Goal: Task Accomplishment & Management: Manage account settings

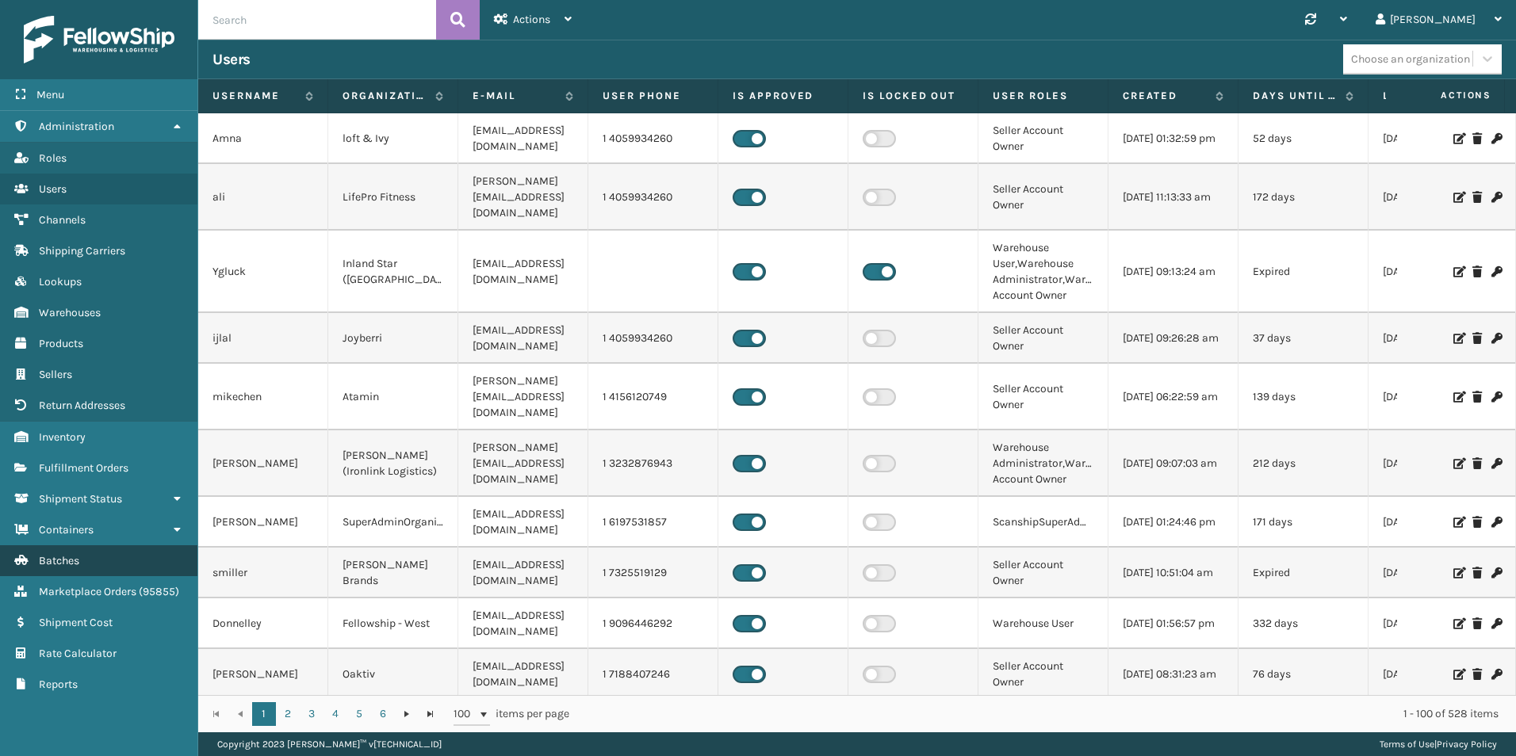
click at [109, 567] on link "Batches" at bounding box center [98, 560] width 197 height 31
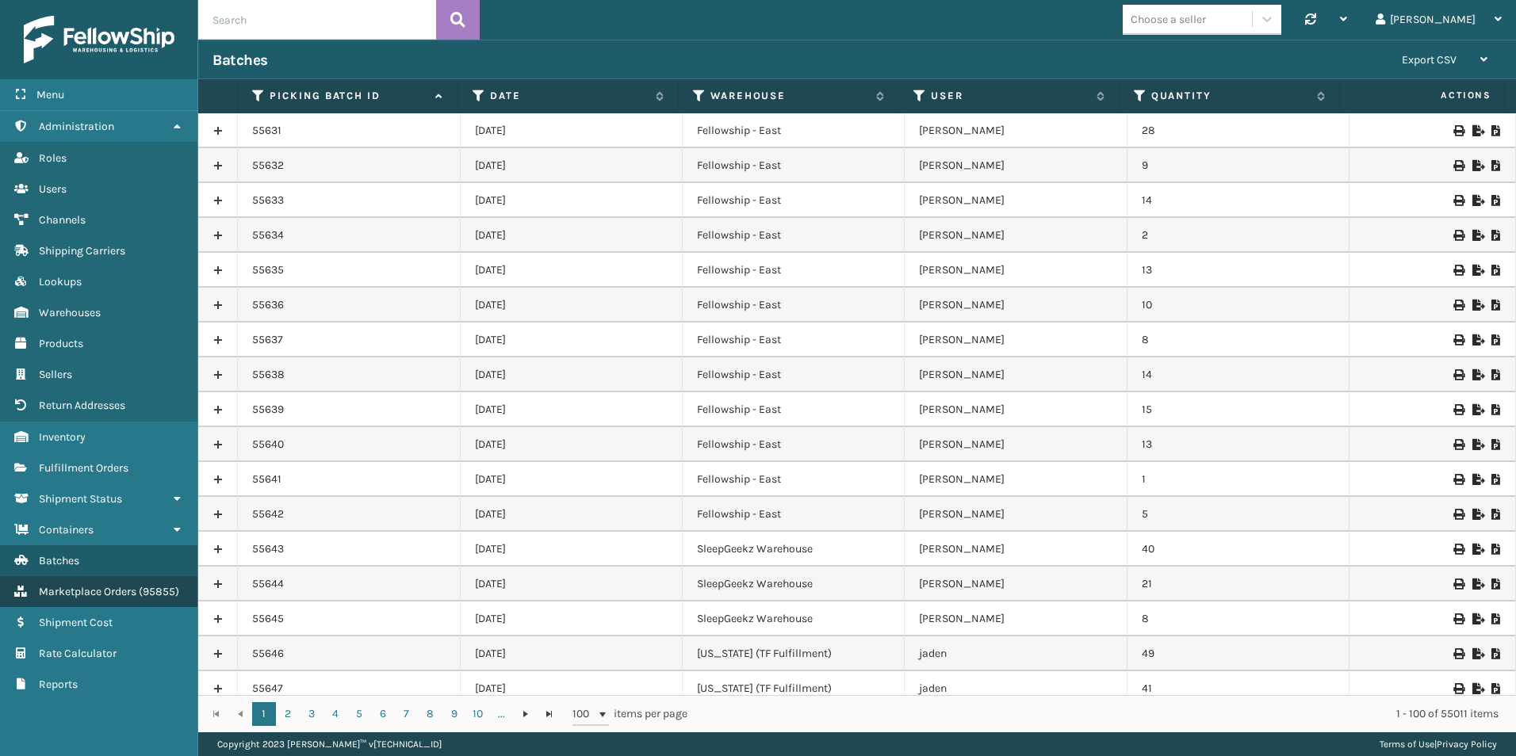
click at [115, 597] on span "Marketplace Orders" at bounding box center [87, 591] width 97 height 13
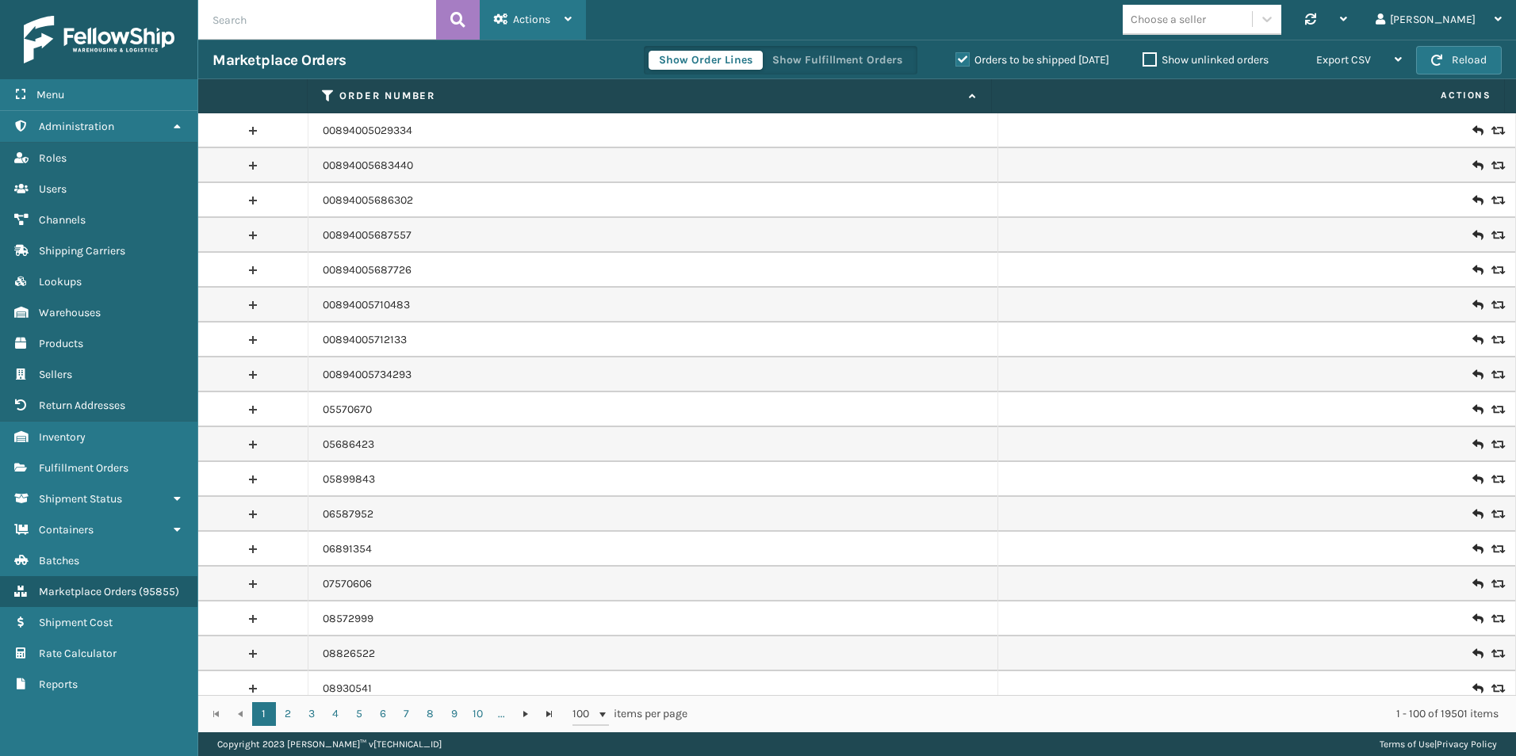
click at [531, 32] on div "Actions" at bounding box center [533, 20] width 78 height 40
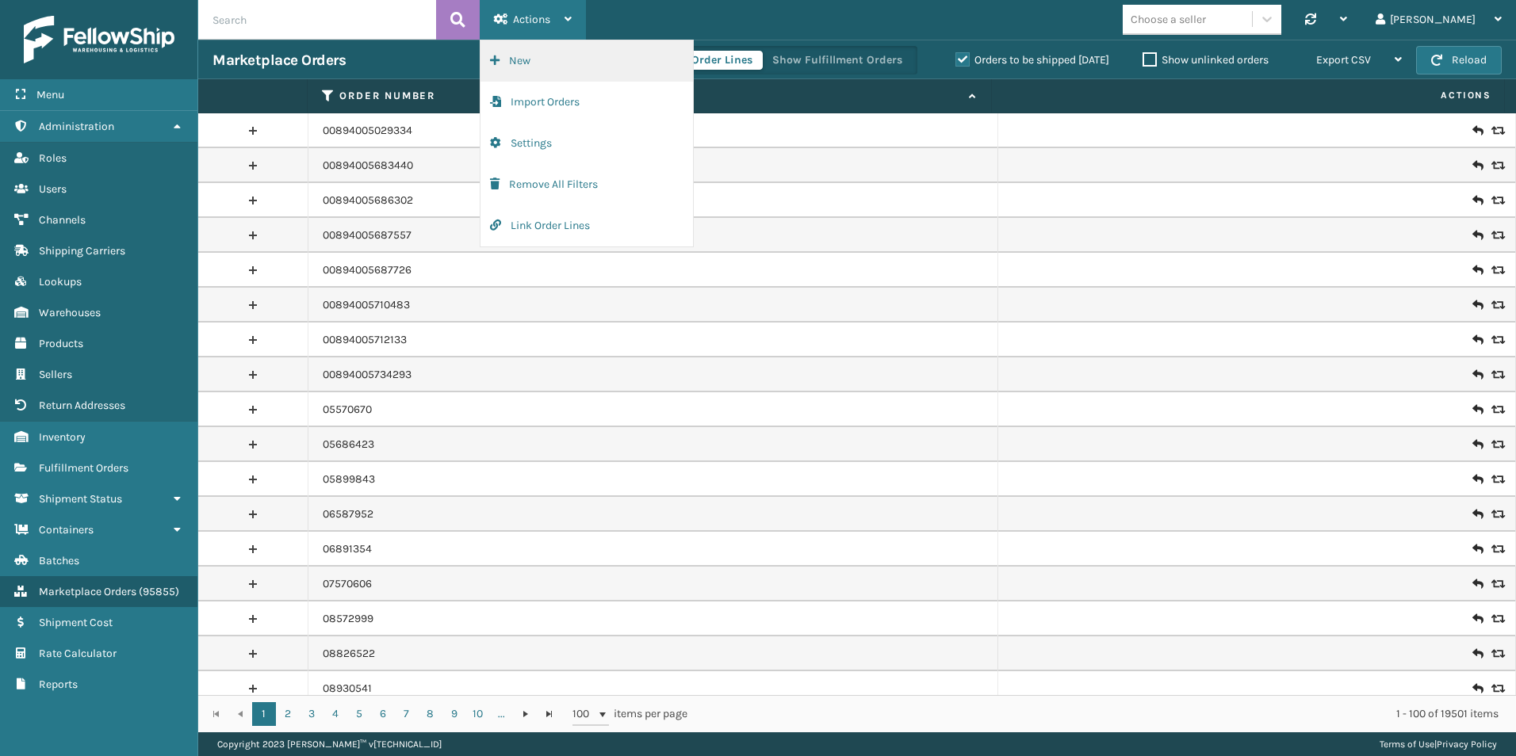
click at [517, 63] on button "New" at bounding box center [586, 60] width 212 height 41
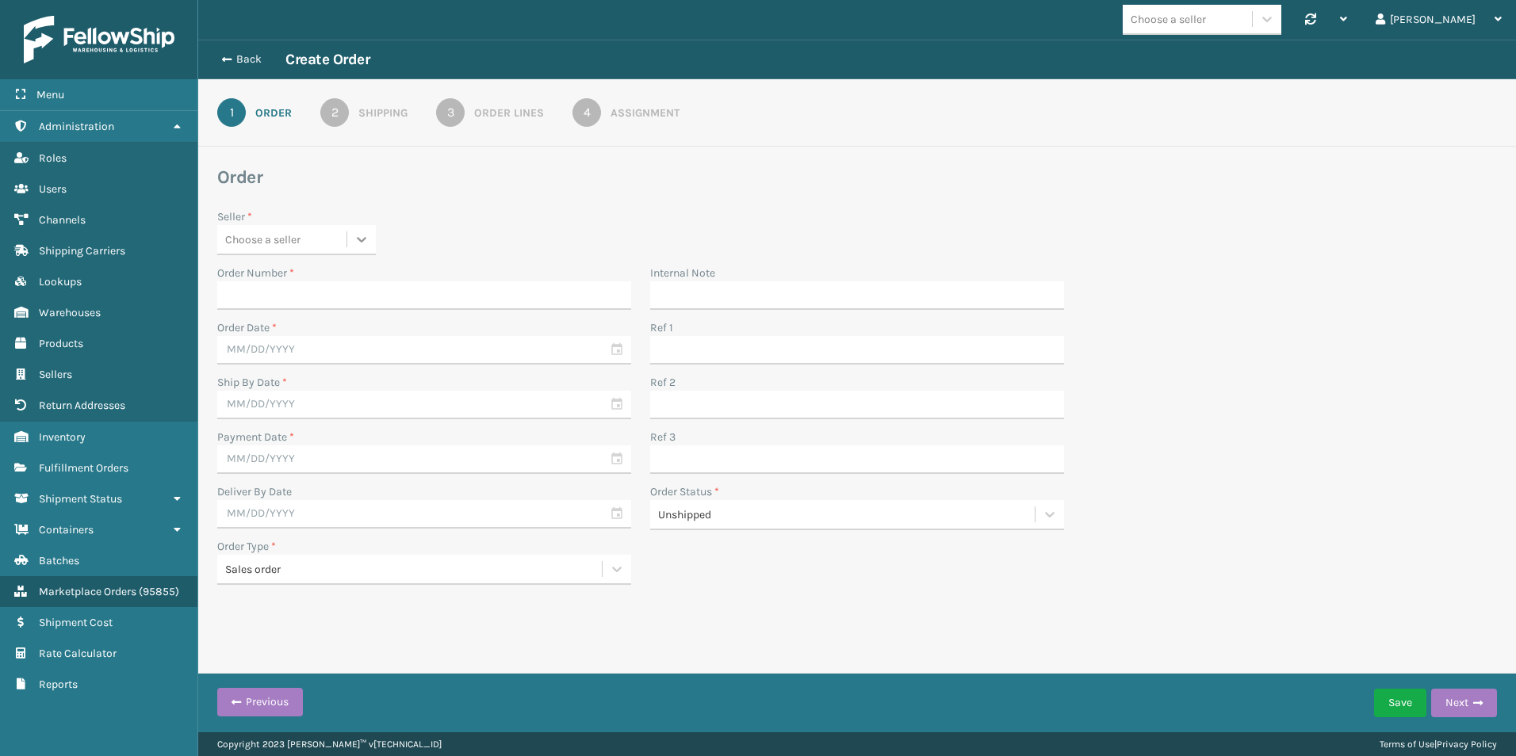
click at [363, 242] on icon at bounding box center [362, 239] width 16 height 16
click at [296, 427] on div "Sky Blue Brands" at bounding box center [296, 422] width 159 height 29
click at [276, 296] on input "Order Number *" at bounding box center [424, 295] width 414 height 29
type input "101325"
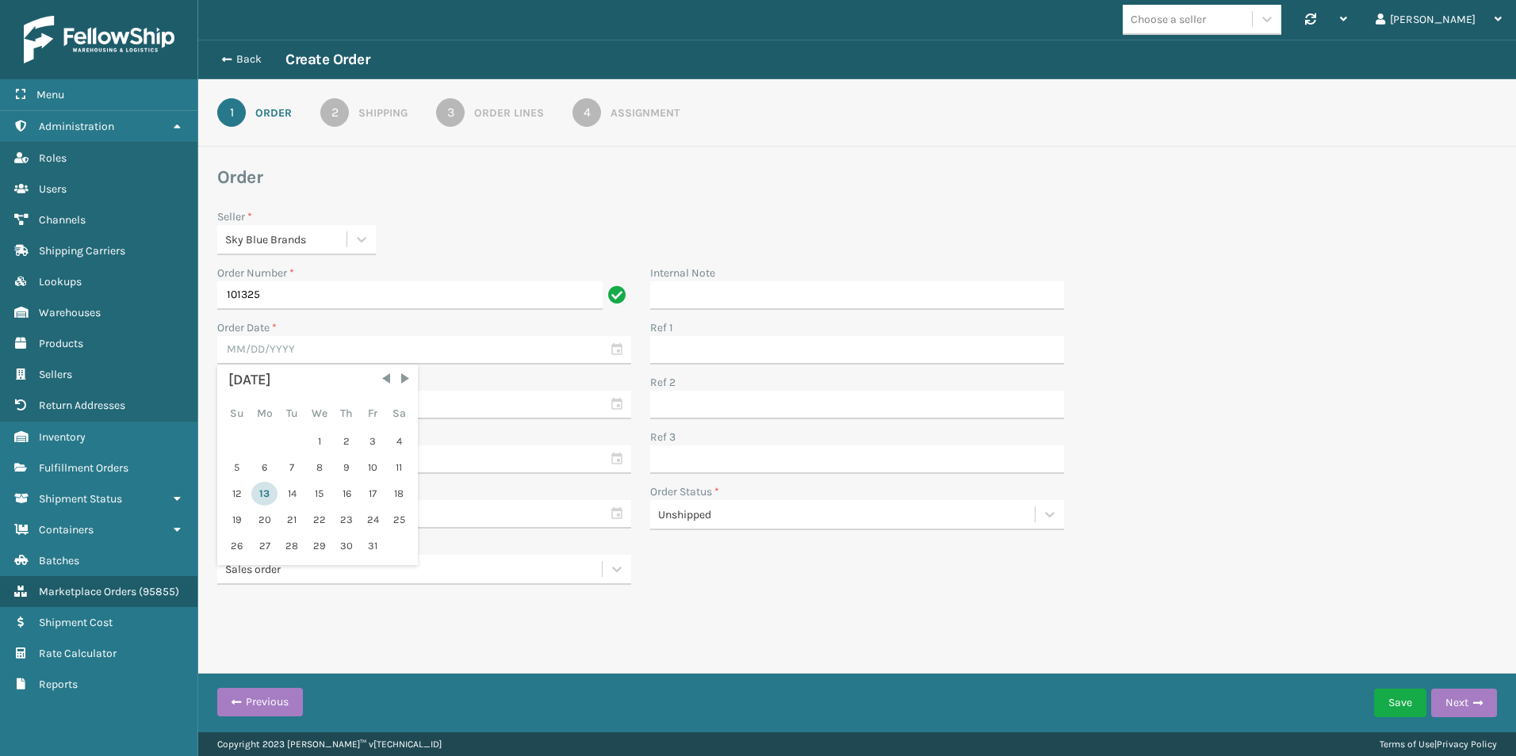
click at [256, 494] on div "13" at bounding box center [264, 494] width 26 height 24
type input "[DATE]"
click at [292, 402] on input "text" at bounding box center [424, 405] width 414 height 29
drag, startPoint x: 265, startPoint y: 543, endPoint x: 286, endPoint y: 549, distance: 22.1
click at [286, 549] on div "12 13 14 15 16 17 18" at bounding box center [317, 549] width 186 height 24
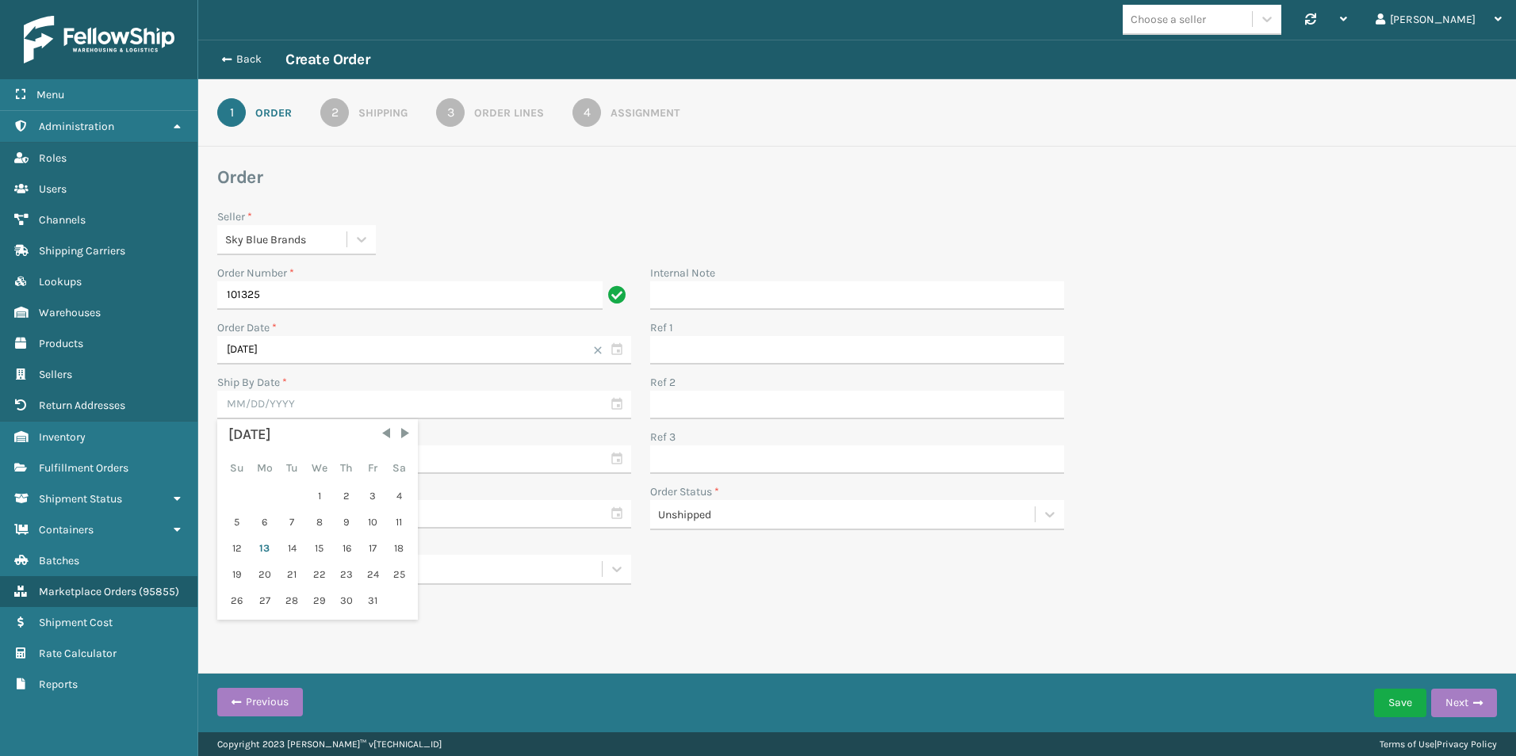
click at [286, 548] on div "14" at bounding box center [292, 549] width 24 height 24
type input "[DATE]"
click at [264, 455] on input "text" at bounding box center [424, 459] width 414 height 29
drag, startPoint x: 292, startPoint y: 603, endPoint x: 663, endPoint y: 619, distance: 371.3
click at [292, 603] on div "14" at bounding box center [292, 603] width 24 height 24
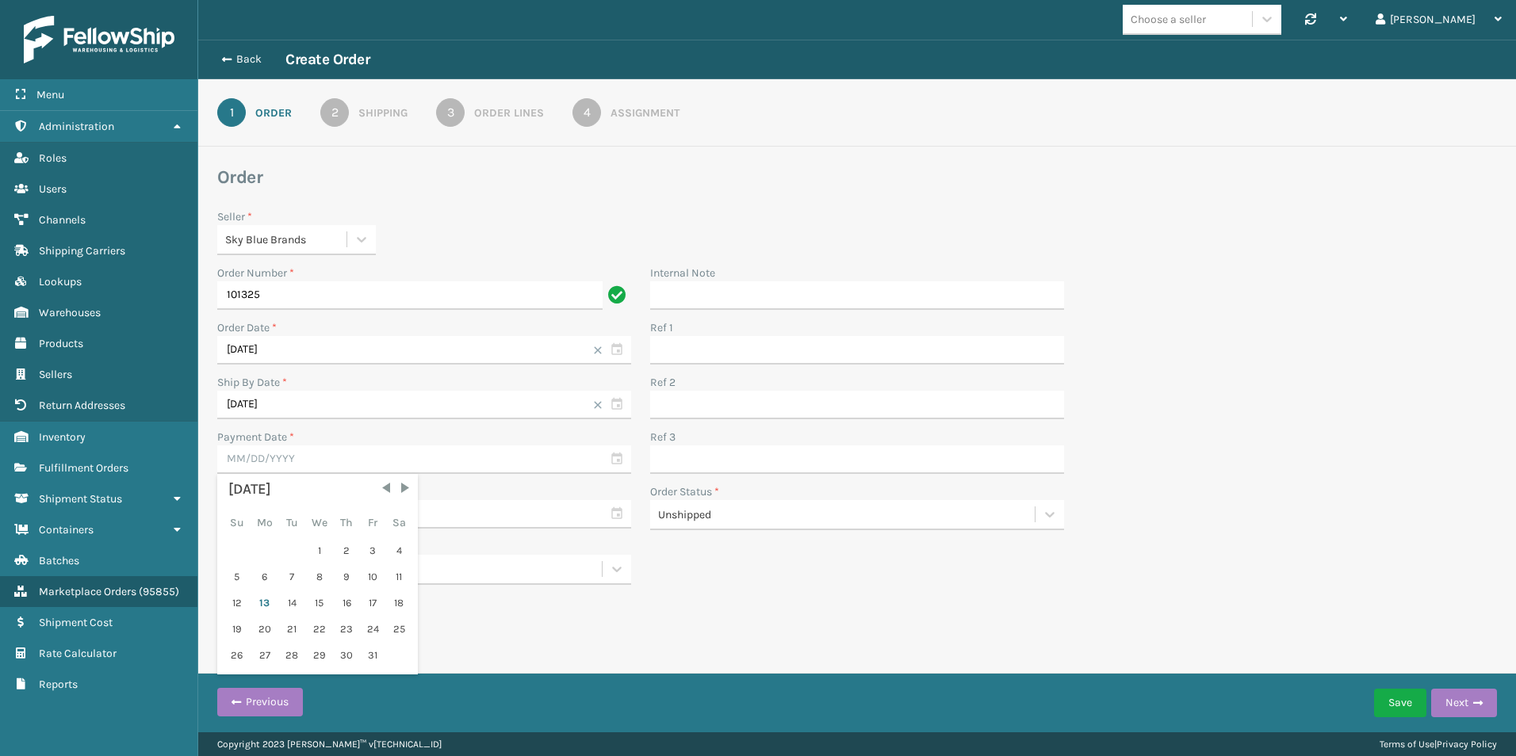
type input "[DATE]"
drag, startPoint x: 753, startPoint y: 614, endPoint x: 279, endPoint y: 624, distance: 474.1
click at [743, 614] on div "Back Create Order 1 Order 2 Shipping 3 Order Lines 4 Assignment Order Seller * …" at bounding box center [856, 342] width 1317 height 604
click at [364, 118] on div "Shipping" at bounding box center [382, 113] width 49 height 17
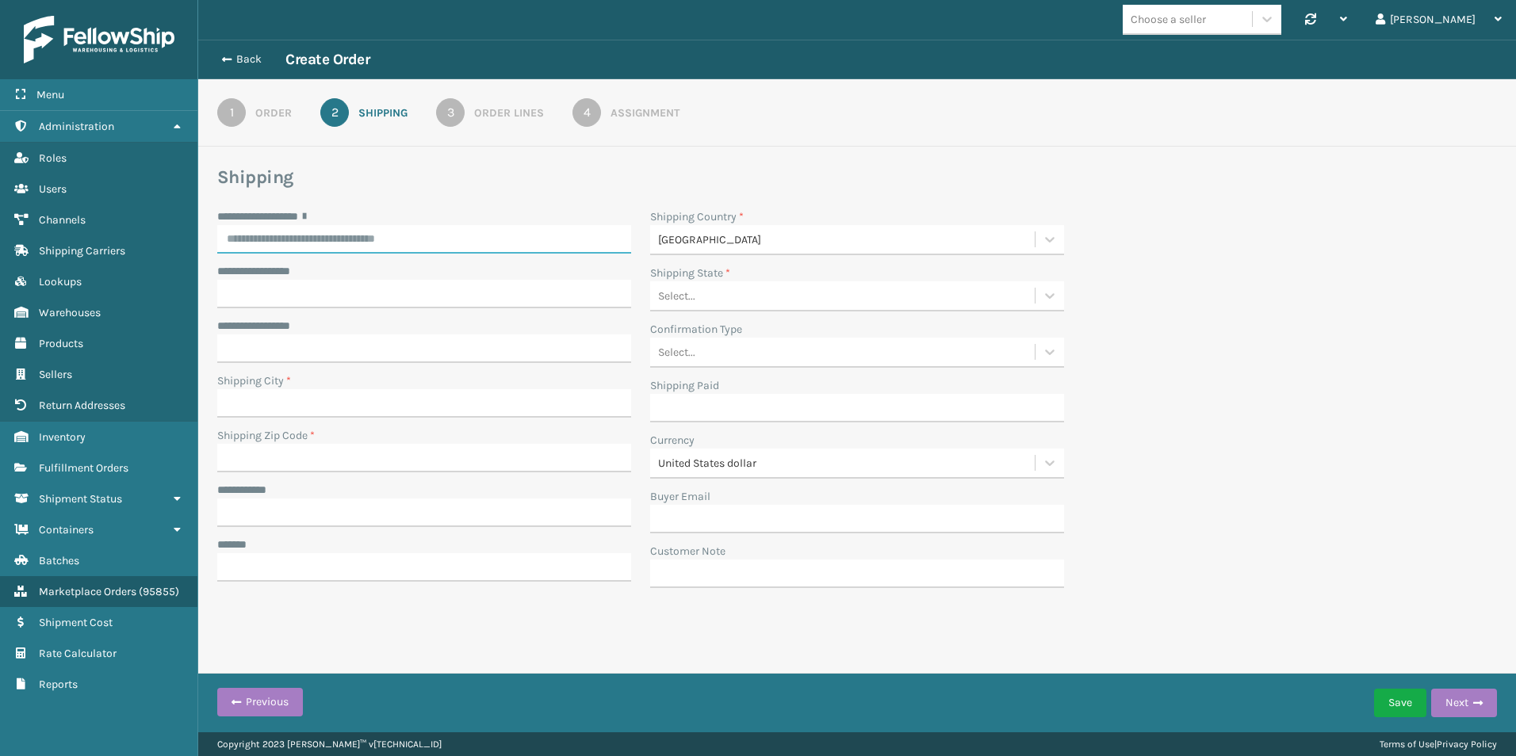
click at [308, 238] on input "**********" at bounding box center [424, 239] width 414 height 29
click at [274, 245] on input "**********" at bounding box center [424, 239] width 414 height 29
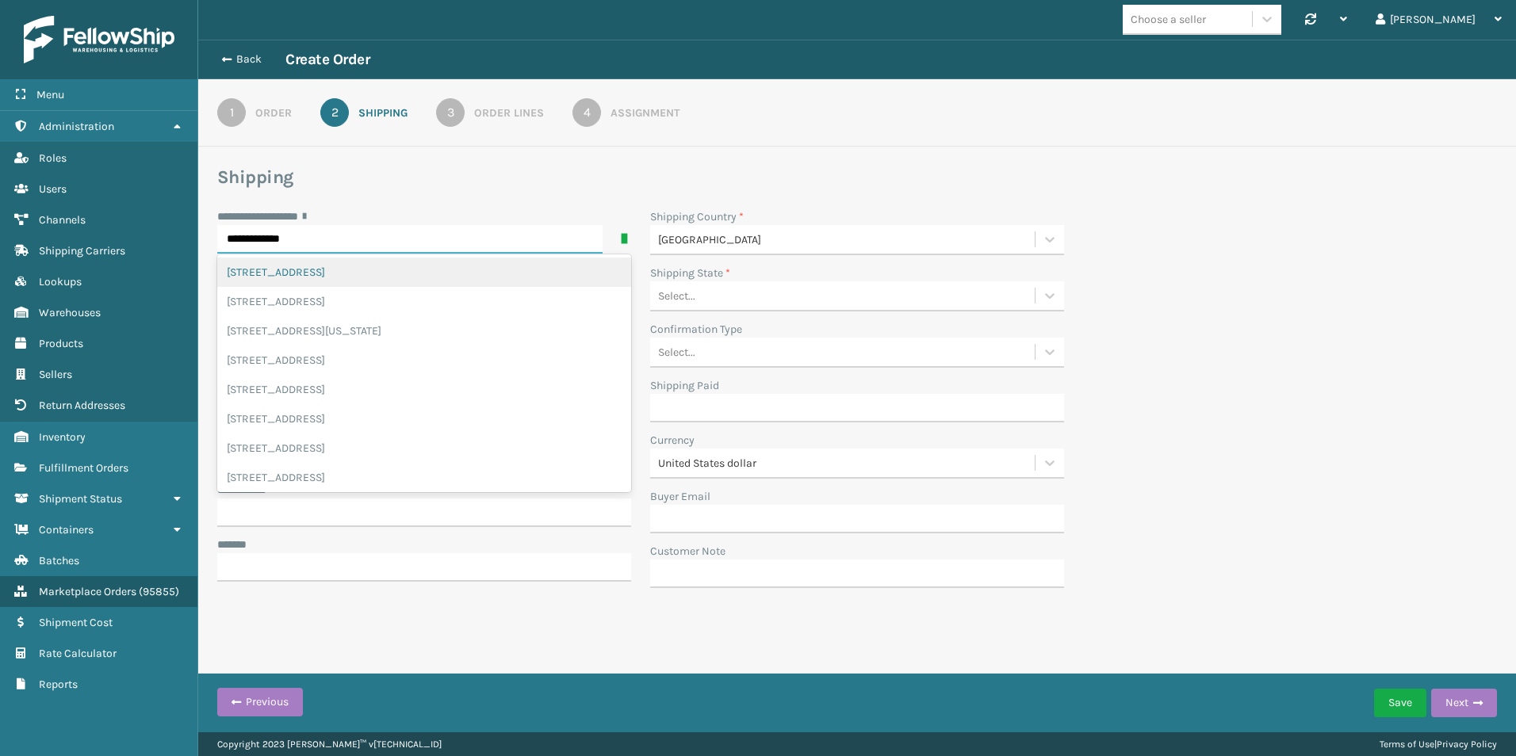
type input "**********"
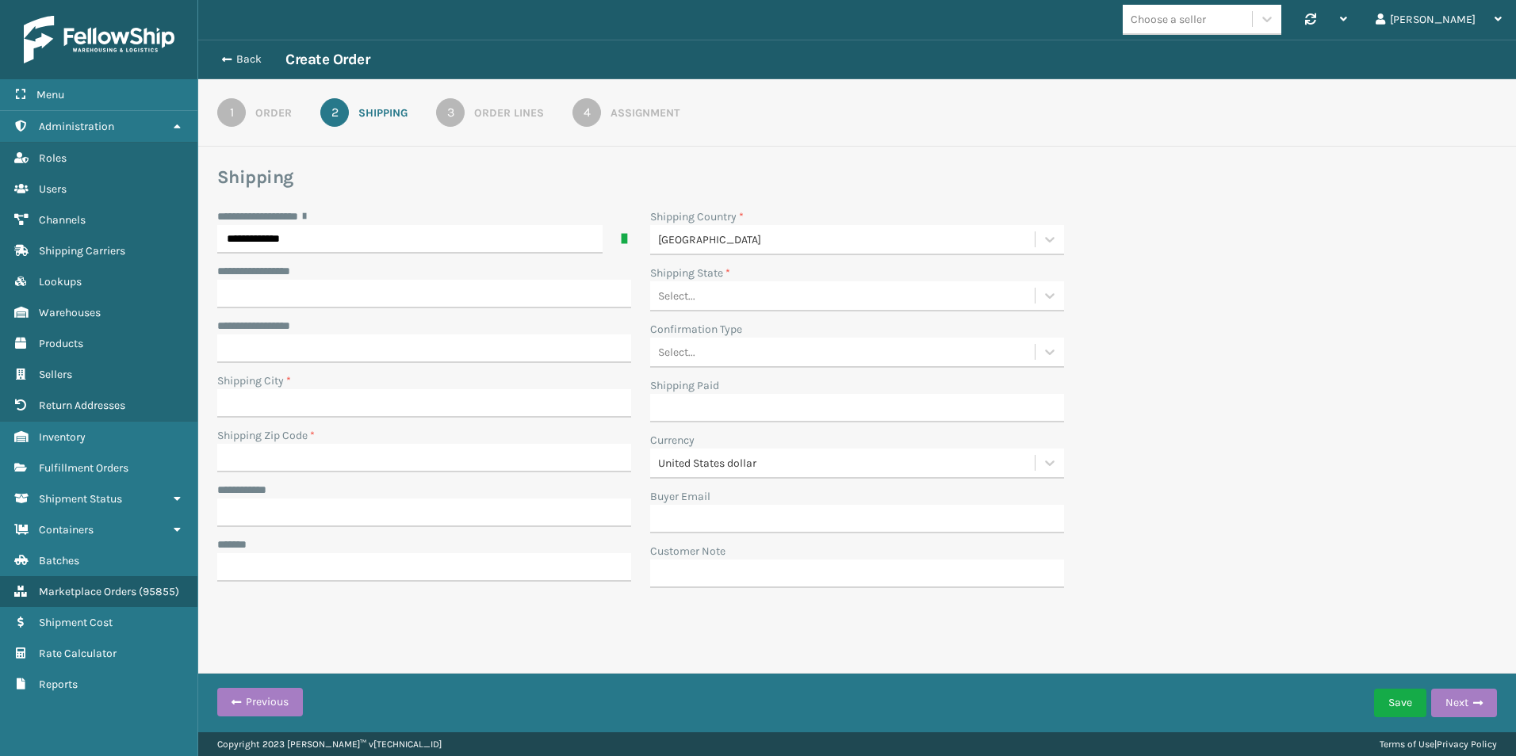
click at [473, 200] on section "**********" at bounding box center [856, 382] width 1279 height 432
click at [299, 287] on input "**********" at bounding box center [424, 294] width 414 height 29
type input "**********"
click at [310, 457] on input "Shipping Zip Code *" at bounding box center [424, 458] width 414 height 29
type input "02149"
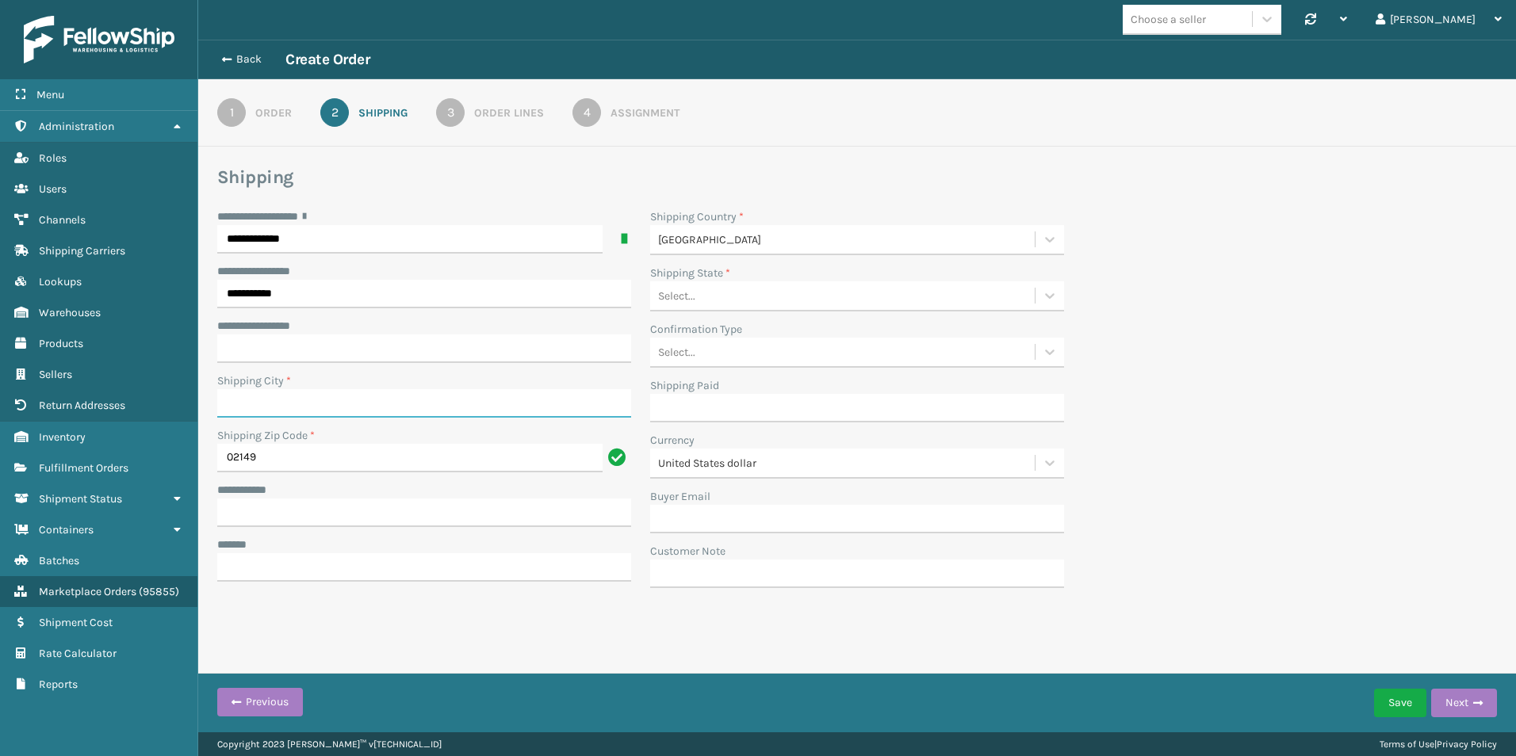
click at [244, 401] on input "Shipping City *" at bounding box center [424, 403] width 414 height 29
type input "[PERSON_NAME]"
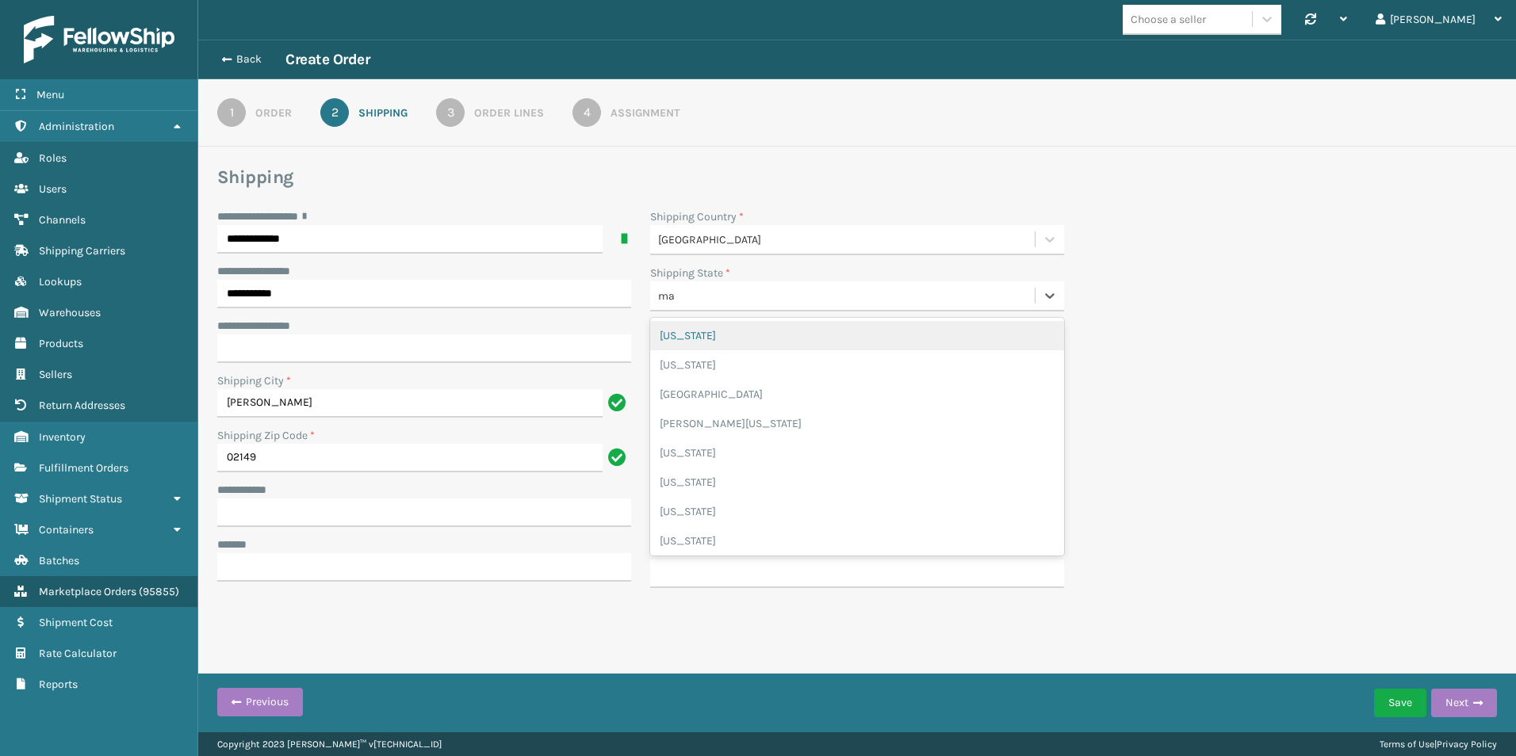
type input "ma"
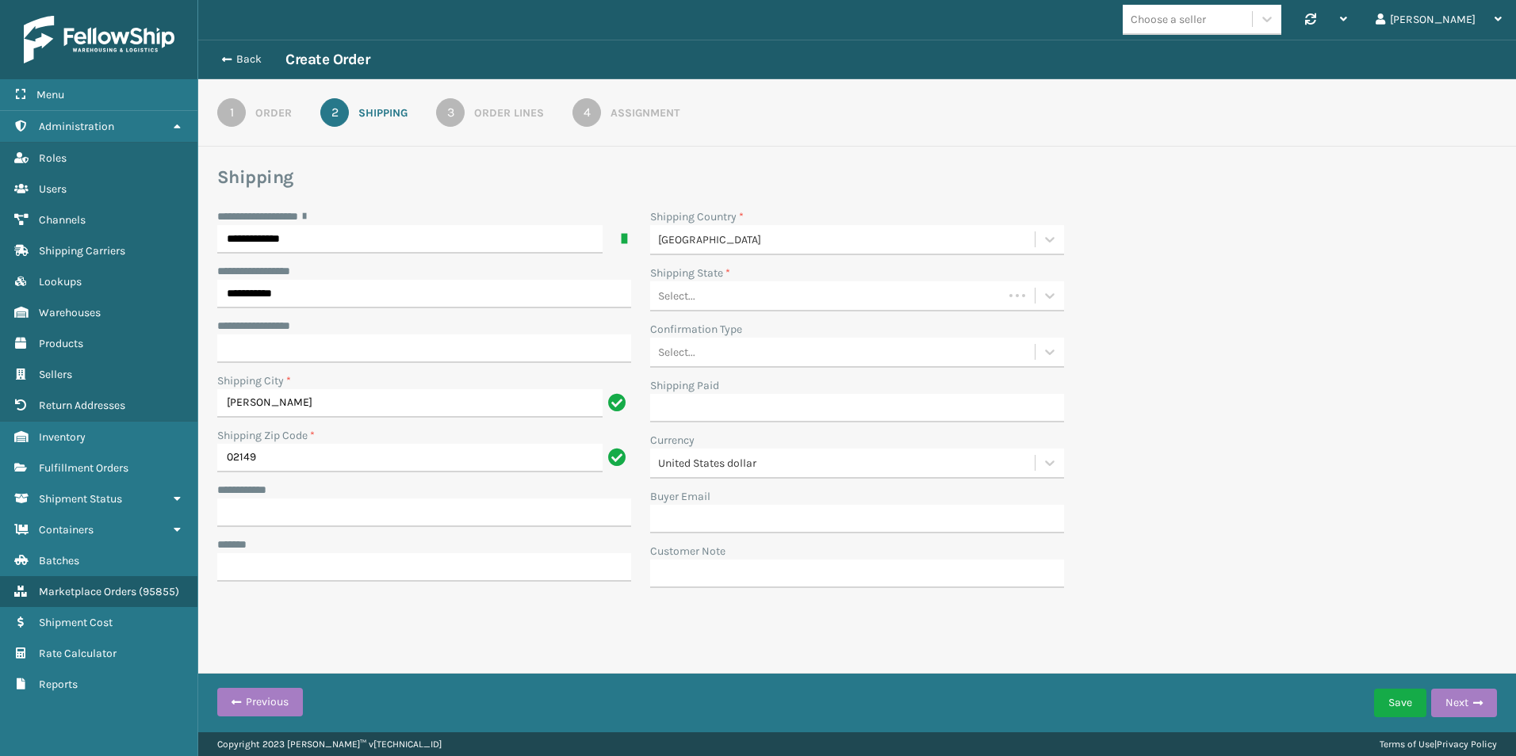
drag, startPoint x: 1170, startPoint y: 297, endPoint x: 1145, endPoint y: 245, distance: 58.1
click at [1170, 296] on div "**********" at bounding box center [857, 402] width 1298 height 389
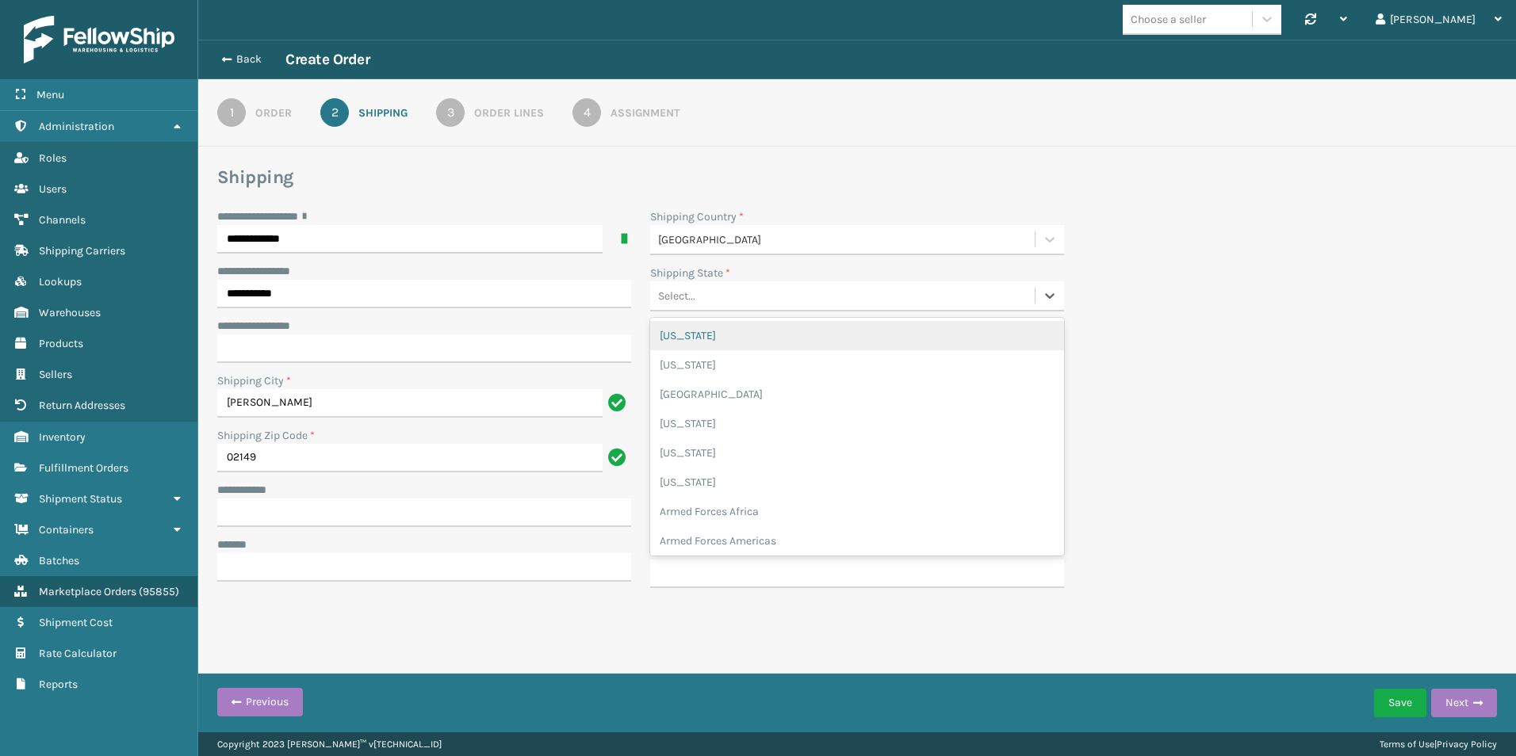
click at [741, 295] on div "Select..." at bounding box center [842, 296] width 384 height 26
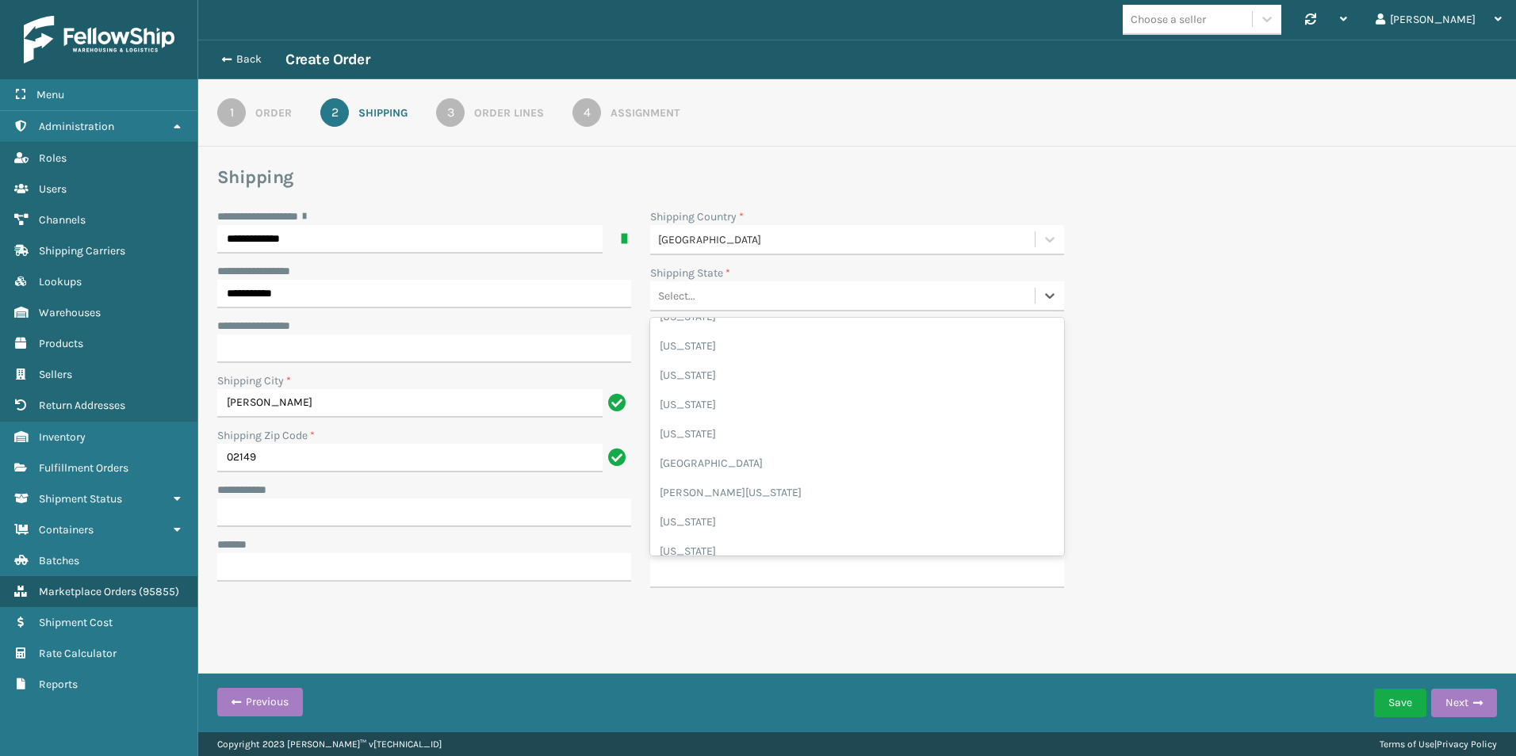
scroll to position [819, 0]
click at [717, 510] on div "[US_STATE]" at bounding box center [857, 513] width 414 height 29
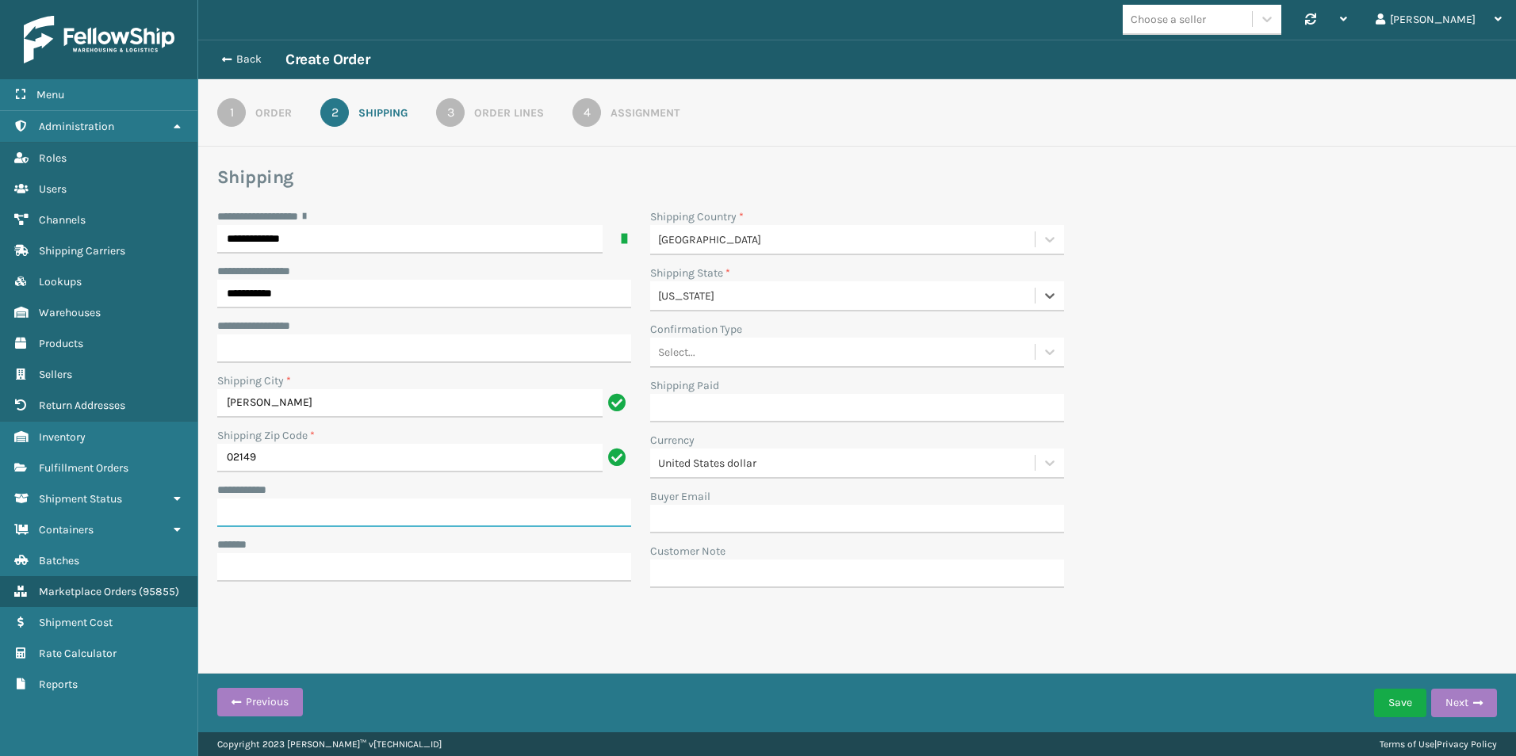
click at [315, 510] on input "**********" at bounding box center [424, 513] width 414 height 29
type input "**********"
click at [645, 625] on div "**********" at bounding box center [856, 348] width 1317 height 617
click at [481, 121] on link "3 Order Lines" at bounding box center [489, 112] width 165 height 29
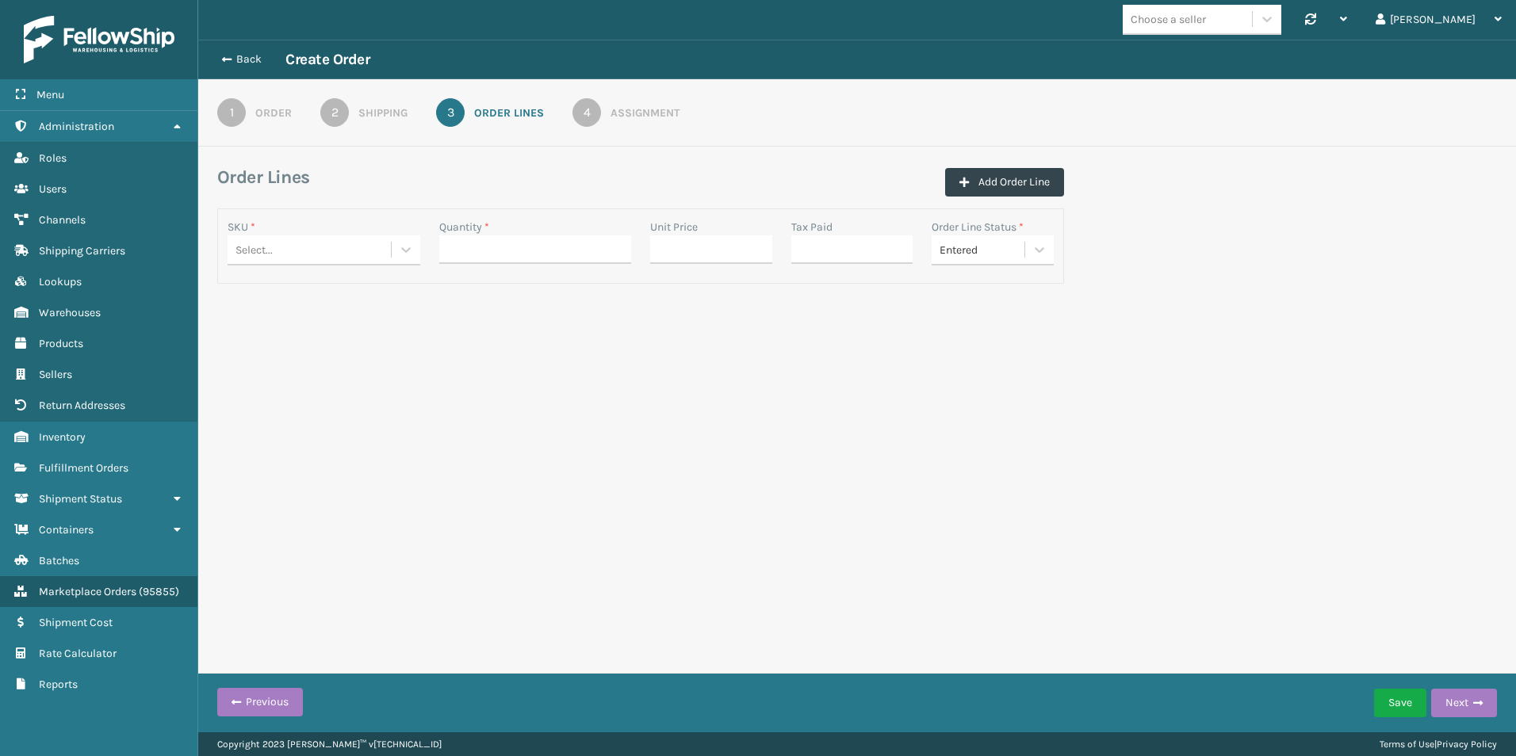
click at [310, 249] on div "Select..." at bounding box center [308, 250] width 163 height 26
click at [396, 250] on div at bounding box center [406, 249] width 29 height 29
click at [321, 289] on div "BR-RPDSPR-BLK" at bounding box center [323, 289] width 193 height 29
click at [556, 250] on input "Quantity *" at bounding box center [535, 249] width 193 height 29
type input "1"
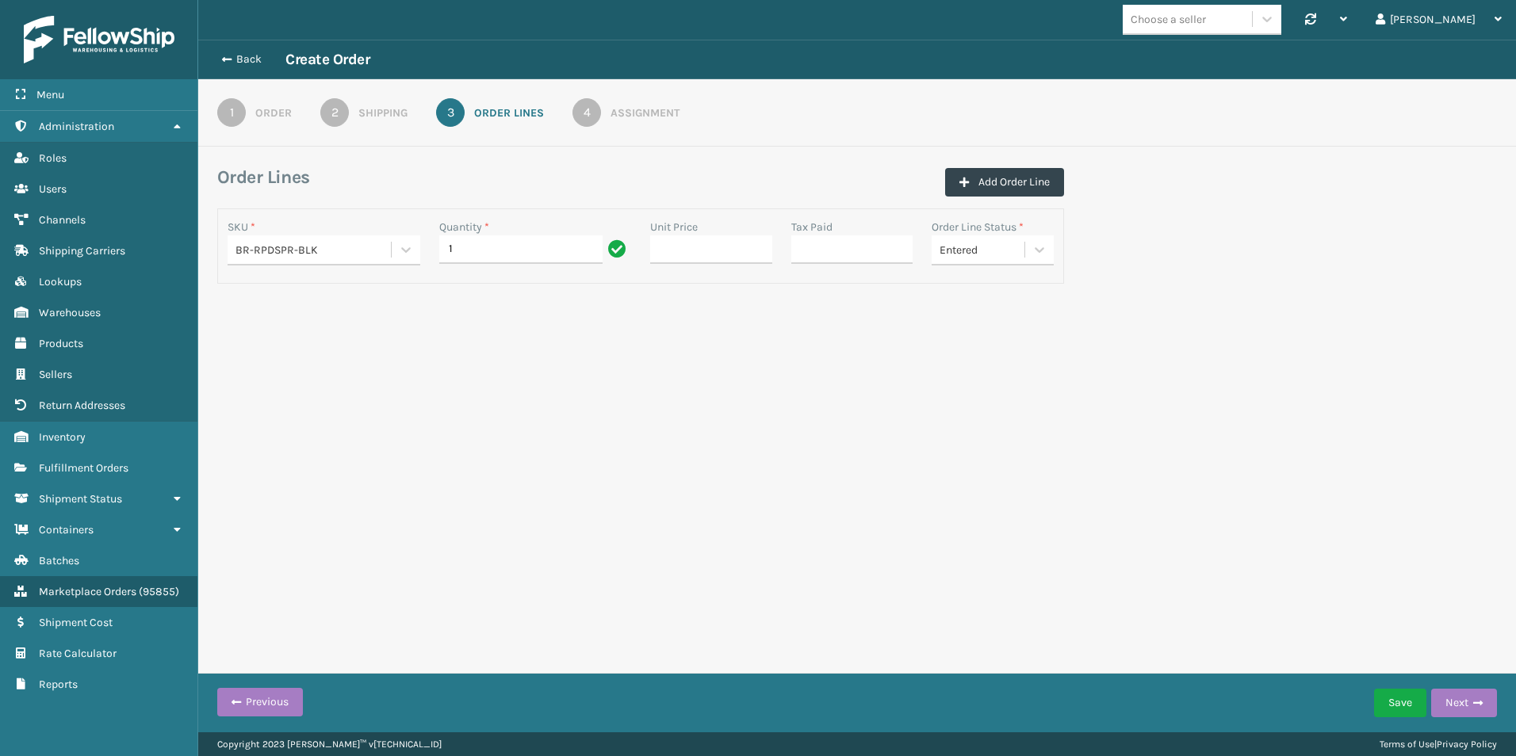
drag, startPoint x: 674, startPoint y: 377, endPoint x: 717, endPoint y: 378, distance: 43.6
click at [680, 376] on div "Choose a seller Synchronise all channels Liz Log Out Back Create Order 1 Order …" at bounding box center [856, 366] width 1317 height 732
click at [657, 113] on div "Assignment" at bounding box center [644, 113] width 69 height 17
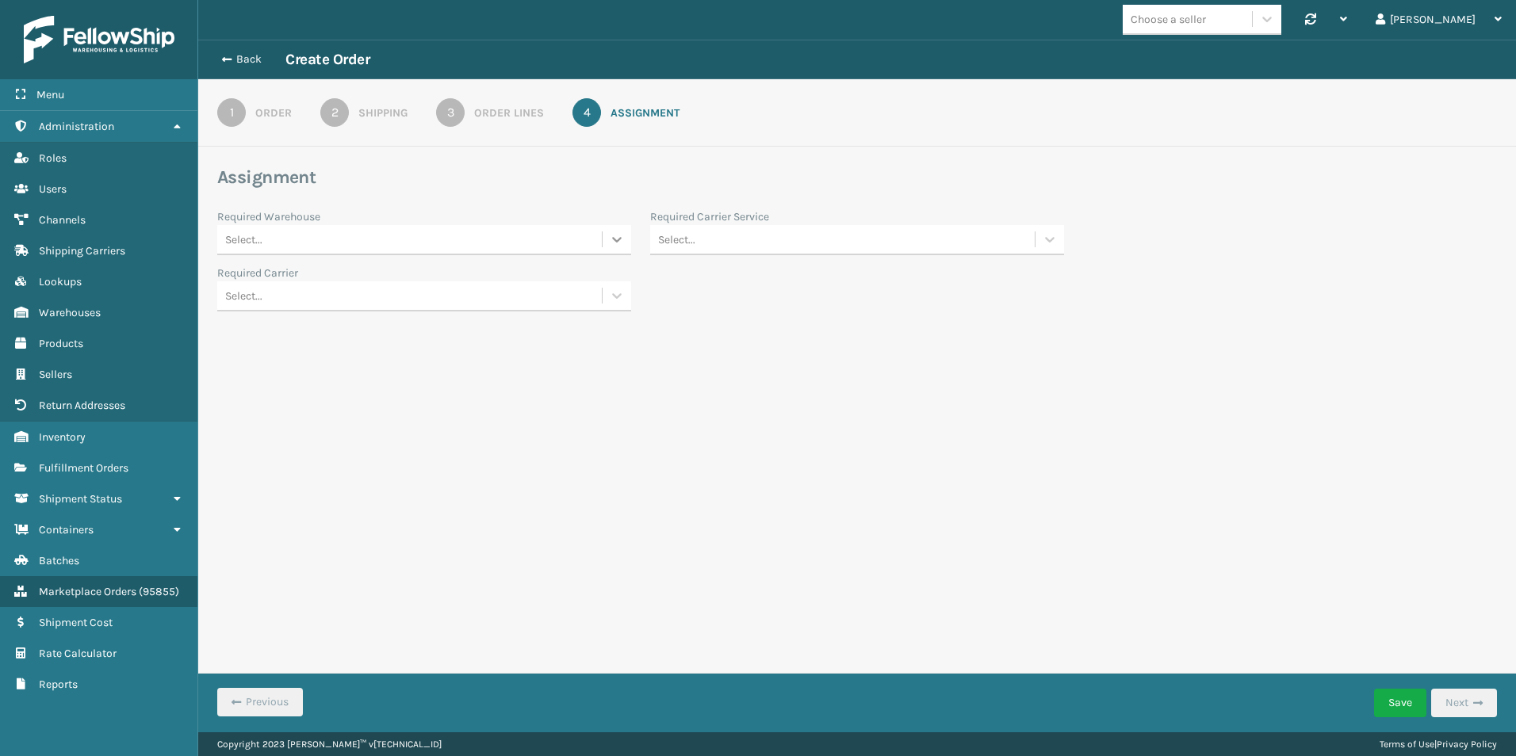
click at [614, 240] on icon at bounding box center [617, 239] width 16 height 16
click at [360, 303] on div "Fellowship - West" at bounding box center [424, 308] width 414 height 29
click at [622, 290] on icon at bounding box center [617, 296] width 16 height 16
click at [617, 292] on icon at bounding box center [617, 296] width 16 height 16
click at [1038, 243] on div at bounding box center [1049, 239] width 29 height 29
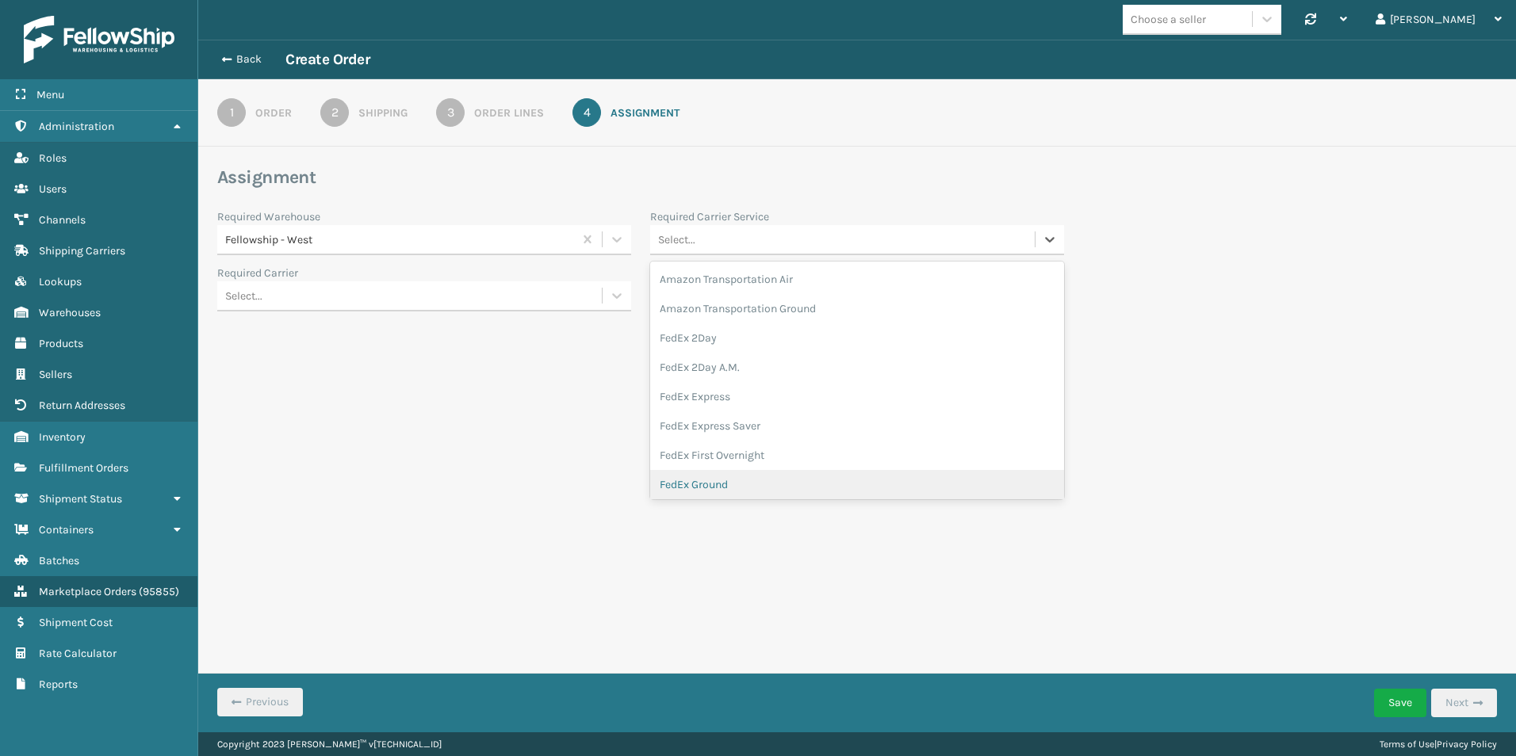
click at [755, 480] on div "FedEx Ground" at bounding box center [857, 484] width 414 height 29
click at [1392, 703] on button "Save" at bounding box center [1400, 703] width 52 height 29
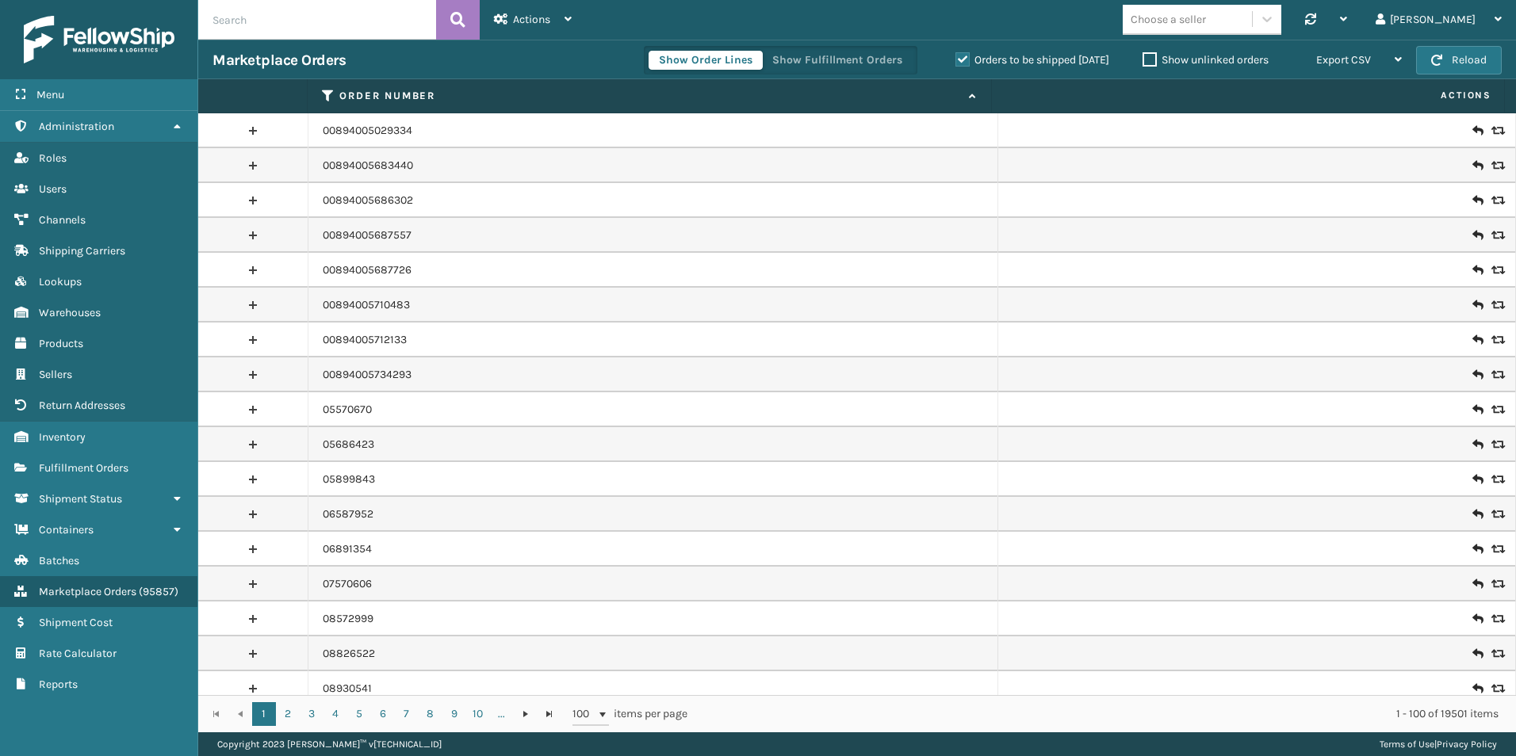
click at [265, 15] on input "text" at bounding box center [317, 20] width 238 height 40
type input "101325"
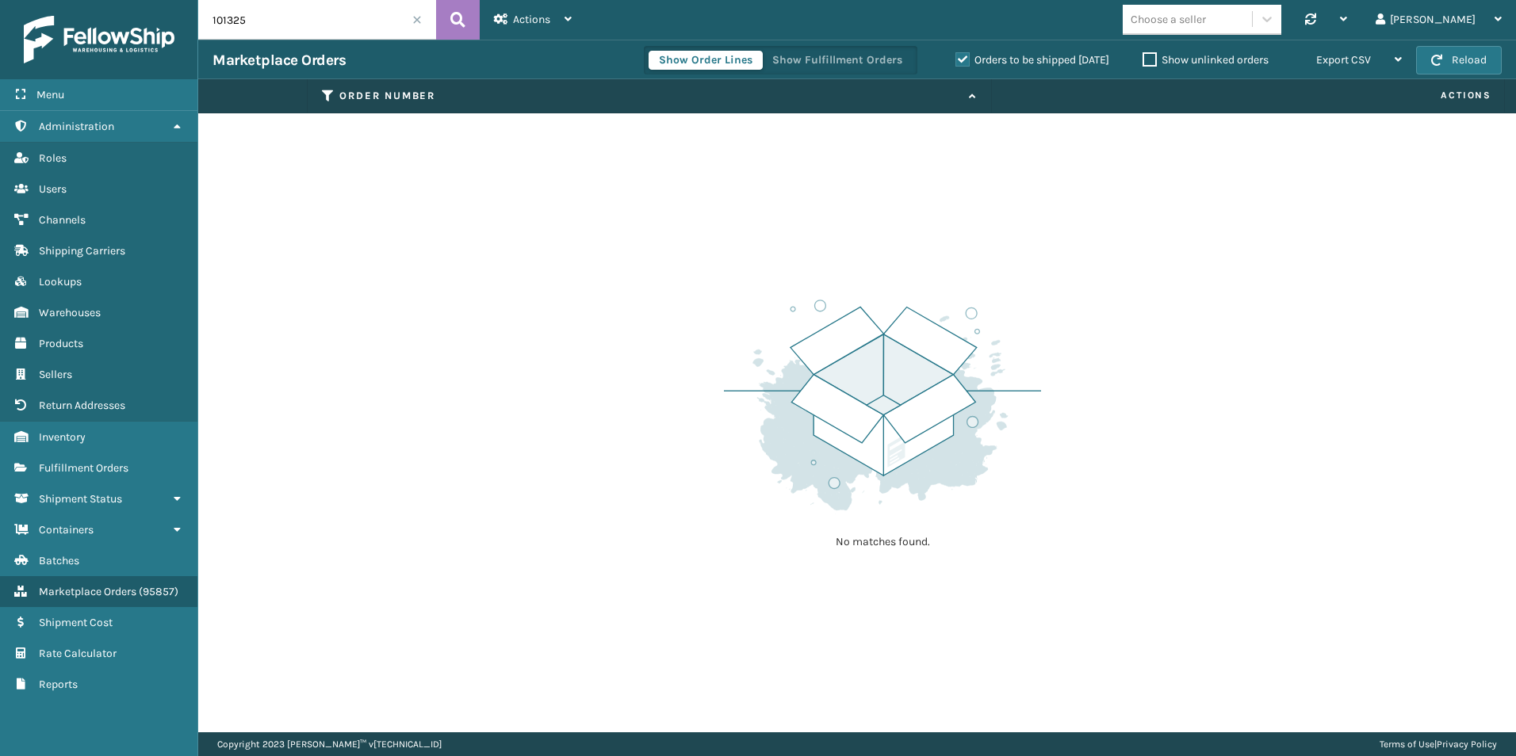
click at [419, 22] on span at bounding box center [417, 20] width 10 height 10
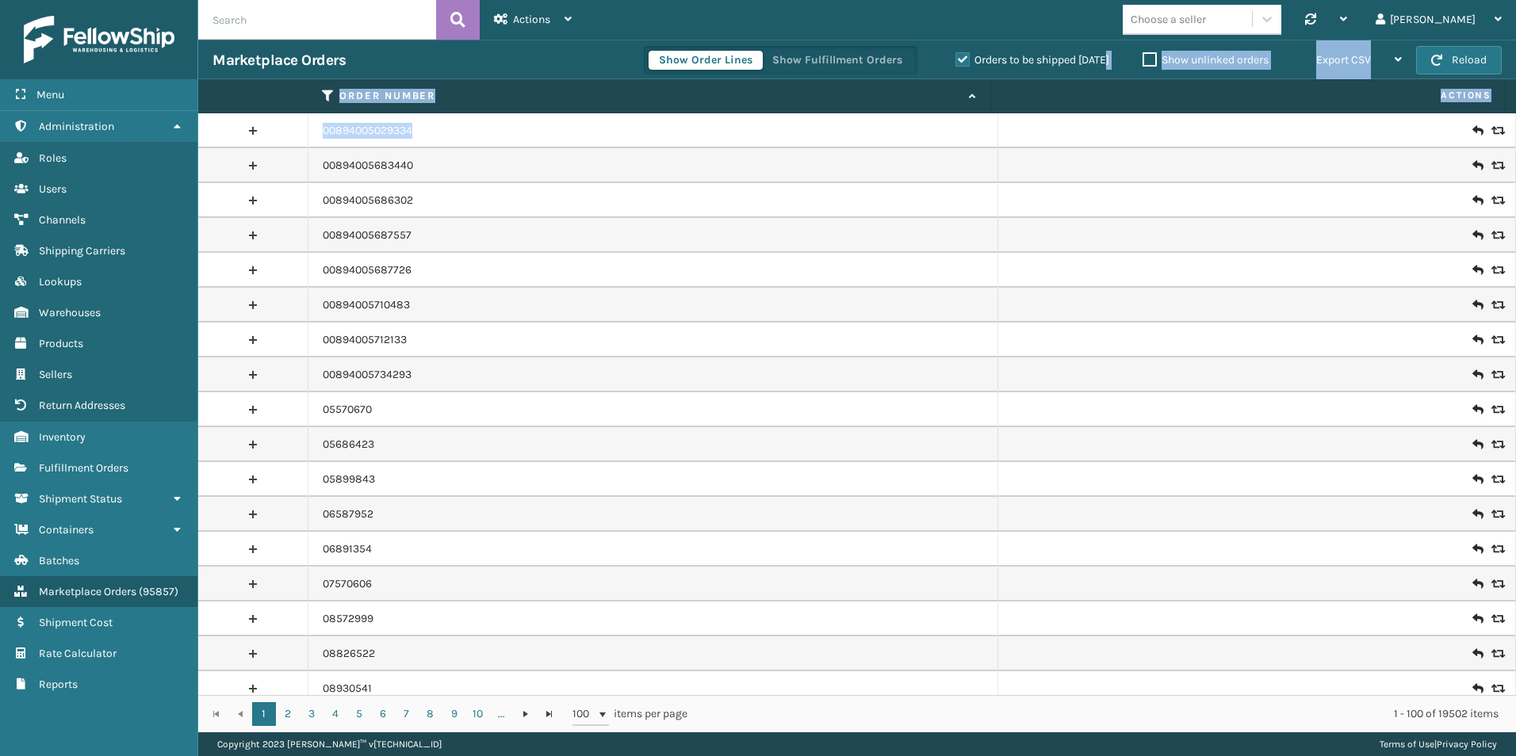
drag, startPoint x: 955, startPoint y: 62, endPoint x: 288, endPoint y: 107, distance: 669.0
click at [288, 107] on section "Marketplace Orders Show Order Lines Show Fulfillment Orders Orders to be shippe…" at bounding box center [856, 386] width 1317 height 693
click at [242, 21] on input "text" at bounding box center [317, 20] width 238 height 40
type input "101325"
click at [955, 58] on label "Orders to be shipped [DATE]" at bounding box center [1032, 59] width 154 height 13
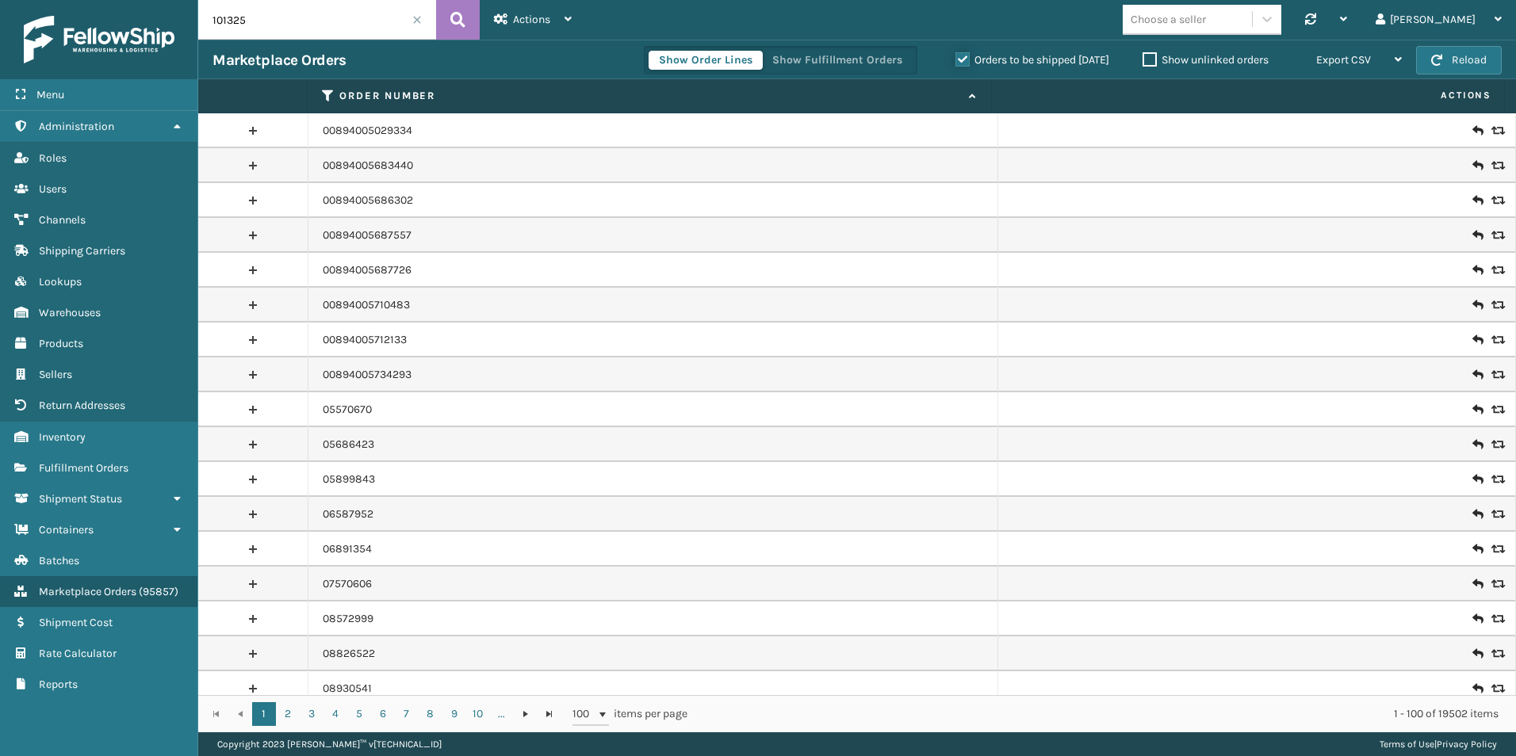
click at [955, 58] on input "Orders to be shipped [DATE]" at bounding box center [955, 56] width 1 height 10
click at [460, 21] on icon at bounding box center [457, 20] width 15 height 24
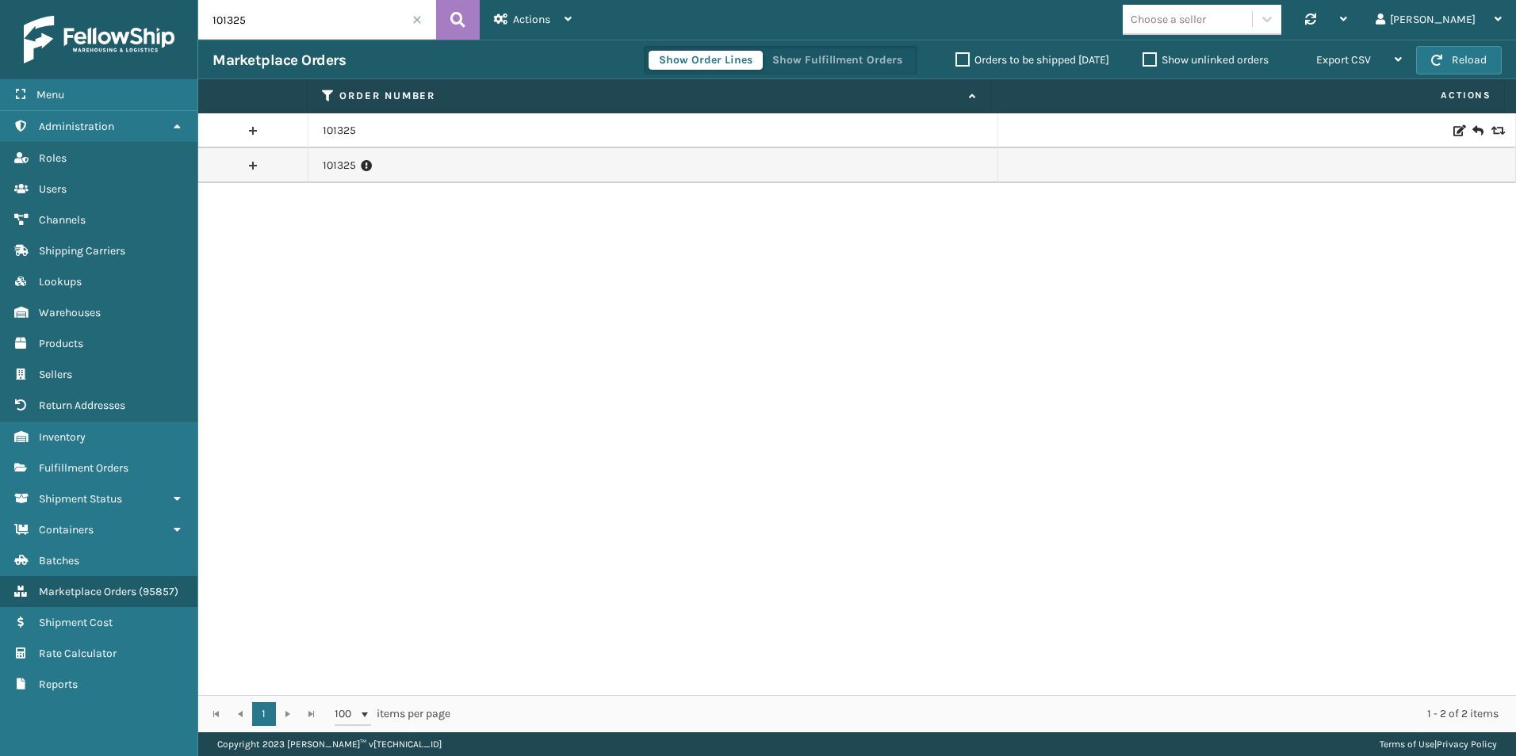
click at [254, 166] on link at bounding box center [252, 165] width 109 height 25
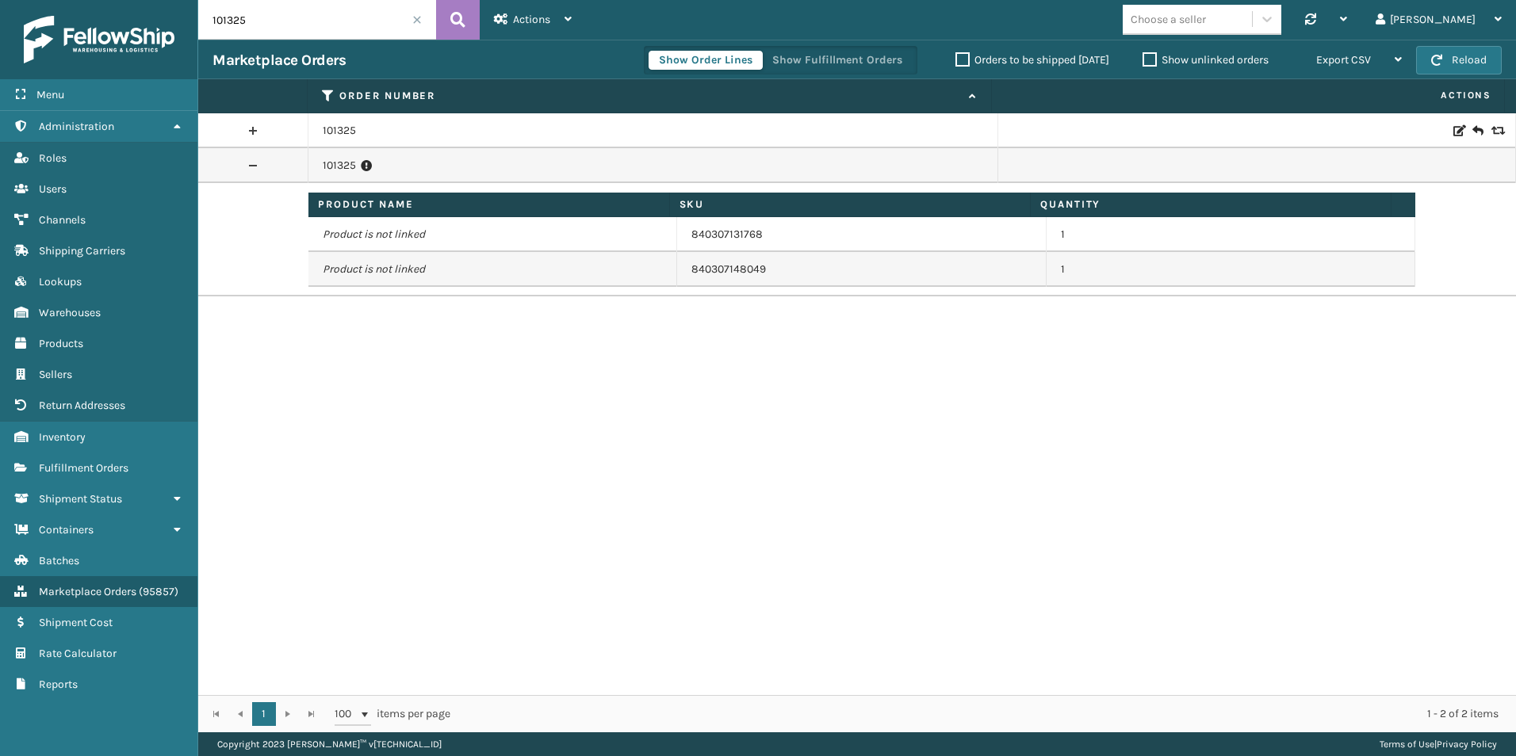
click at [250, 127] on link at bounding box center [252, 130] width 109 height 25
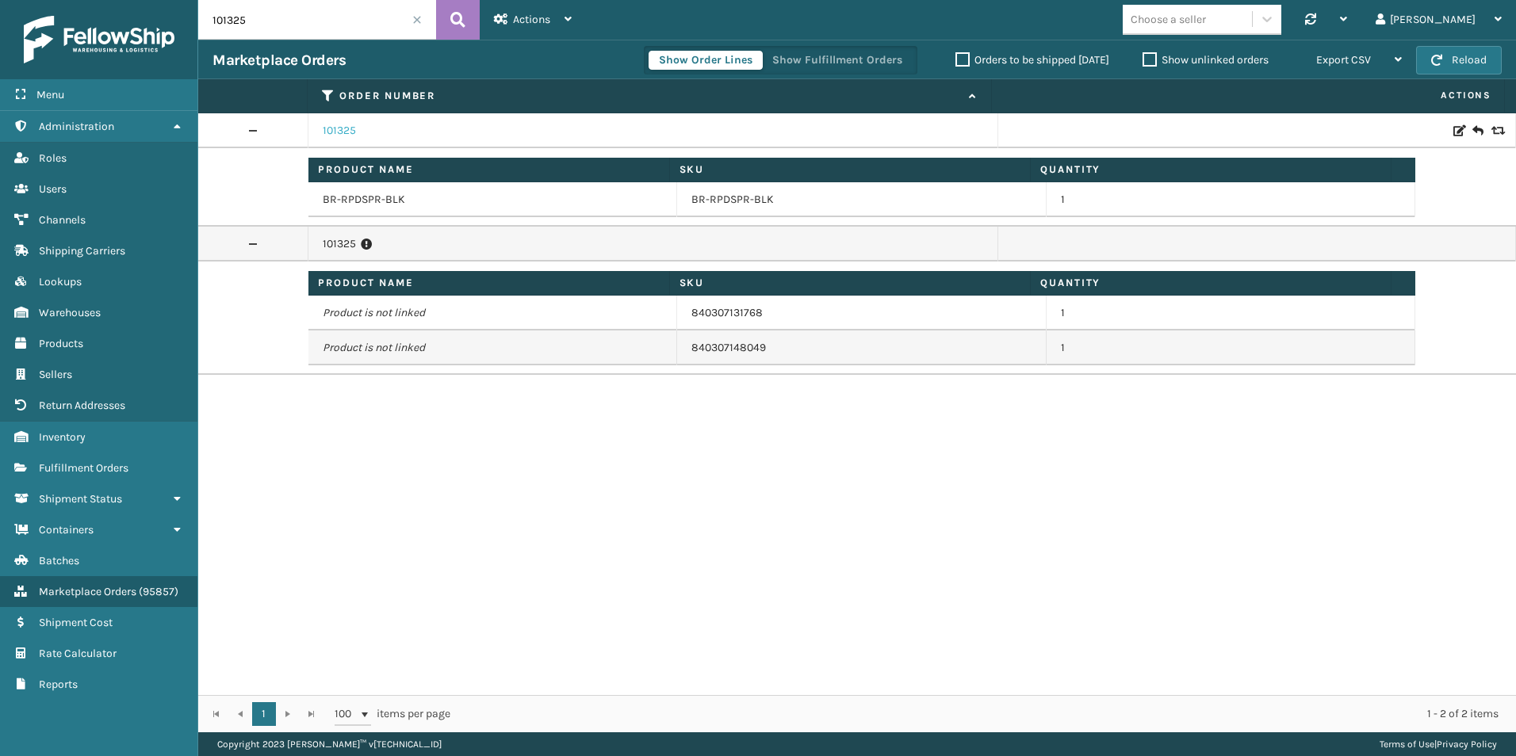
click at [346, 129] on link "101325" at bounding box center [339, 131] width 33 height 16
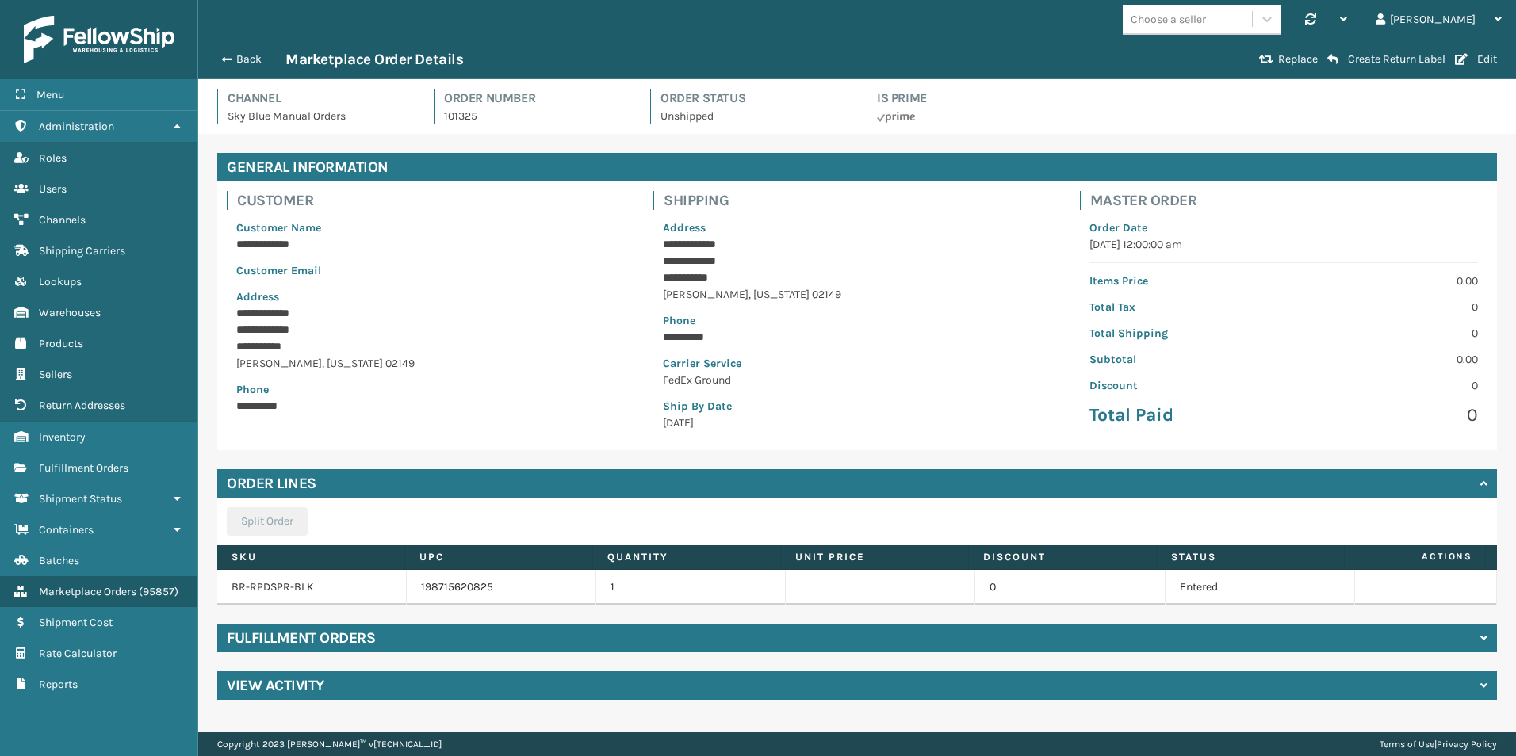
click at [328, 644] on h4 "Fulfillment Orders" at bounding box center [301, 638] width 148 height 19
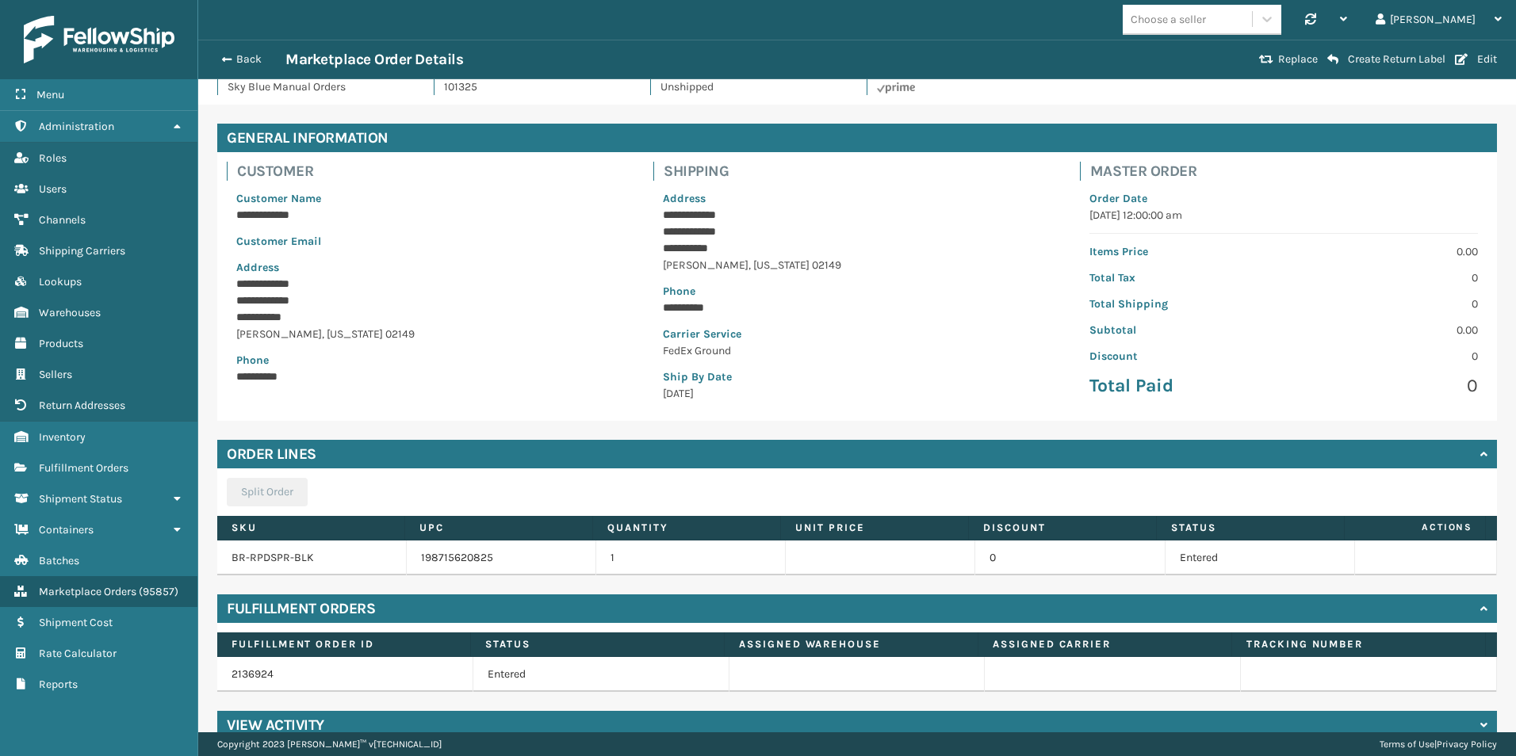
scroll to position [55, 0]
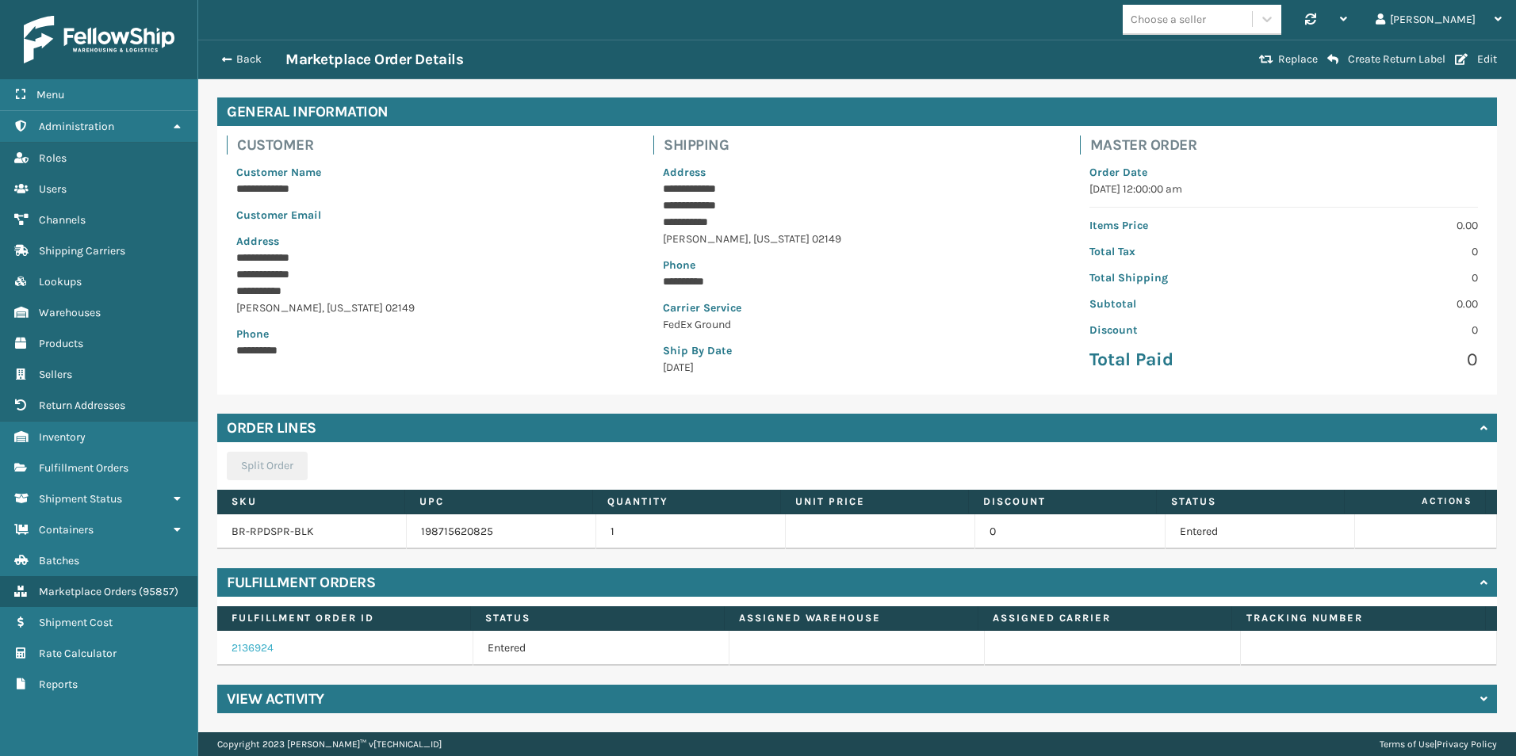
click at [258, 649] on link "2136924" at bounding box center [252, 647] width 42 height 13
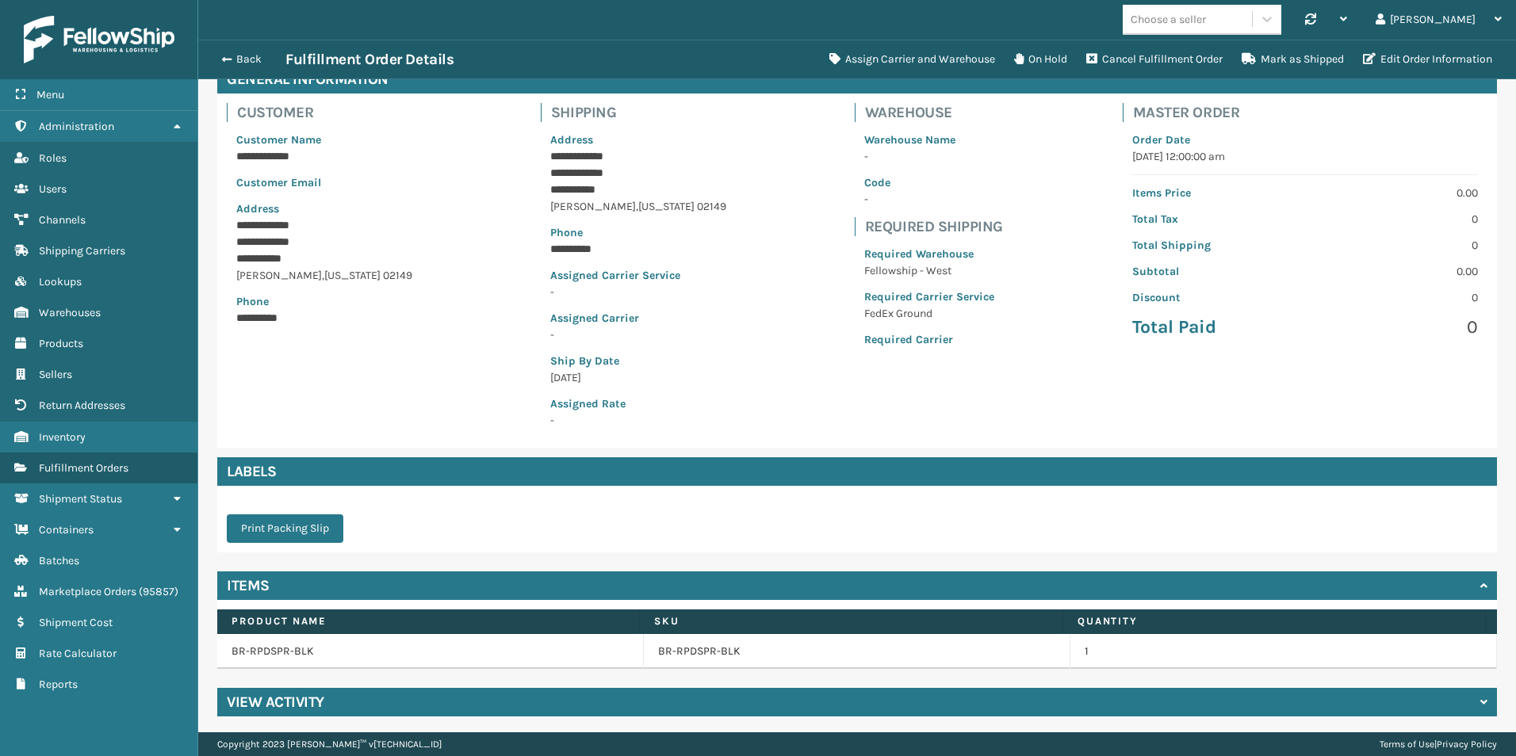
scroll to position [91, 0]
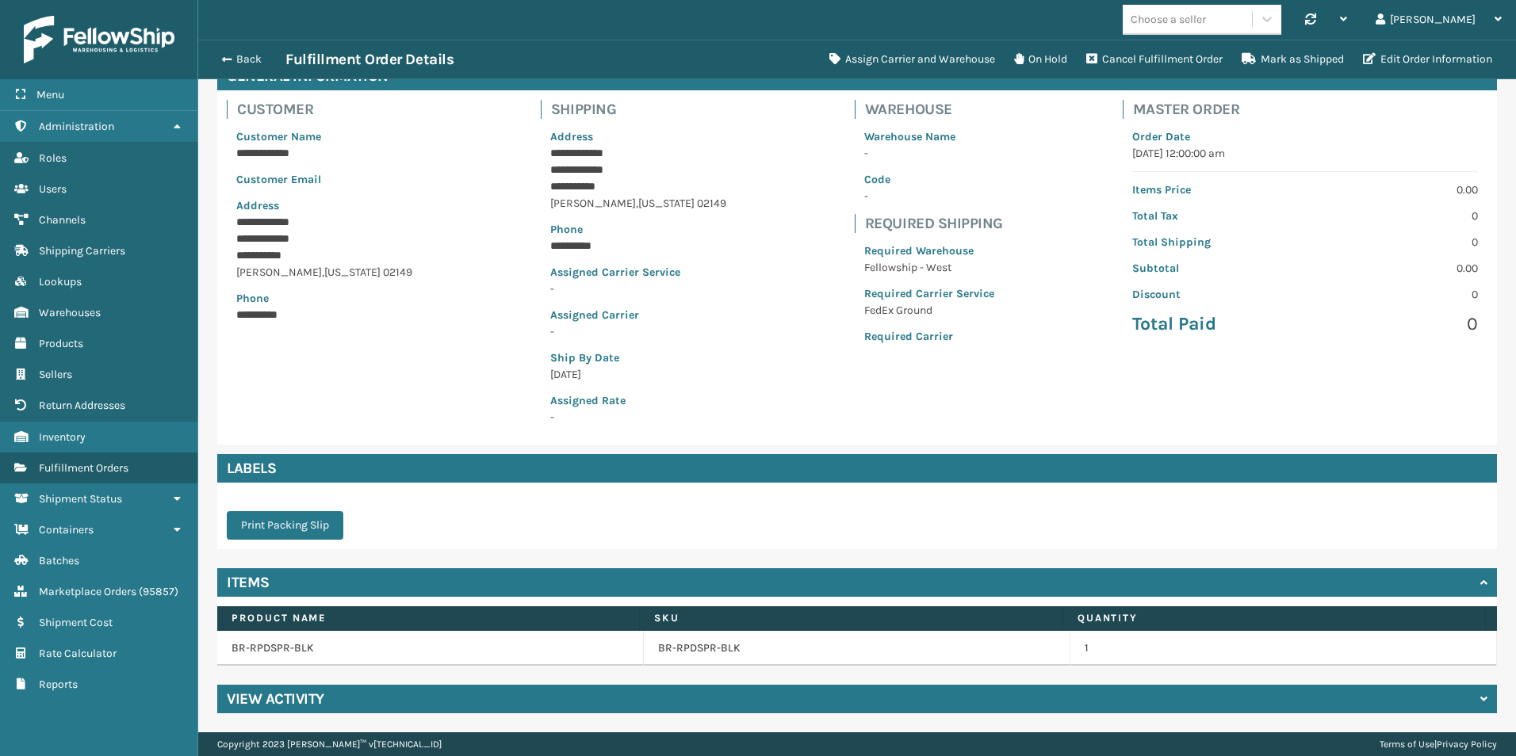
click at [812, 438] on div "**********" at bounding box center [856, 267] width 1279 height 354
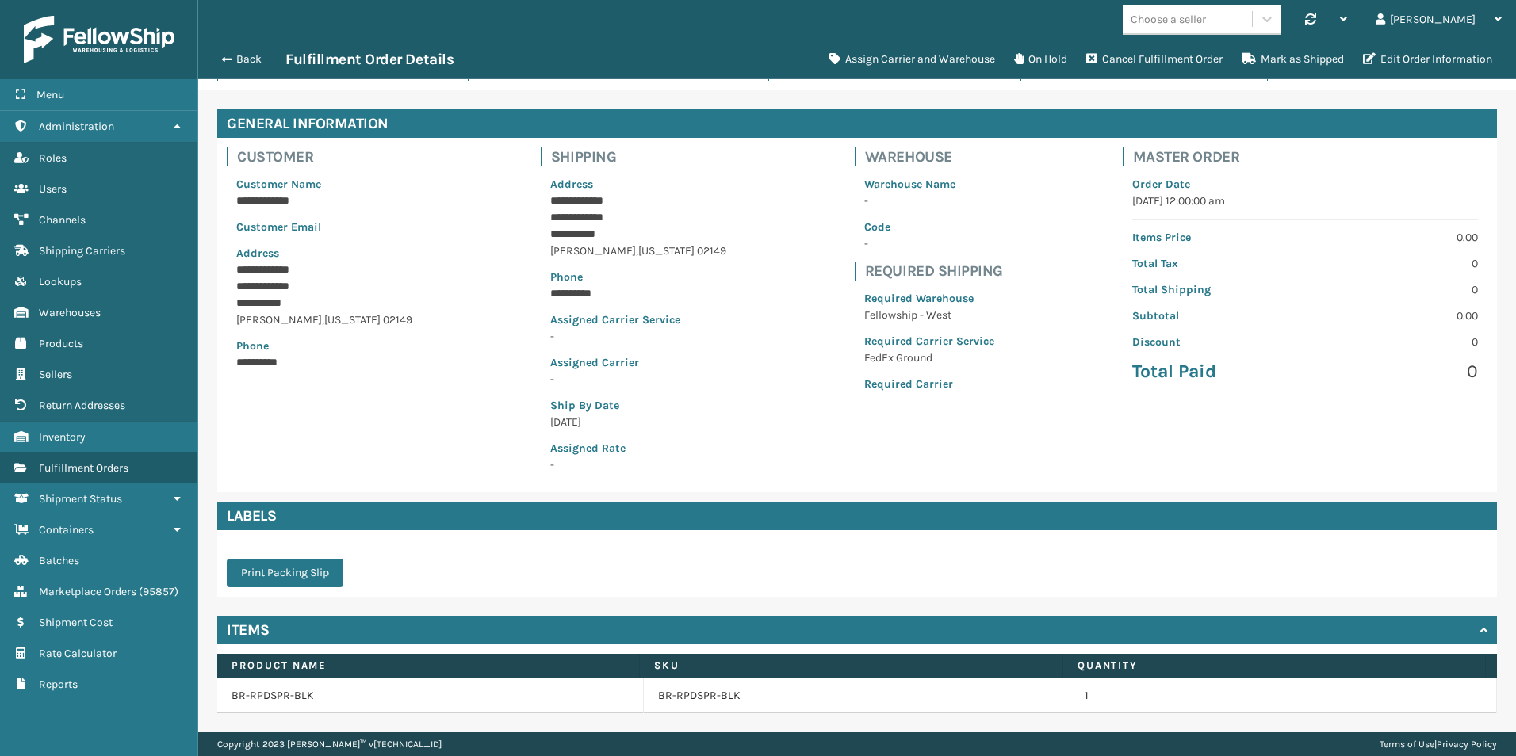
scroll to position [0, 0]
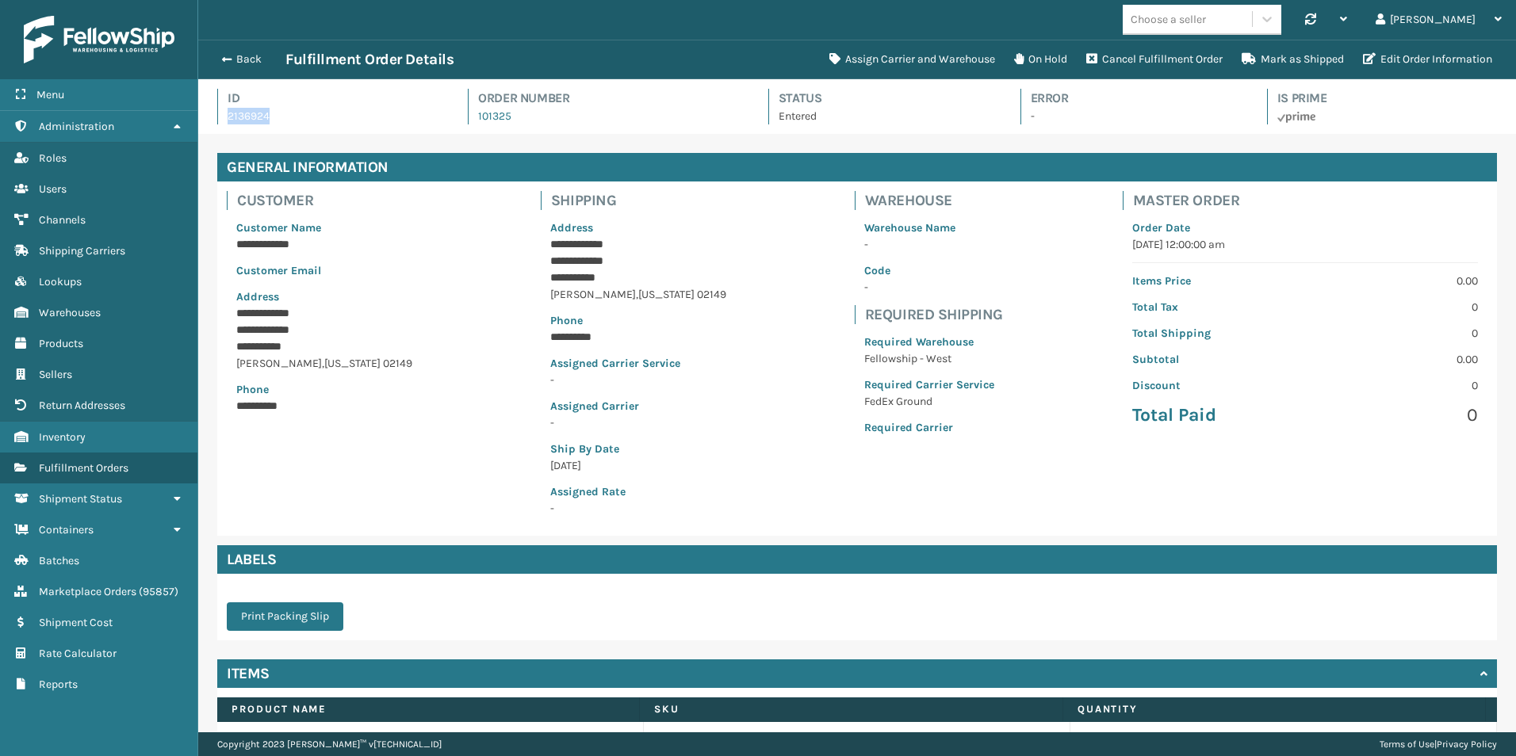
drag, startPoint x: 286, startPoint y: 119, endPoint x: 213, endPoint y: 114, distance: 73.1
click at [213, 114] on div "Id 2136924 Order Number 101325 Status Entered Error - Is Prime" at bounding box center [856, 106] width 1317 height 55
drag, startPoint x: 213, startPoint y: 114, endPoint x: 242, endPoint y: 113, distance: 28.5
copy p "2136924"
click at [897, 59] on button "Assign Carrier and Warehouse" at bounding box center [912, 60] width 185 height 32
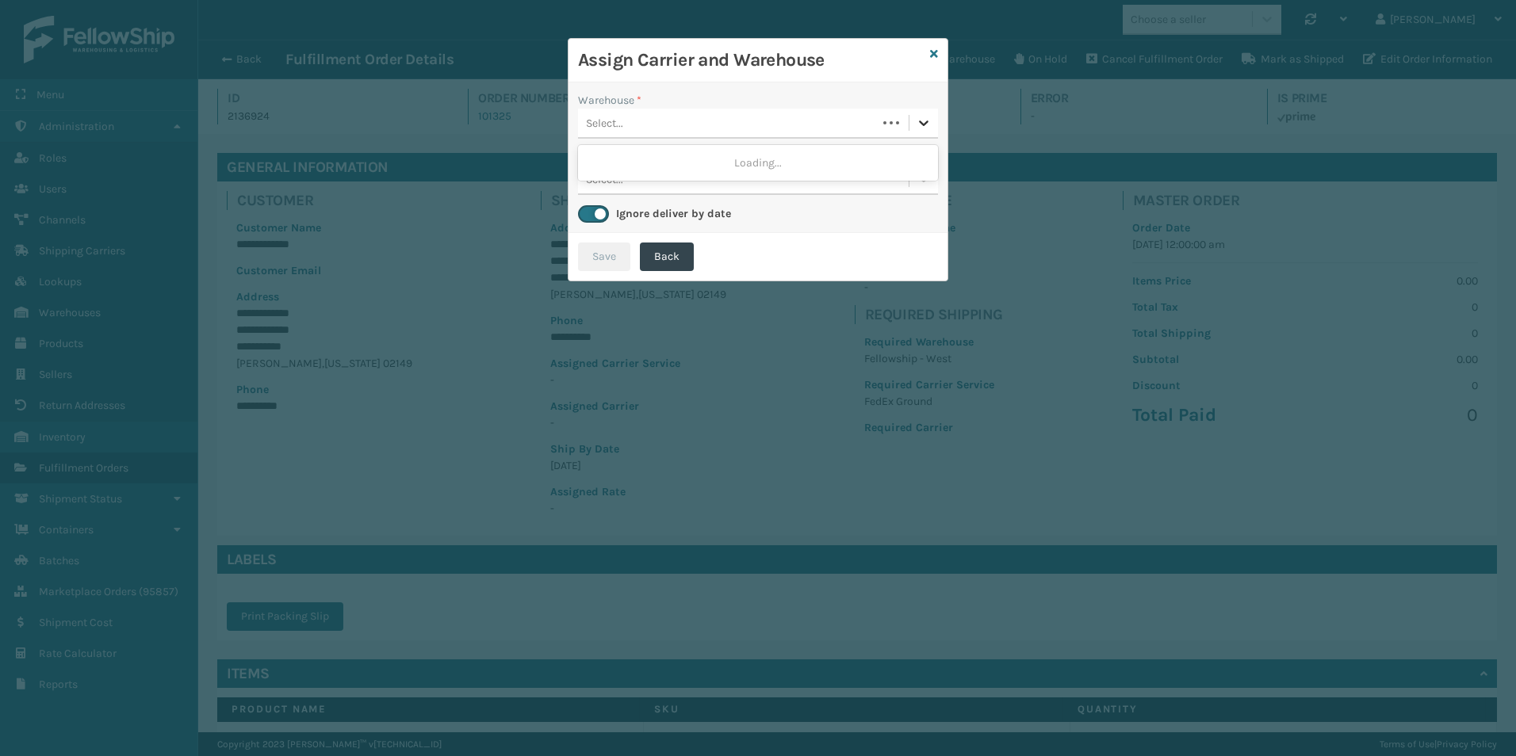
click at [916, 120] on icon at bounding box center [924, 123] width 16 height 16
click at [747, 162] on div "Fellowship - West (required)" at bounding box center [758, 162] width 360 height 29
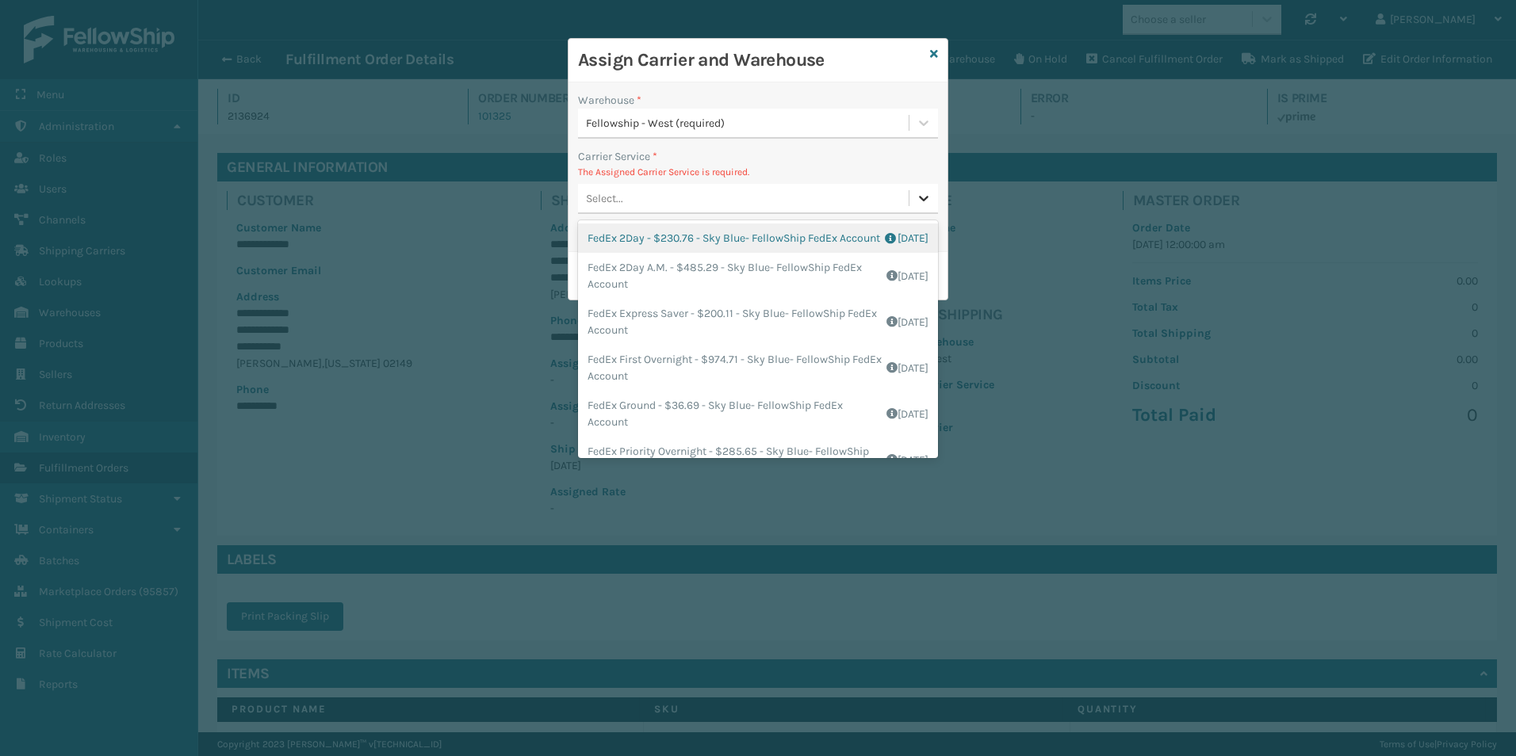
click at [930, 201] on icon at bounding box center [924, 198] width 16 height 16
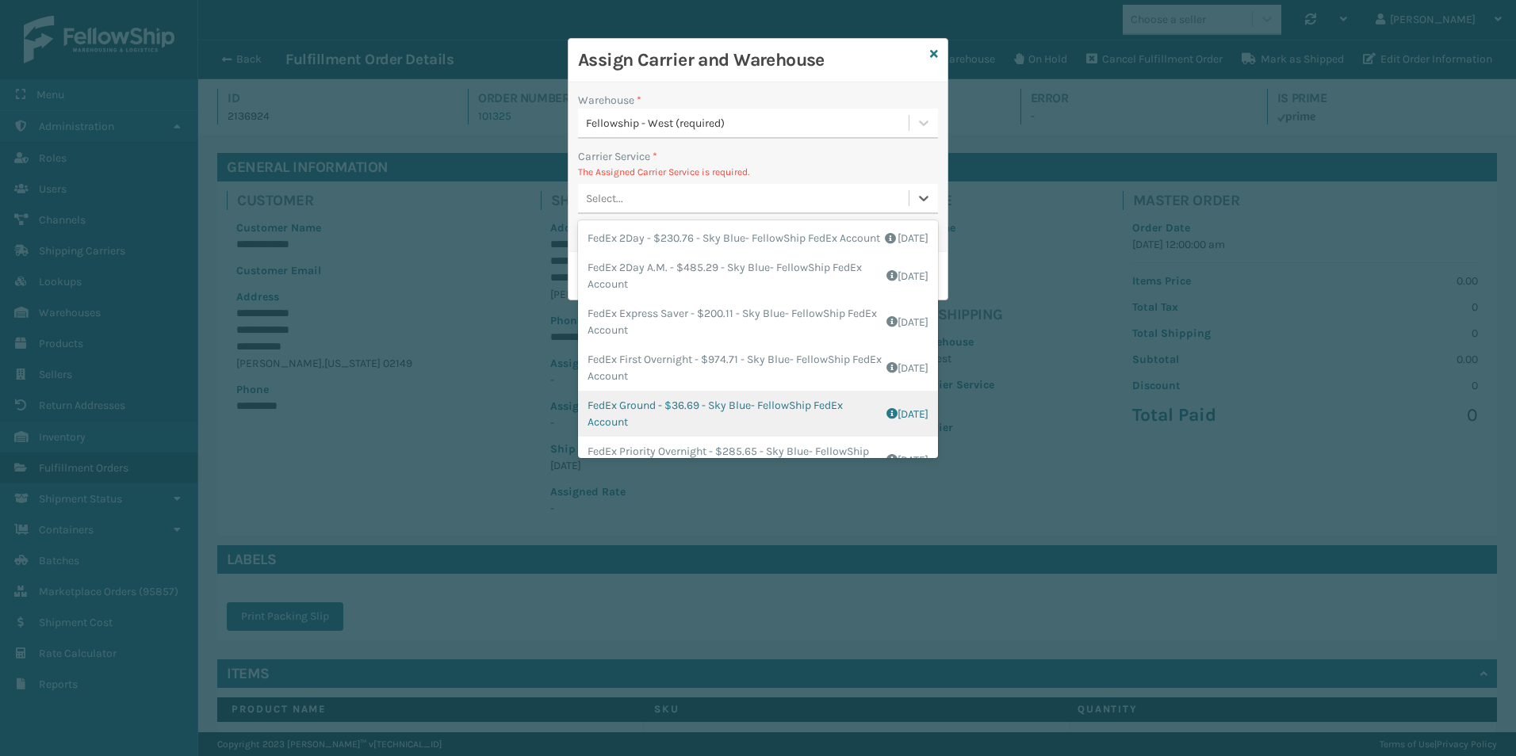
click at [727, 427] on div "FedEx Ground - $36.69 - Sky Blue- FellowShip FedEx Account Shipping Cost $29.35…" at bounding box center [758, 414] width 360 height 46
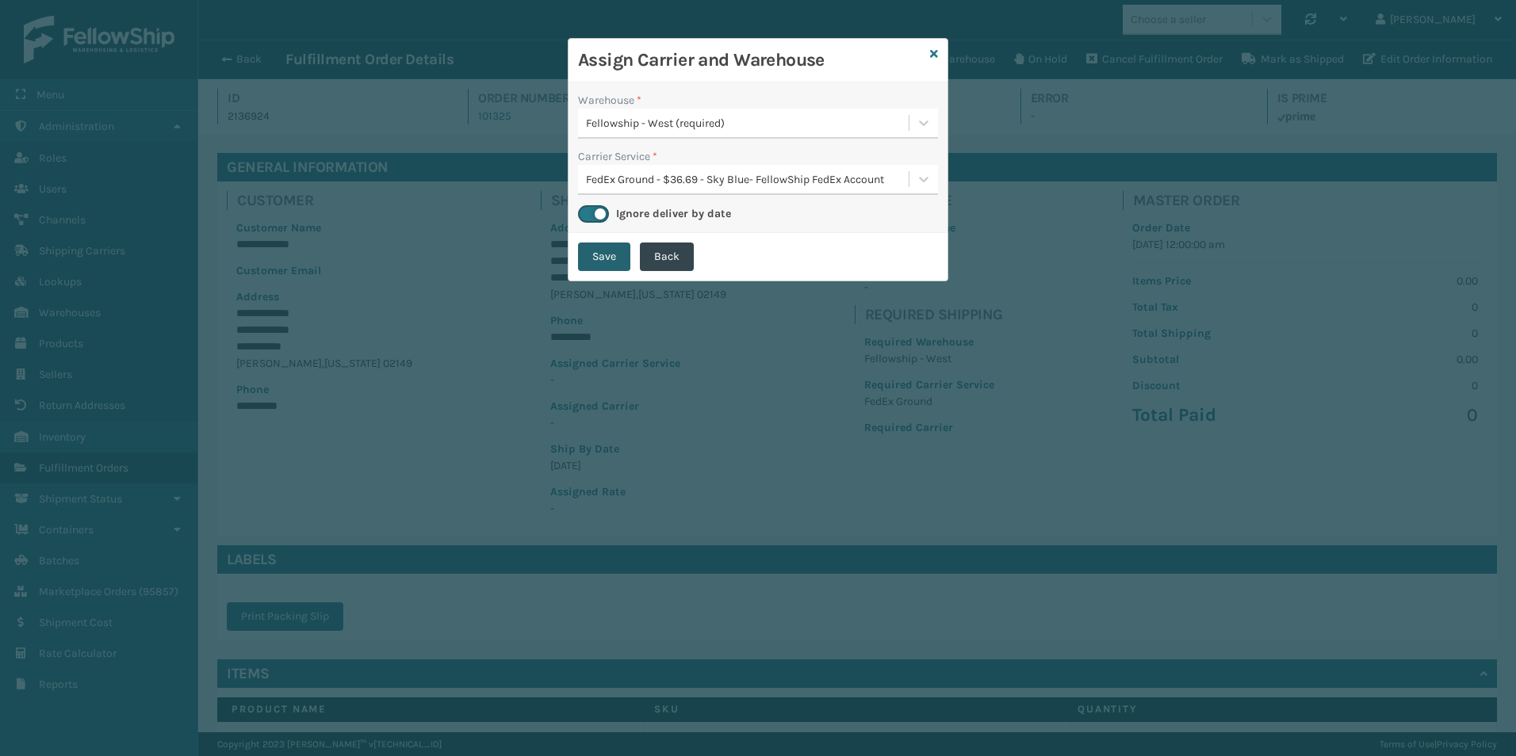
click at [601, 261] on button "Save" at bounding box center [604, 257] width 52 height 29
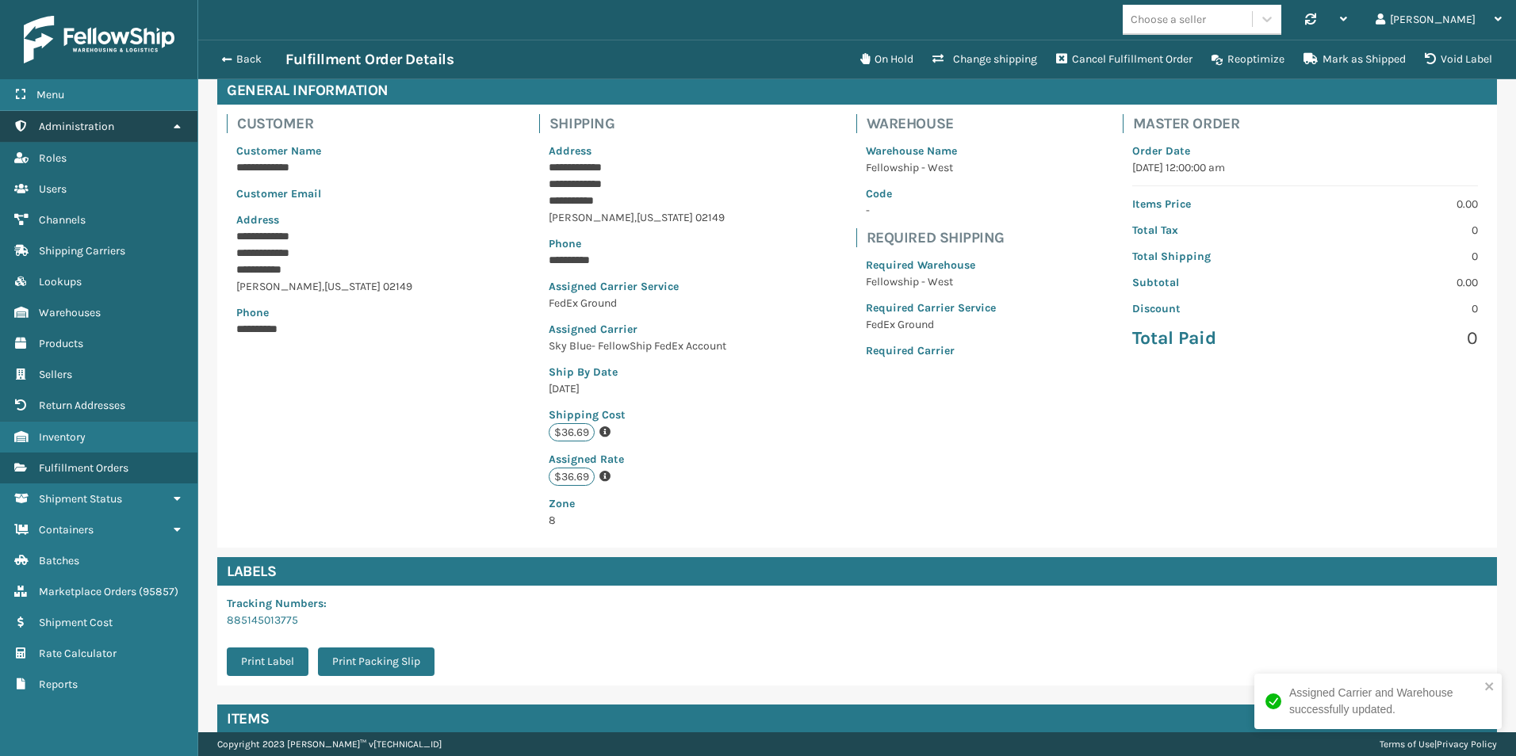
scroll to position [79, 0]
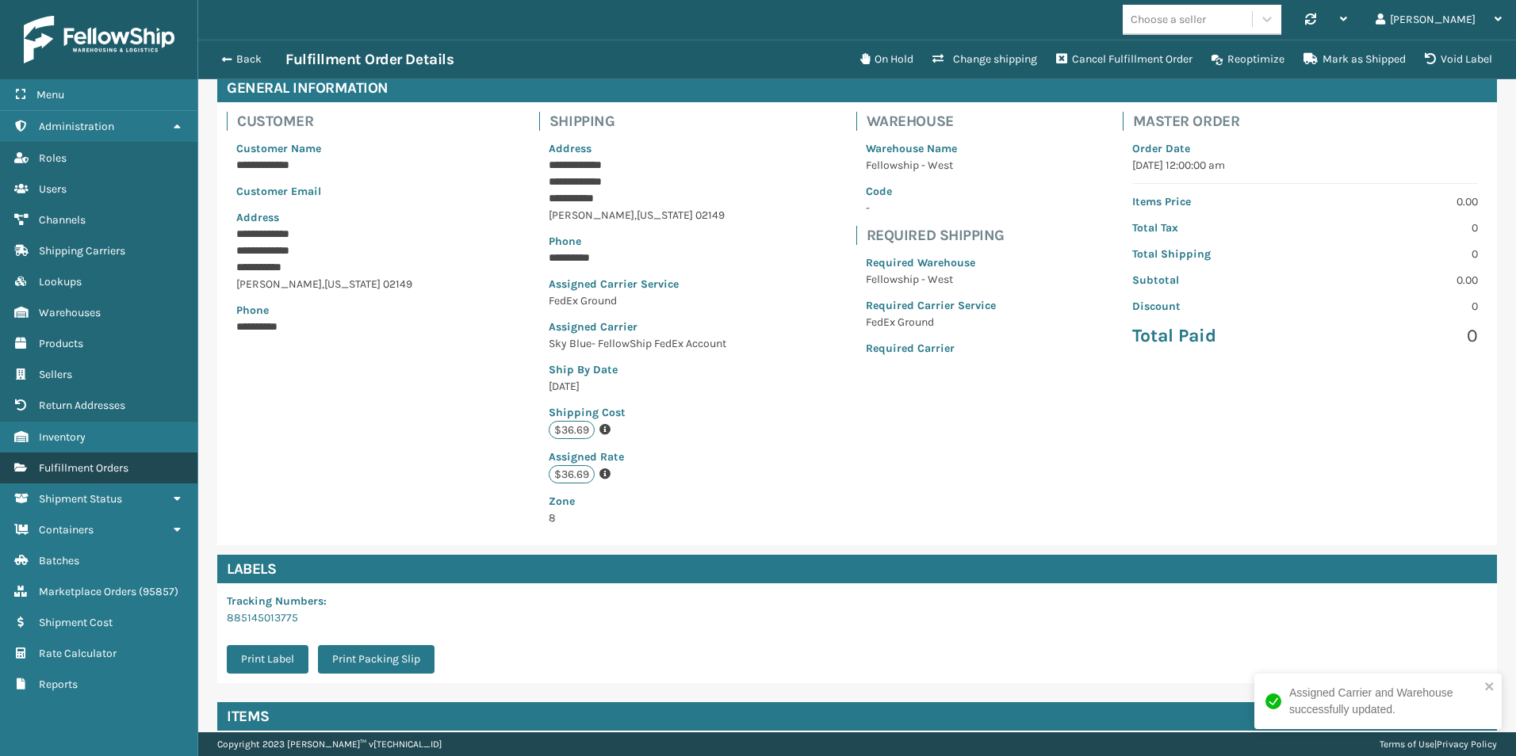
click at [87, 463] on span "Fulfillment Orders" at bounding box center [84, 467] width 90 height 13
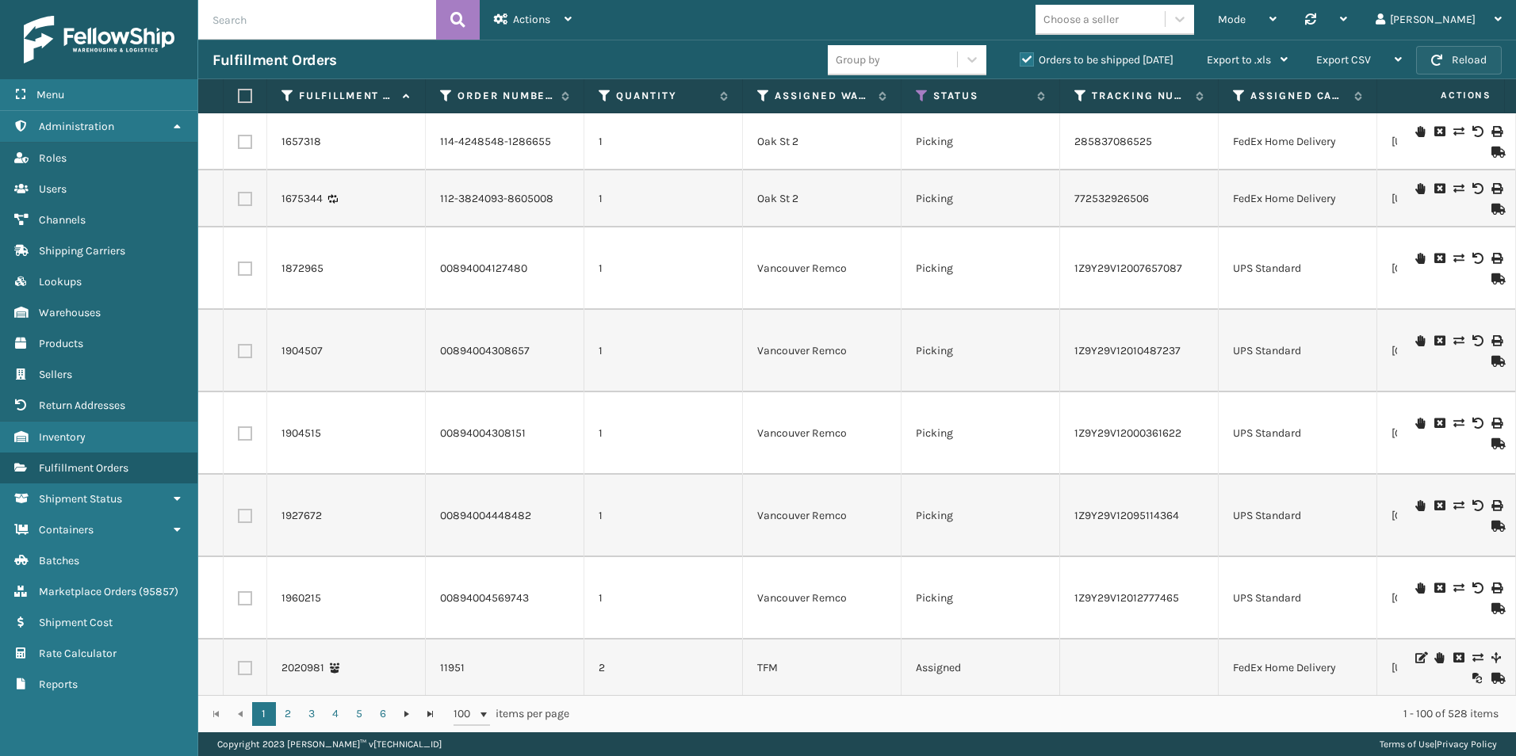
click at [1482, 63] on button "Reload" at bounding box center [1459, 60] width 86 height 29
click at [761, 91] on icon at bounding box center [763, 96] width 13 height 14
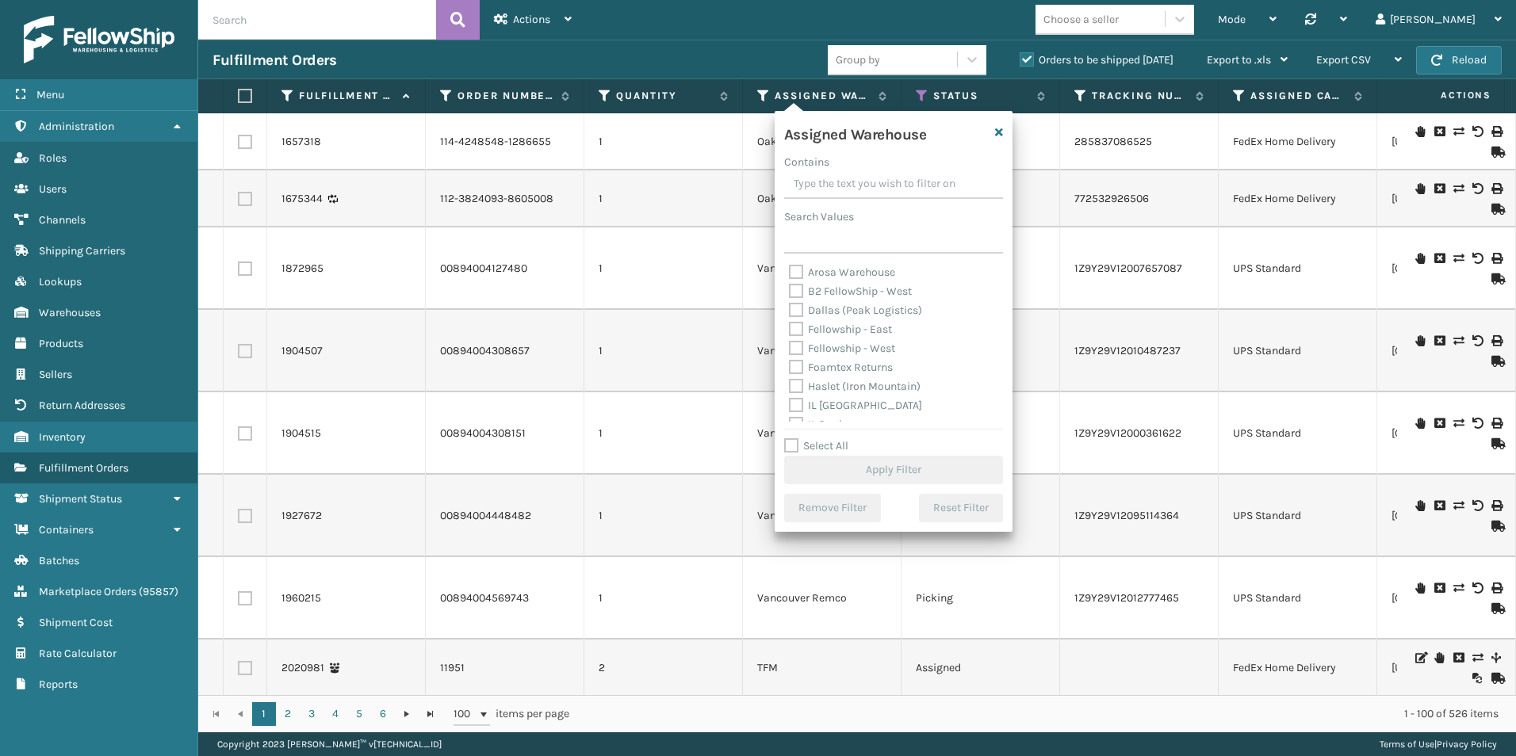
drag, startPoint x: 790, startPoint y: 347, endPoint x: 844, endPoint y: 370, distance: 59.3
click at [790, 346] on label "Fellowship - West" at bounding box center [842, 348] width 106 height 13
click at [790, 346] on input "Fellowship - West" at bounding box center [789, 344] width 1 height 10
checkbox input "true"
click at [879, 466] on button "Apply Filter" at bounding box center [893, 470] width 219 height 29
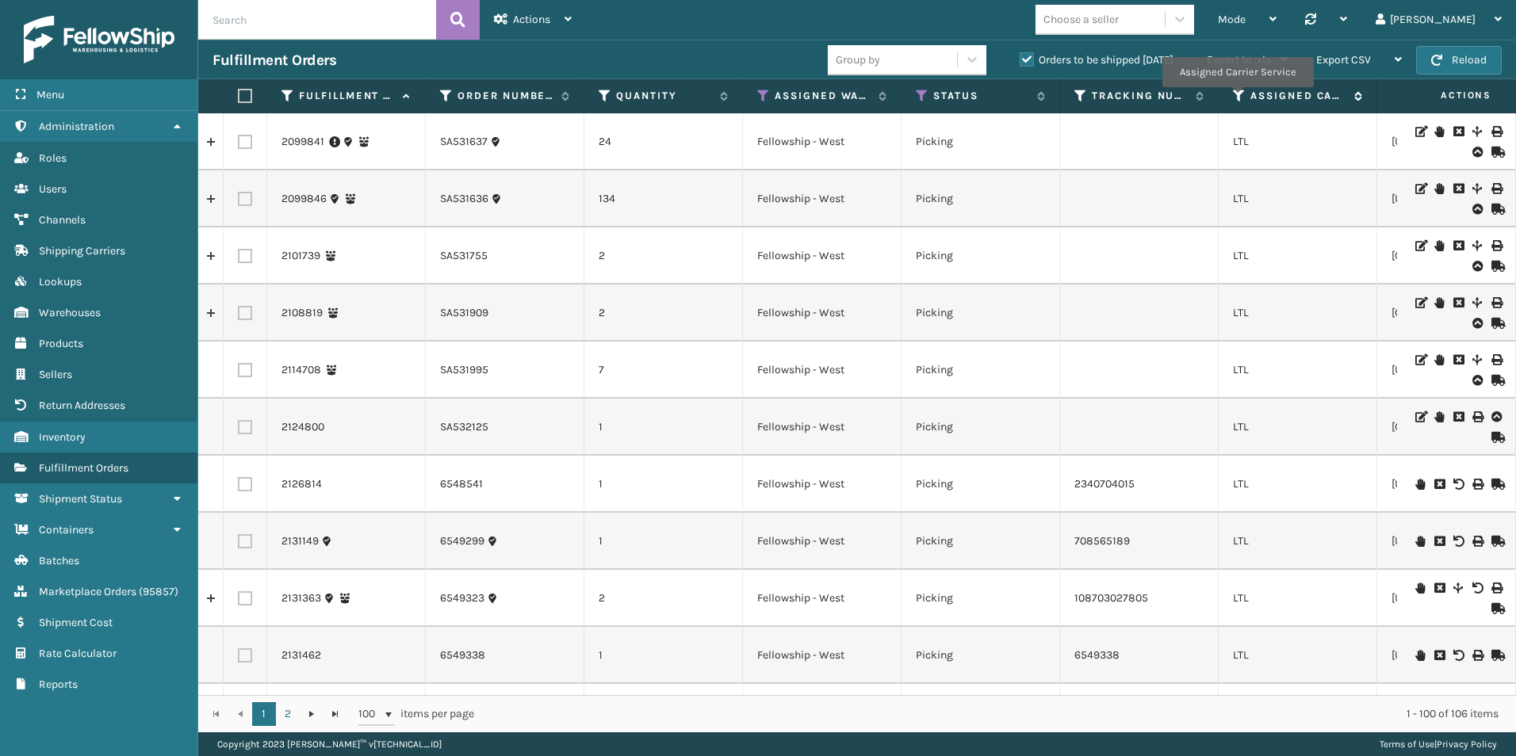
click at [1237, 98] on icon at bounding box center [1239, 96] width 13 height 14
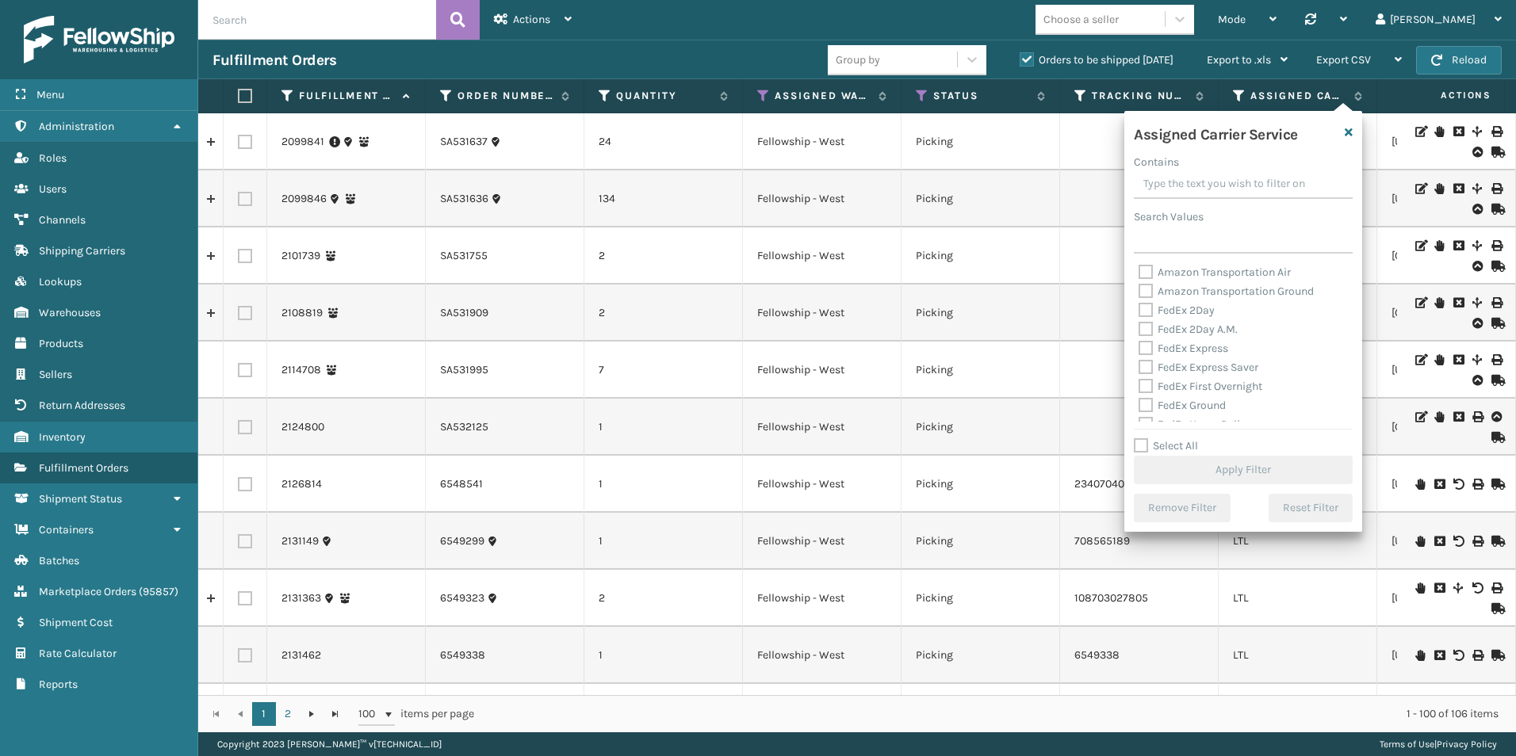
drag, startPoint x: 1134, startPoint y: 449, endPoint x: 1160, endPoint y: 402, distance: 53.9
click at [1135, 449] on label "Select All" at bounding box center [1166, 445] width 64 height 13
click at [1135, 438] on input "Select All" at bounding box center [1253, 438] width 238 height 2
checkbox input "true"
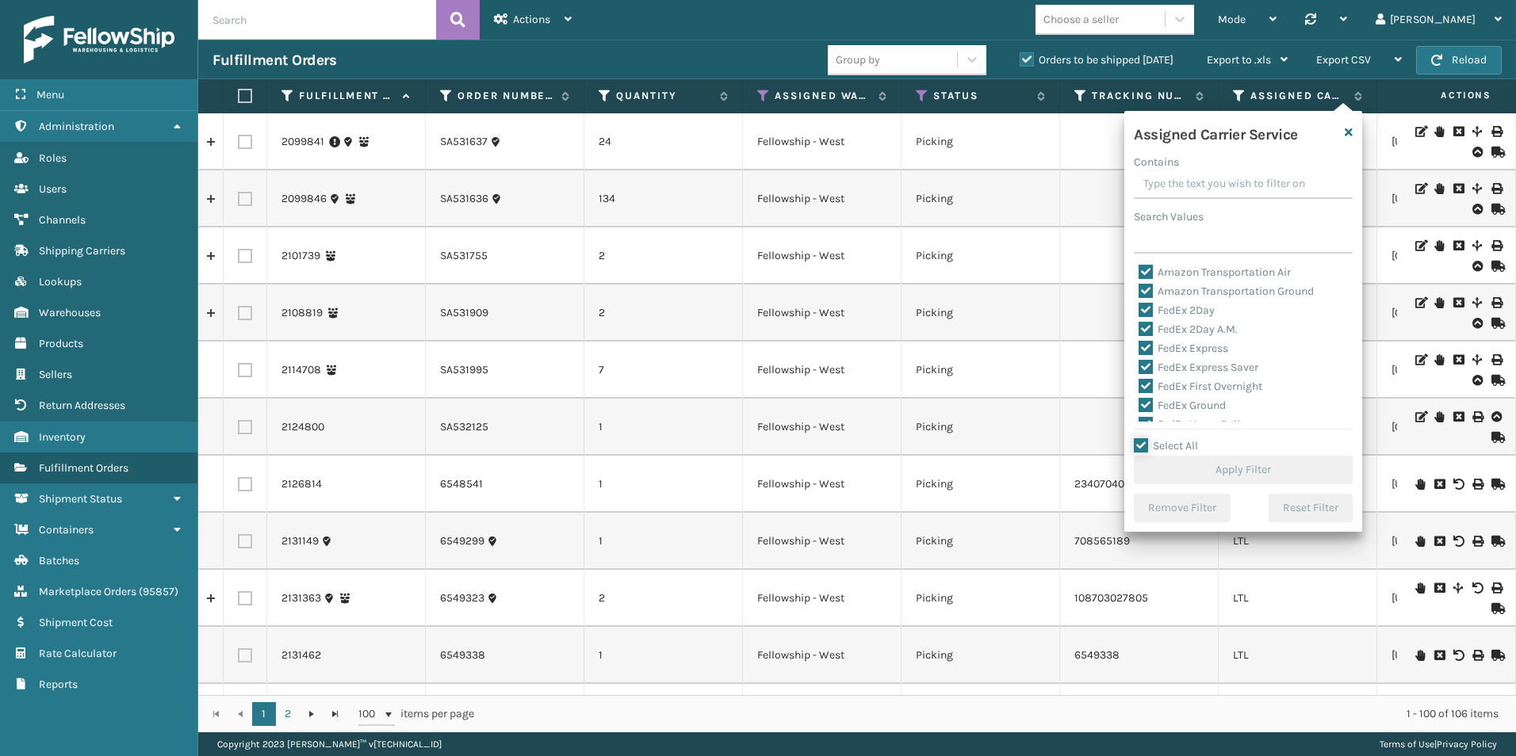
checkbox input "true"
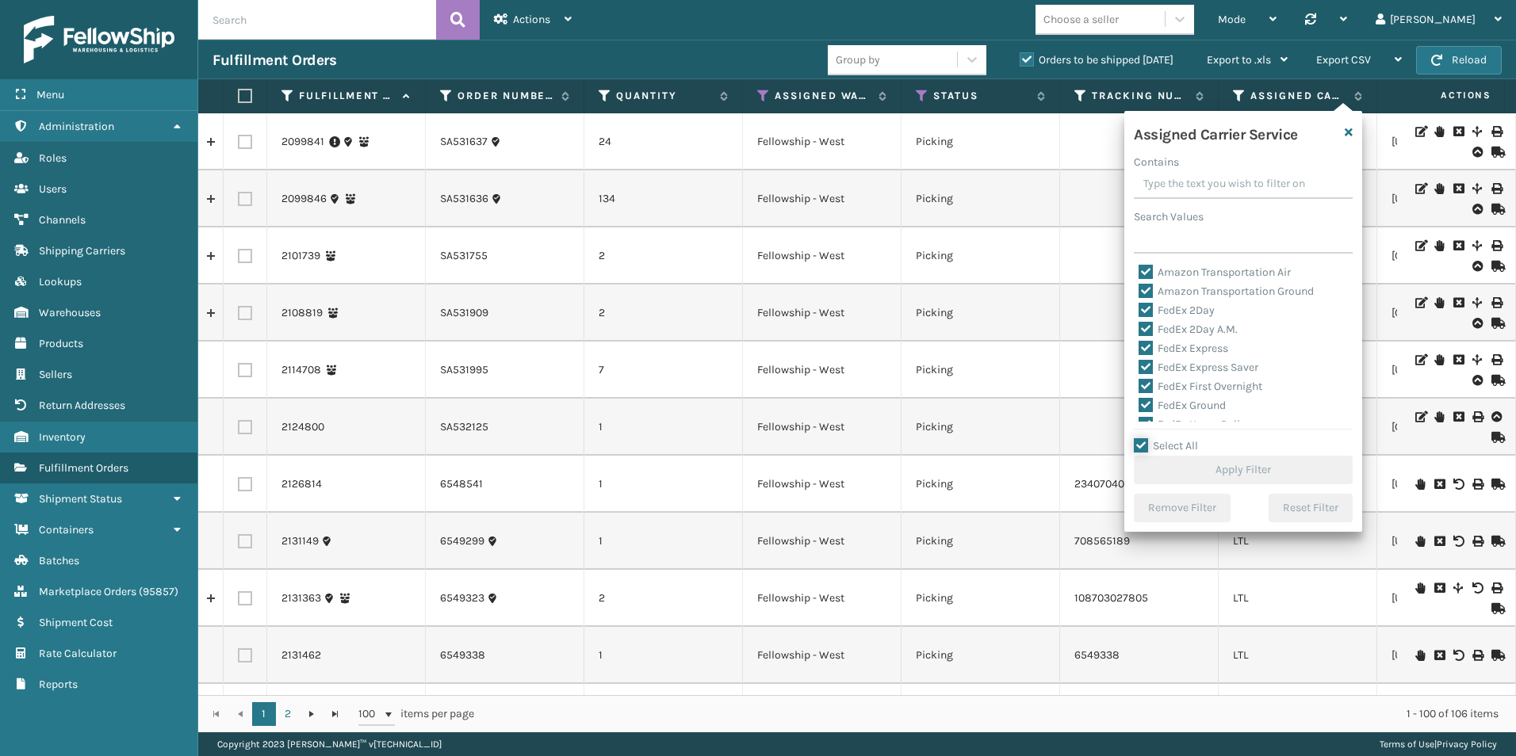
checkbox input "true"
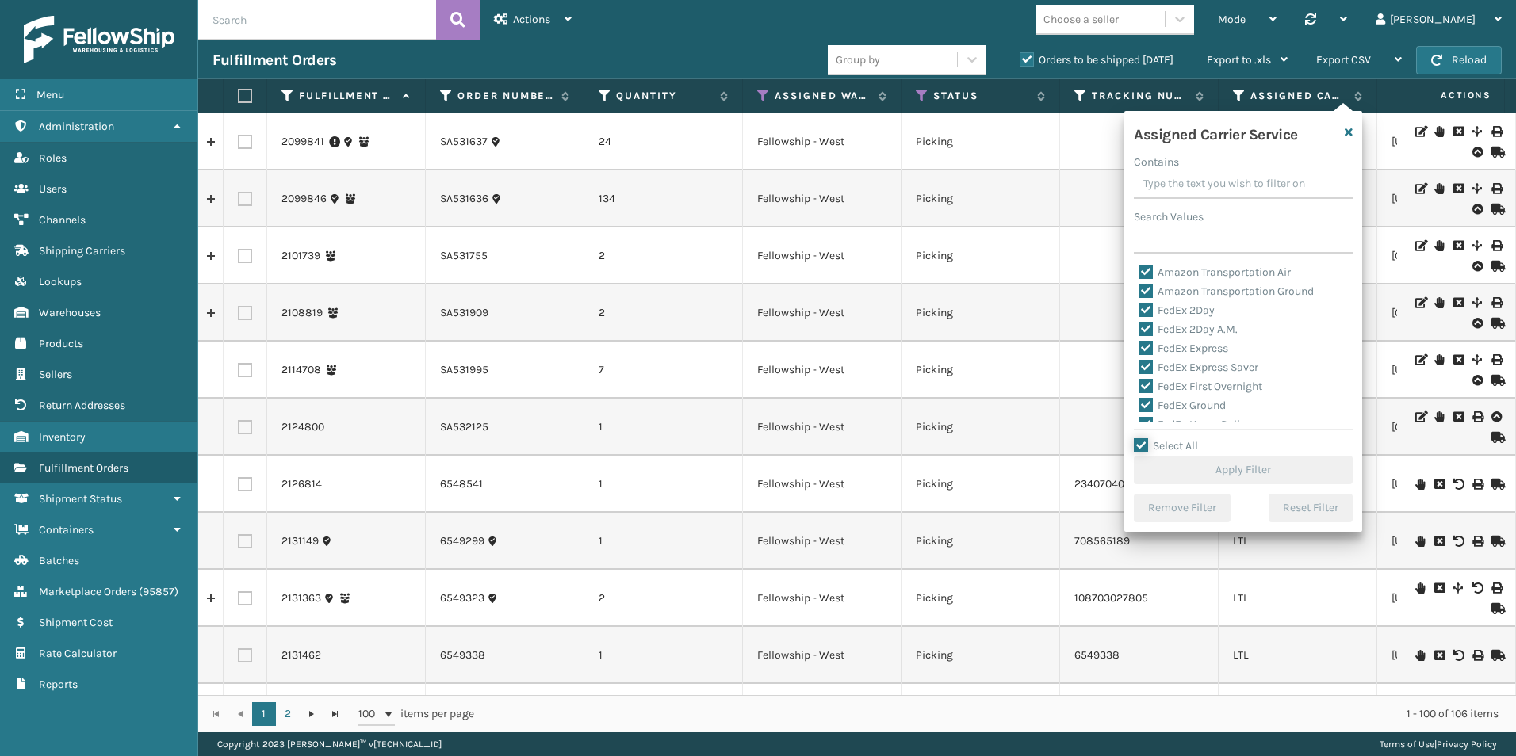
checkbox input "true"
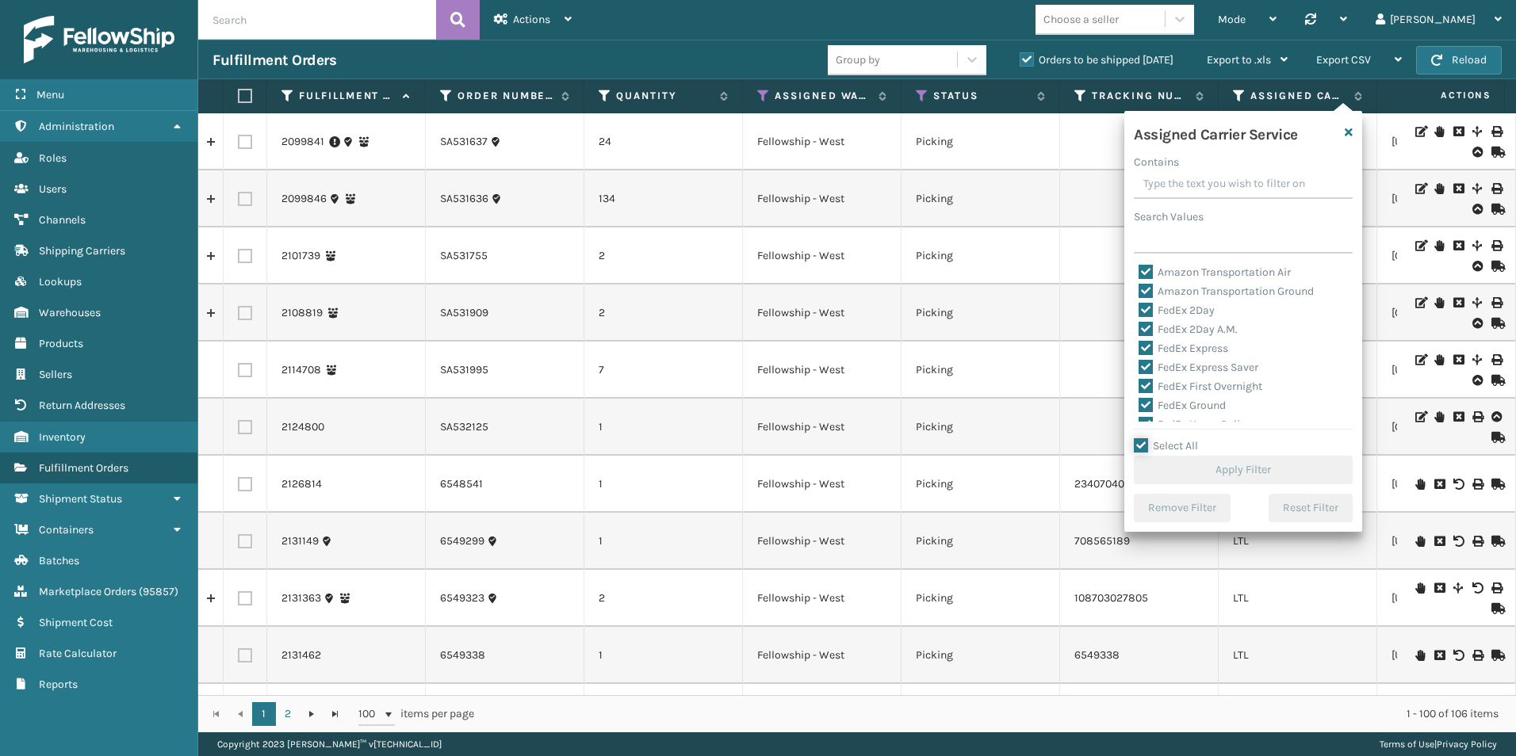
checkbox input "true"
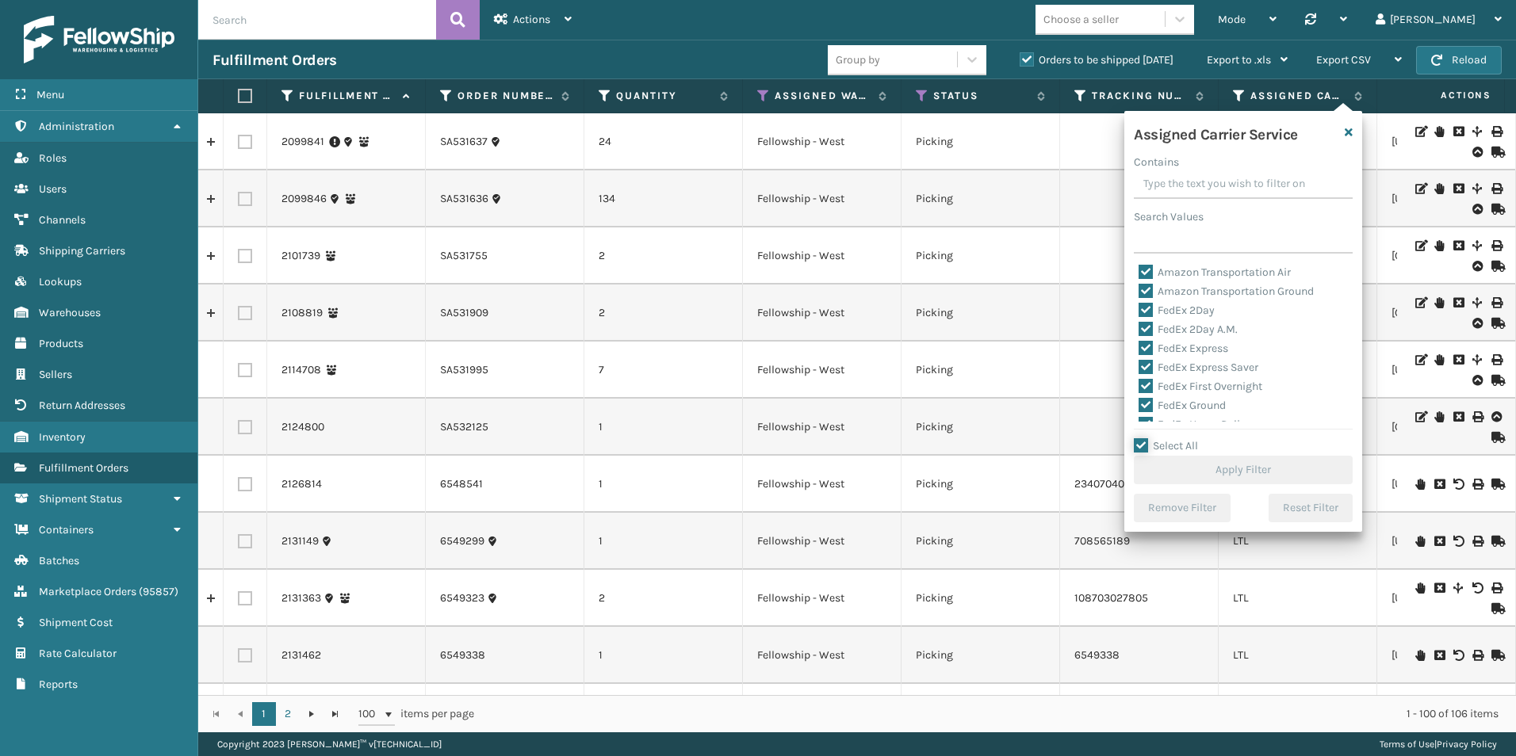
checkbox input "true"
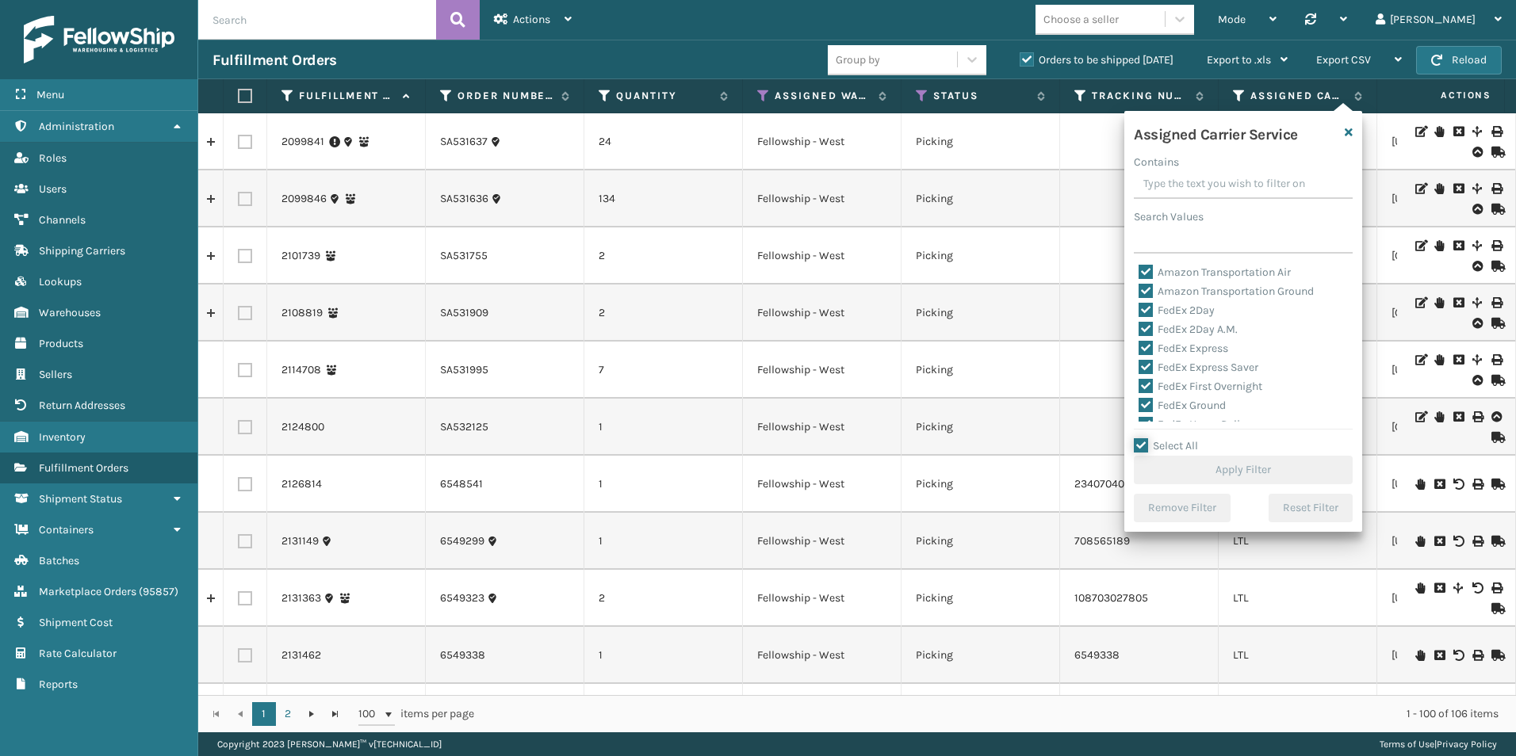
checkbox input "true"
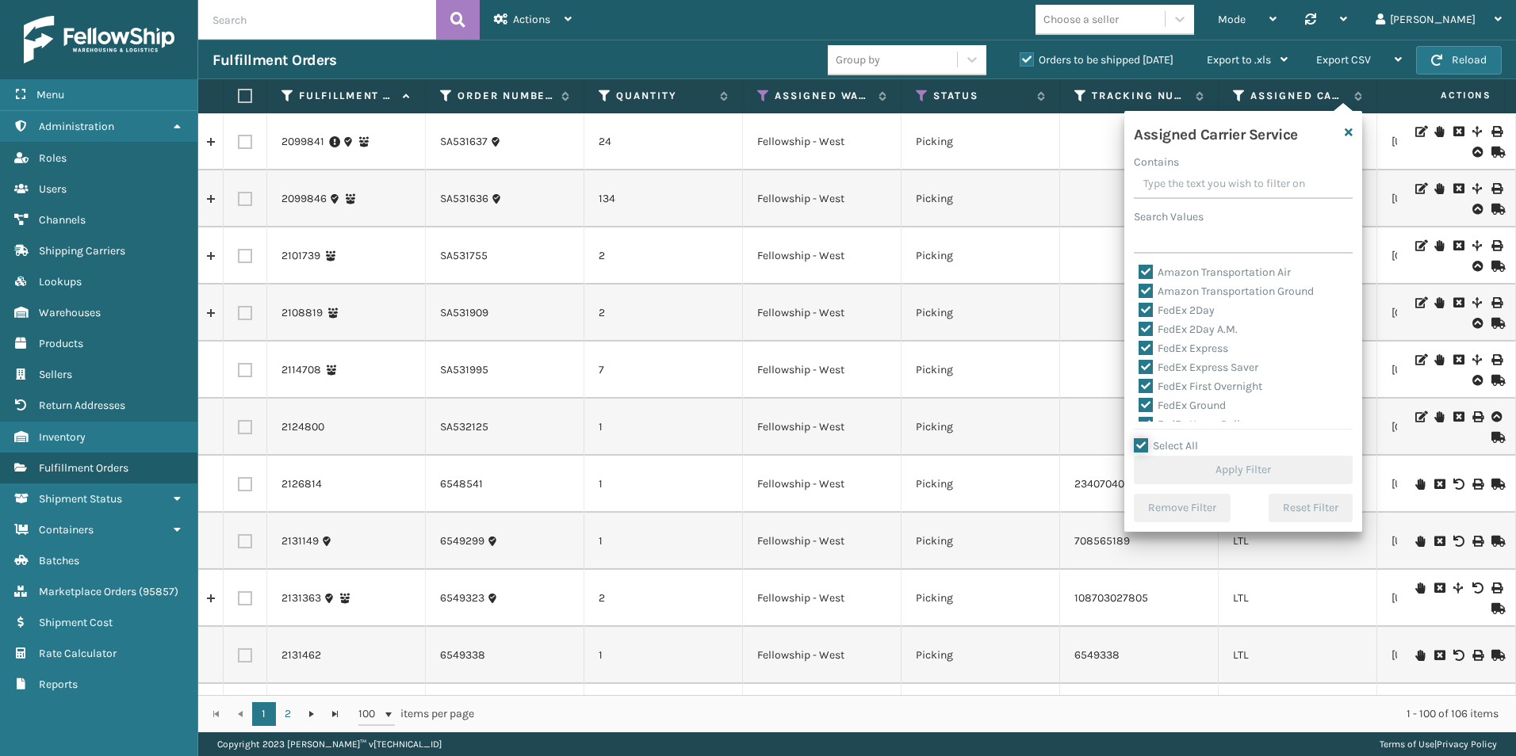
checkbox input "true"
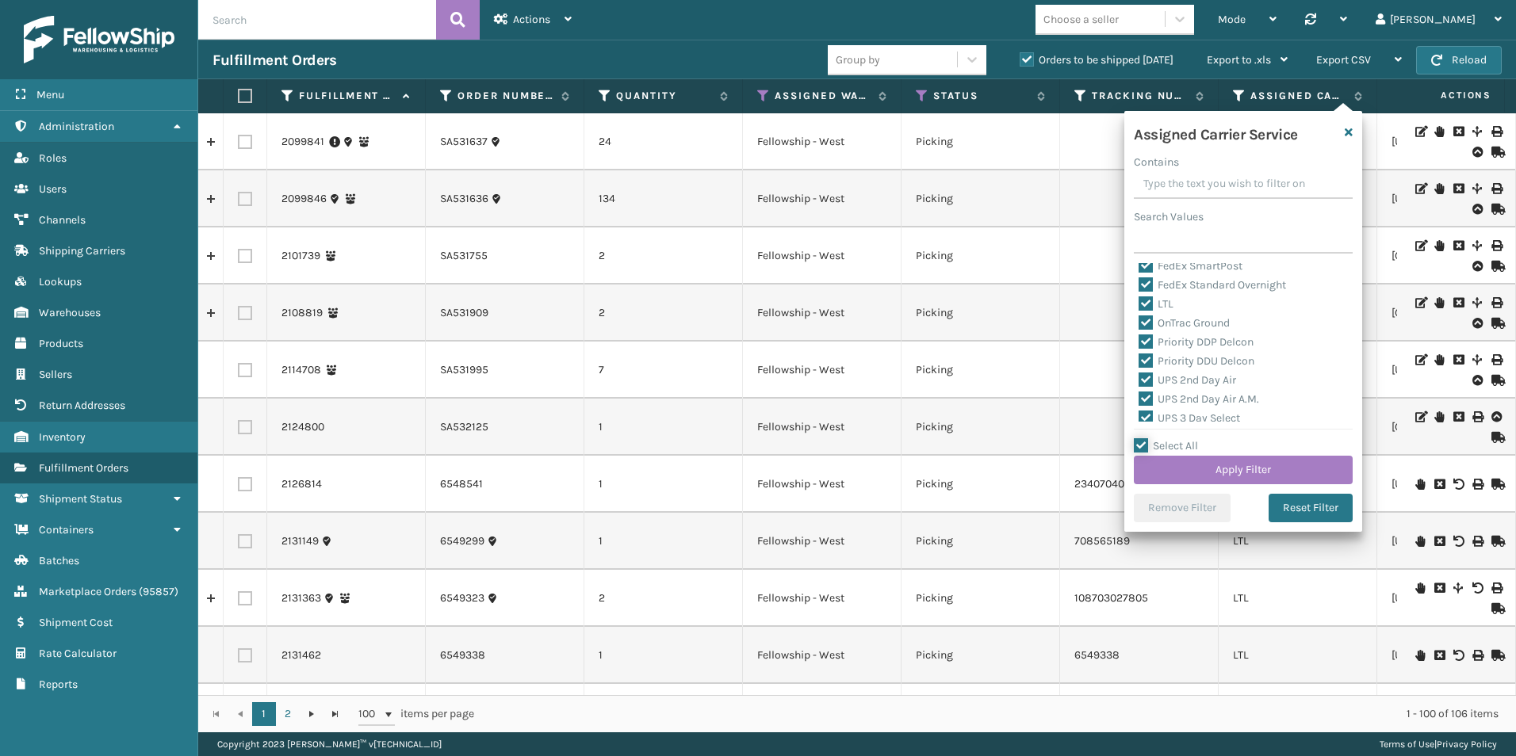
scroll to position [159, 0]
click at [1145, 338] on label "LTL" at bounding box center [1155, 341] width 35 height 13
click at [1139, 338] on input "LTL" at bounding box center [1138, 338] width 1 height 10
checkbox input "false"
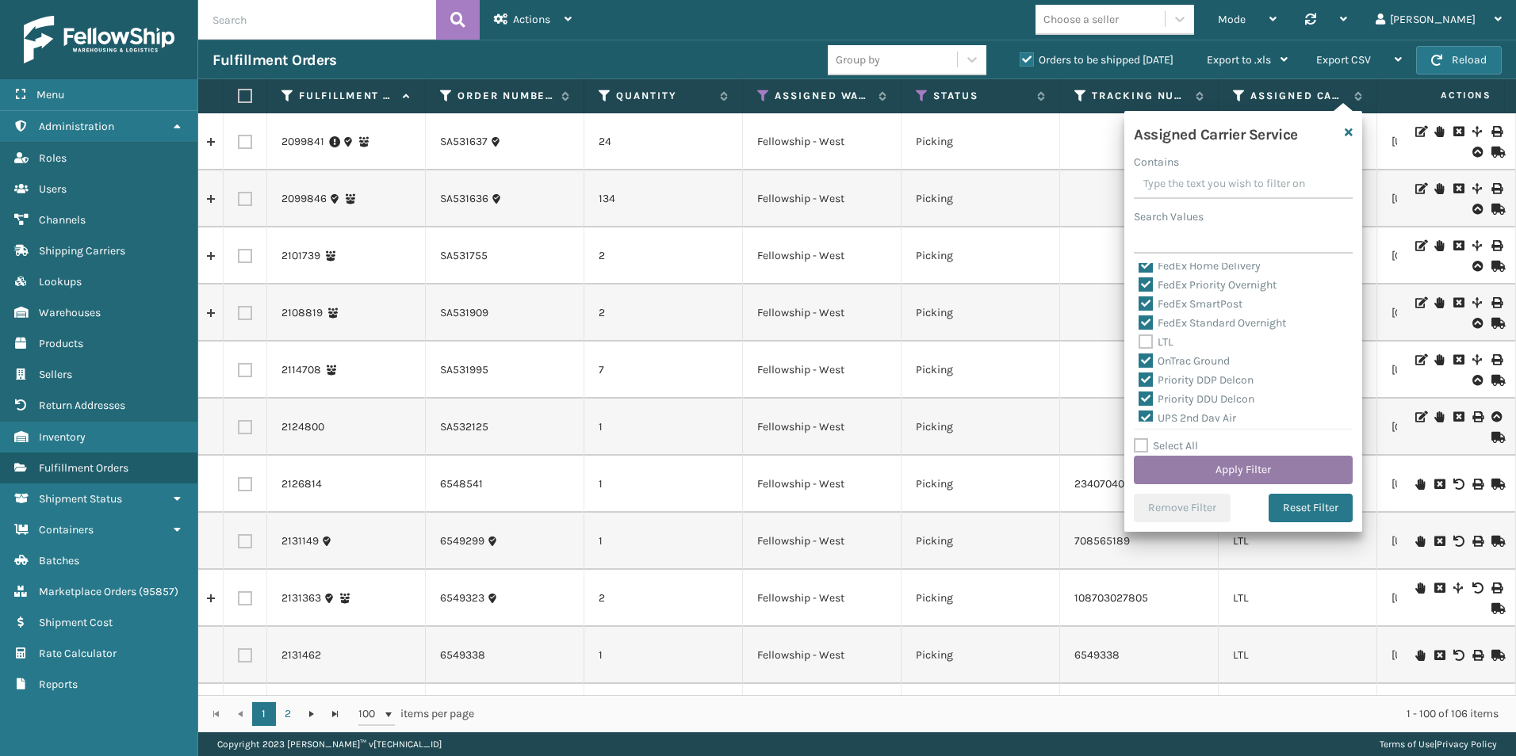
click at [1252, 476] on button "Apply Filter" at bounding box center [1243, 470] width 219 height 29
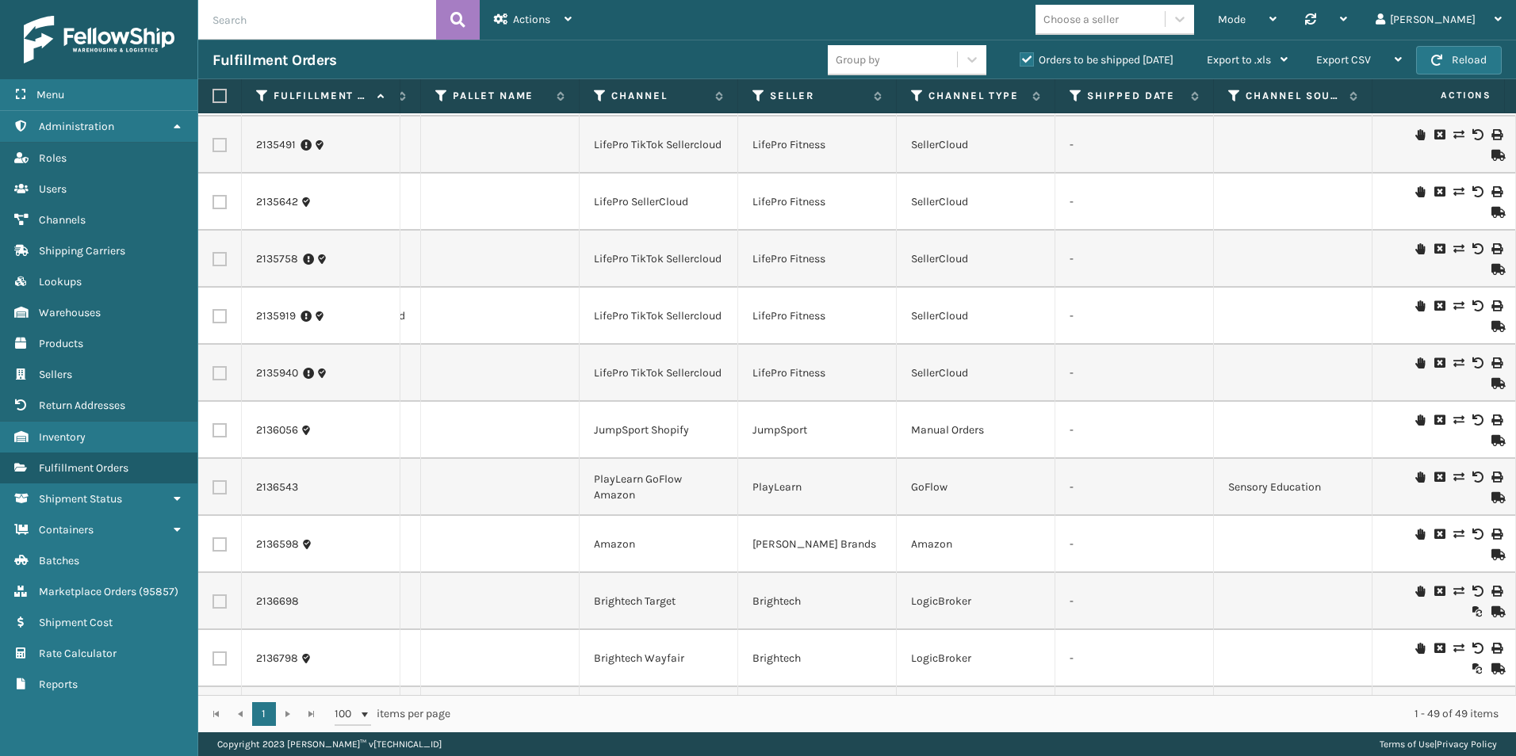
scroll to position [0, 612]
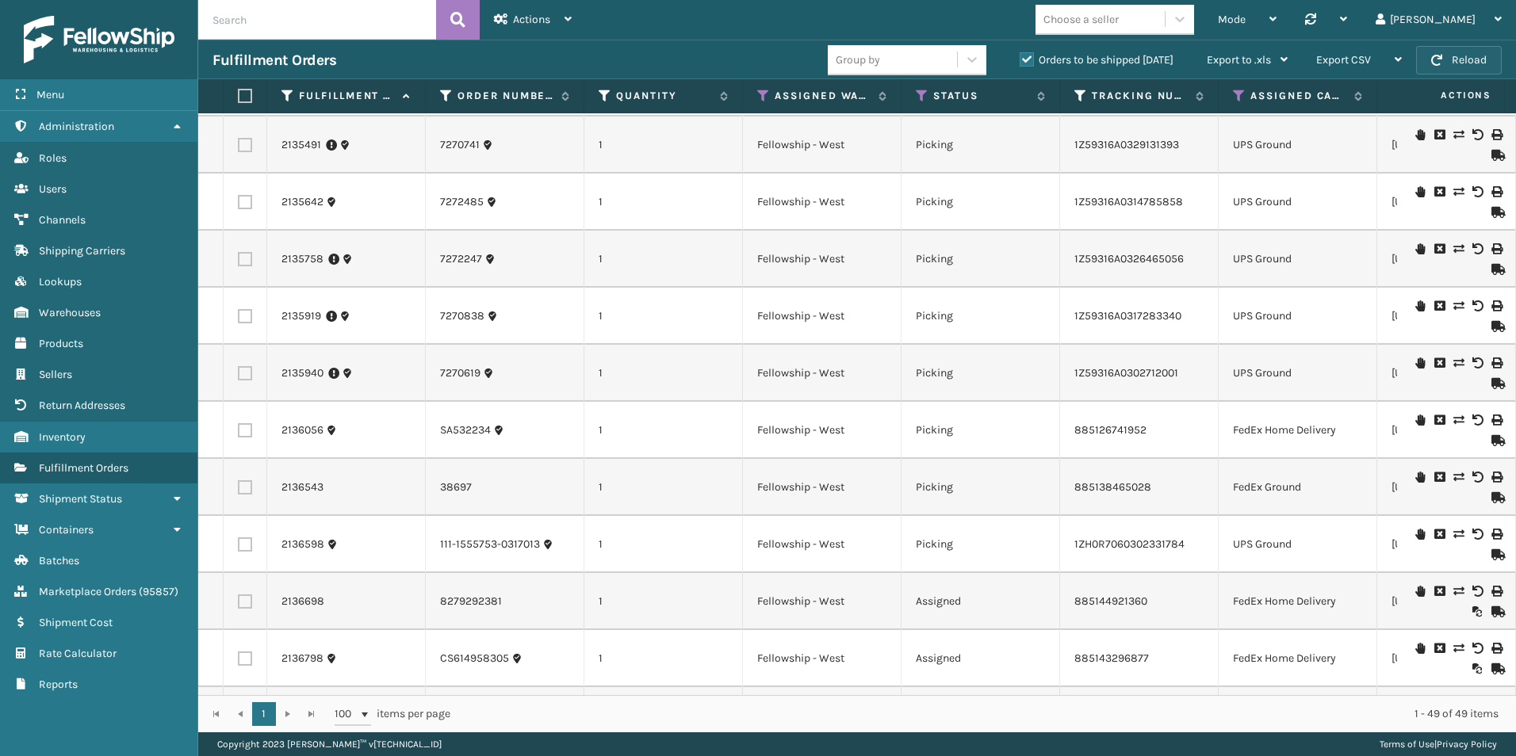
click at [1455, 59] on button "Reload" at bounding box center [1459, 60] width 86 height 29
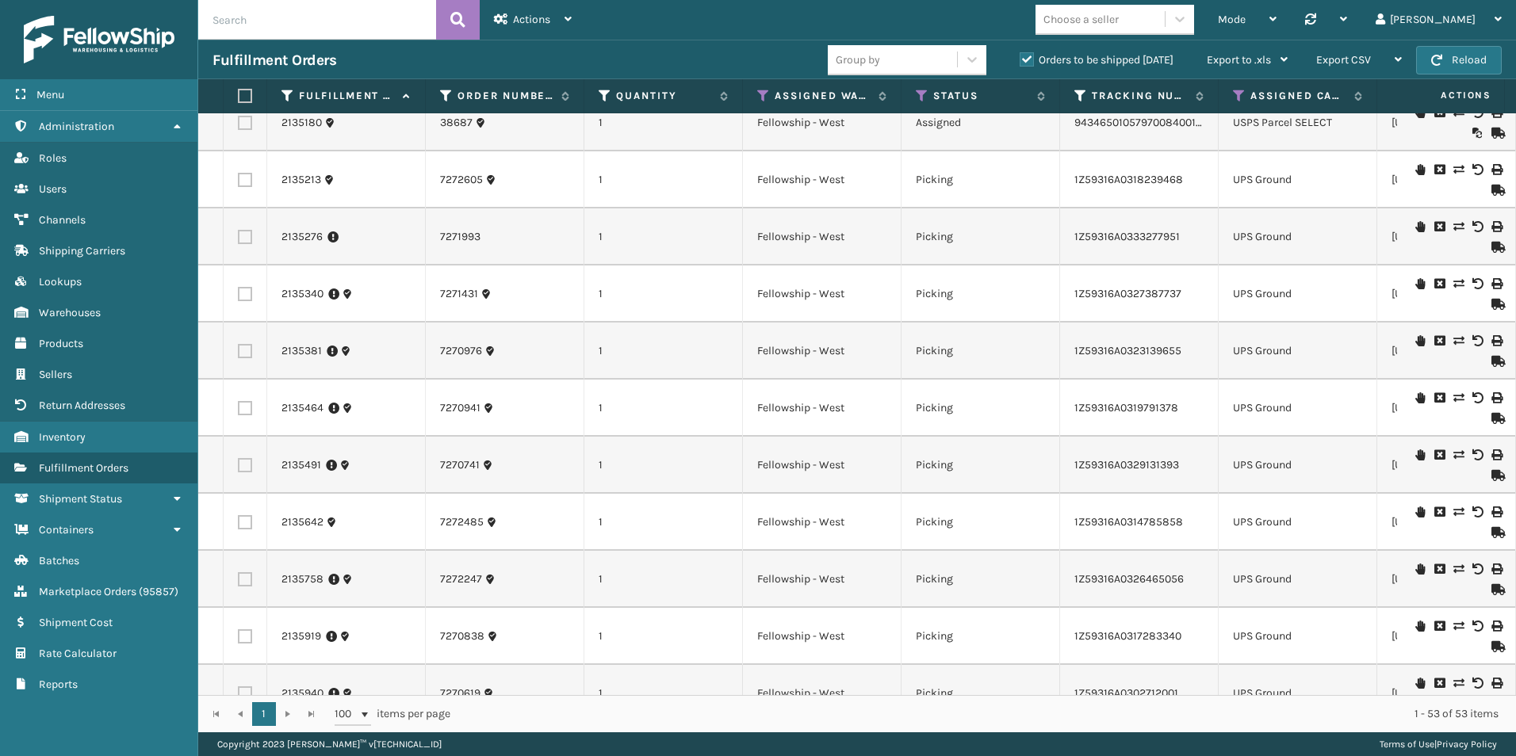
scroll to position [0, 0]
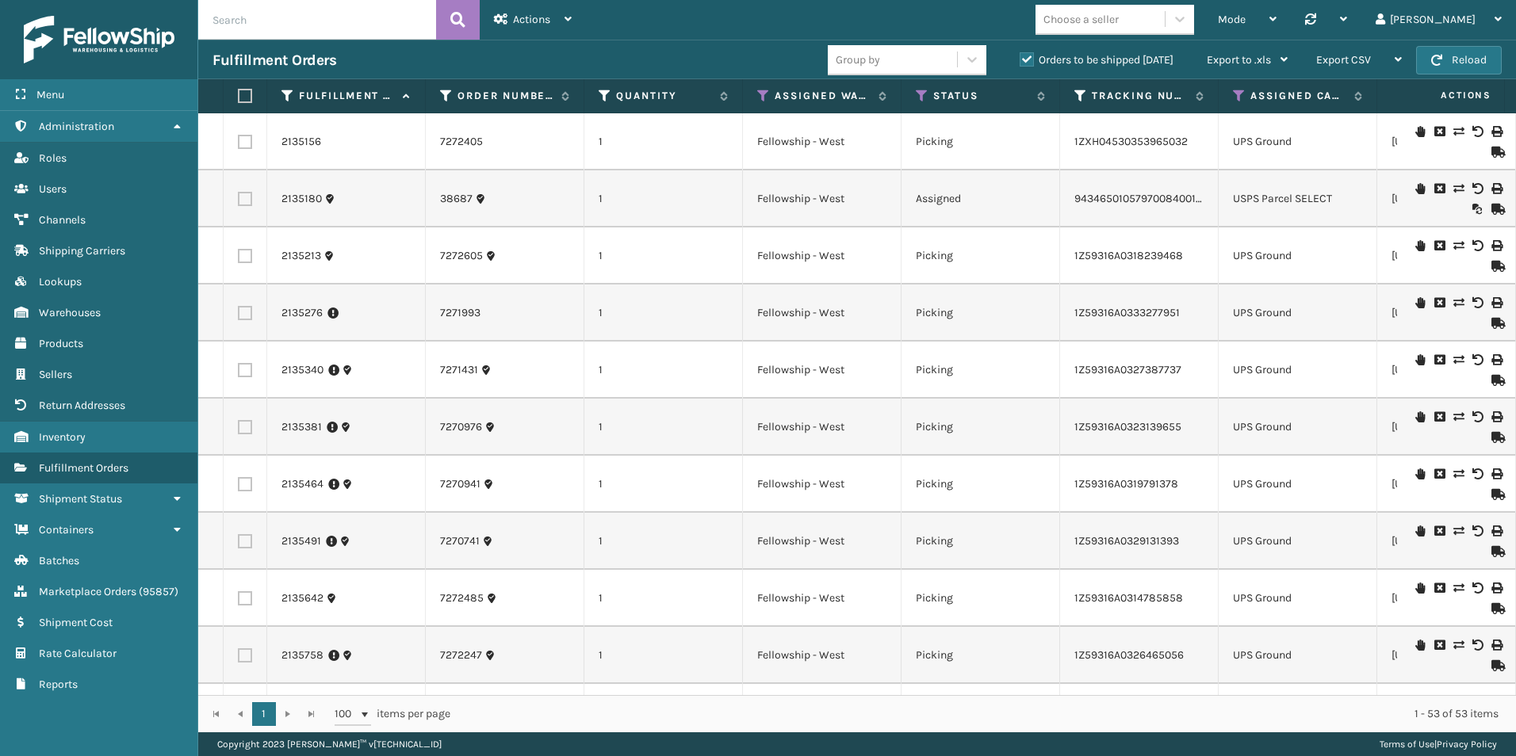
drag, startPoint x: 654, startPoint y: 55, endPoint x: 660, endPoint y: 46, distance: 10.3
click at [655, 53] on div "Fulfillment Orders" at bounding box center [519, 60] width 615 height 19
drag, startPoint x: 918, startPoint y: 91, endPoint x: 926, endPoint y: 101, distance: 13.0
click at [918, 91] on icon at bounding box center [922, 96] width 13 height 14
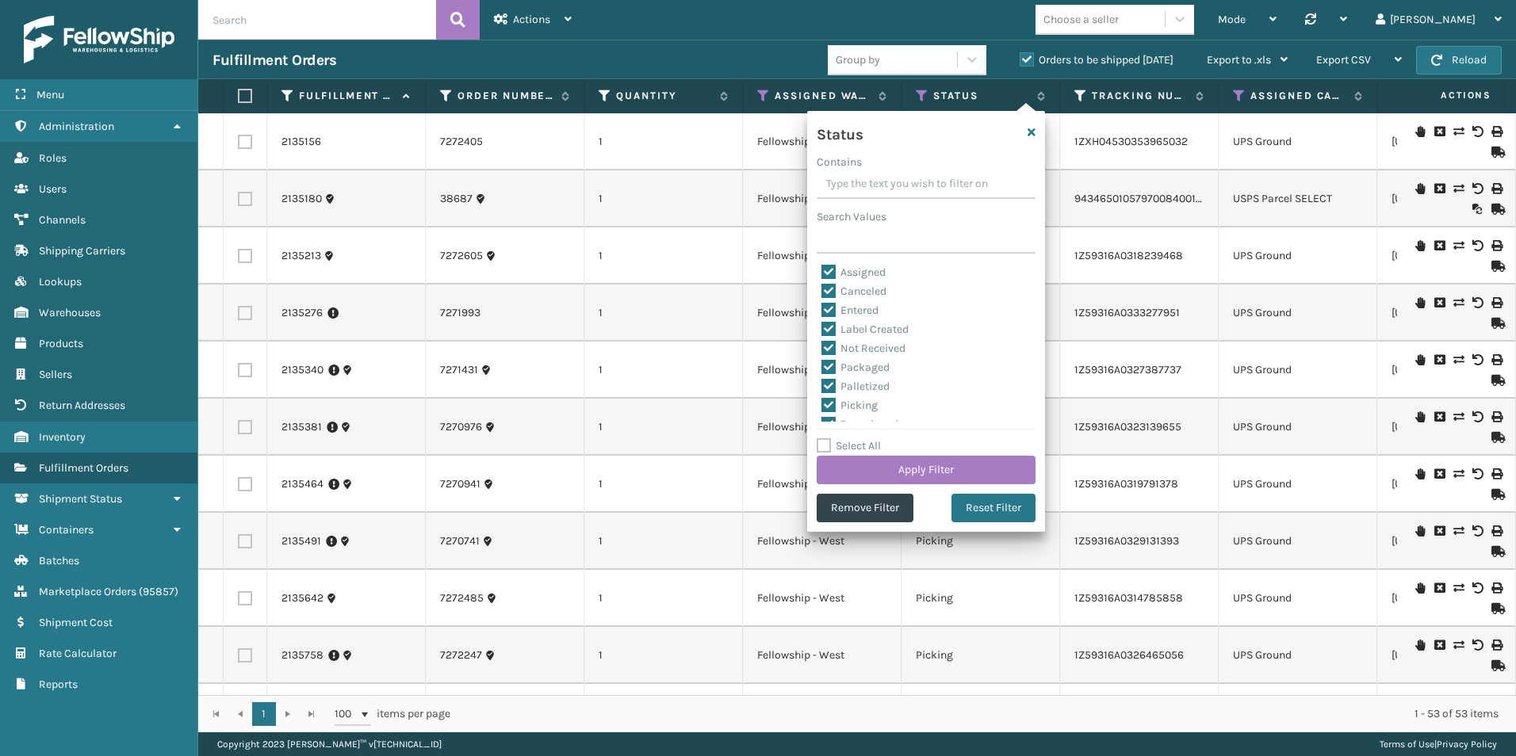
click at [824, 445] on label "Select All" at bounding box center [848, 445] width 64 height 13
click at [824, 438] on input "Select All" at bounding box center [935, 438] width 238 height 2
checkbox input "true"
click at [824, 445] on label "Select All" at bounding box center [848, 445] width 64 height 13
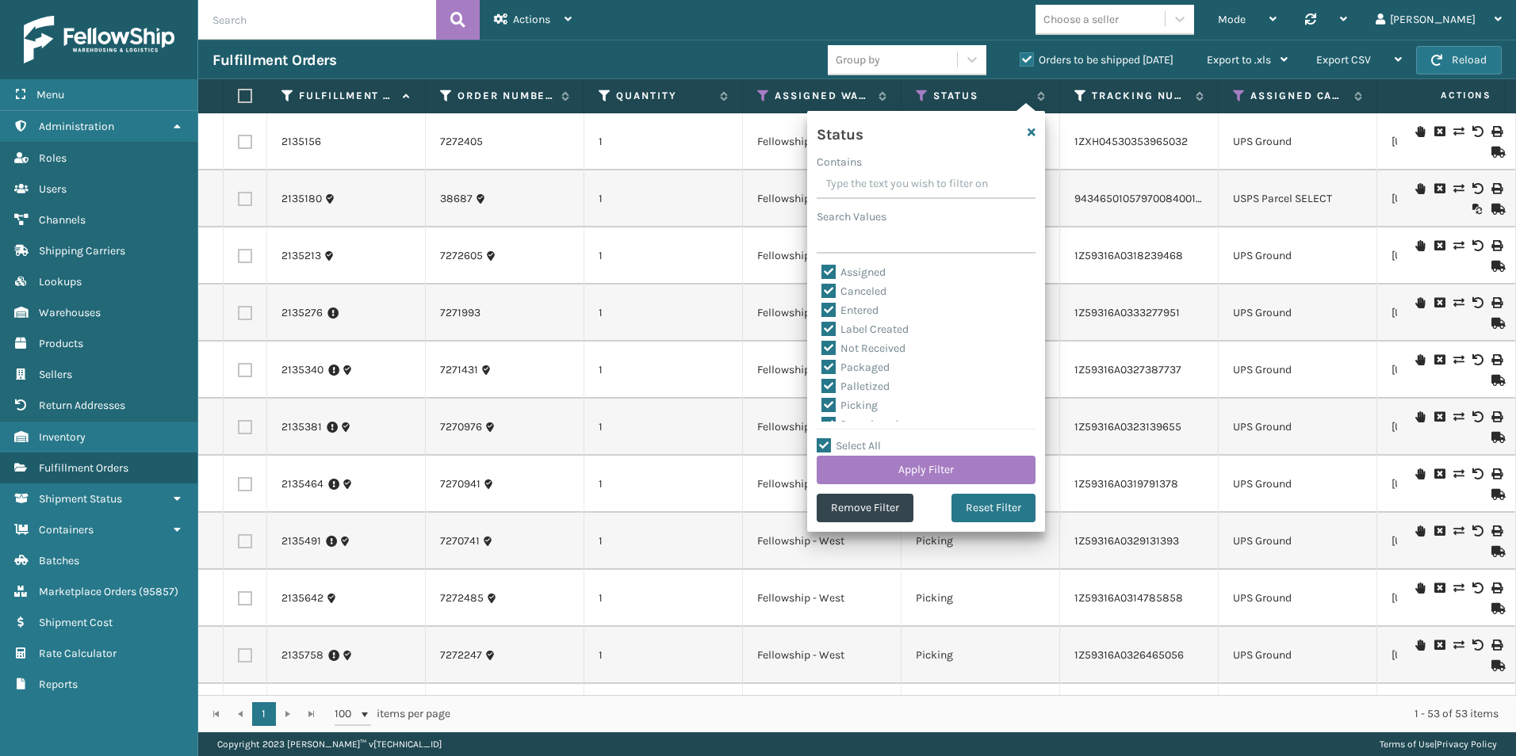
click at [824, 438] on input "Select All" at bounding box center [935, 438] width 238 height 2
checkbox input "false"
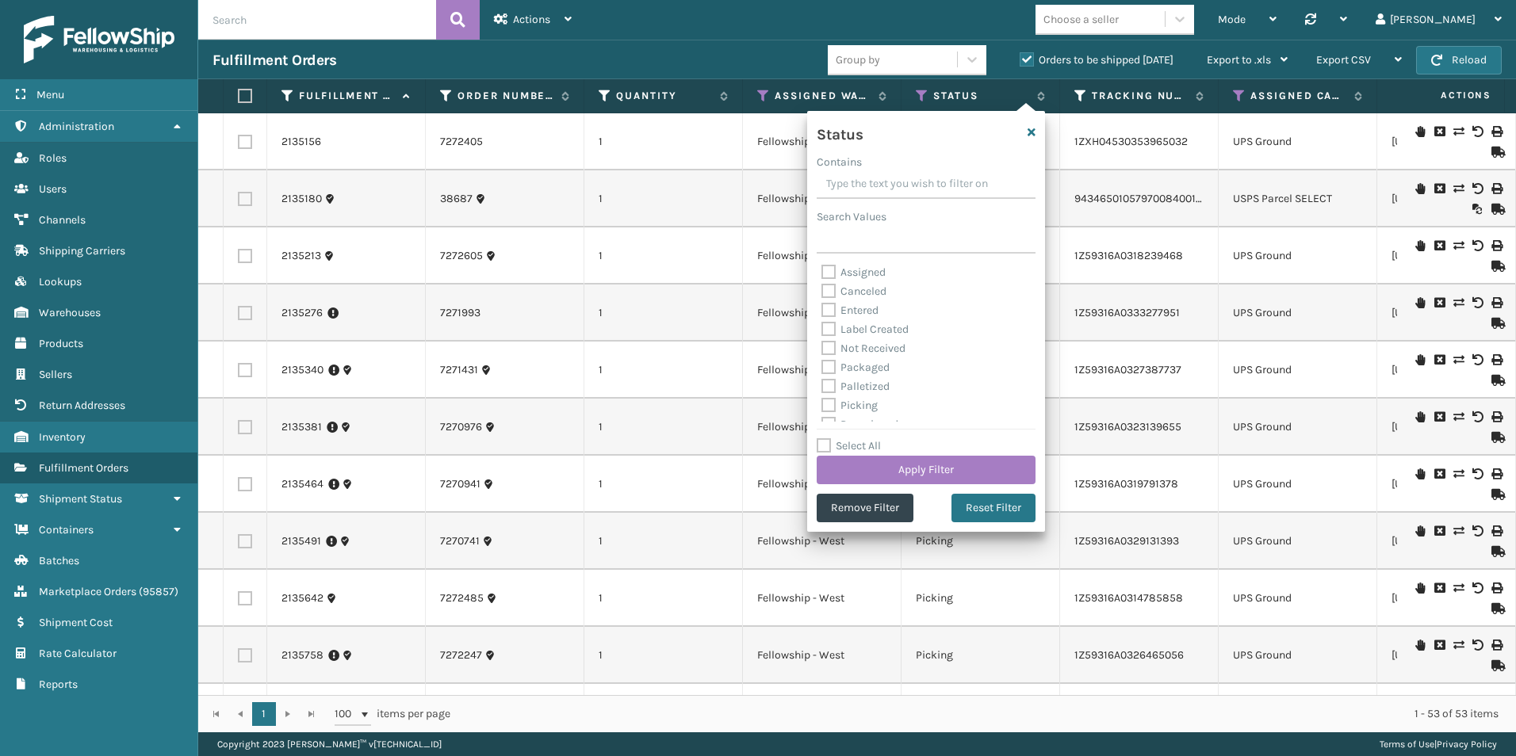
checkbox input "false"
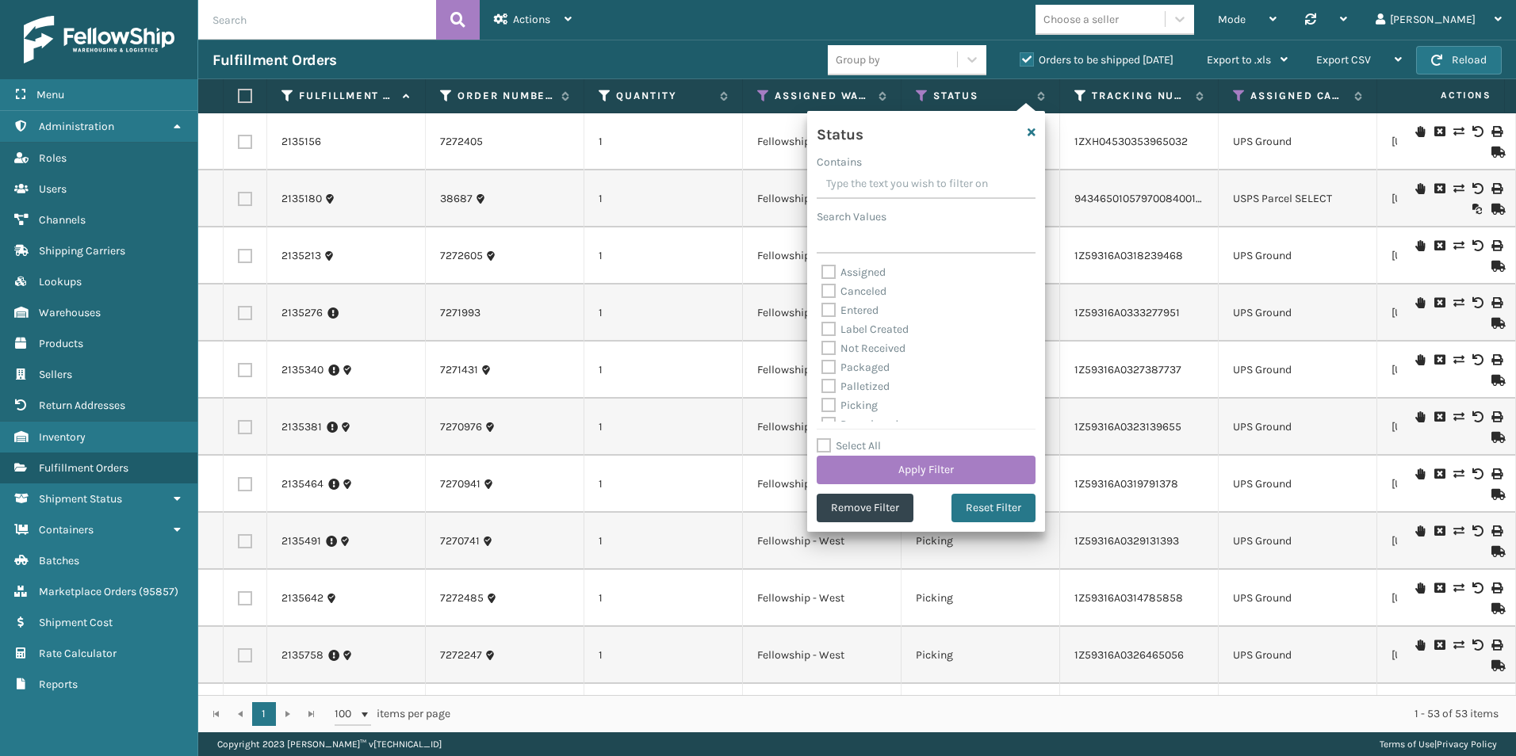
checkbox input "false"
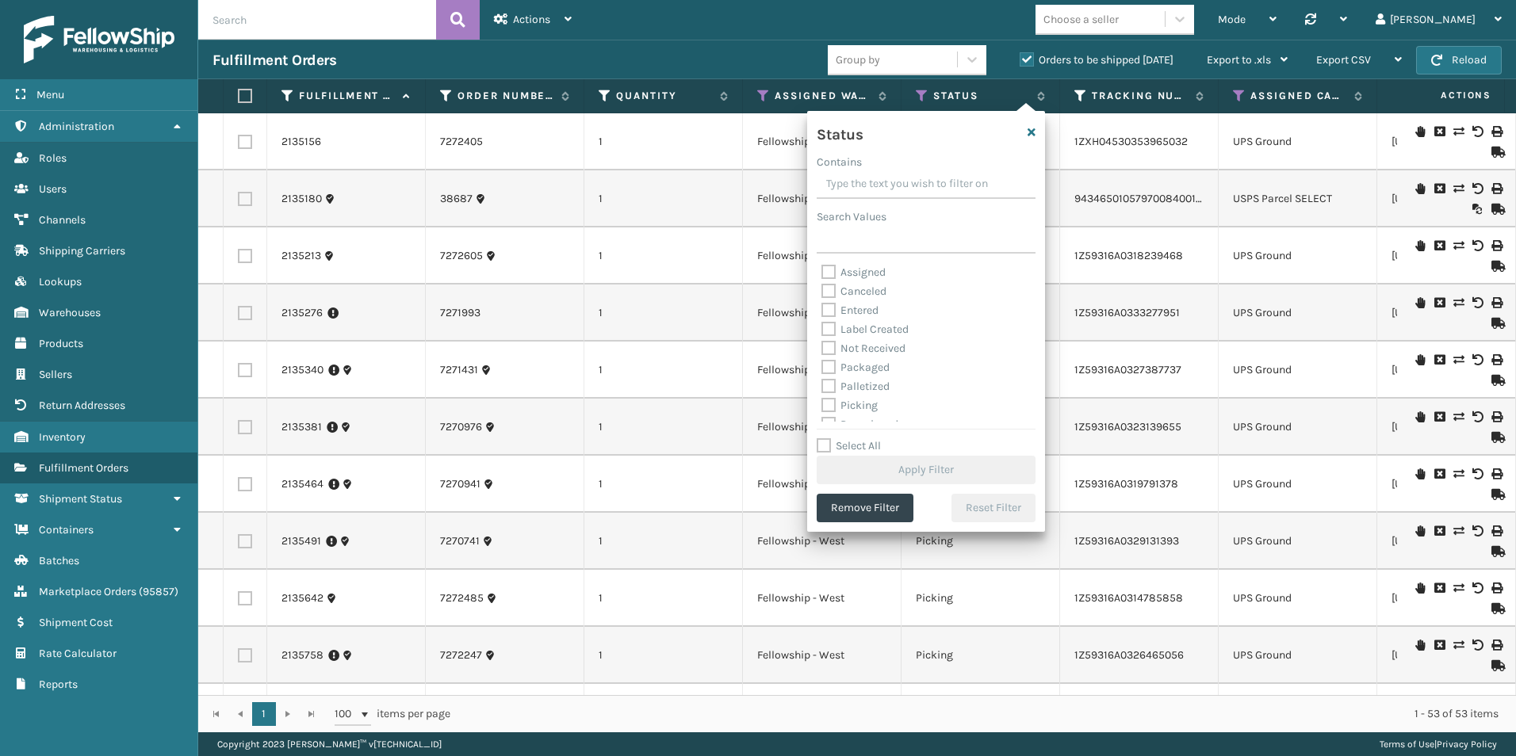
drag, startPoint x: 824, startPoint y: 445, endPoint x: 831, endPoint y: 406, distance: 39.4
click at [831, 404] on label "Picking" at bounding box center [849, 405] width 56 height 13
click at [822, 404] on input "Picking" at bounding box center [821, 401] width 1 height 10
checkbox input "true"
click at [929, 466] on button "Apply Filter" at bounding box center [925, 470] width 219 height 29
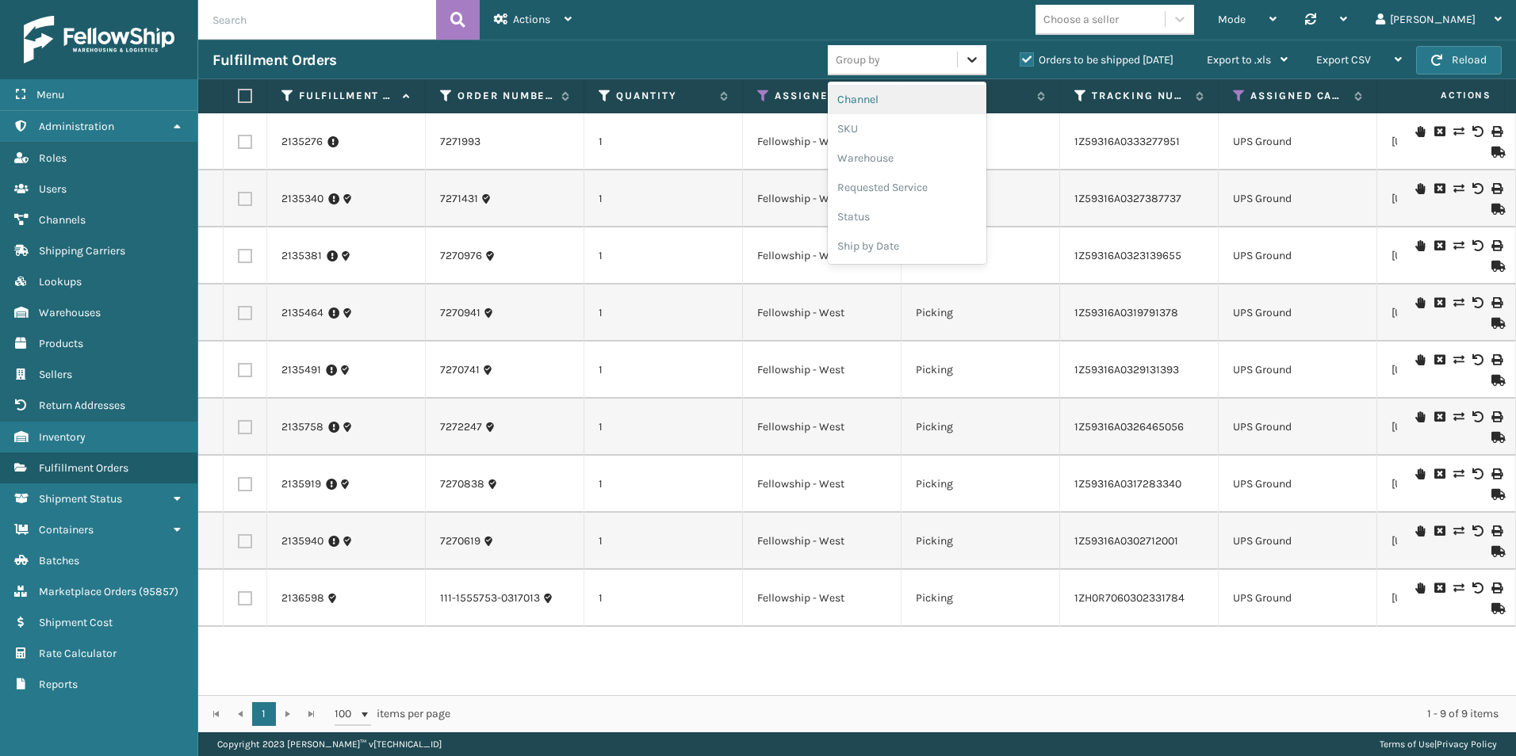
click at [970, 57] on icon at bounding box center [972, 60] width 16 height 16
click at [866, 126] on div "SKU" at bounding box center [907, 128] width 159 height 29
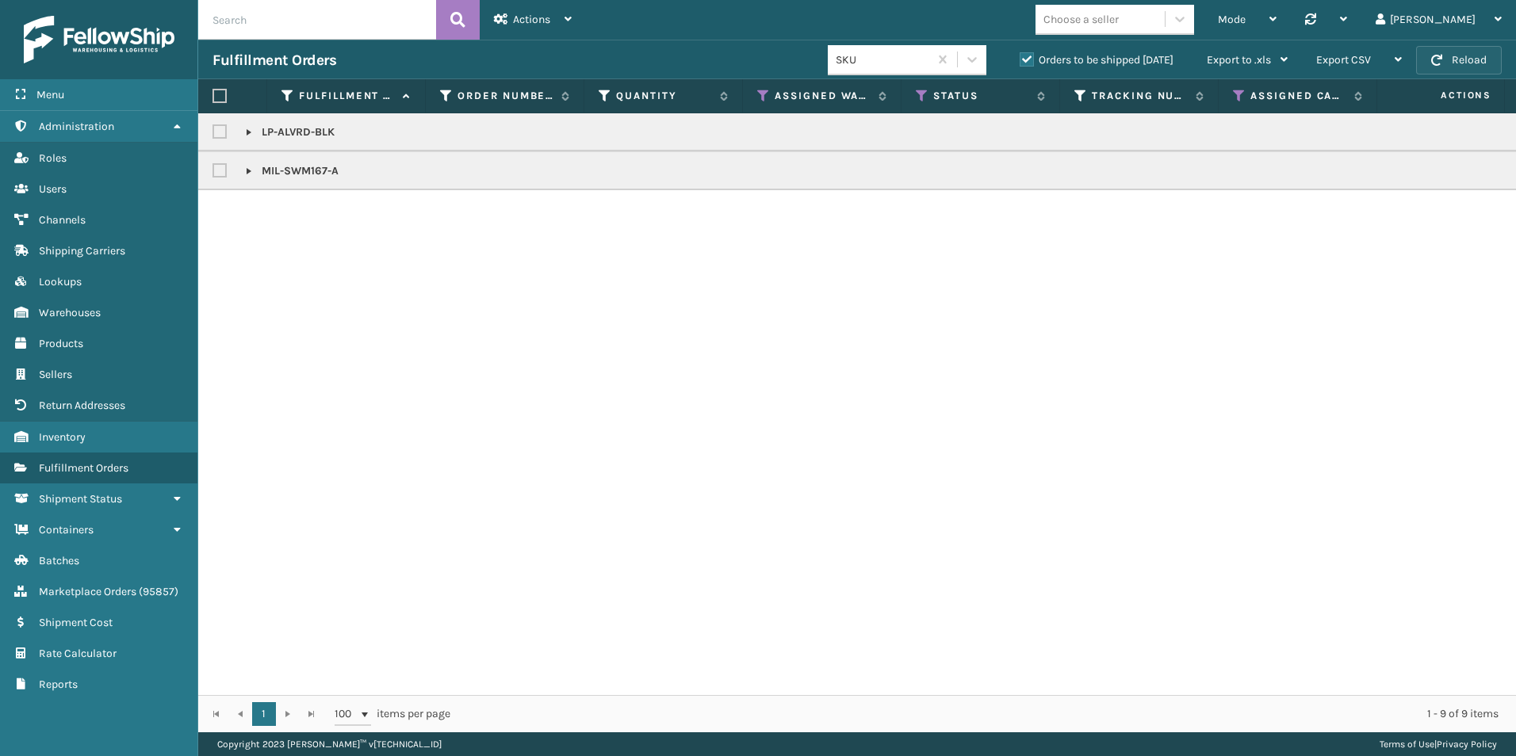
click at [1476, 59] on button "Reload" at bounding box center [1459, 60] width 86 height 29
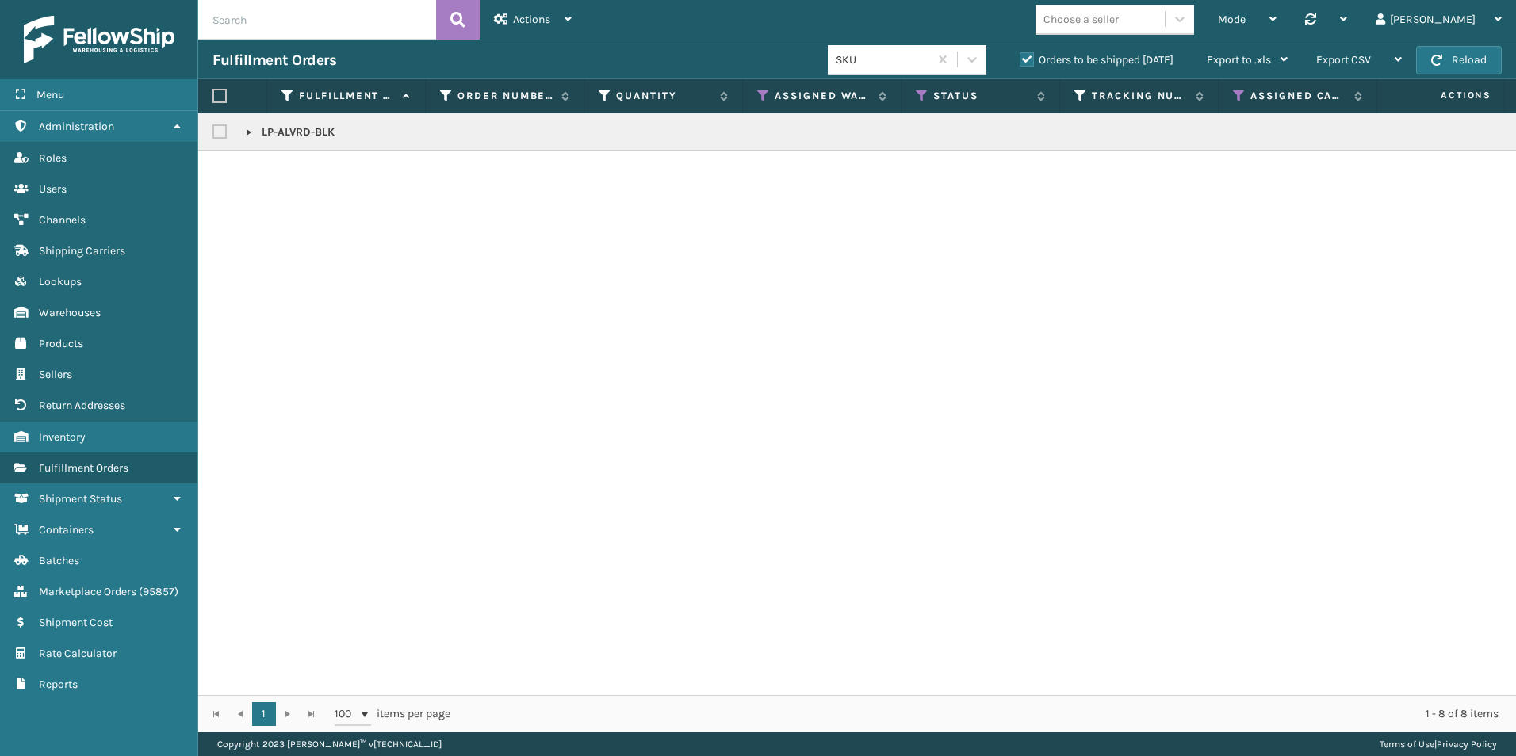
click at [1024, 59] on label "Orders to be shipped [DATE]" at bounding box center [1096, 59] width 154 height 13
click at [1020, 59] on input "Orders to be shipped [DATE]" at bounding box center [1019, 56] width 1 height 10
click at [923, 94] on icon at bounding box center [922, 96] width 13 height 14
click at [1233, 101] on icon at bounding box center [1239, 96] width 13 height 14
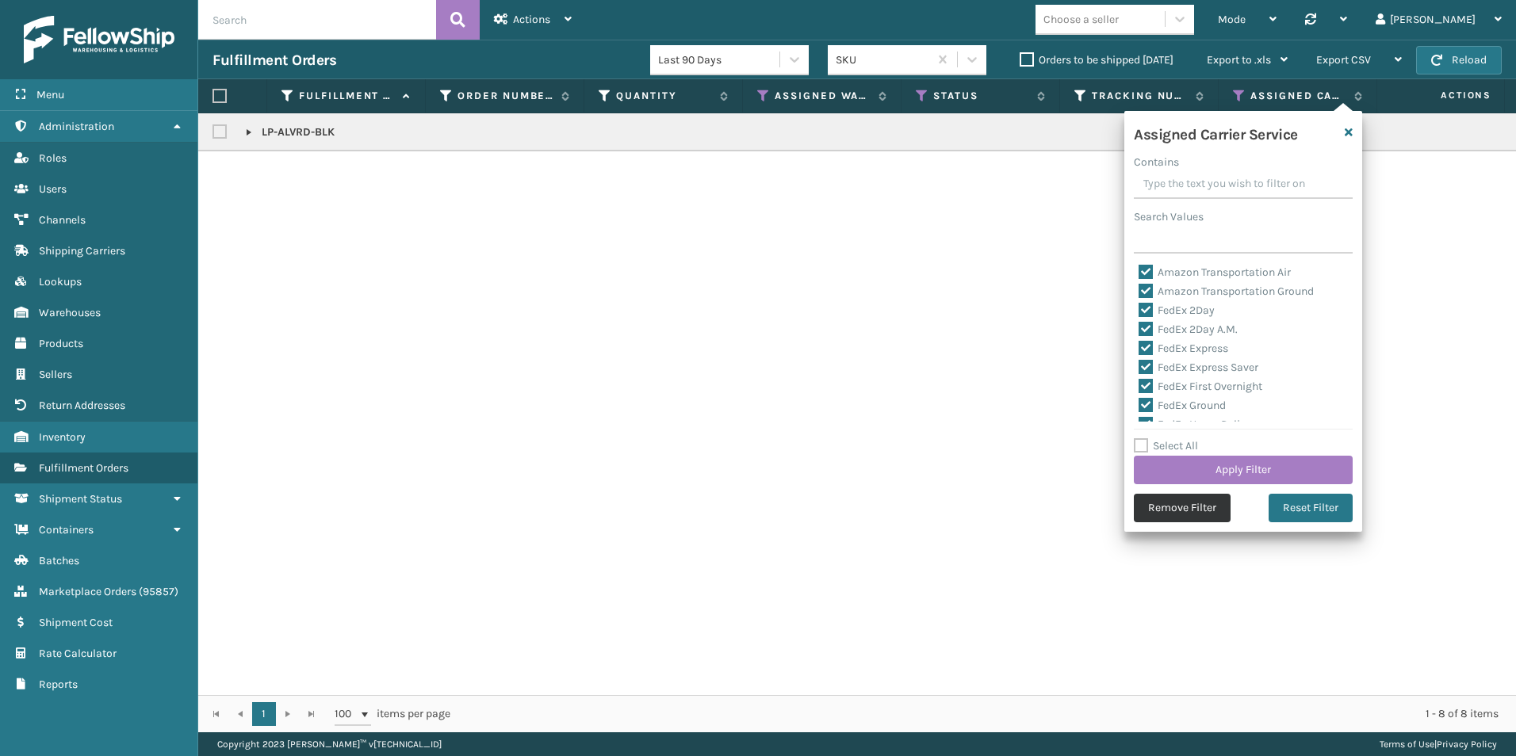
click at [1200, 511] on button "Remove Filter" at bounding box center [1182, 508] width 97 height 29
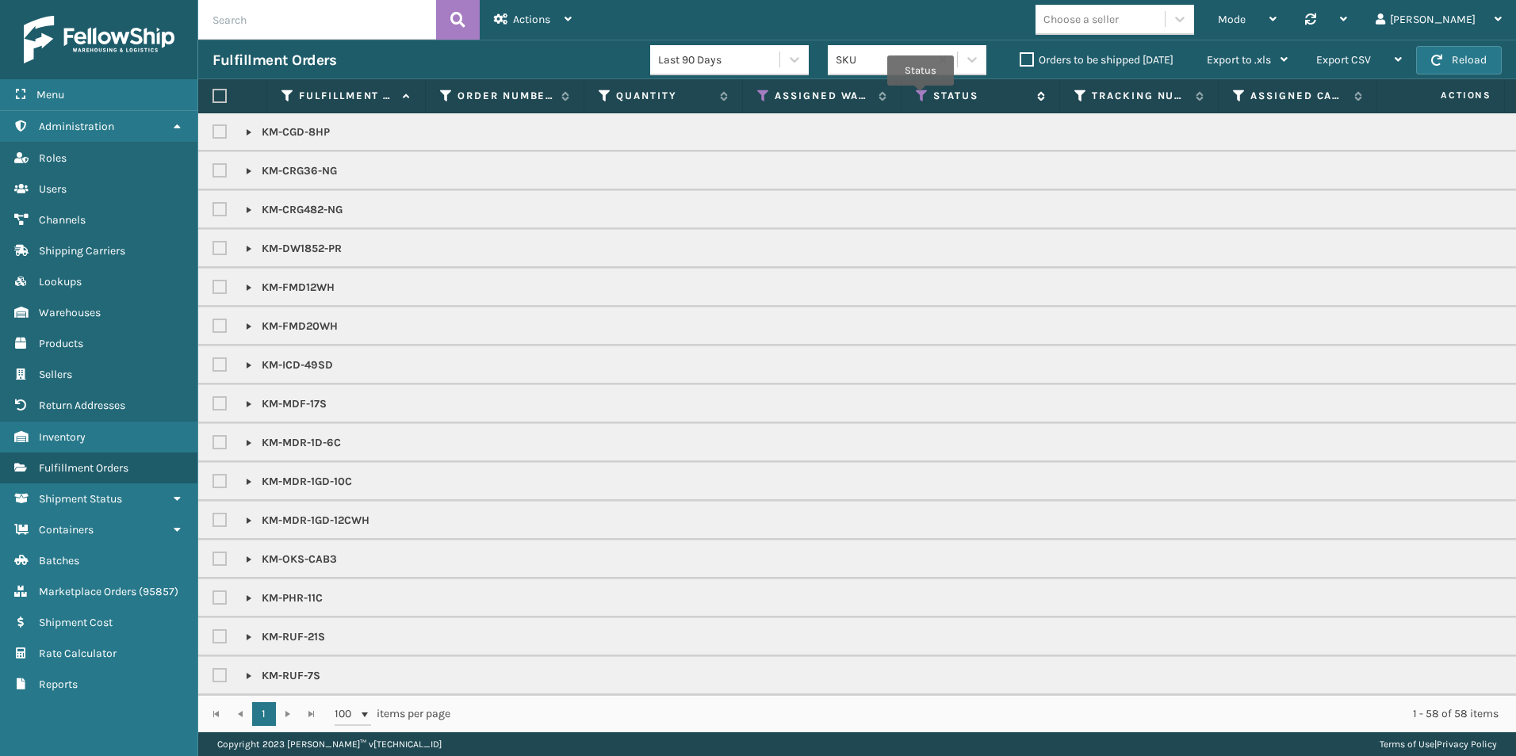
click at [920, 97] on icon at bounding box center [922, 96] width 13 height 14
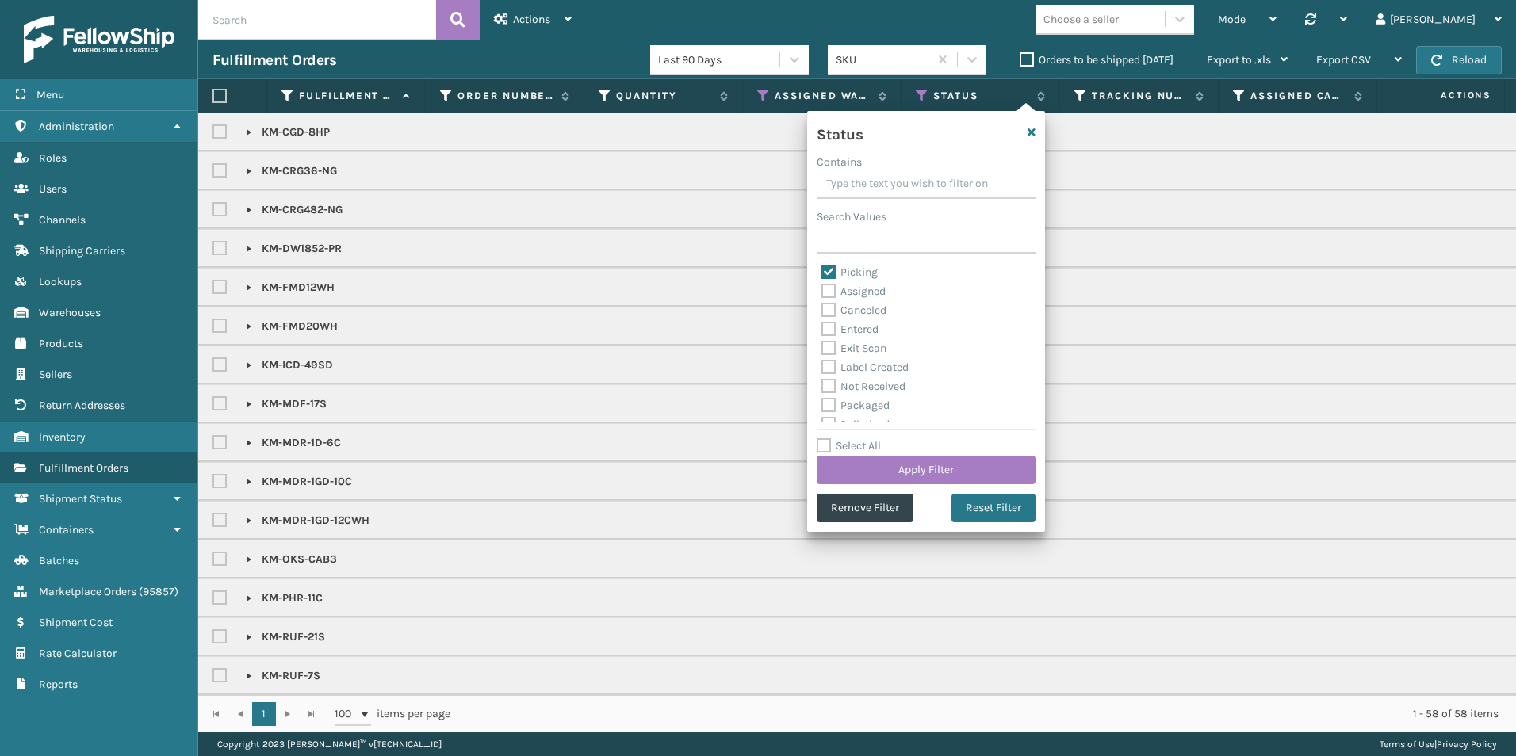
drag, startPoint x: 824, startPoint y: 270, endPoint x: 890, endPoint y: 311, distance: 78.3
click at [824, 270] on label "Picking" at bounding box center [849, 272] width 56 height 13
click at [822, 270] on input "Picking" at bounding box center [821, 268] width 1 height 10
checkbox input "false"
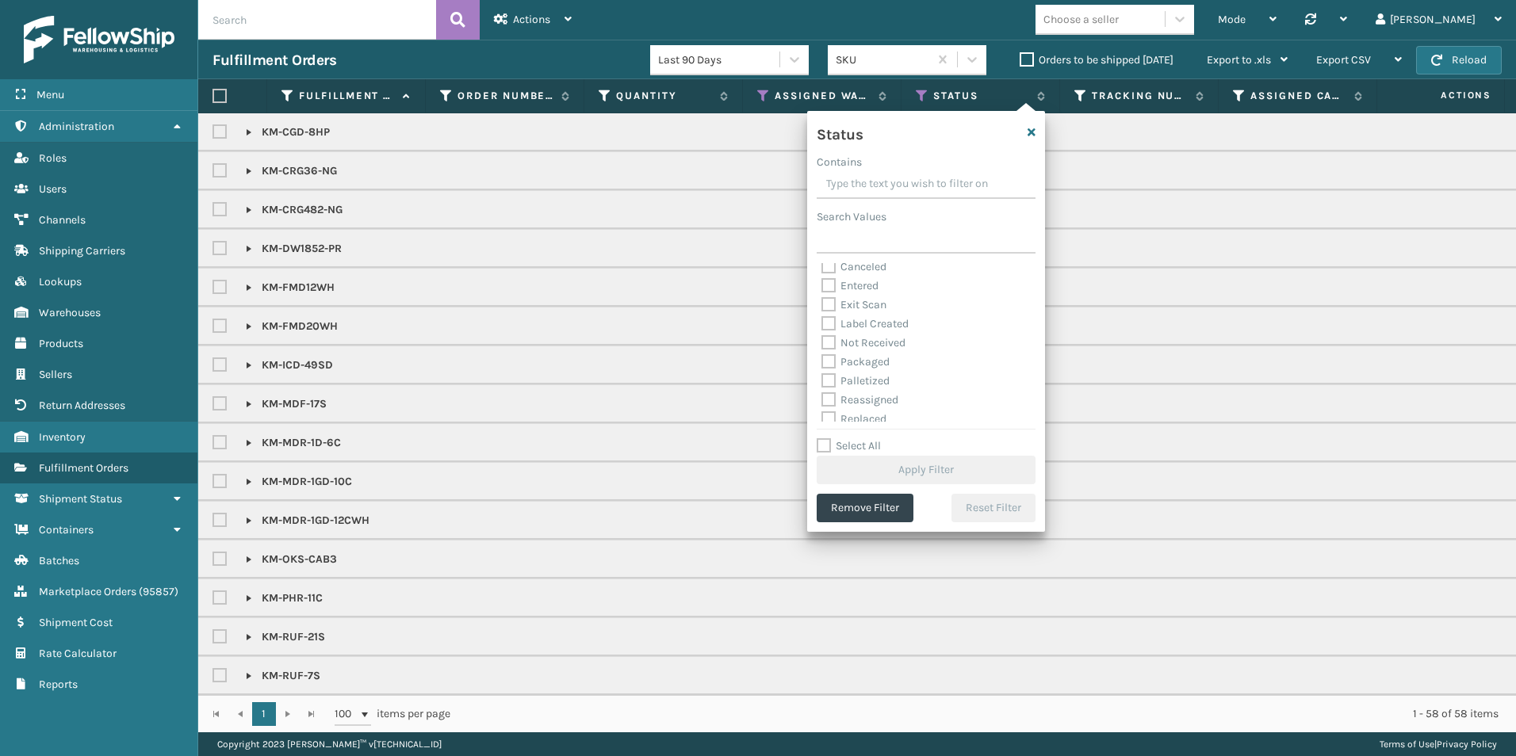
scroll to position [79, 0]
drag, startPoint x: 827, startPoint y: 346, endPoint x: 882, endPoint y: 368, distance: 59.8
click at [827, 345] on label "Palletized" at bounding box center [855, 344] width 68 height 13
click at [822, 345] on input "Palletized" at bounding box center [821, 341] width 1 height 10
checkbox input "true"
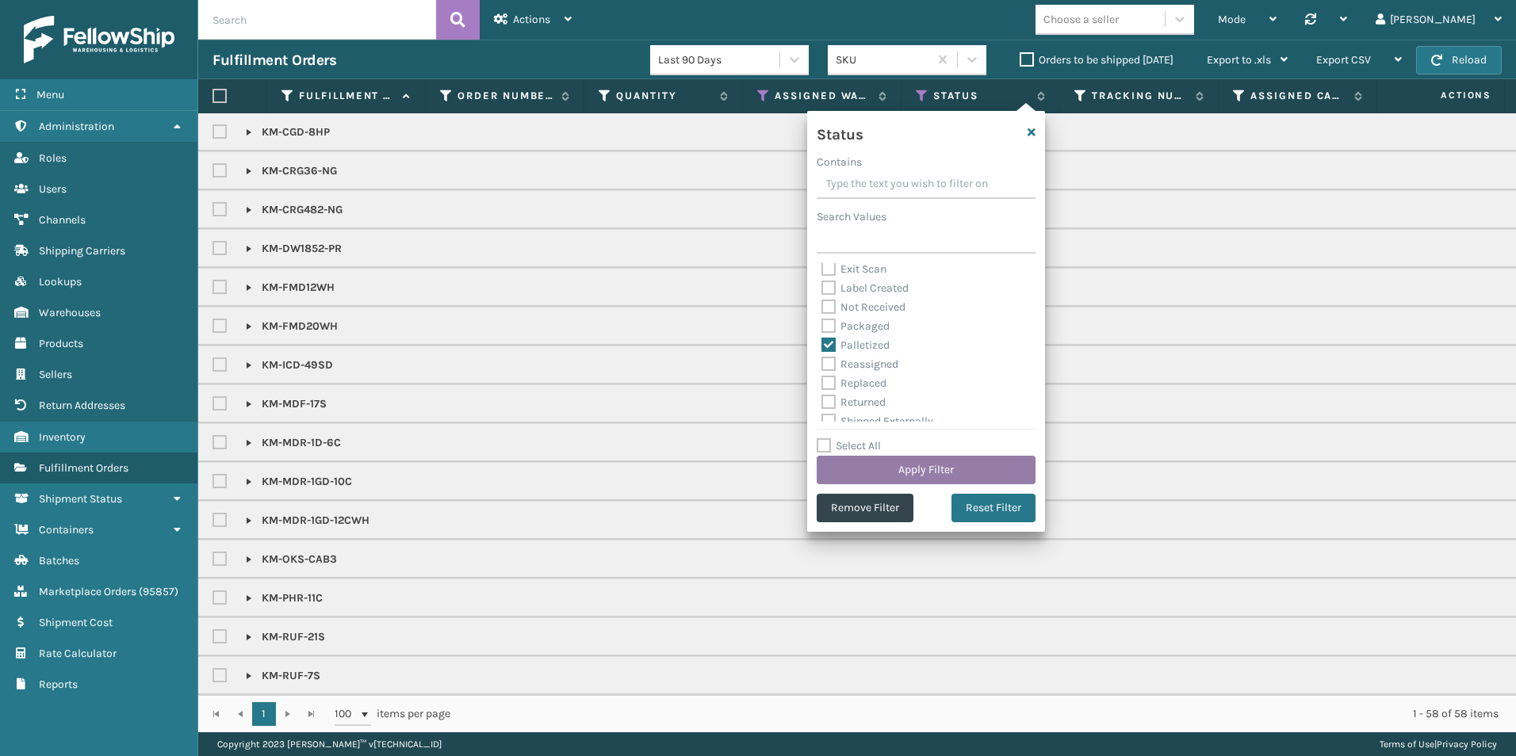
click at [943, 465] on button "Apply Filter" at bounding box center [925, 470] width 219 height 29
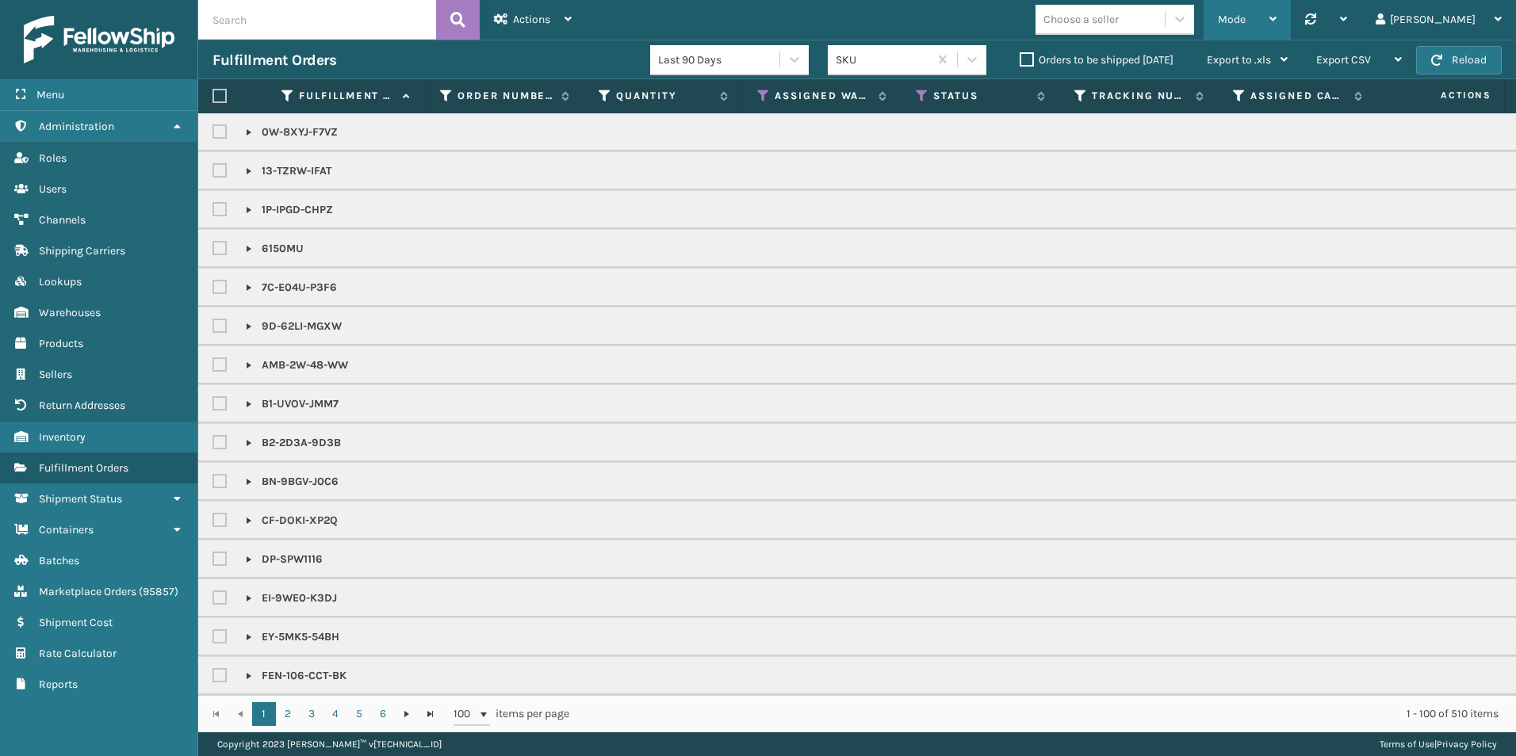
click at [1276, 13] on div "Mode" at bounding box center [1247, 20] width 59 height 40
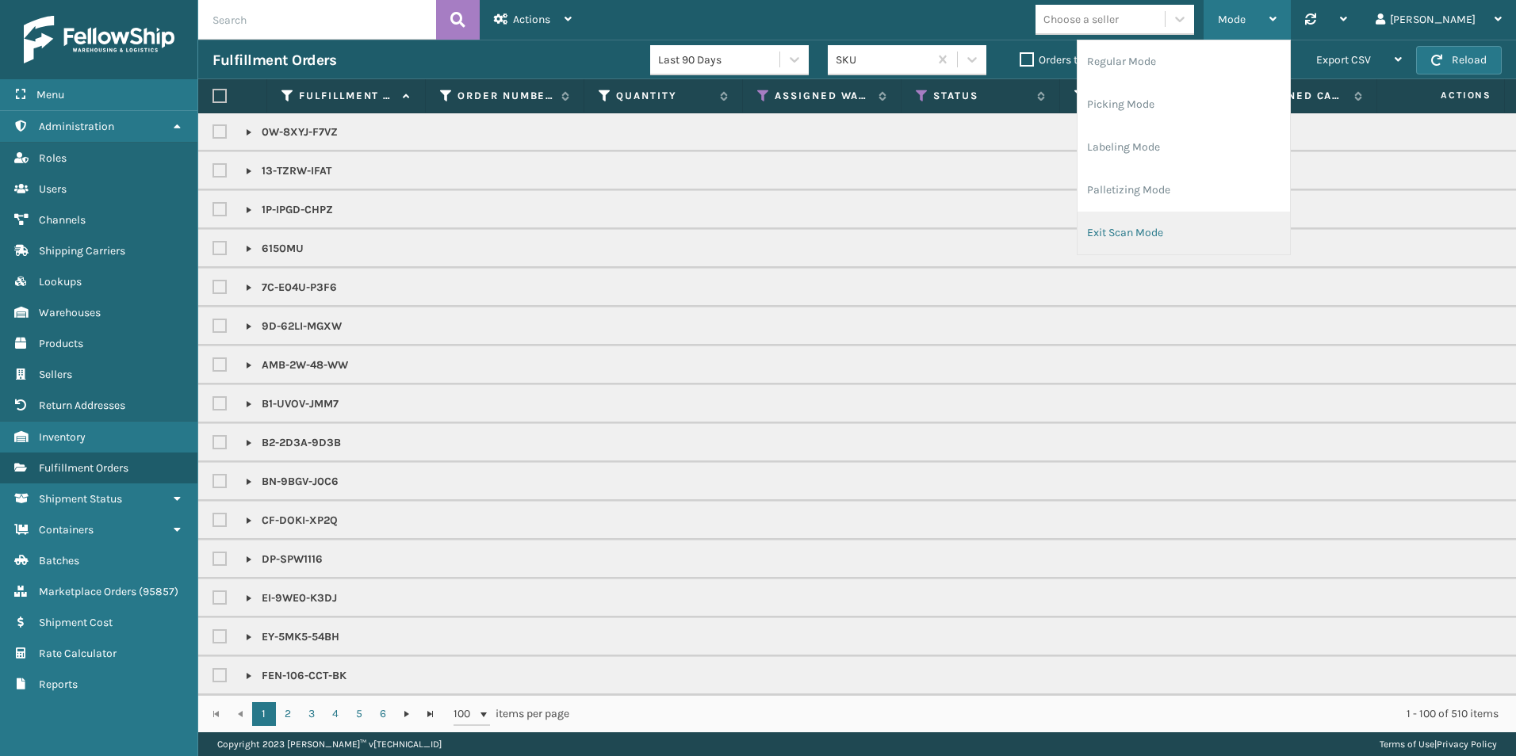
click at [1229, 238] on li "Exit Scan Mode" at bounding box center [1183, 233] width 212 height 43
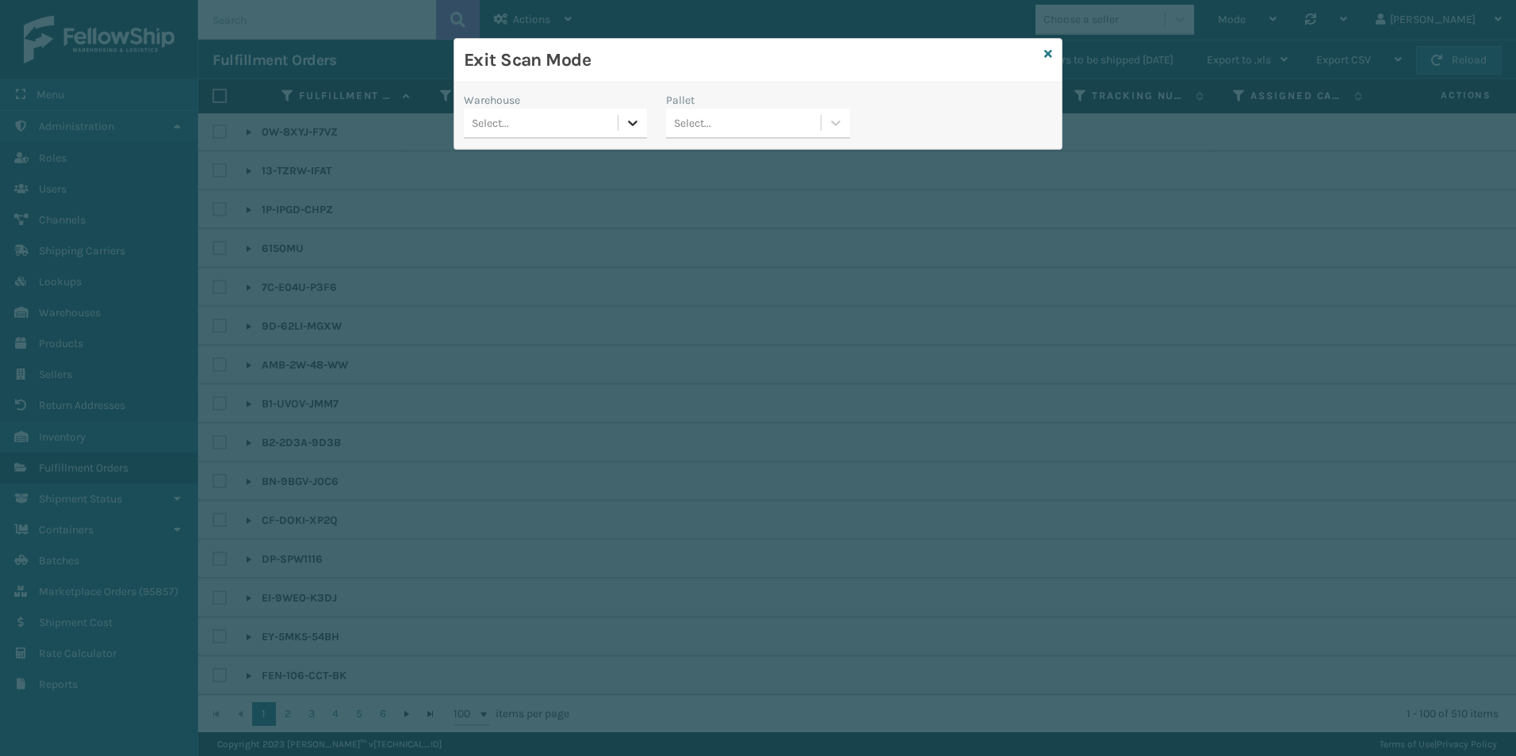
click at [629, 124] on icon at bounding box center [633, 123] width 16 height 16
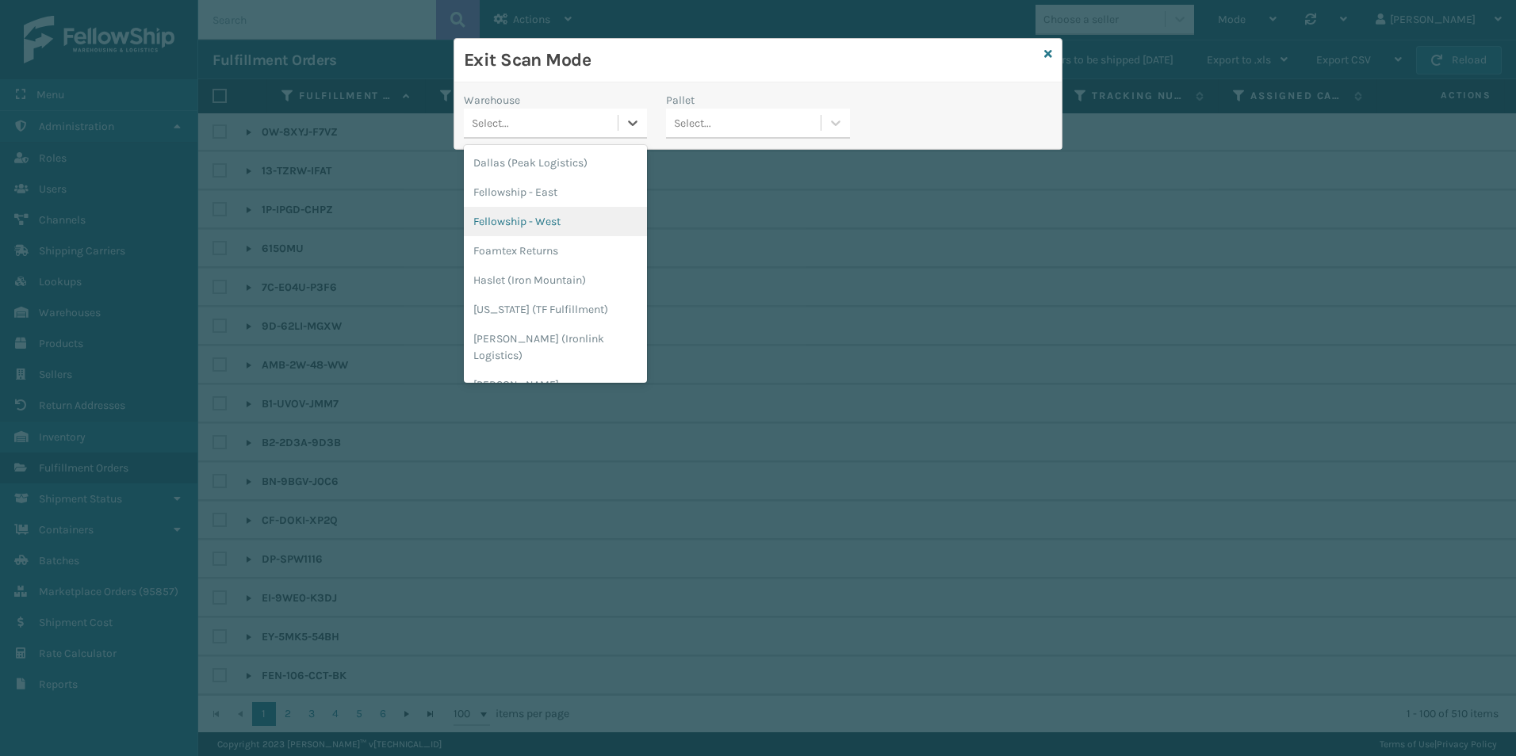
click at [585, 221] on div "Fellowship - West" at bounding box center [555, 221] width 183 height 29
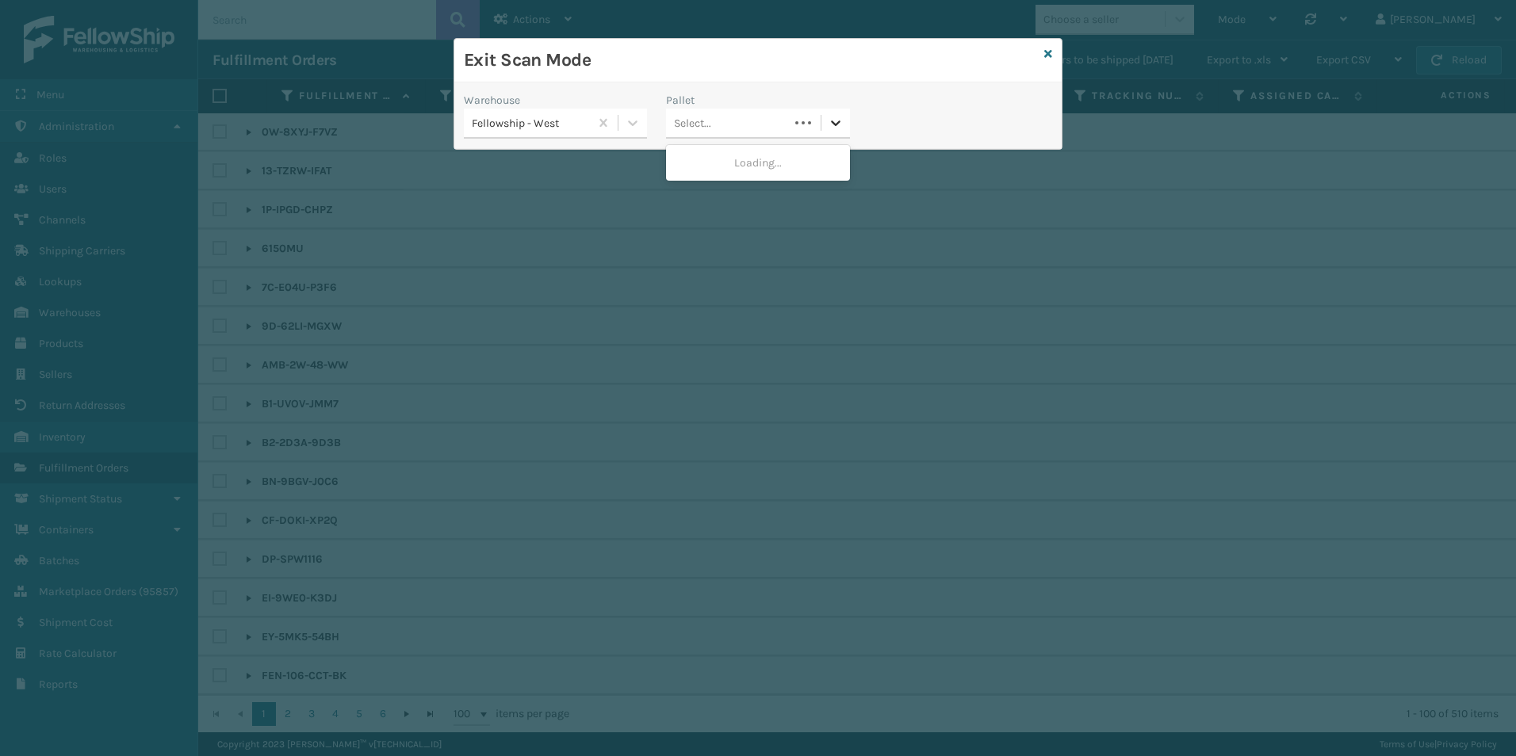
click at [833, 127] on icon at bounding box center [836, 123] width 16 height 16
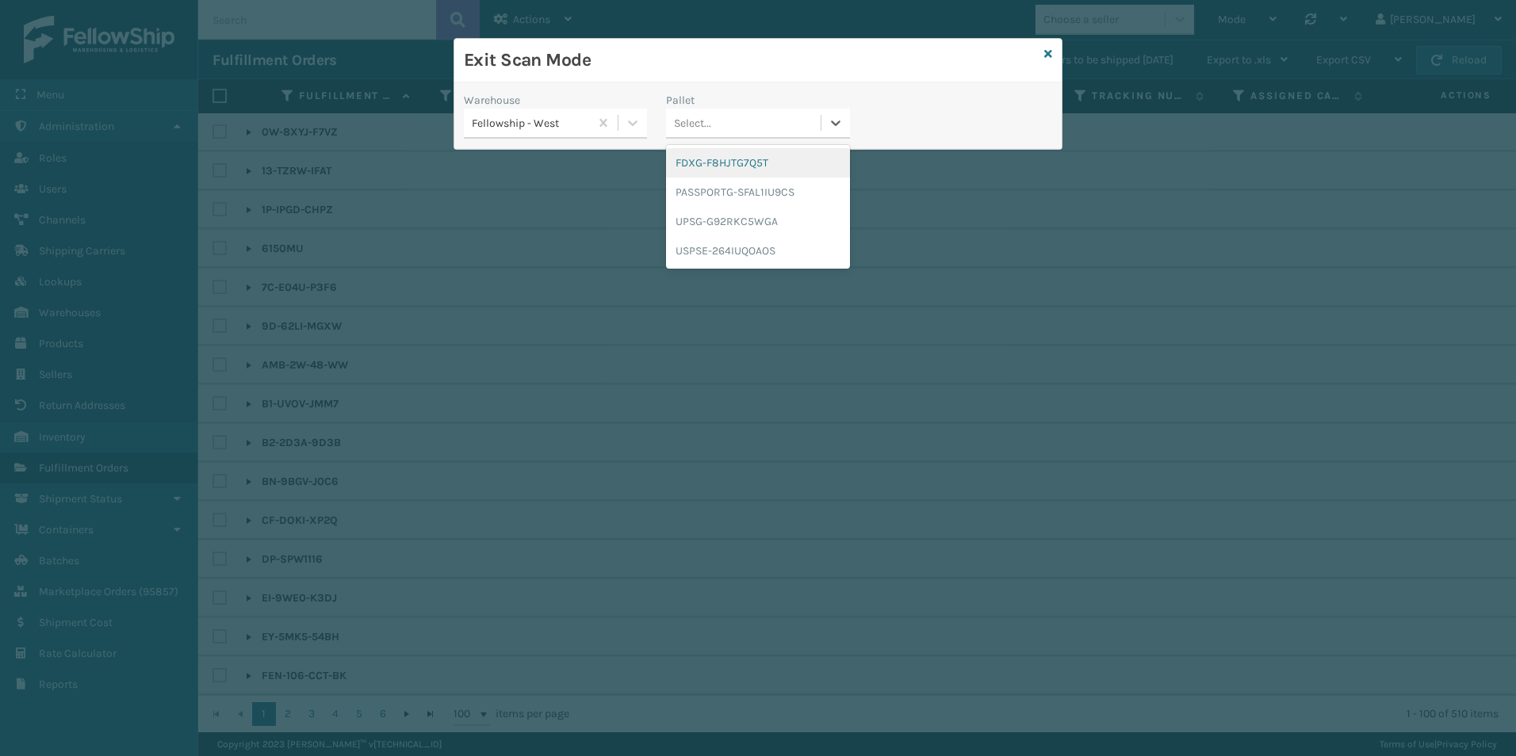
drag, startPoint x: 746, startPoint y: 163, endPoint x: 743, endPoint y: 154, distance: 10.0
click at [744, 160] on div "FDXG-F8HJTG7Q5T" at bounding box center [757, 162] width 183 height 29
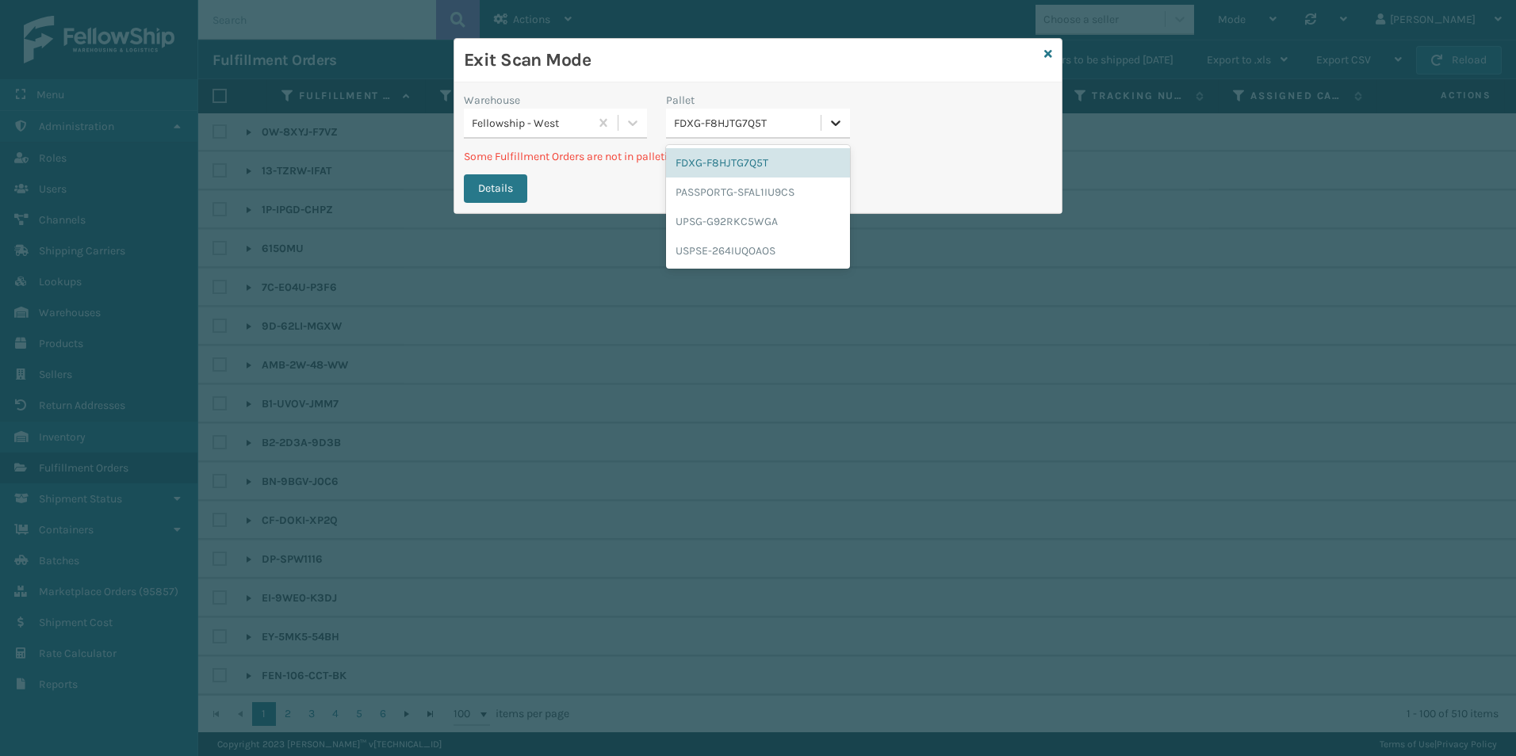
click at [834, 124] on icon at bounding box center [836, 123] width 16 height 16
click at [739, 215] on div "UPSG-G92RKC5WGA" at bounding box center [757, 221] width 183 height 29
click at [828, 124] on icon at bounding box center [836, 123] width 16 height 16
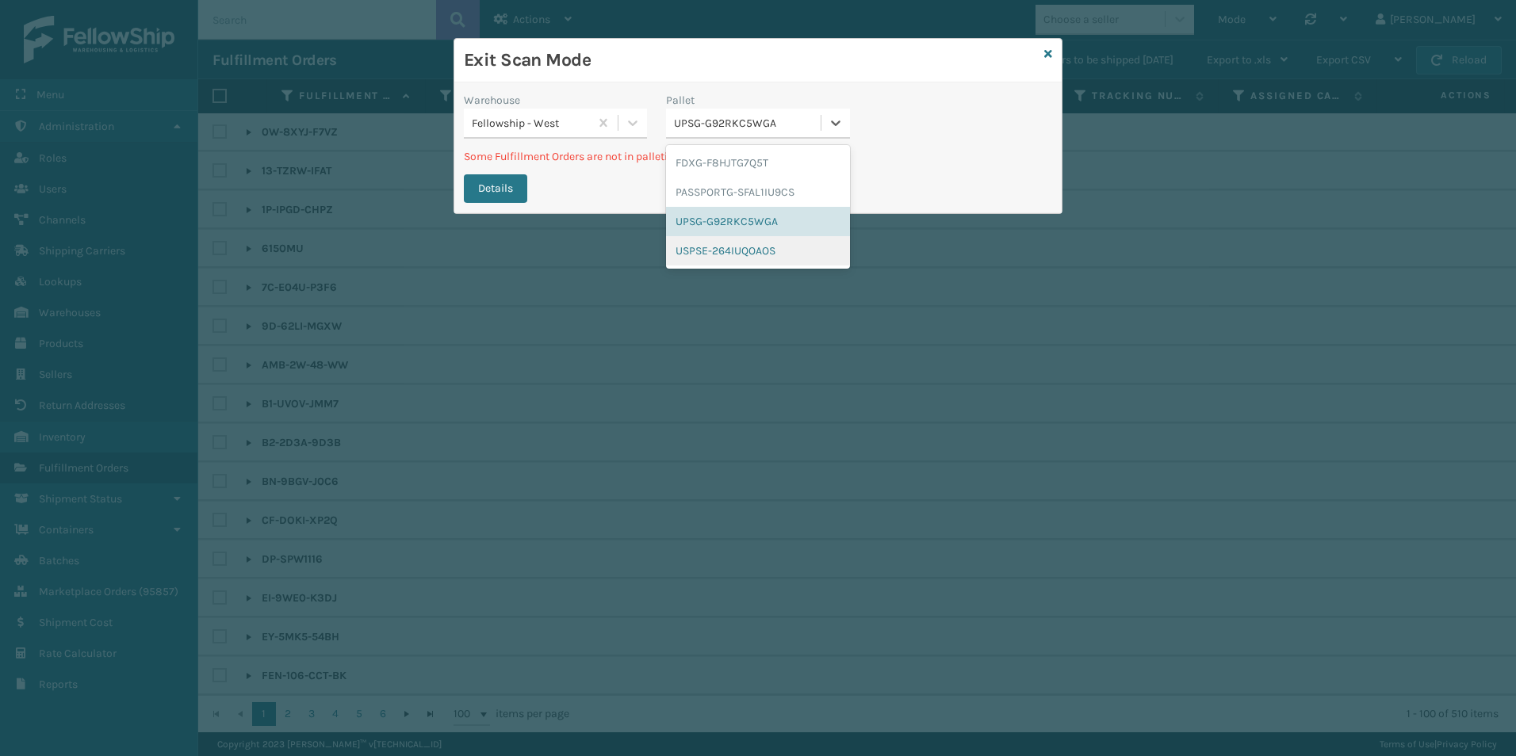
click at [744, 247] on div "USPSE-264IUQOAOS" at bounding box center [757, 250] width 183 height 29
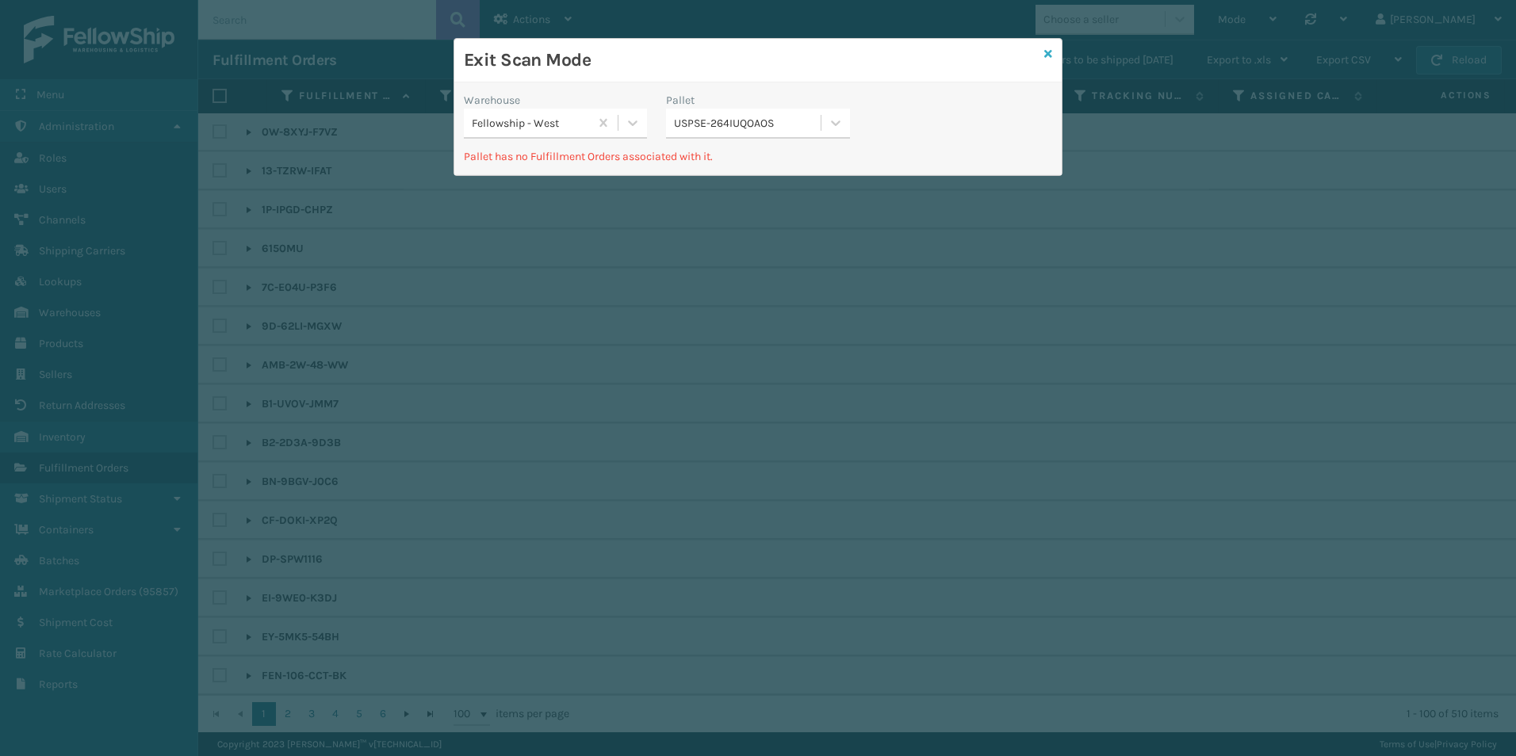
click at [1049, 48] on icon at bounding box center [1048, 53] width 8 height 11
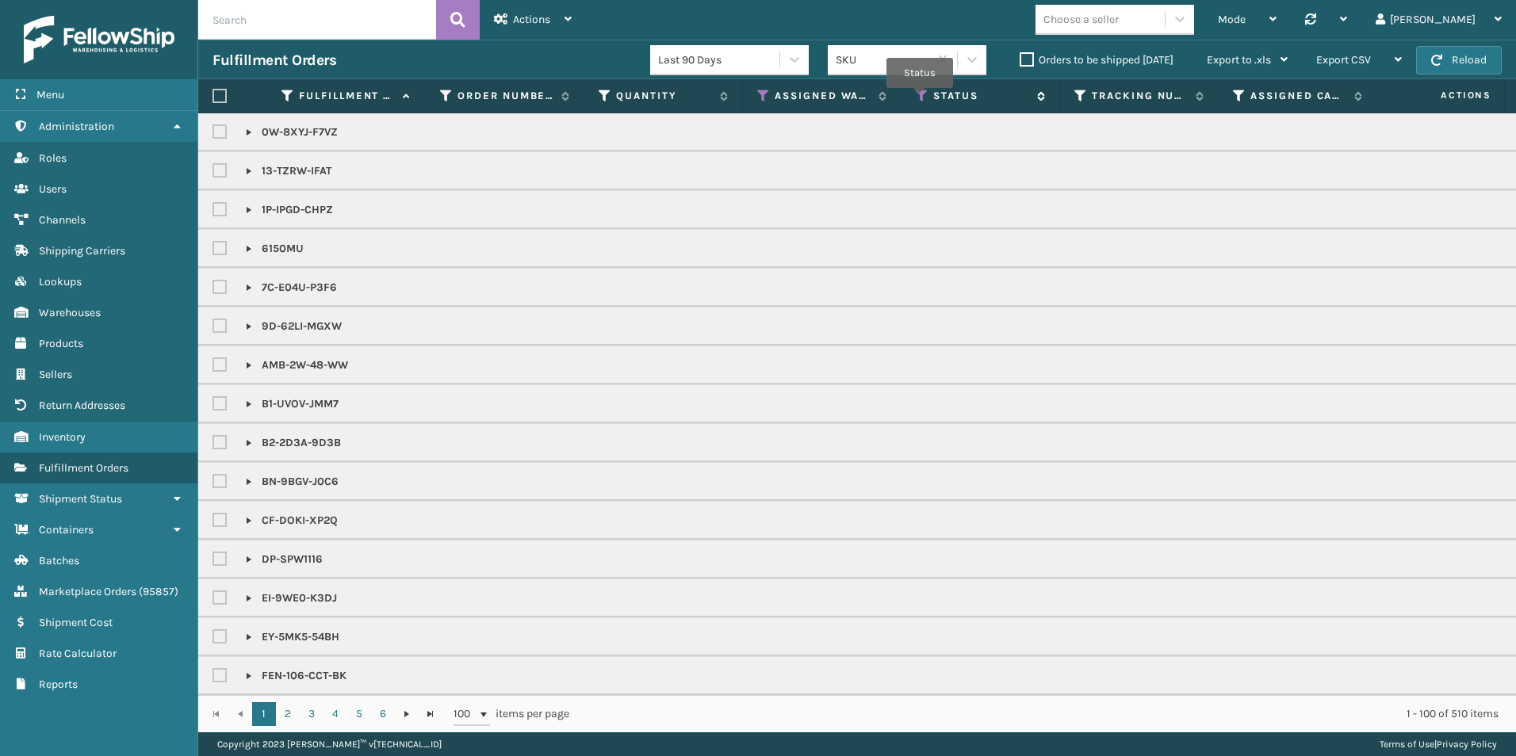
click at [920, 98] on icon at bounding box center [922, 96] width 13 height 14
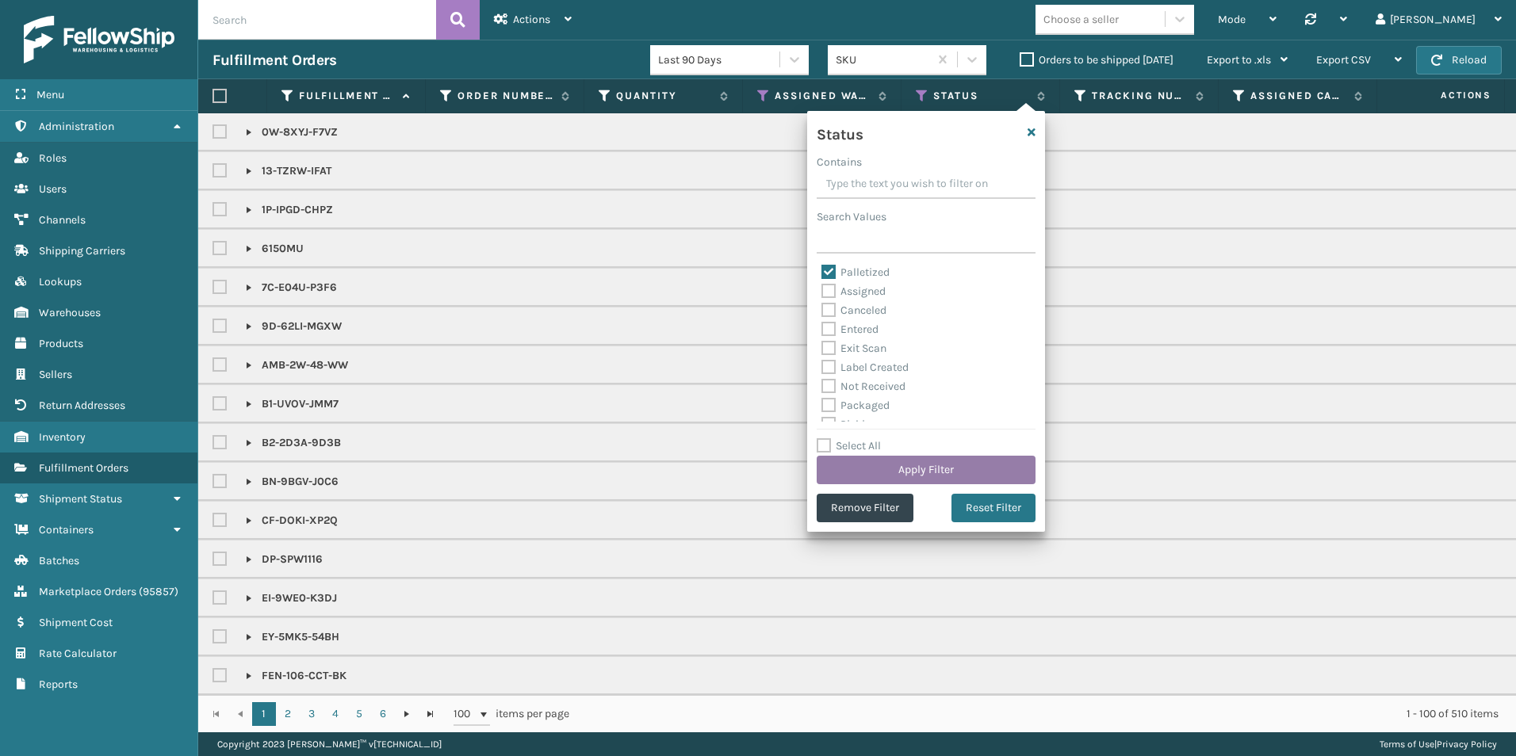
click at [930, 472] on button "Apply Filter" at bounding box center [925, 470] width 219 height 29
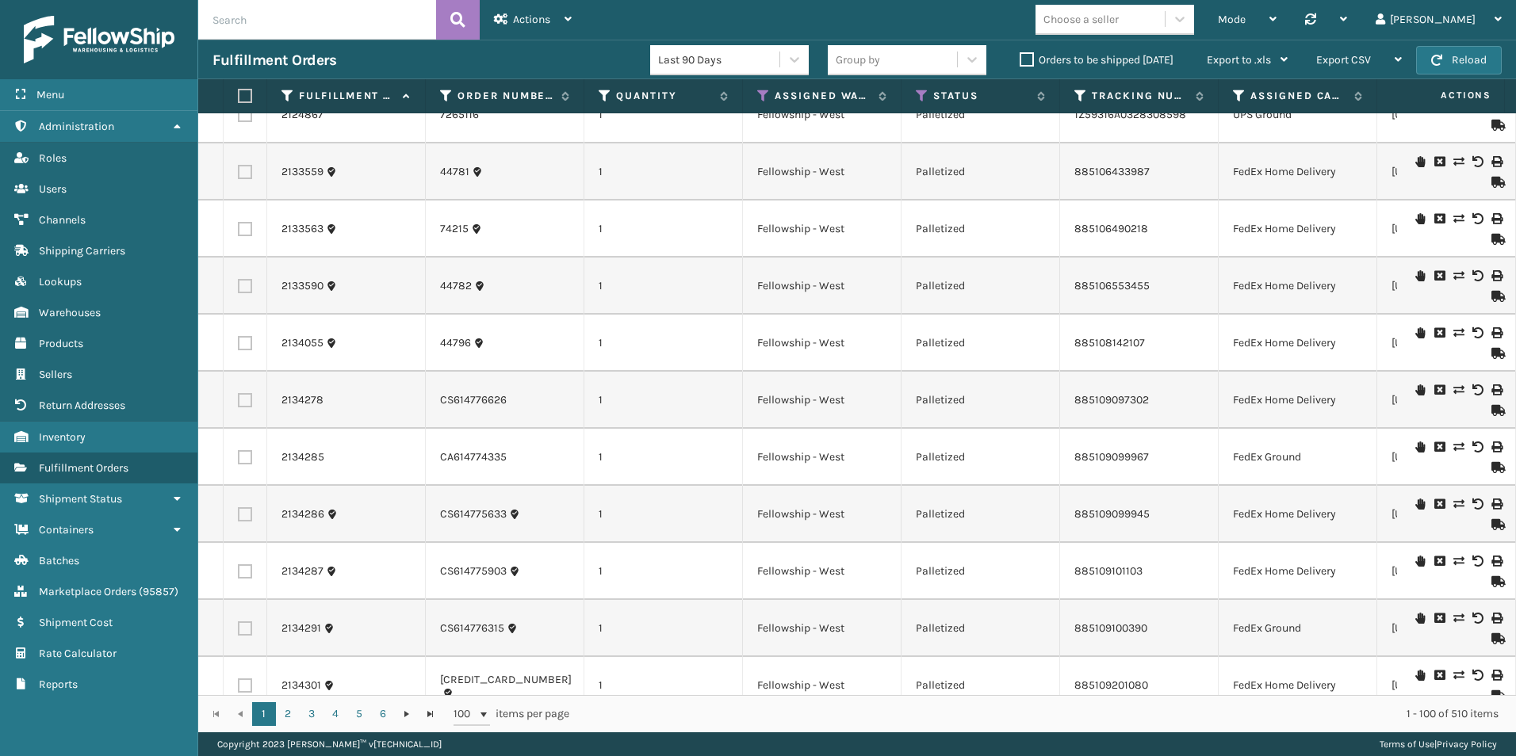
scroll to position [0, 0]
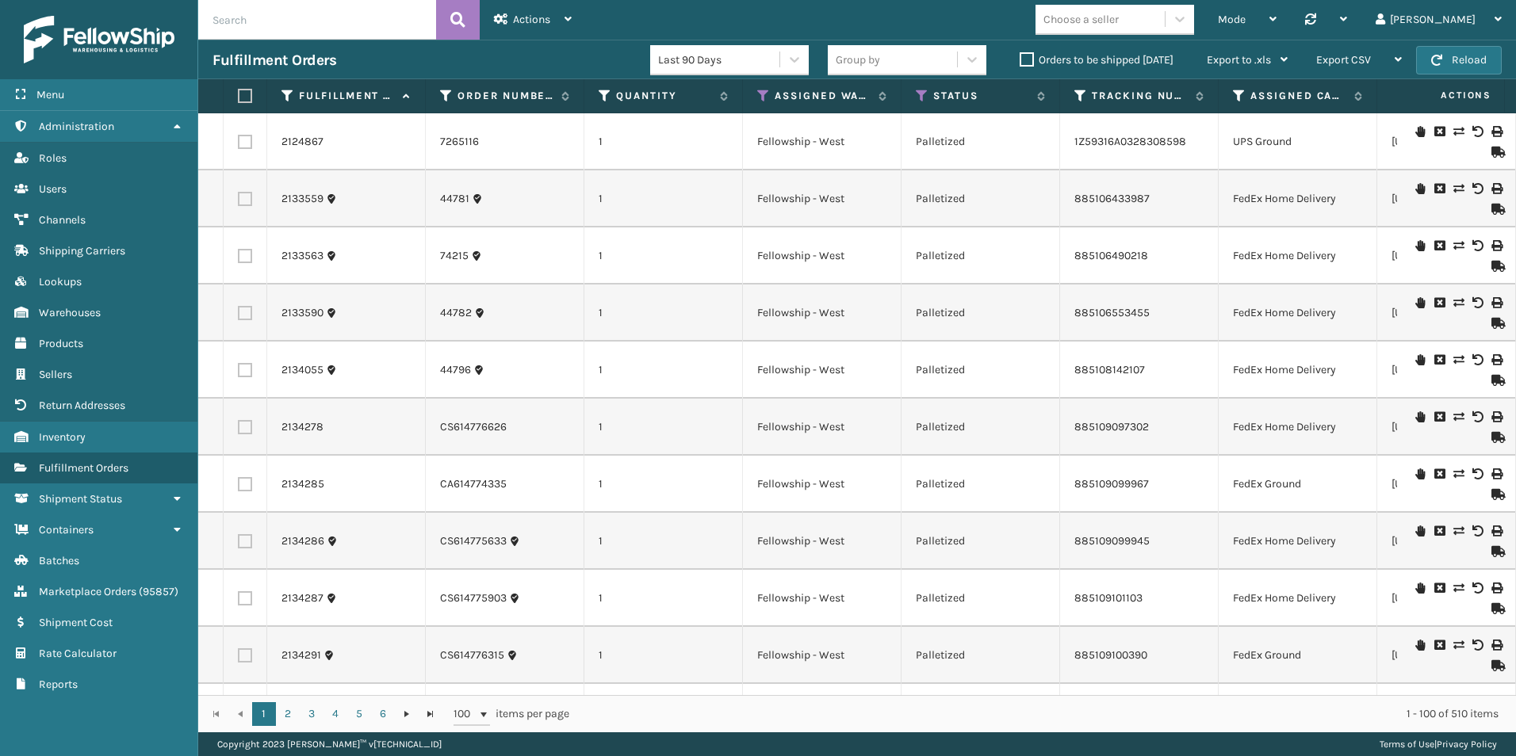
click at [243, 93] on label at bounding box center [243, 96] width 10 height 14
click at [239, 93] on input "checkbox" at bounding box center [238, 96] width 1 height 10
checkbox input "true"
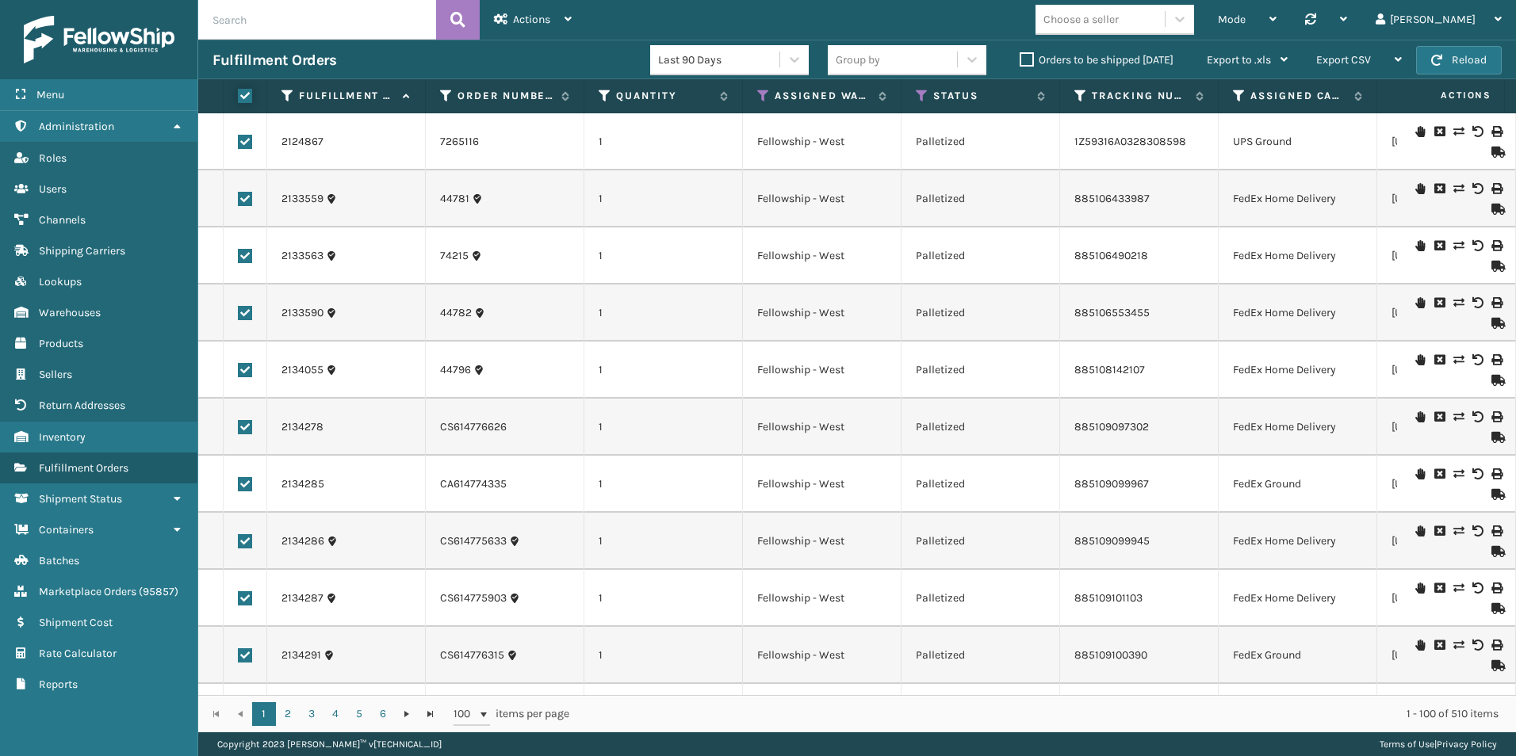
checkbox input "true"
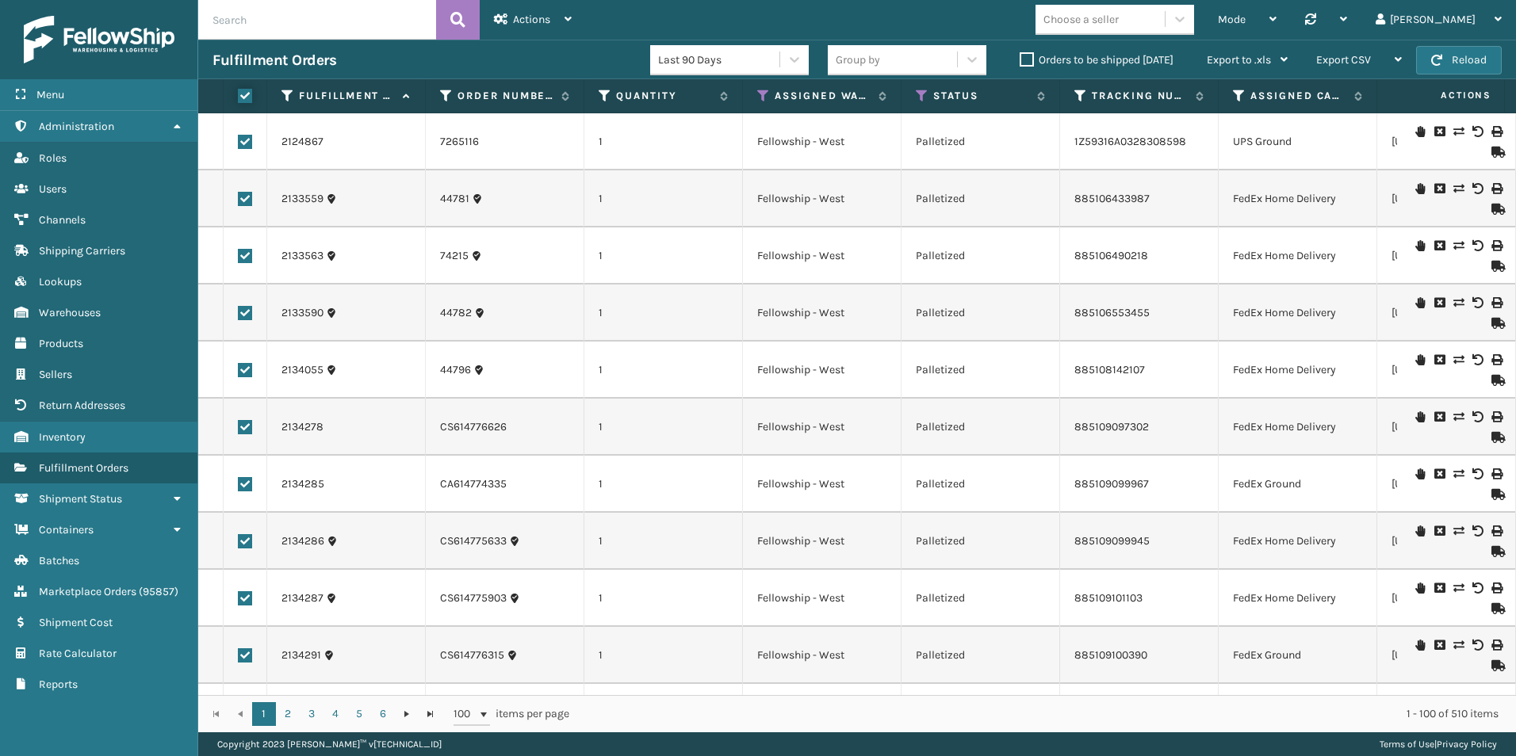
checkbox input "true"
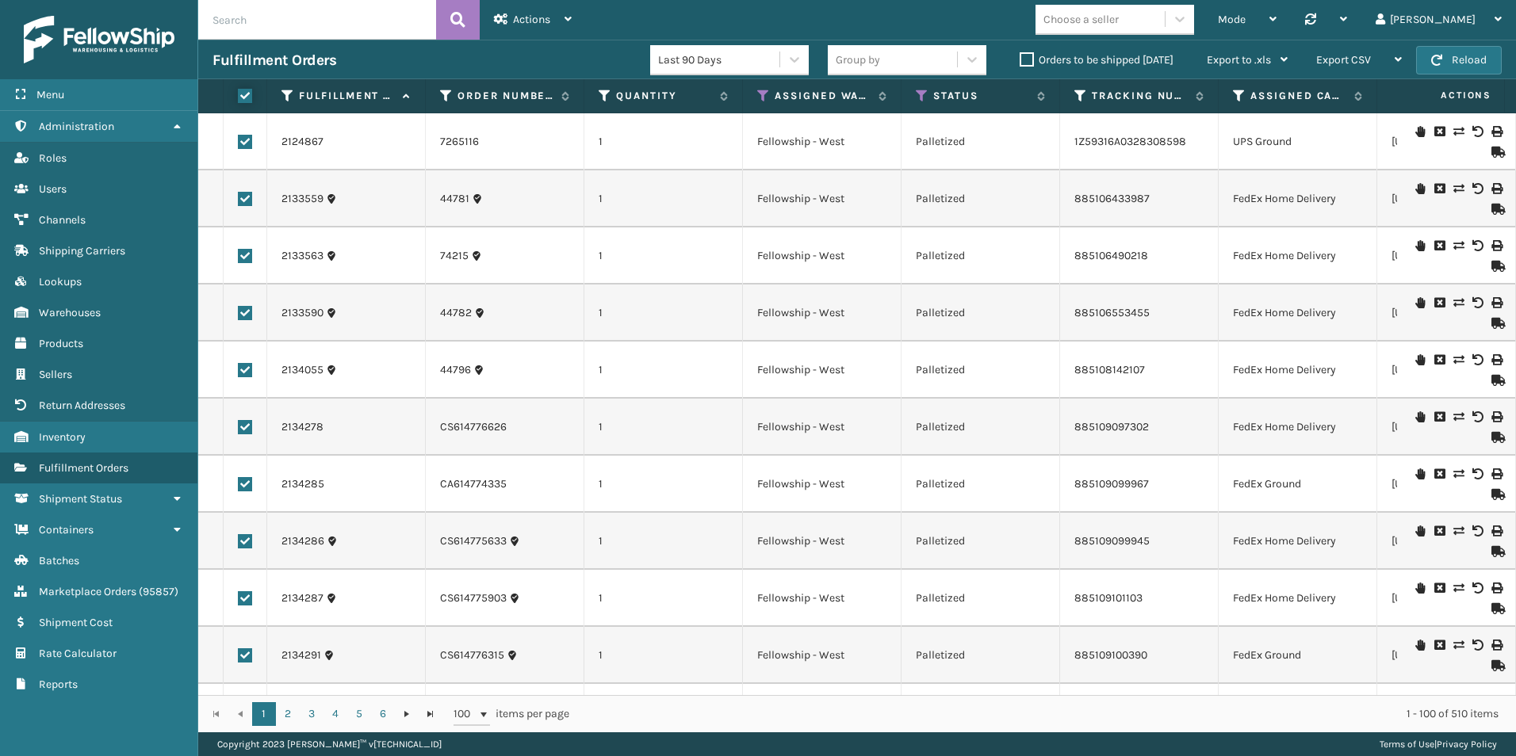
checkbox input "true"
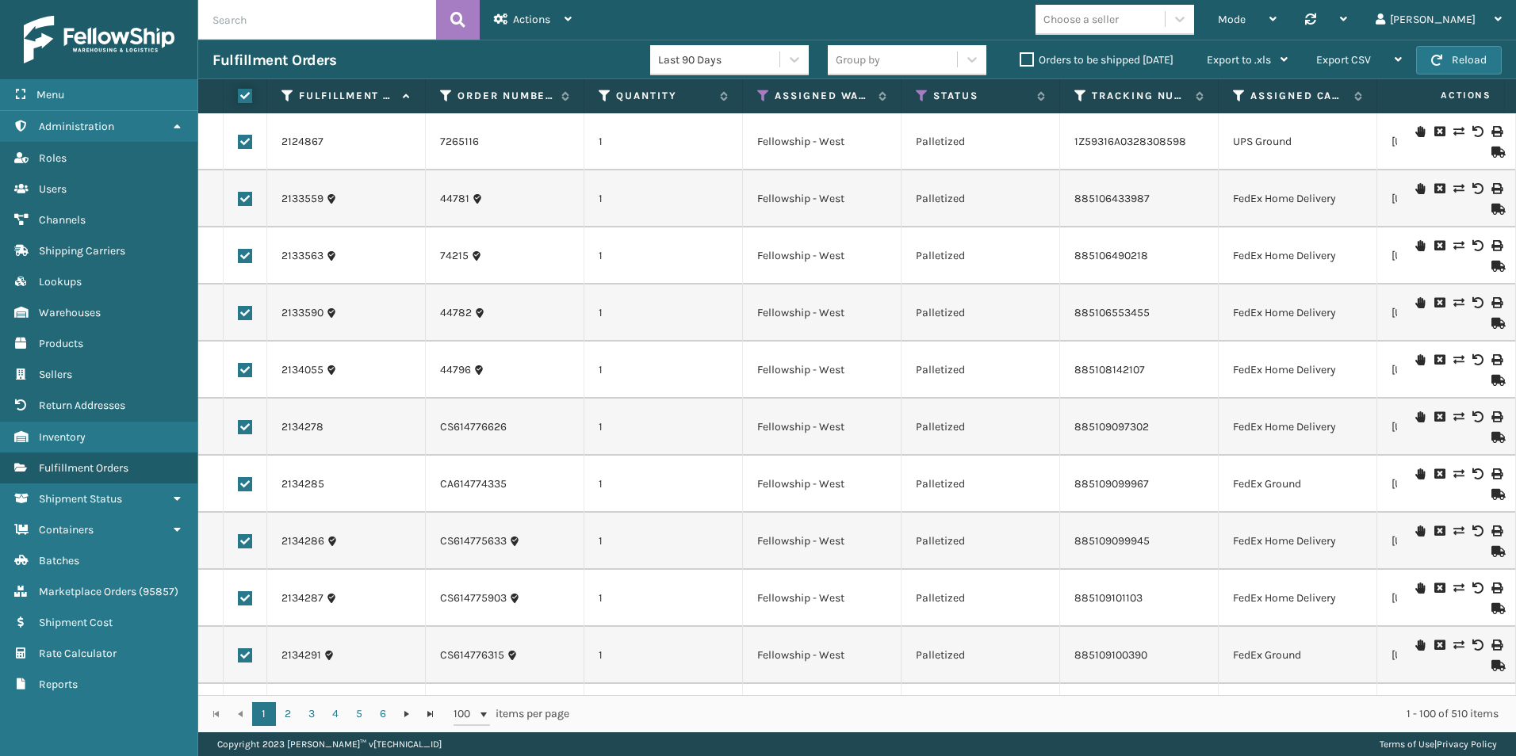
checkbox input "true"
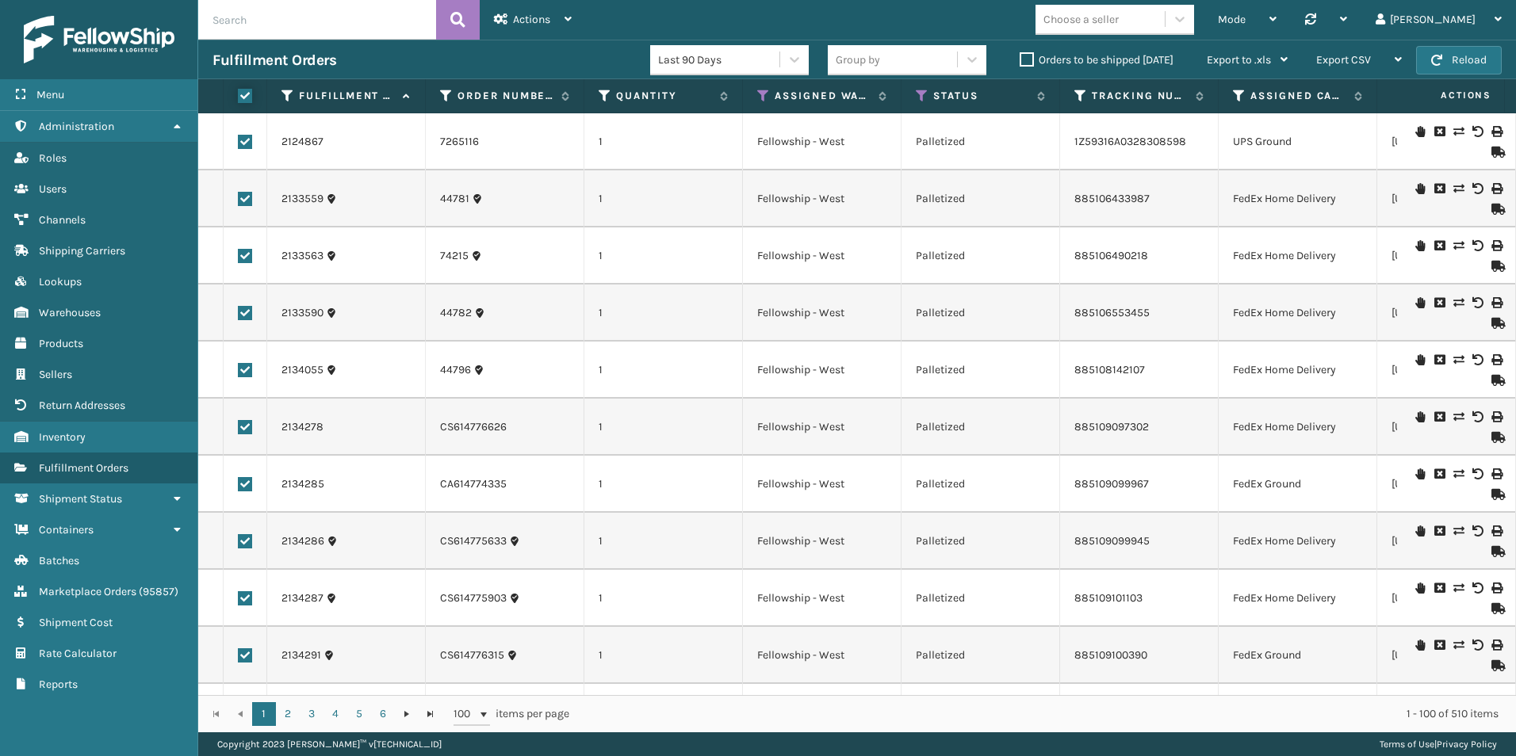
checkbox input "true"
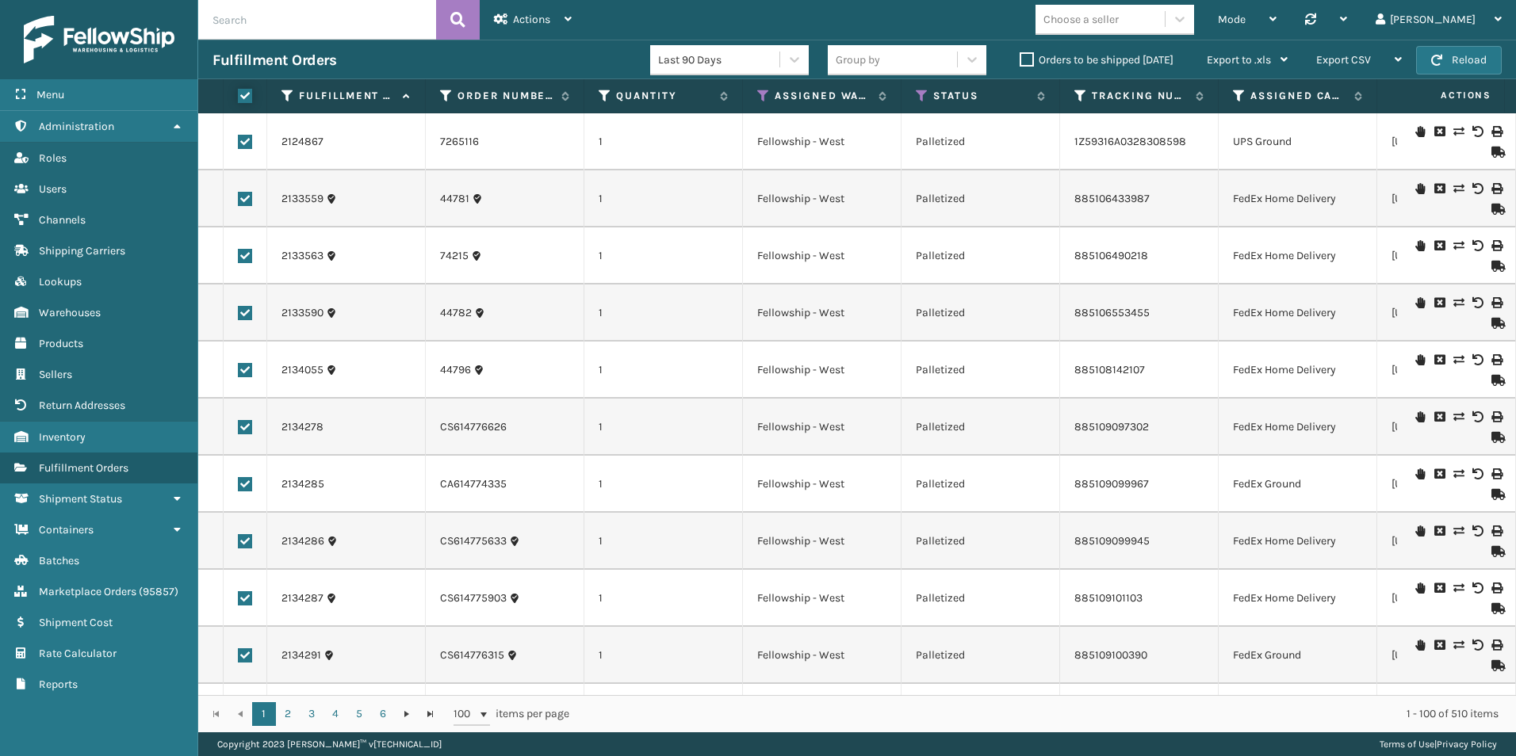
checkbox input "true"
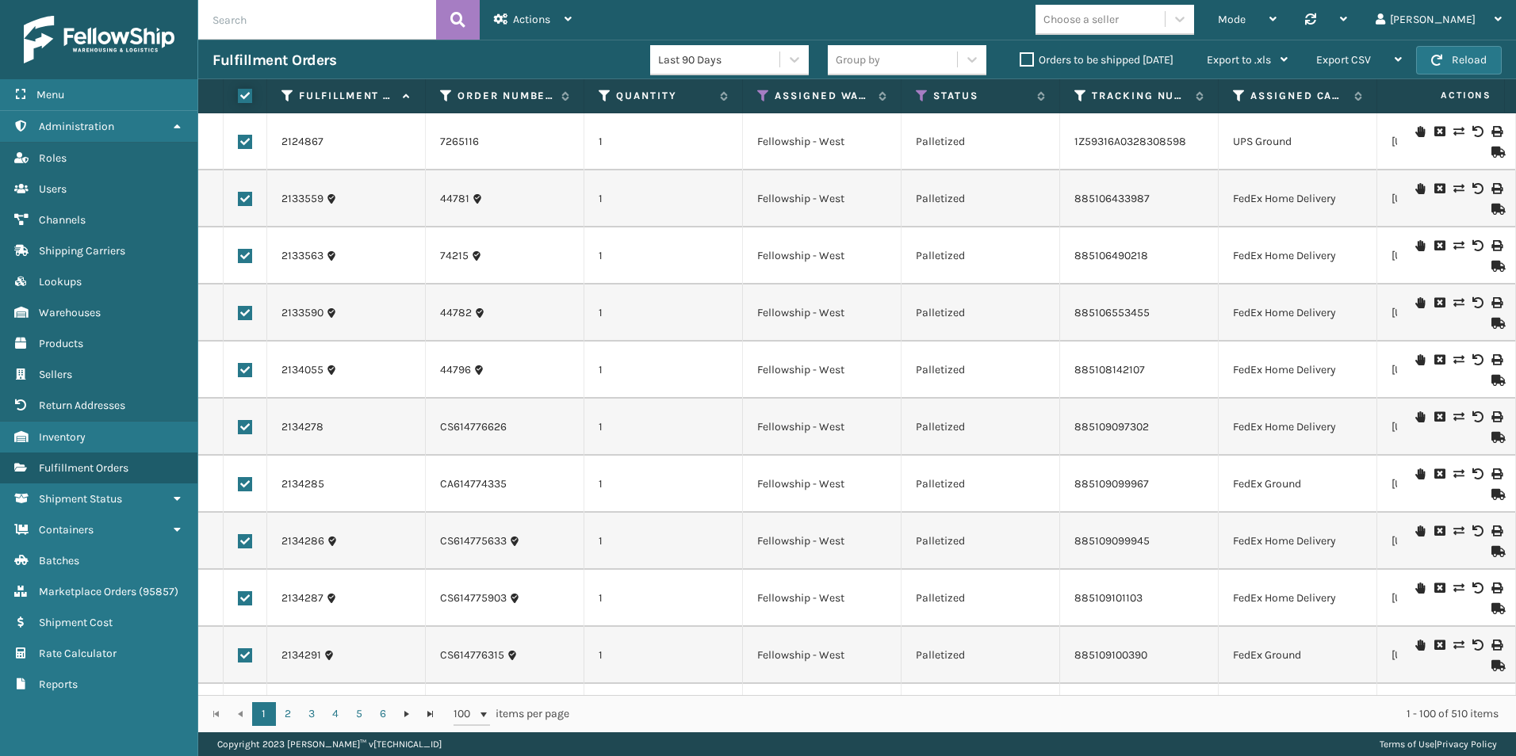
checkbox input "true"
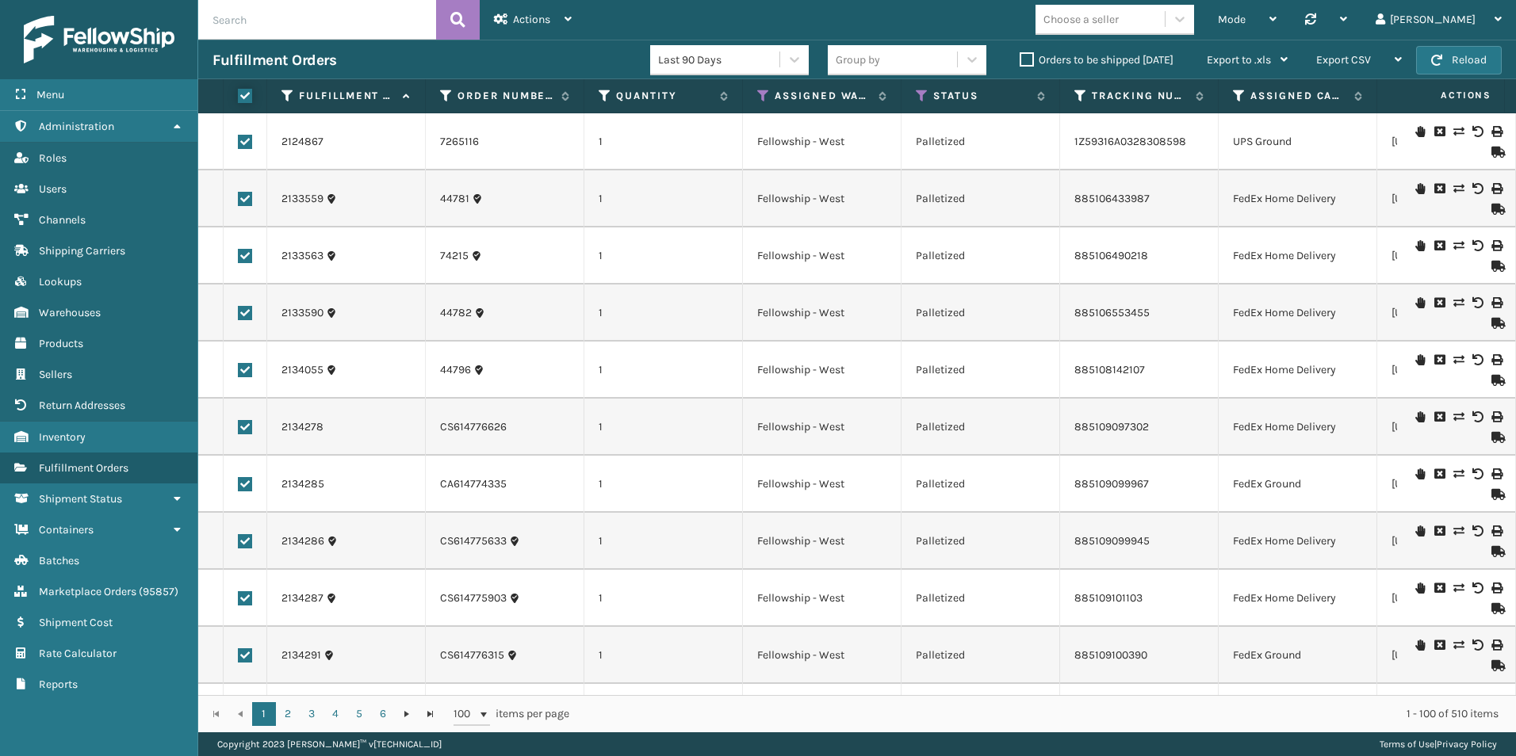
checkbox input "true"
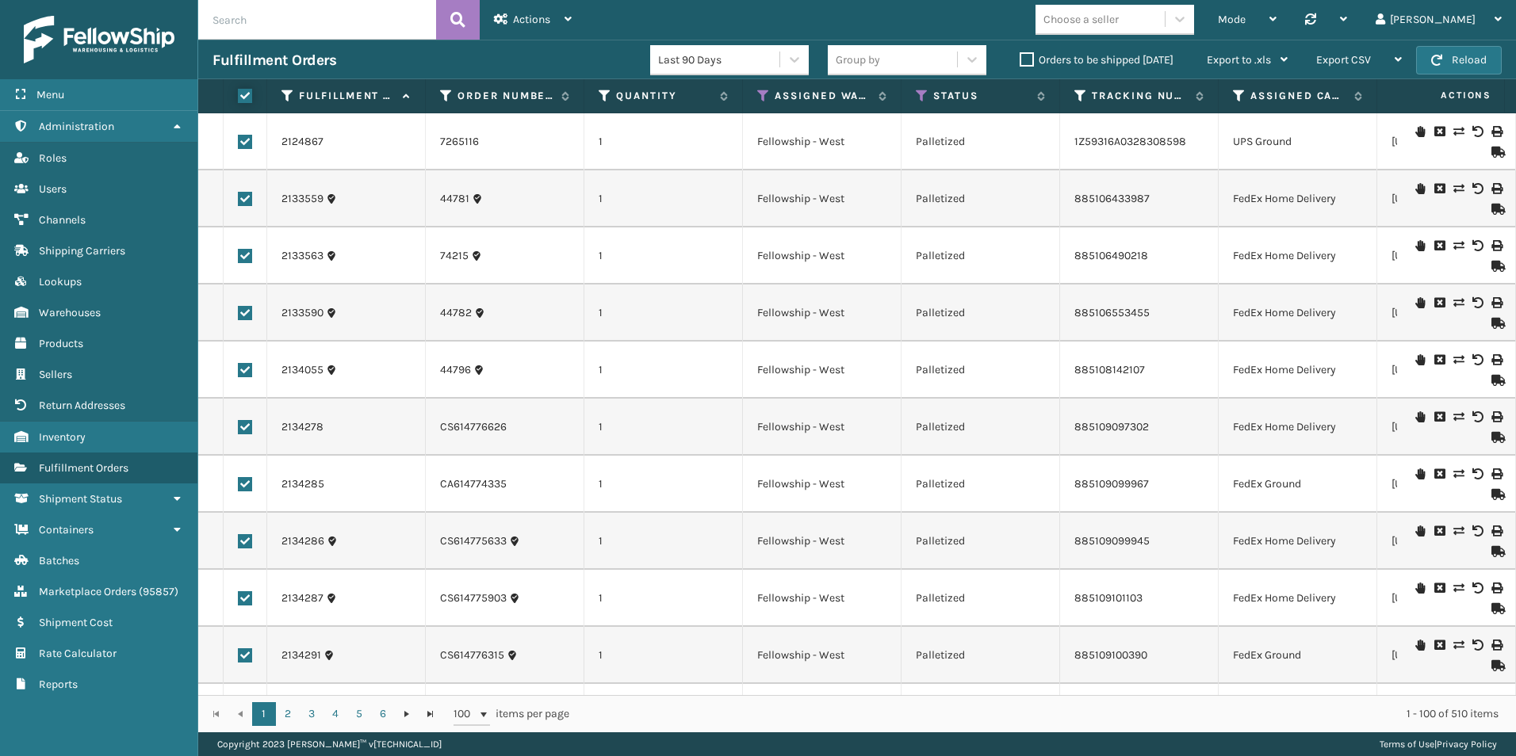
checkbox input "true"
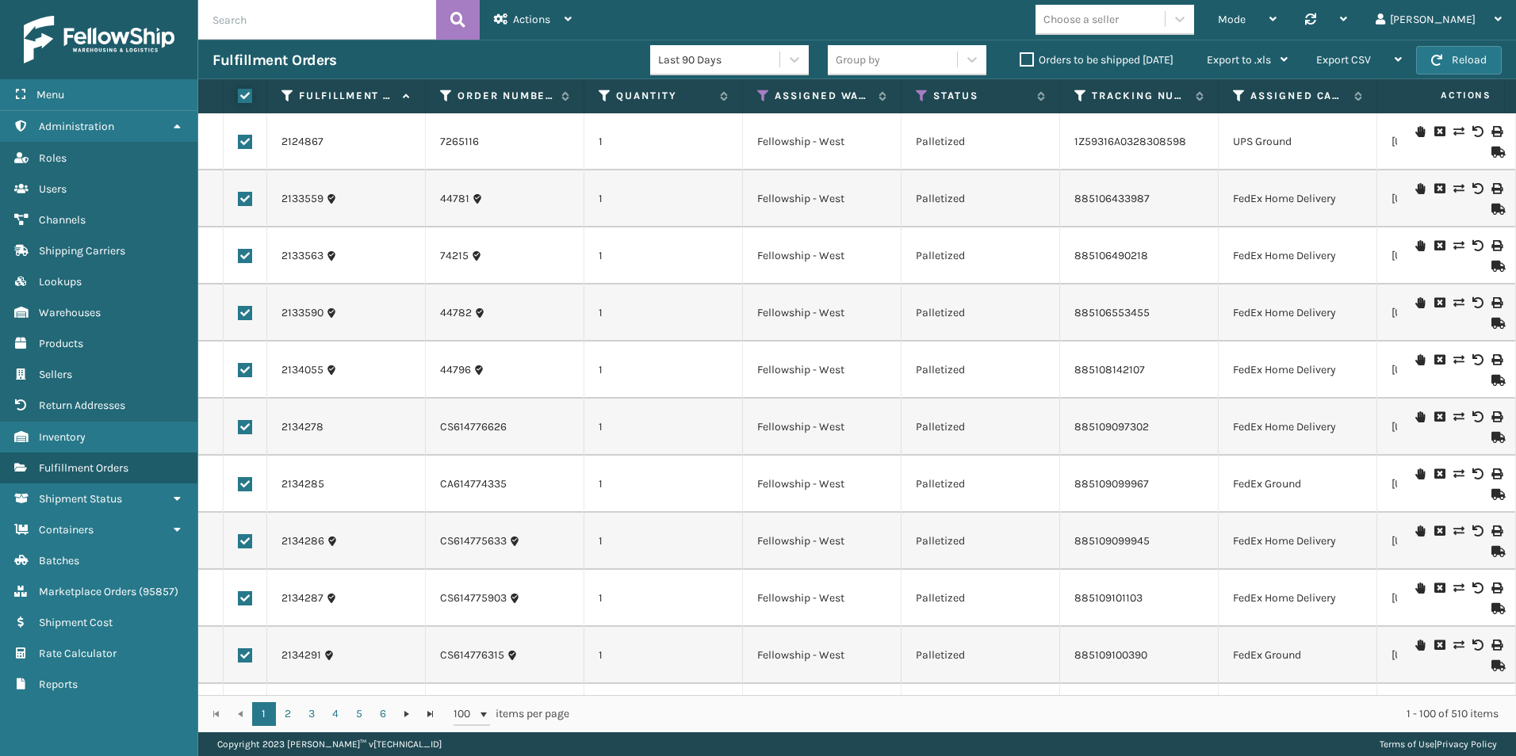
checkbox input "true"
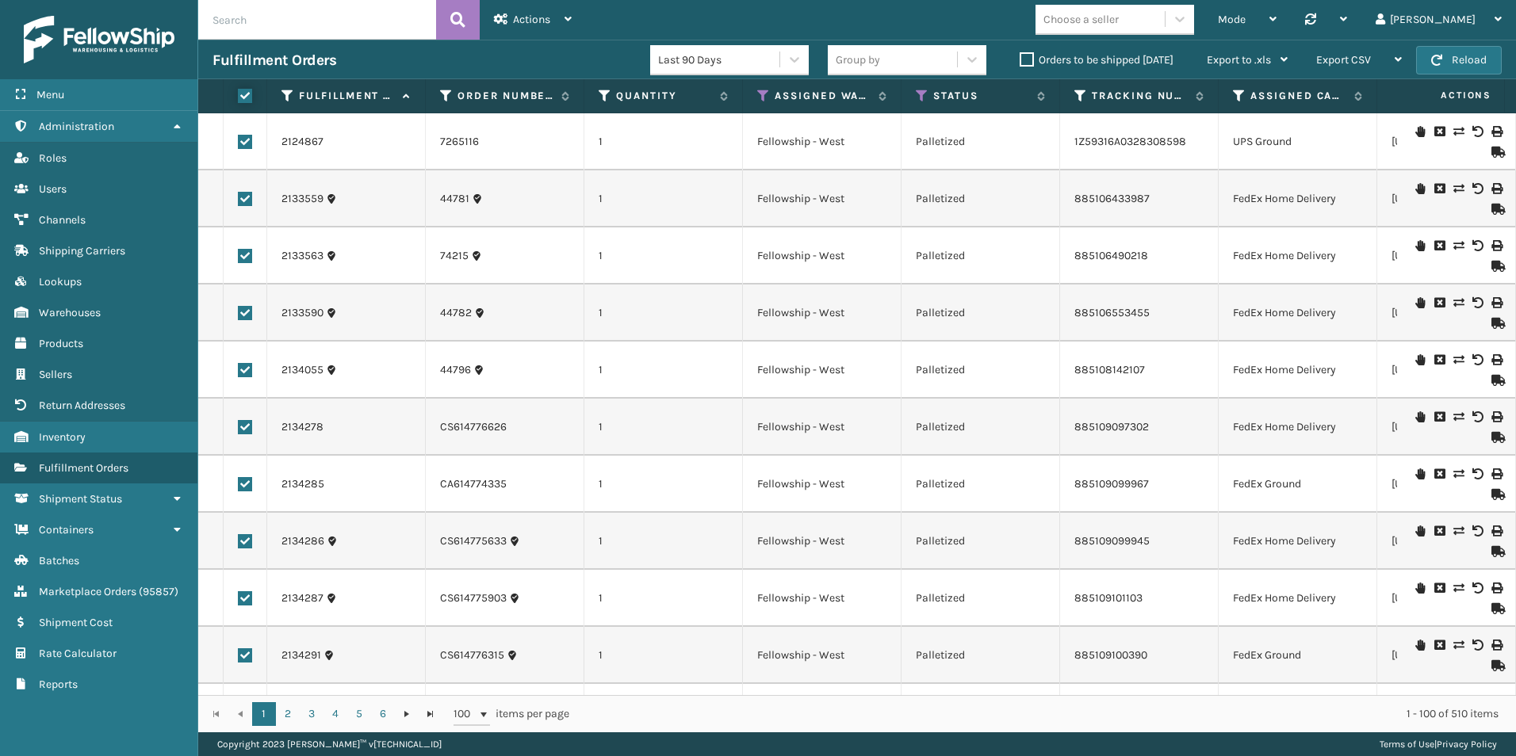
checkbox input "true"
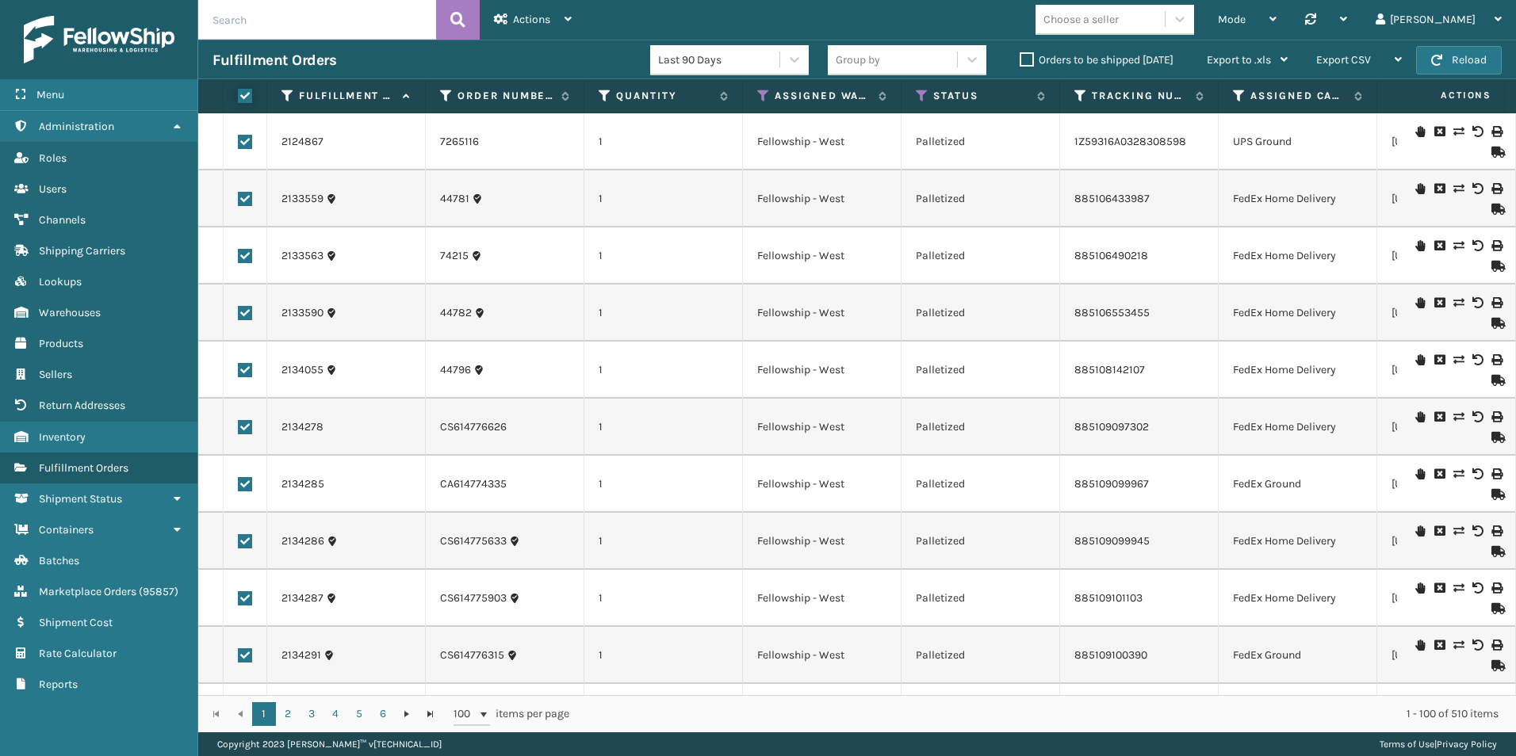
checkbox input "true"
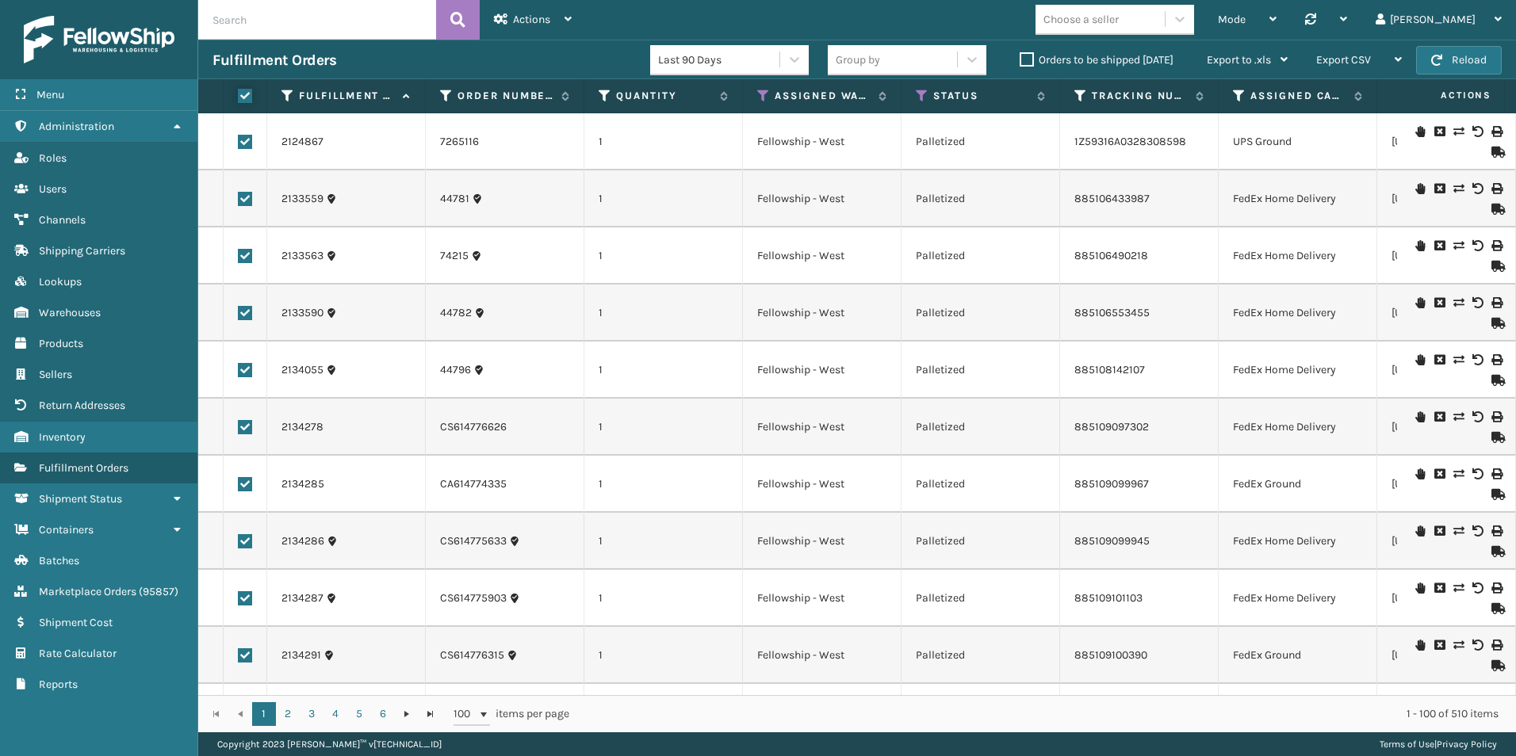
checkbox input "true"
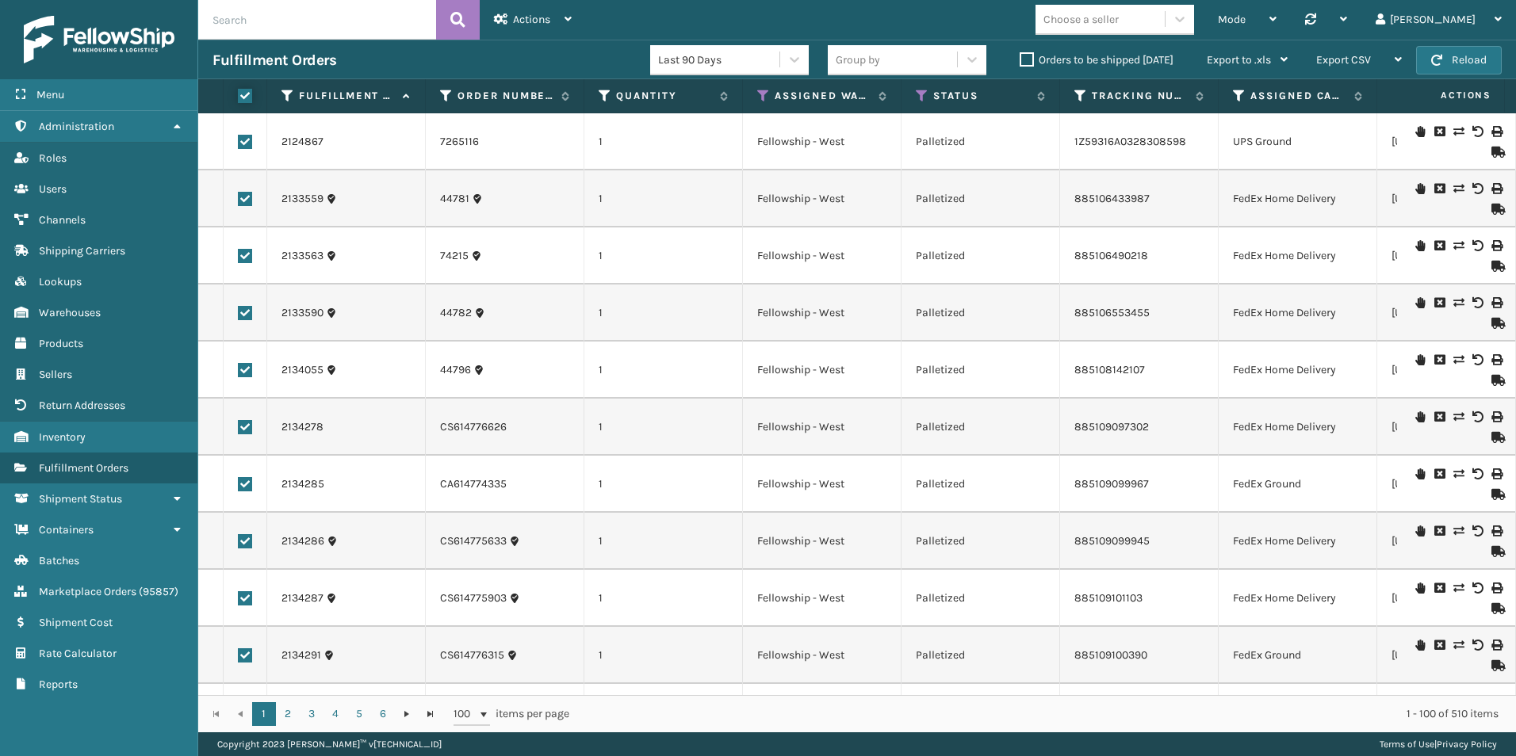
checkbox input "true"
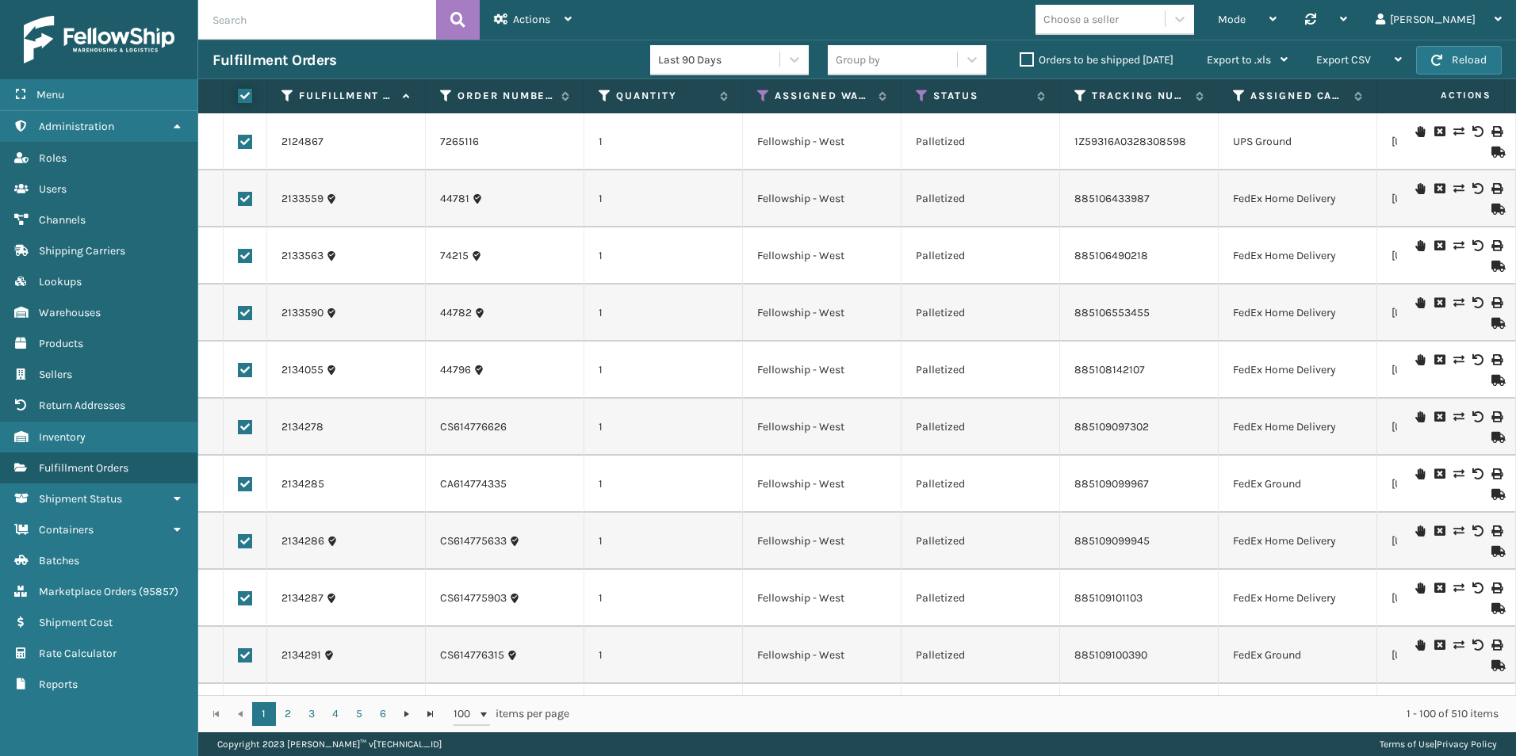
checkbox input "true"
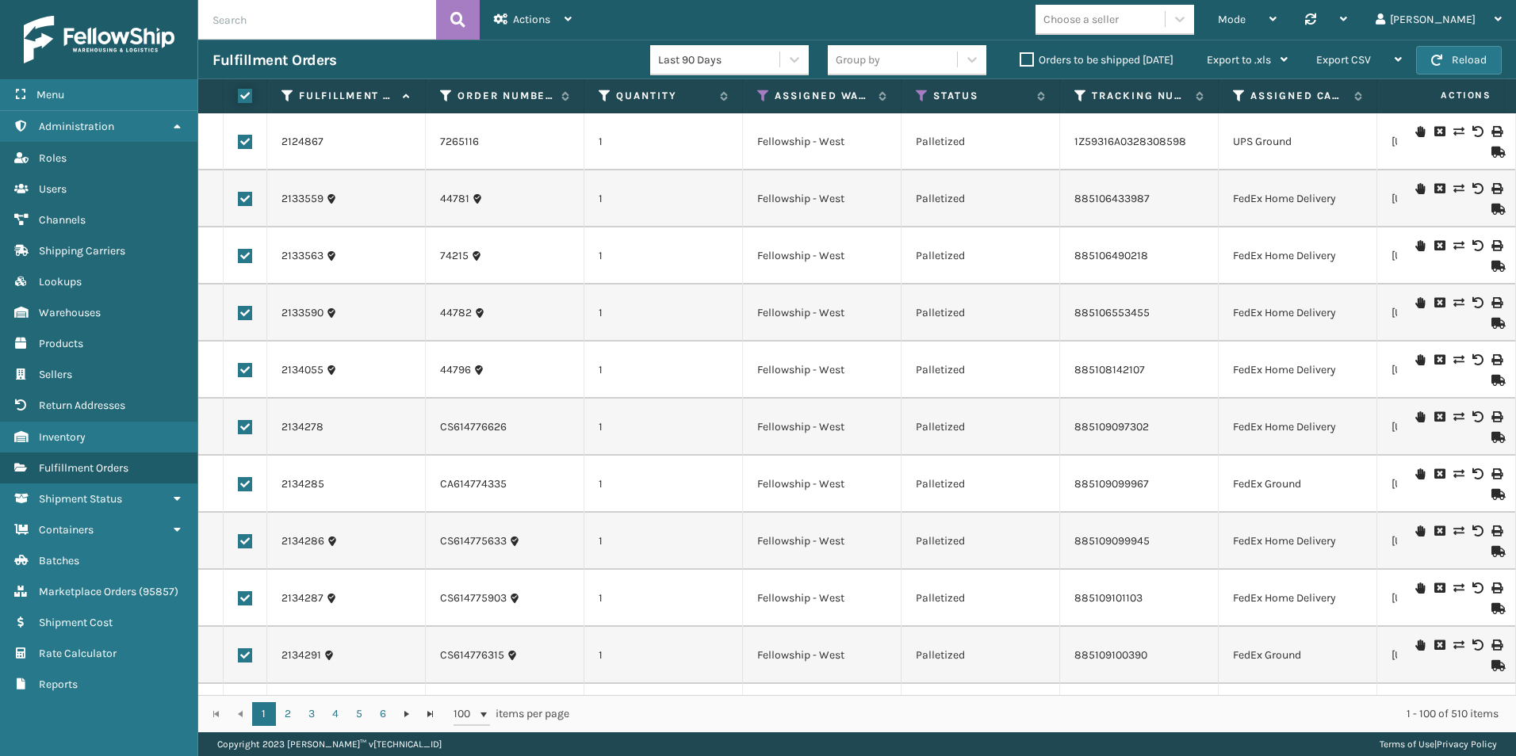
checkbox input "true"
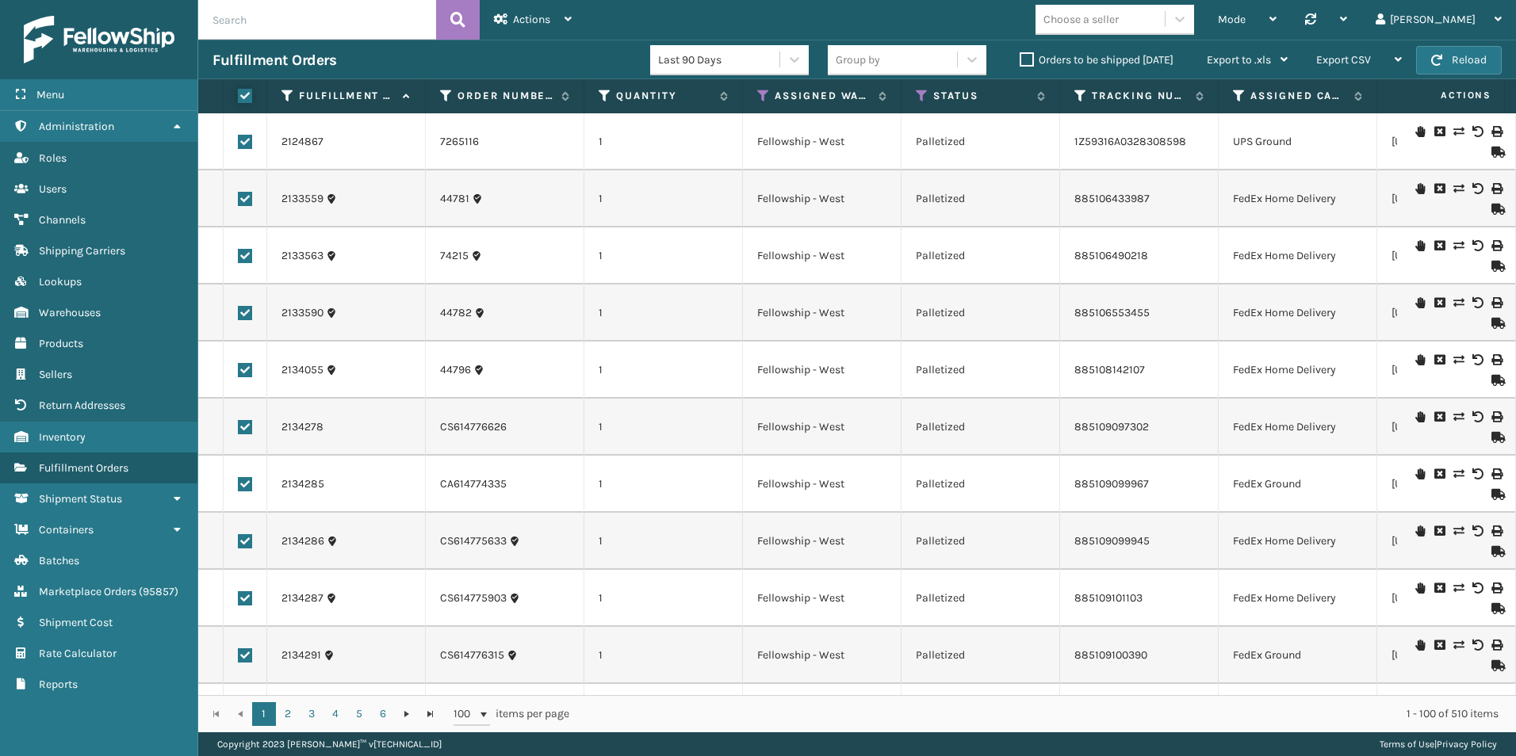
checkbox input "true"
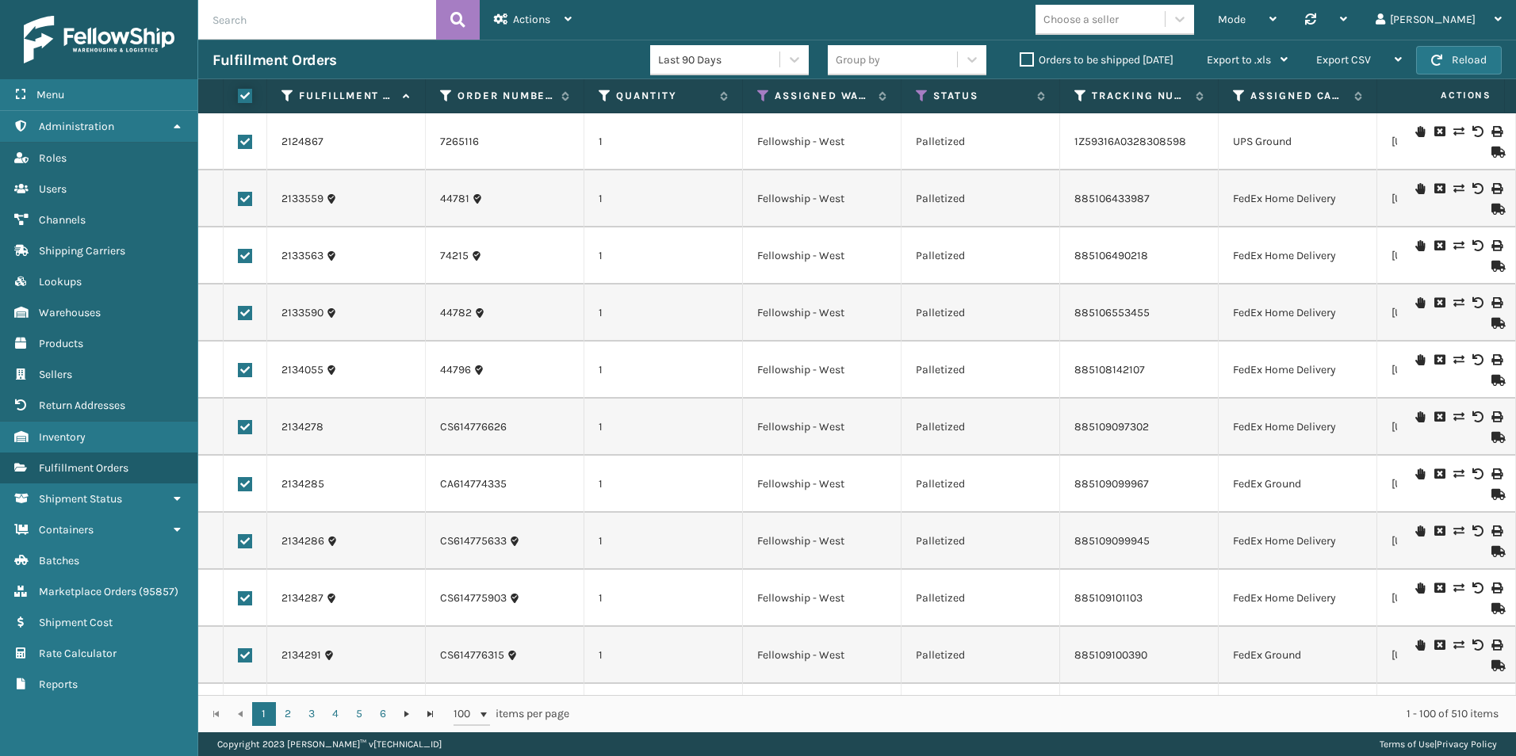
checkbox input "true"
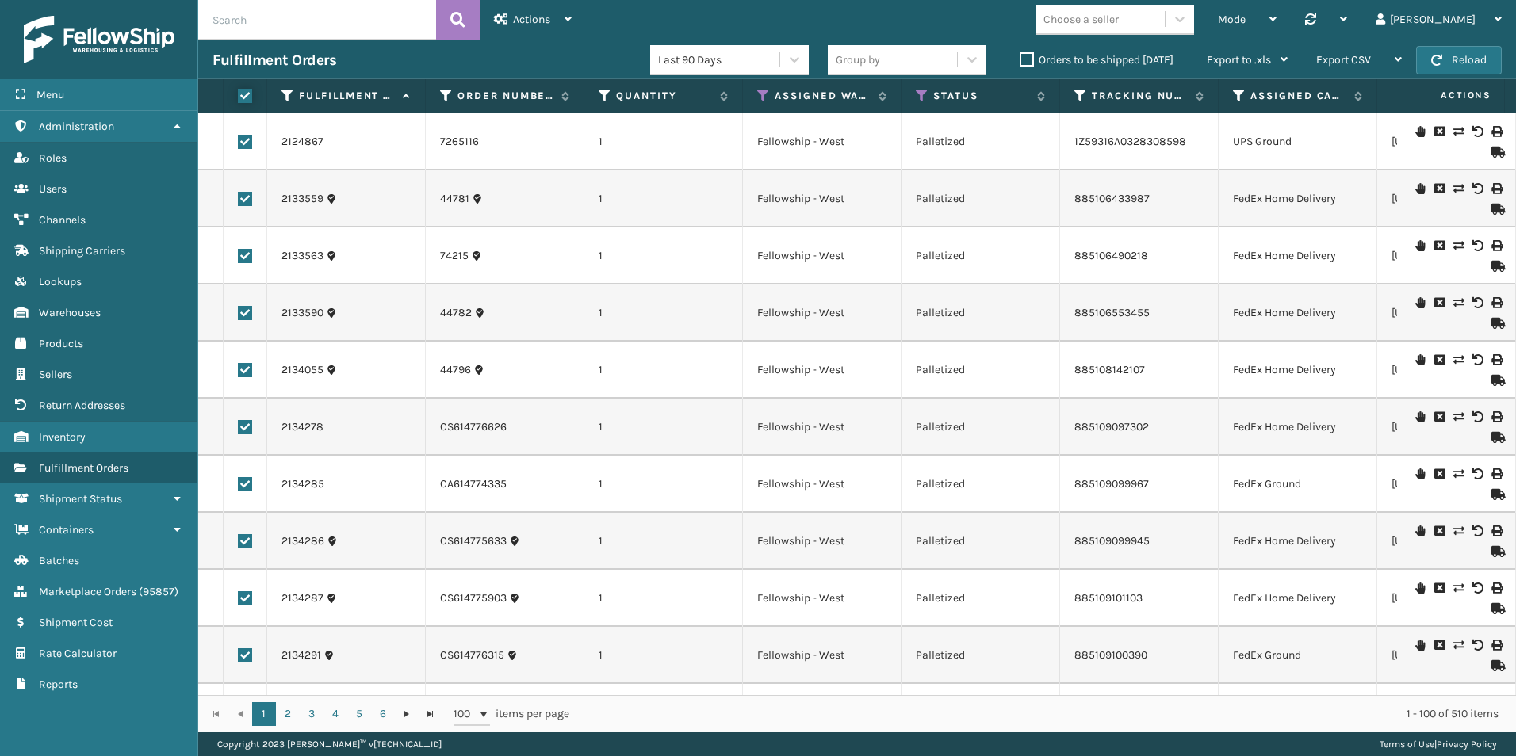
checkbox input "true"
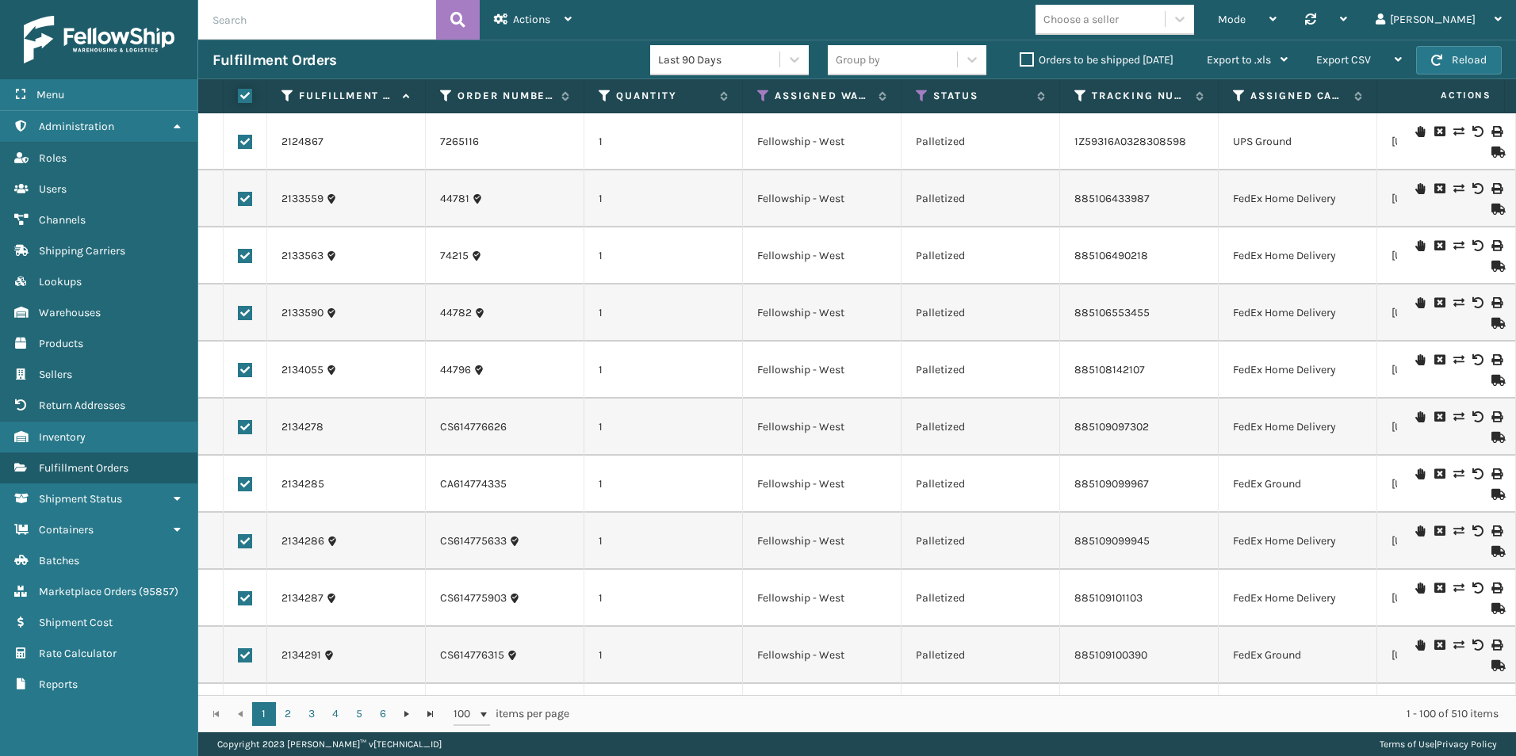
checkbox input "true"
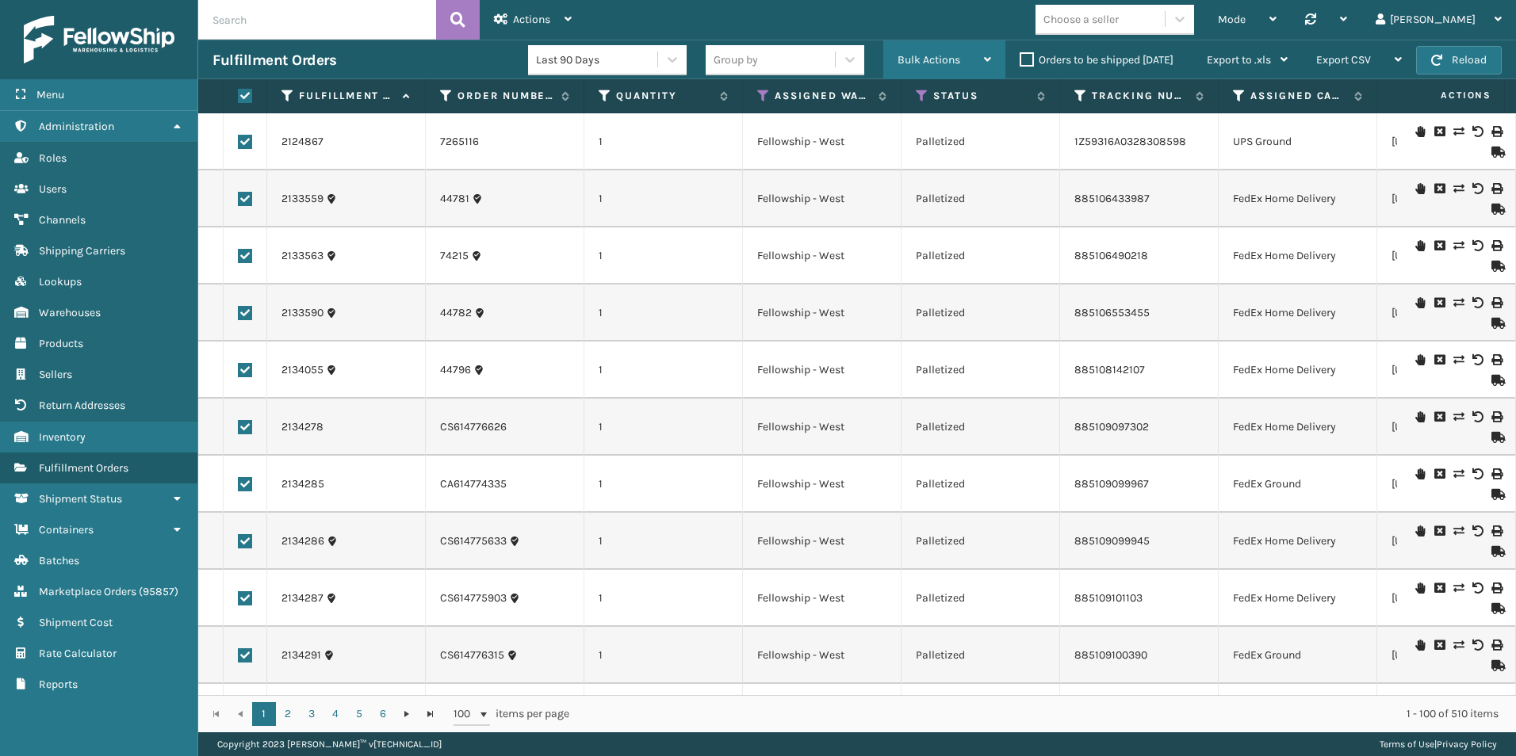
click at [957, 50] on div "Bulk Actions" at bounding box center [944, 60] width 94 height 40
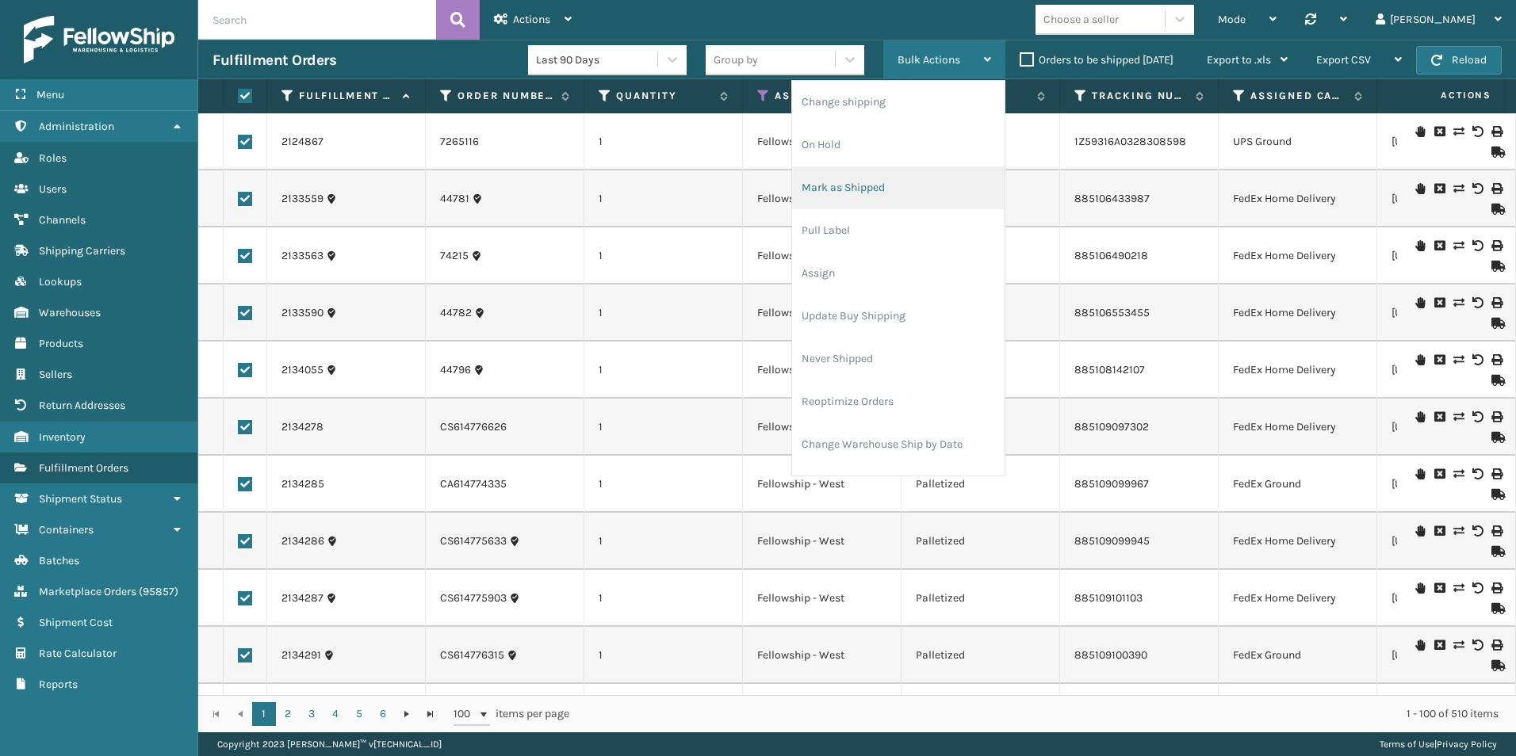
click at [885, 190] on li "Mark as Shipped" at bounding box center [898, 187] width 212 height 43
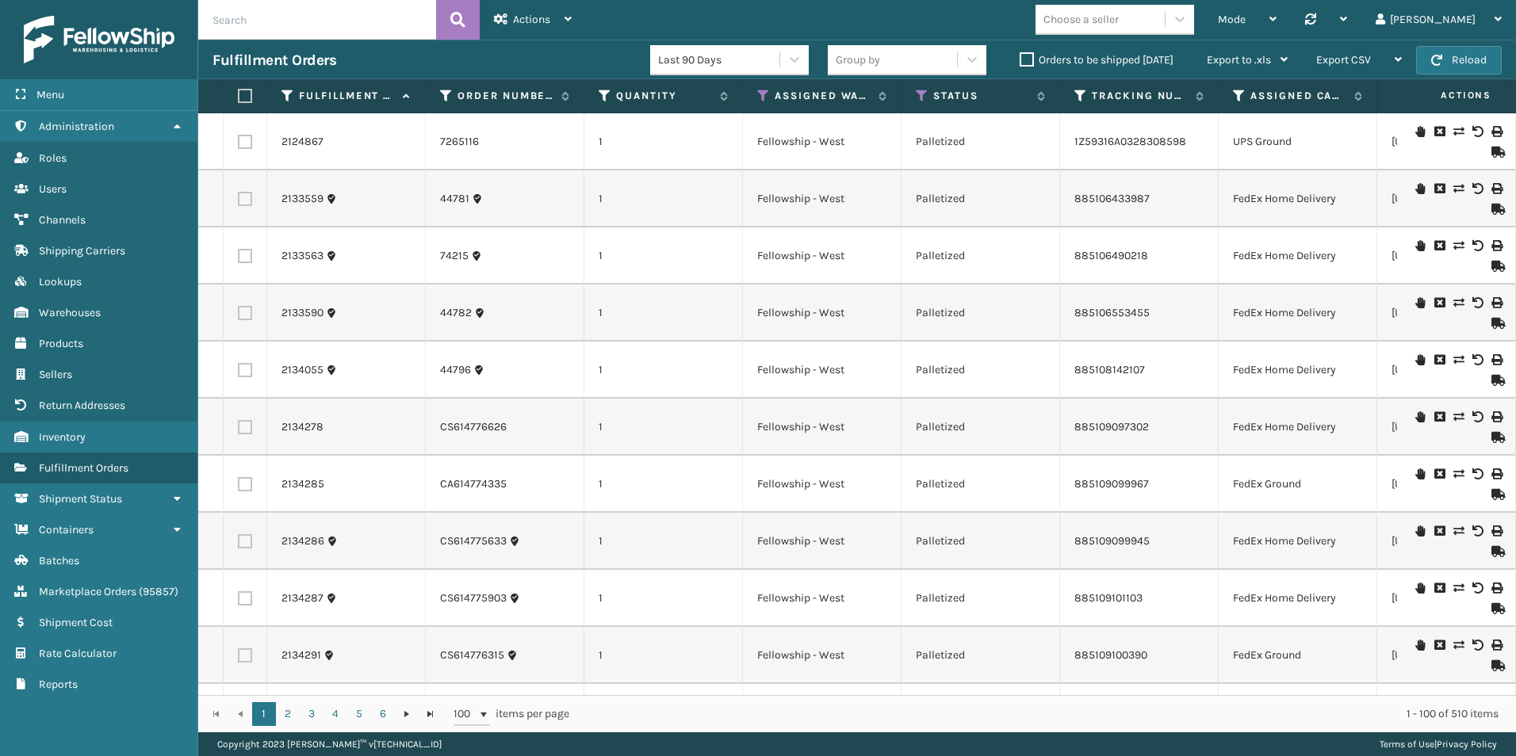
checkbox input "false"
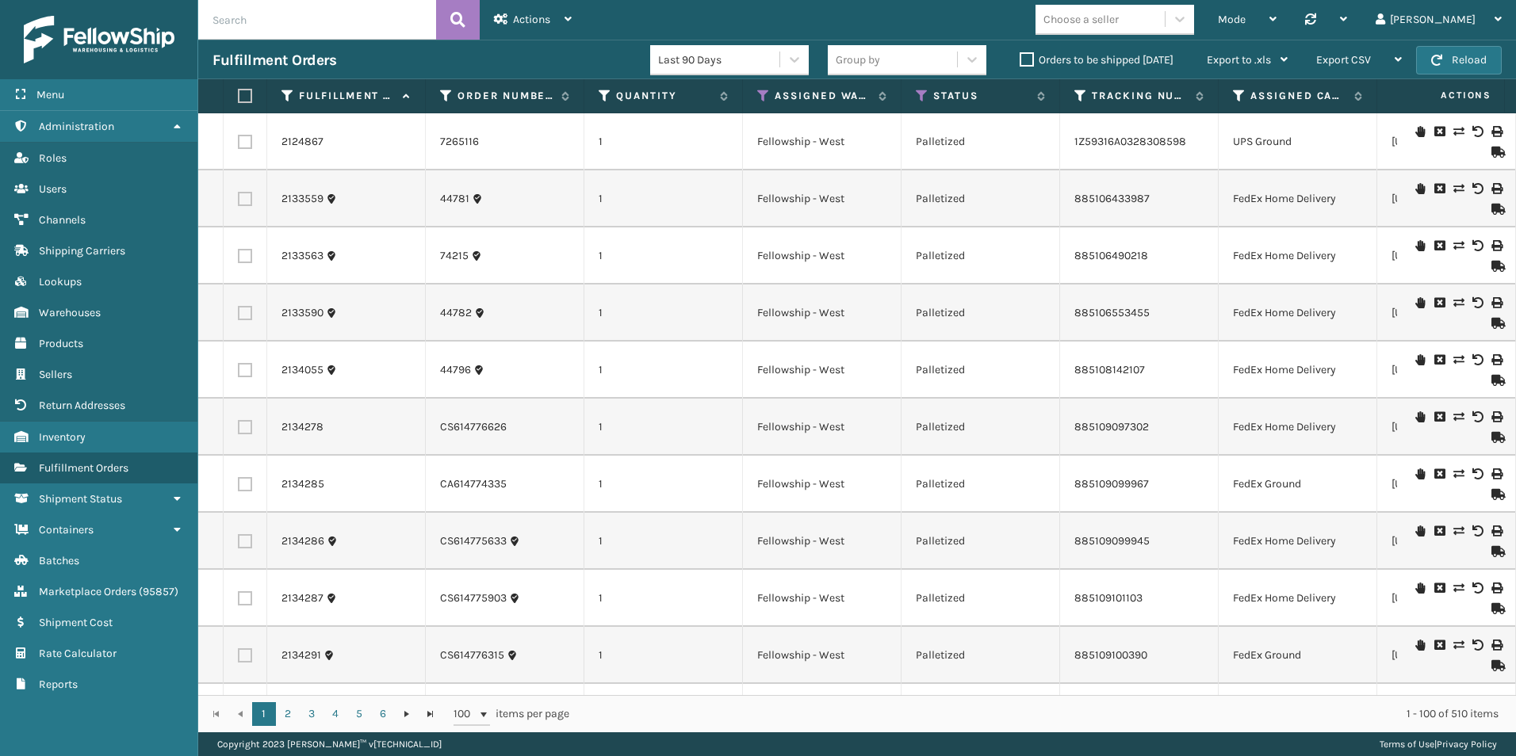
checkbox input "false"
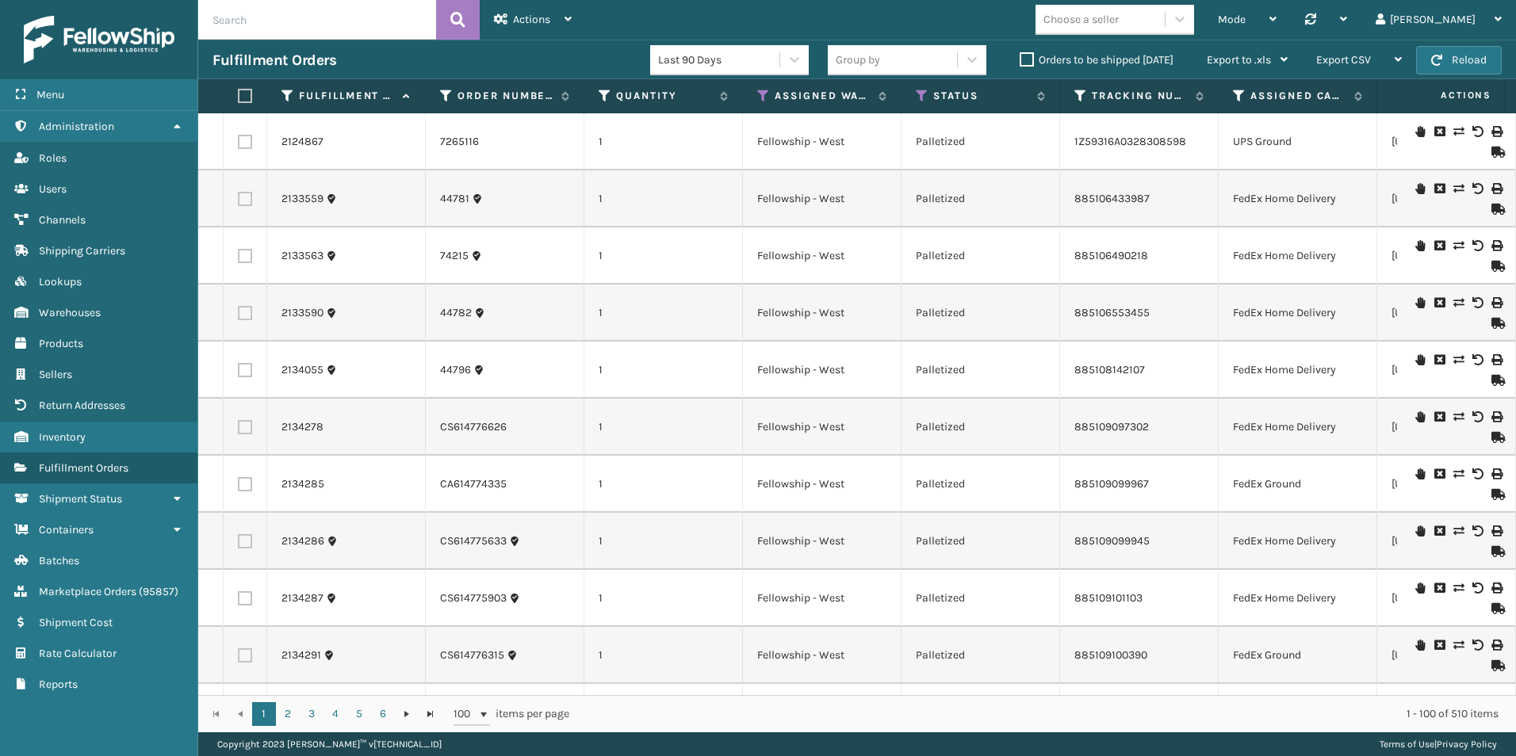
checkbox input "false"
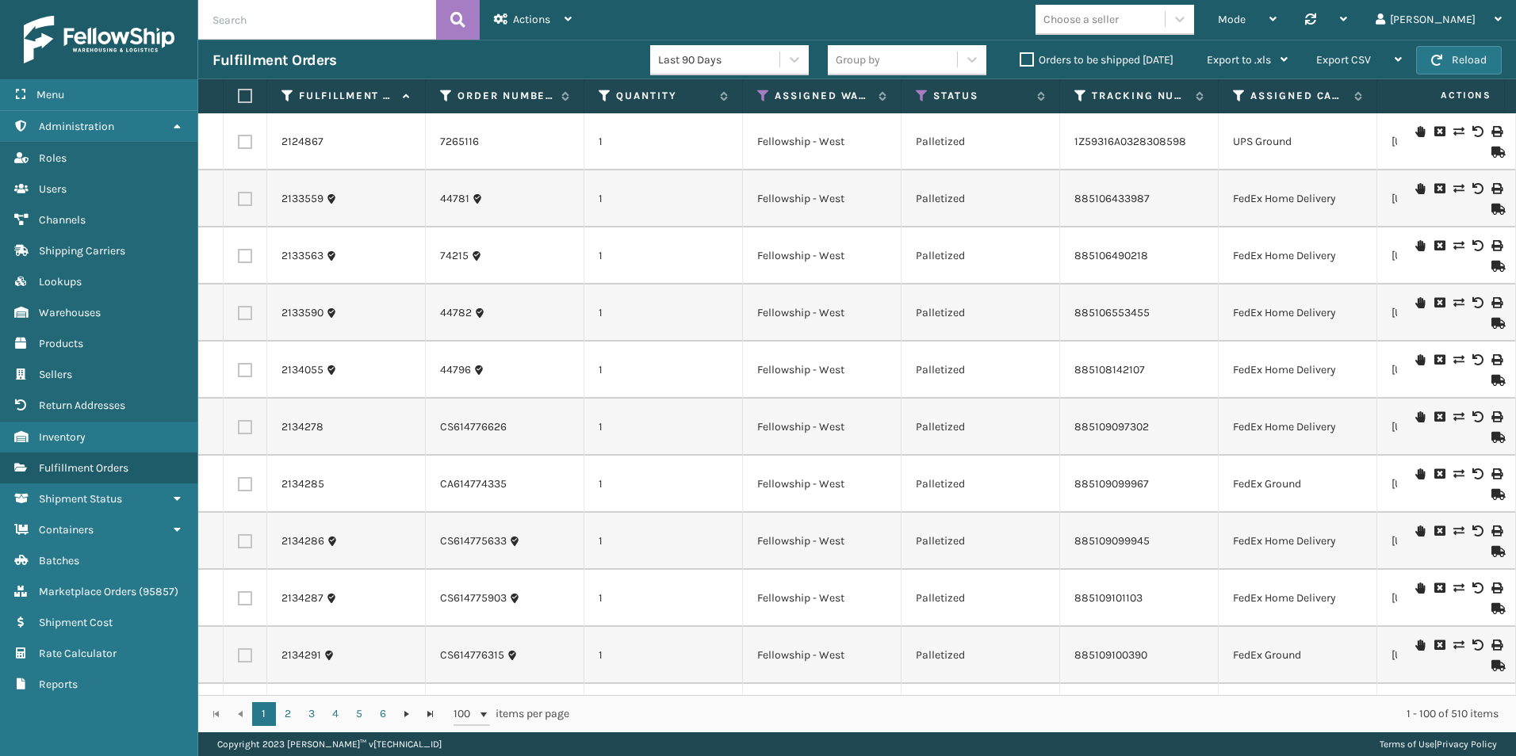
checkbox input "false"
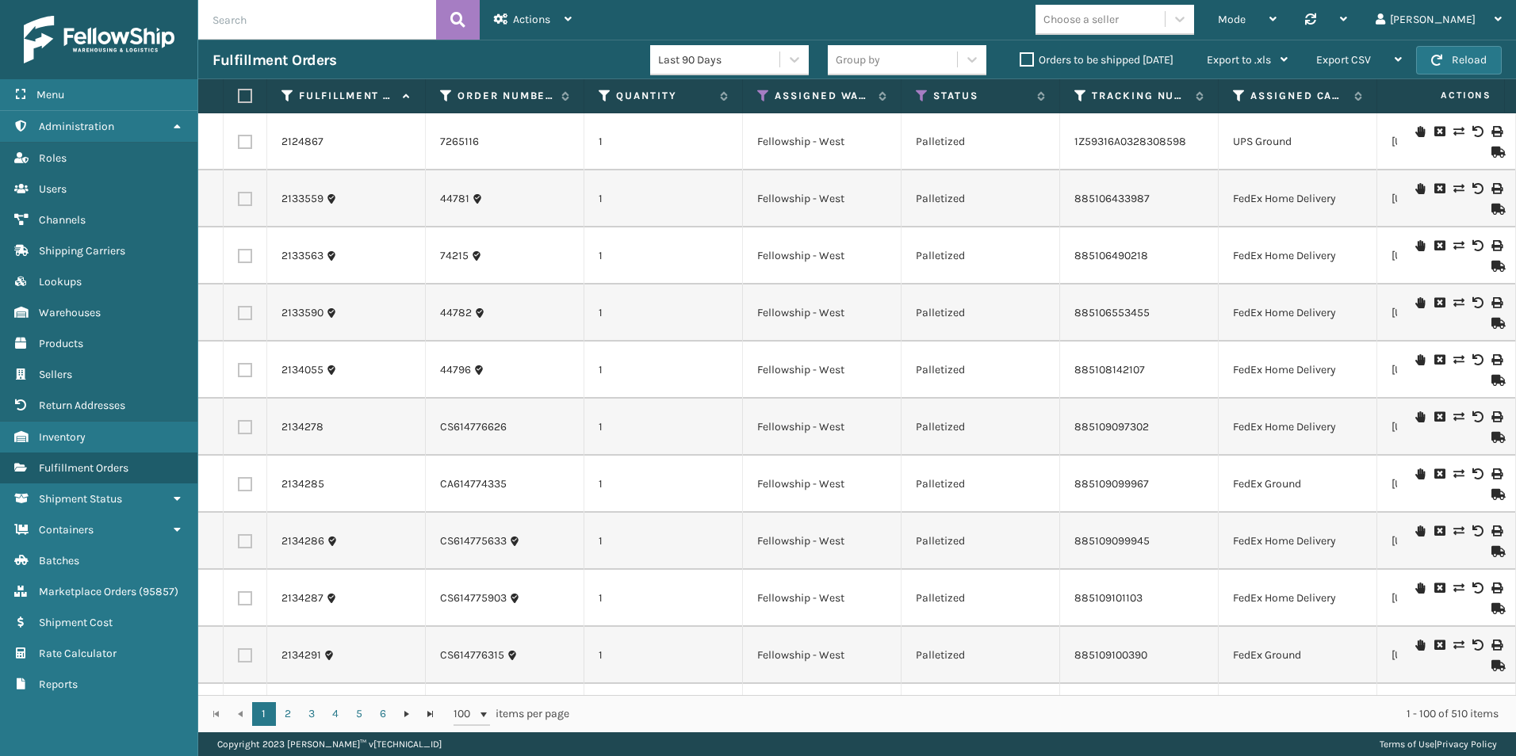
checkbox input "false"
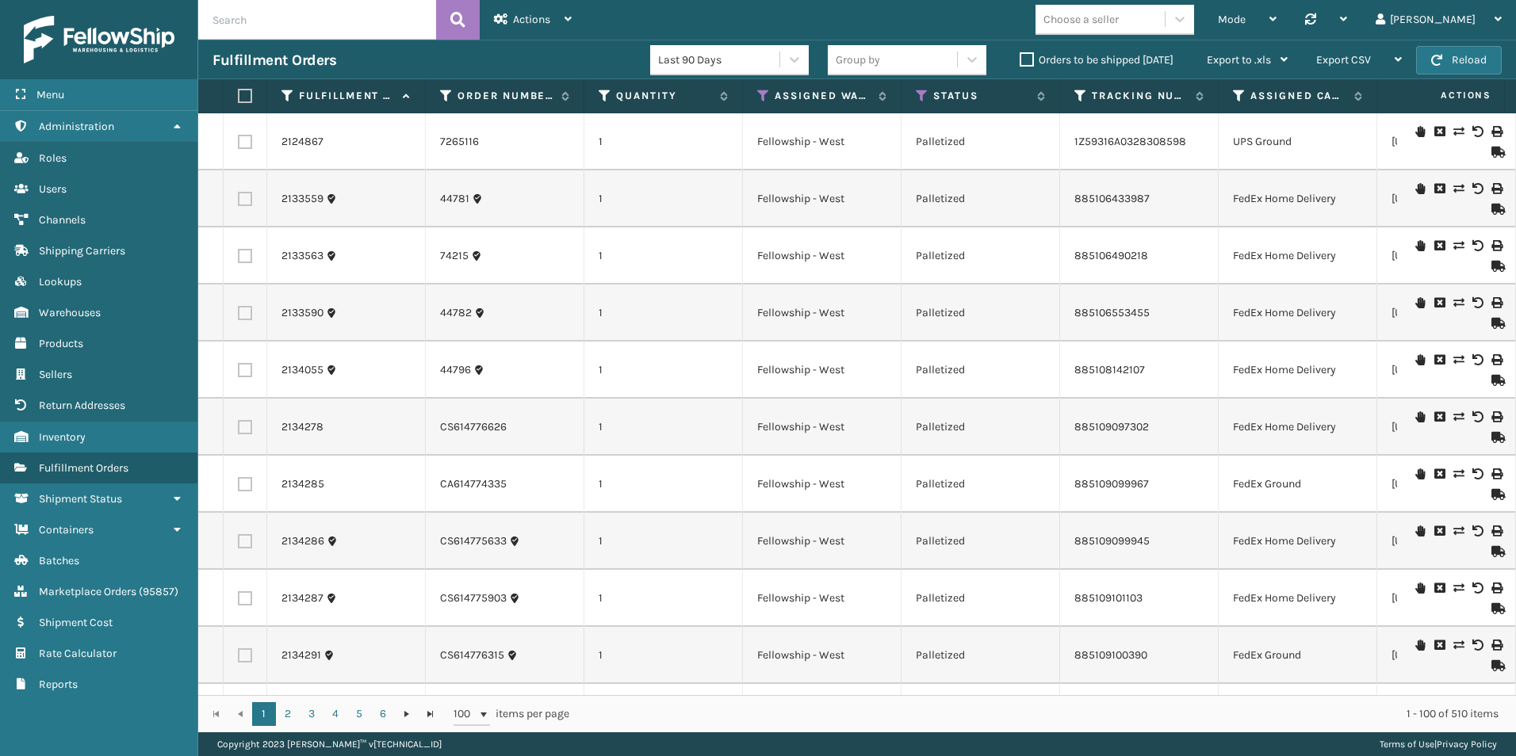
checkbox input "false"
click at [243, 96] on label at bounding box center [243, 96] width 10 height 14
click at [239, 96] on input "checkbox" at bounding box center [238, 96] width 1 height 10
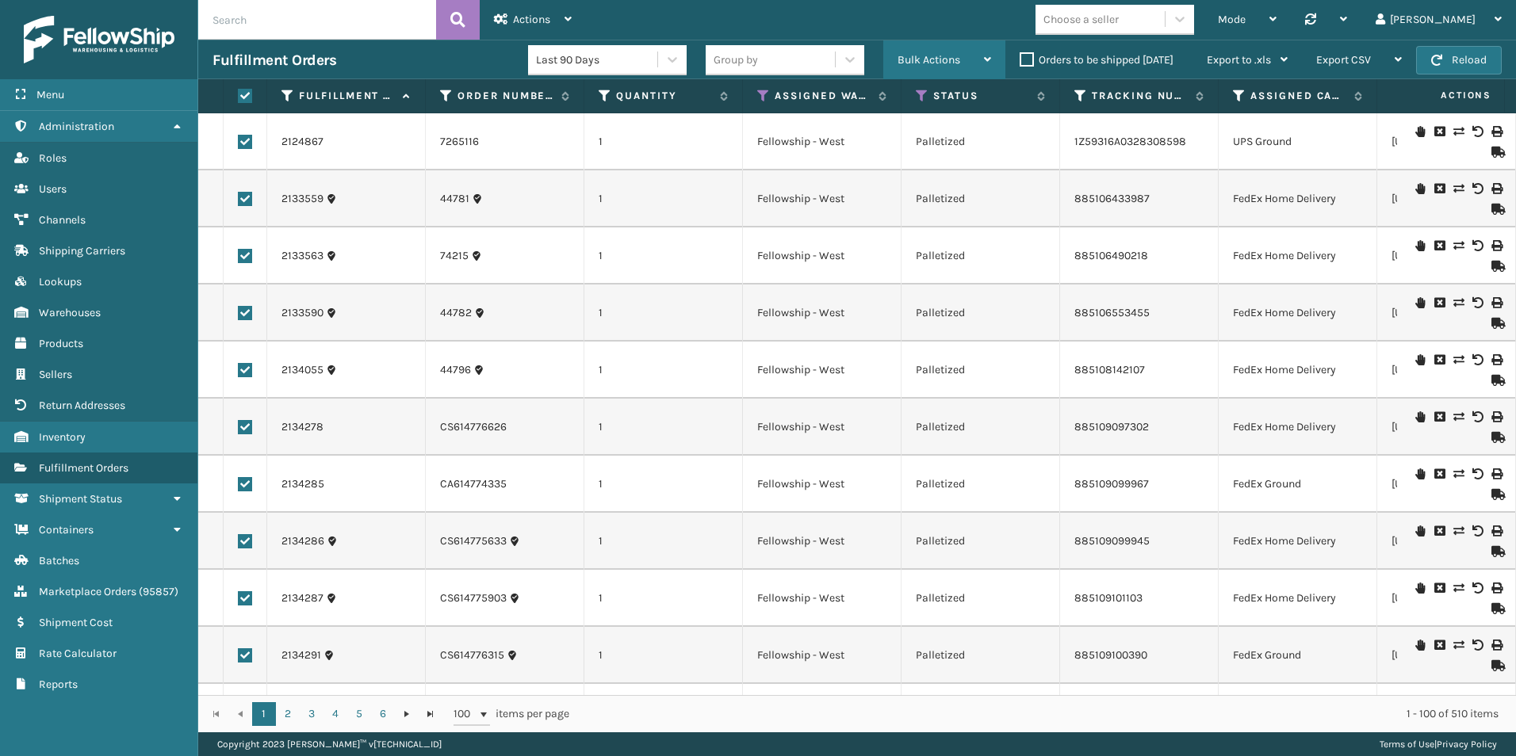
click at [935, 59] on span "Bulk Actions" at bounding box center [928, 59] width 63 height 13
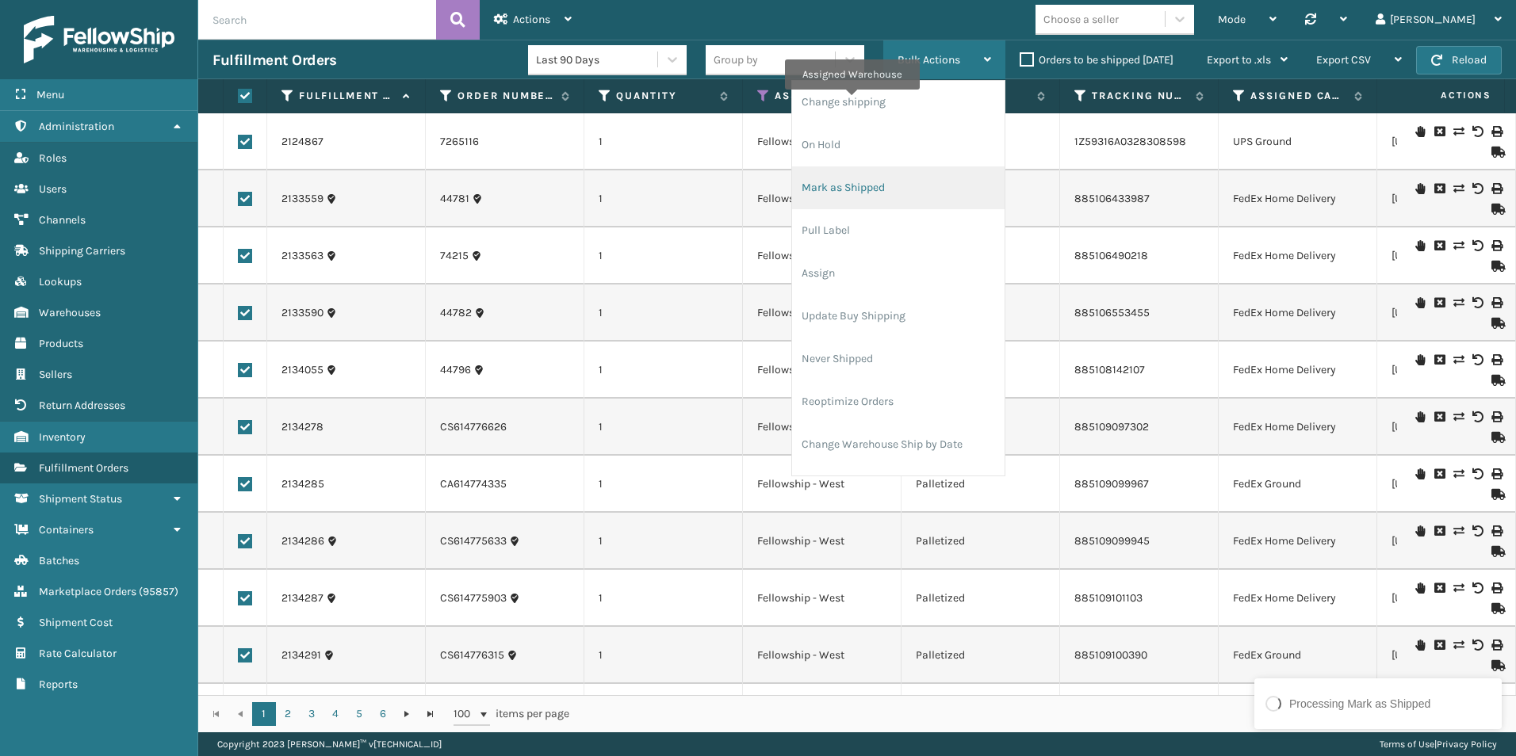
click at [835, 192] on li "Mark as Shipped" at bounding box center [898, 187] width 212 height 43
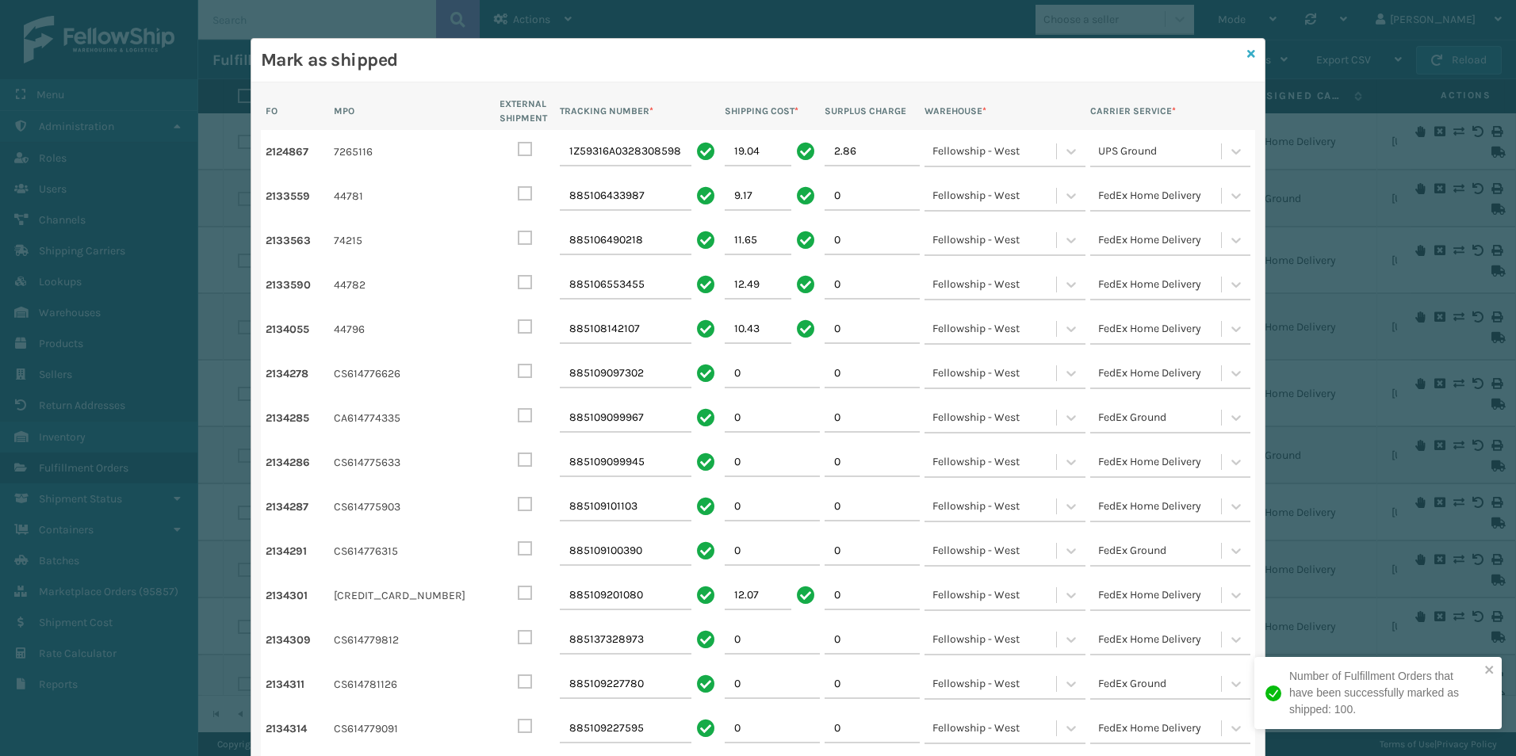
click at [1248, 53] on icon at bounding box center [1251, 53] width 8 height 11
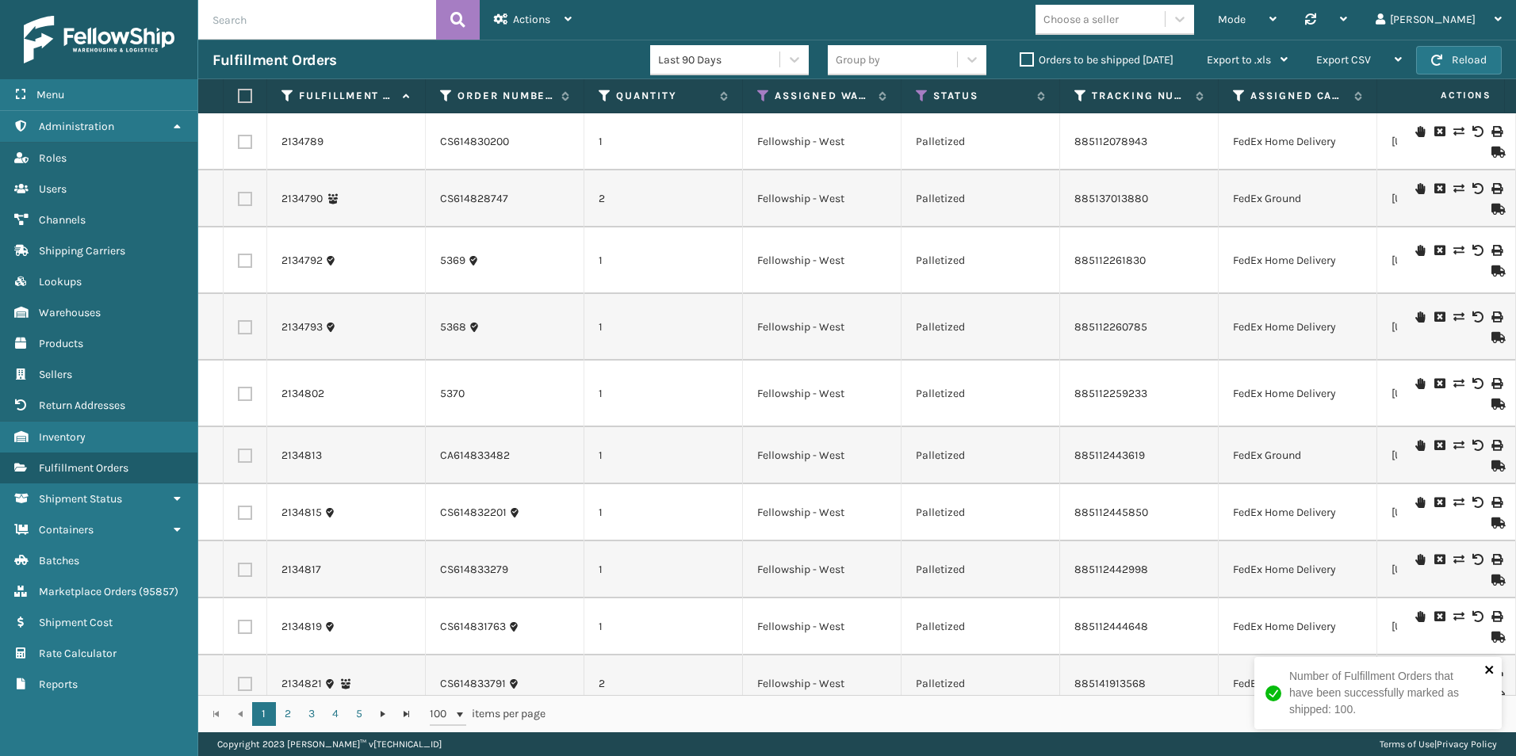
click at [1487, 669] on icon "close" at bounding box center [1489, 670] width 8 height 8
click at [245, 97] on label at bounding box center [243, 96] width 10 height 14
click at [239, 97] on input "checkbox" at bounding box center [238, 96] width 1 height 10
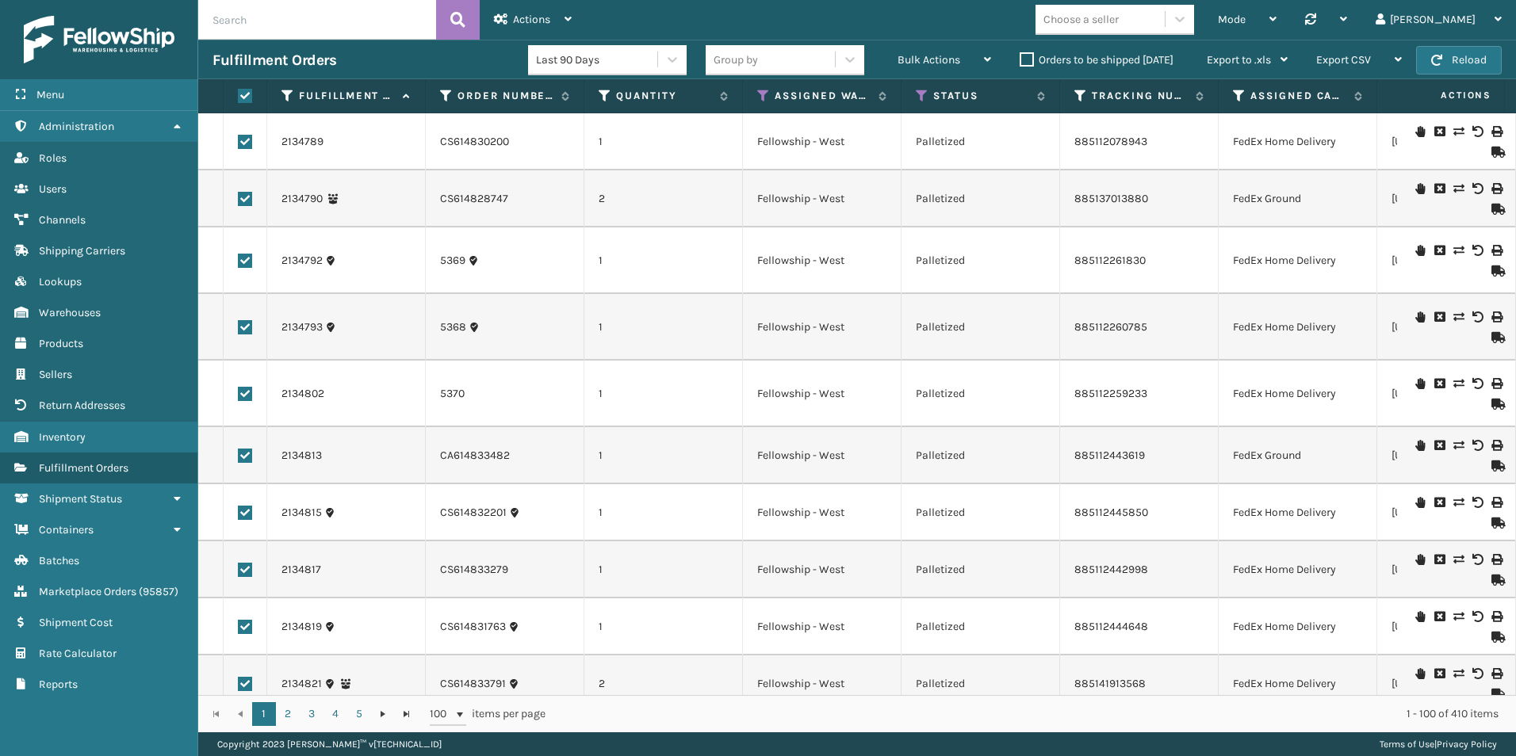
click at [242, 145] on label at bounding box center [245, 142] width 14 height 14
click at [239, 145] on input "checkbox" at bounding box center [238, 140] width 1 height 10
click at [564, 19] on div "Actions" at bounding box center [533, 20] width 78 height 40
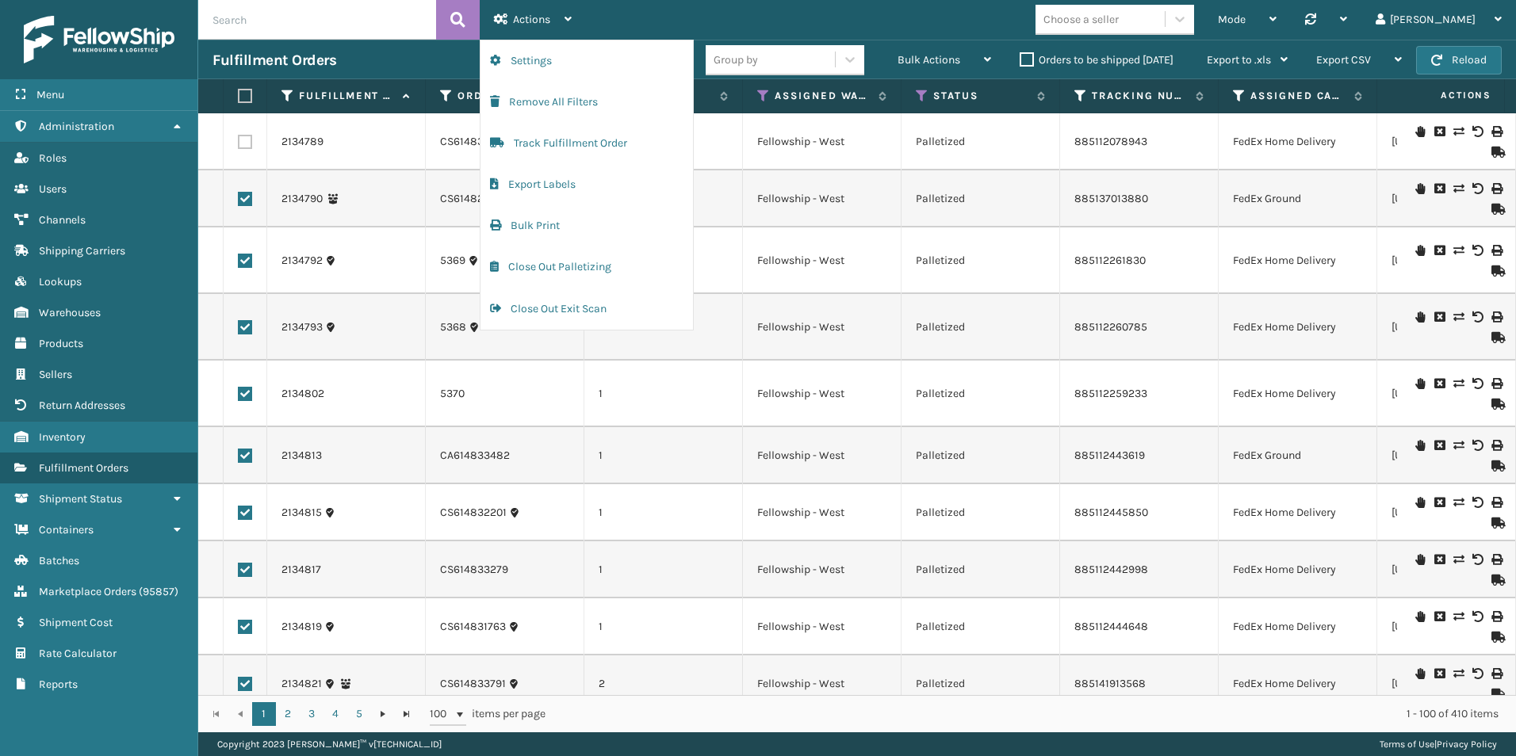
click at [1008, 17] on div "Mode Regular Mode Picking Mode Labeling Mode Palletizing Mode Exit Scan Mode Ch…" at bounding box center [1051, 20] width 930 height 40
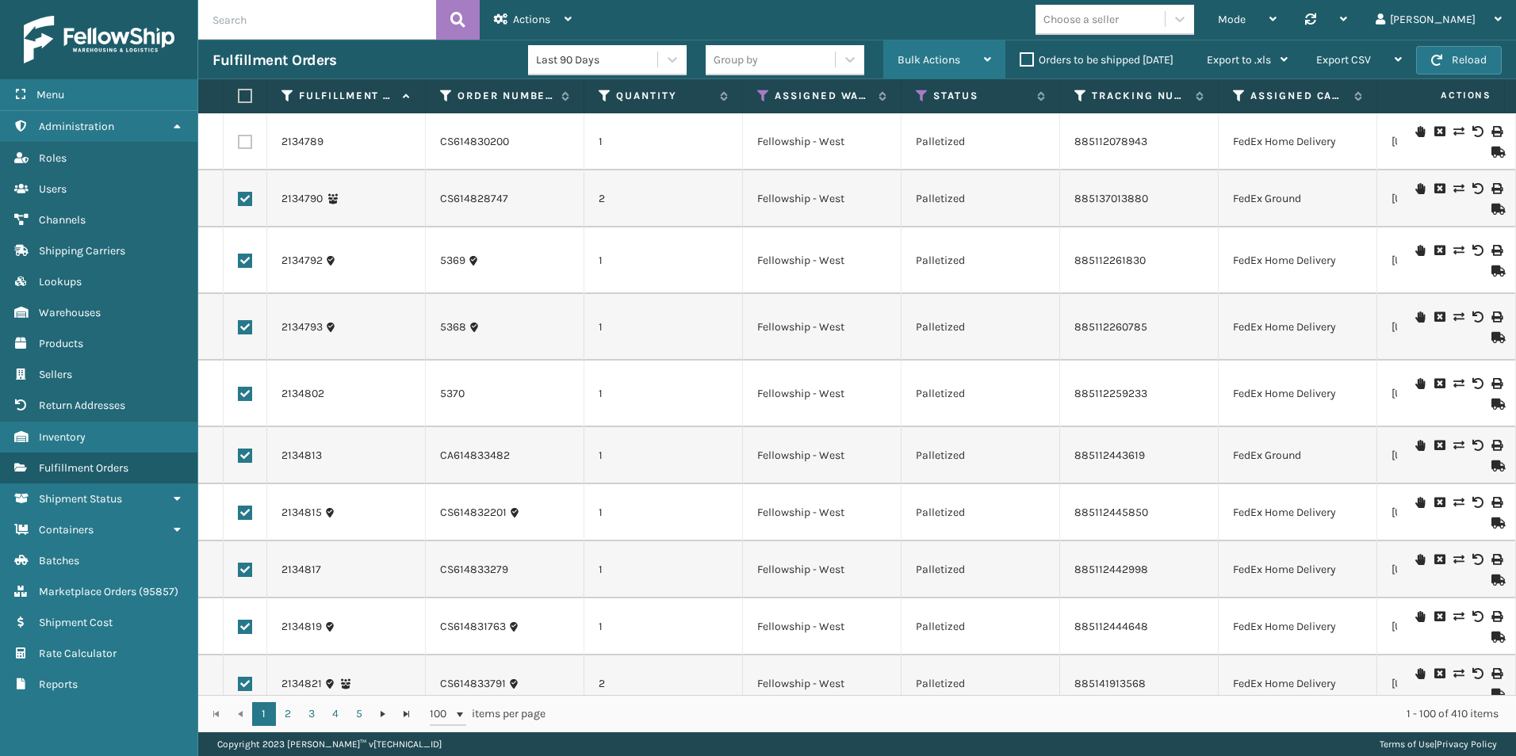
click at [917, 61] on span "Bulk Actions" at bounding box center [928, 59] width 63 height 13
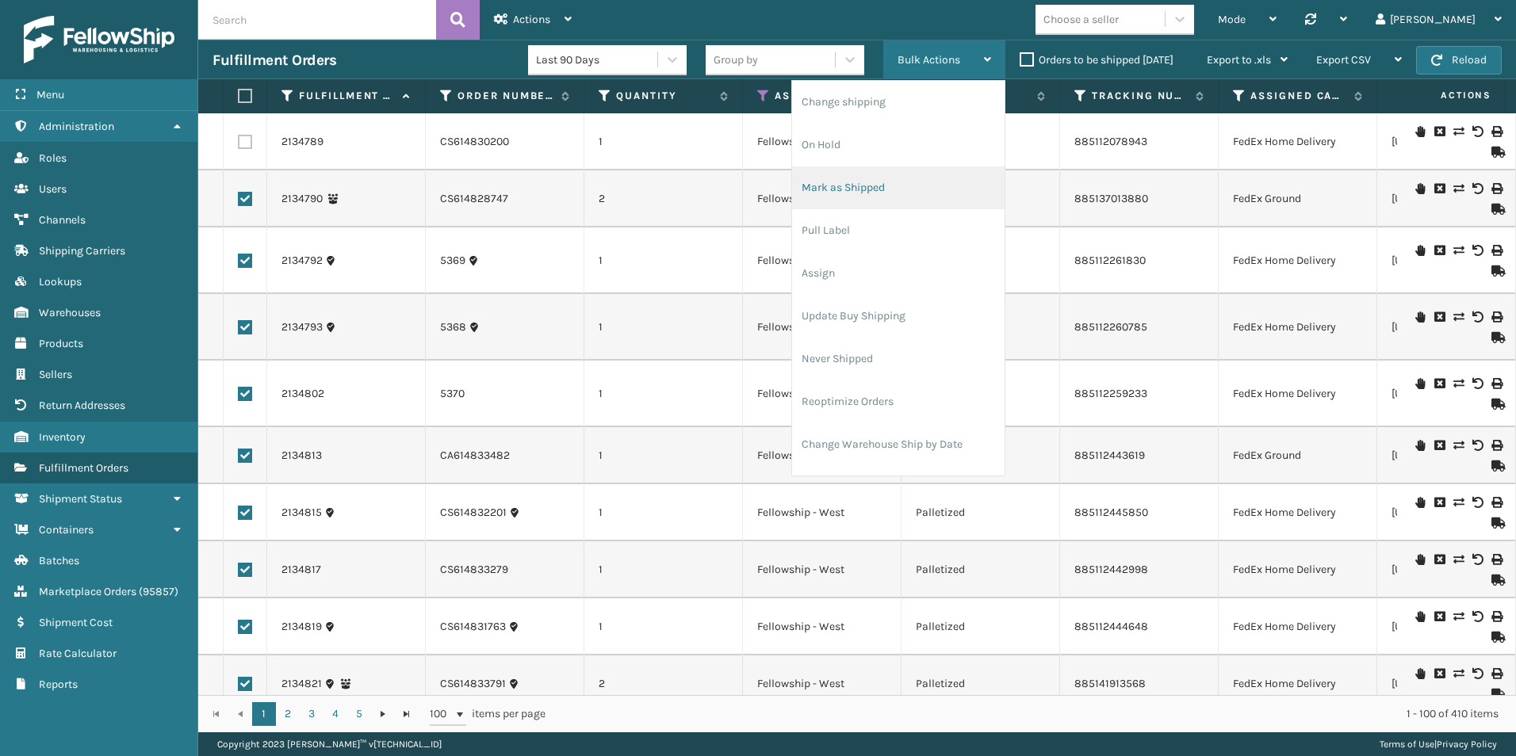
click at [855, 184] on li "Mark as Shipped" at bounding box center [898, 187] width 212 height 43
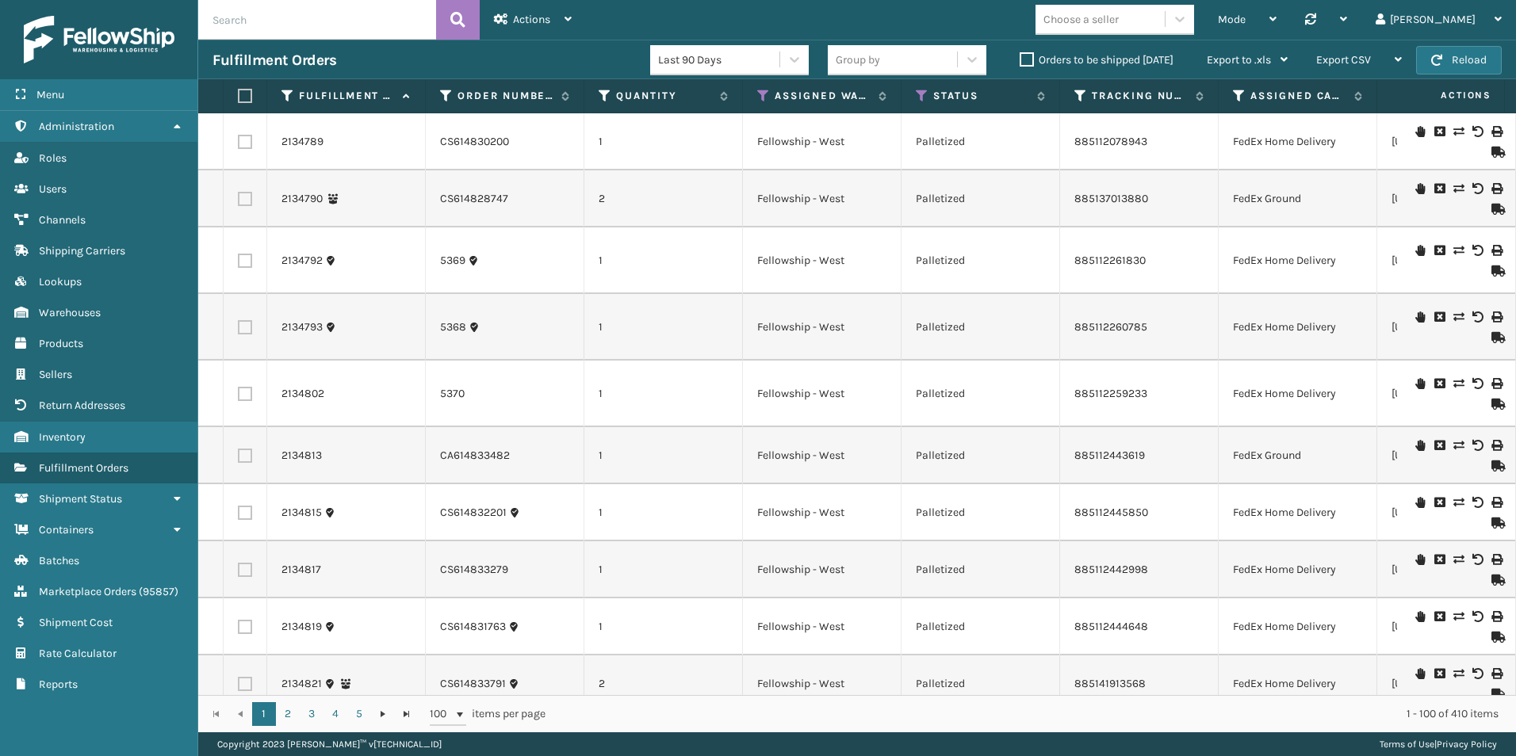
scroll to position [5651, 0]
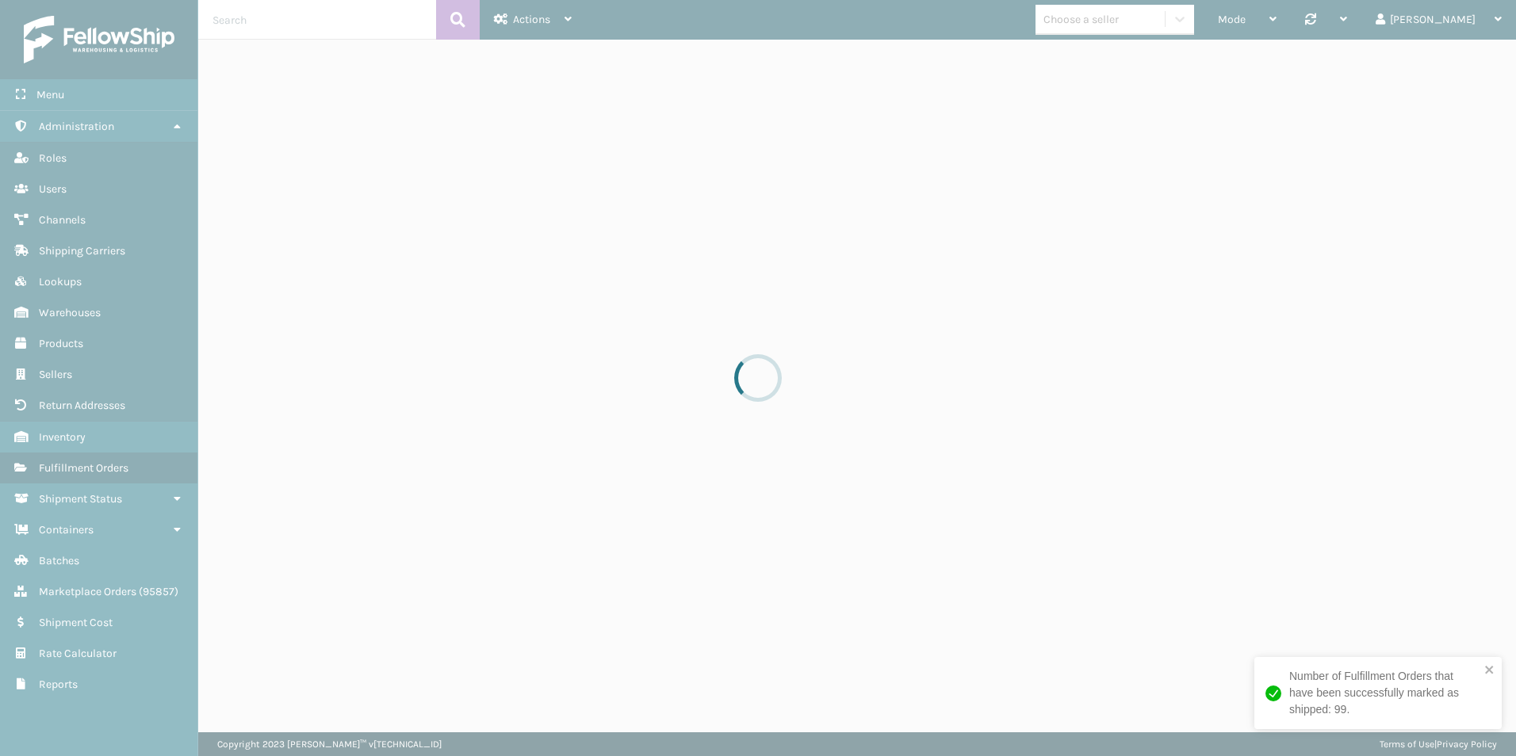
drag, startPoint x: 1508, startPoint y: 638, endPoint x: 1499, endPoint y: 138, distance: 500.3
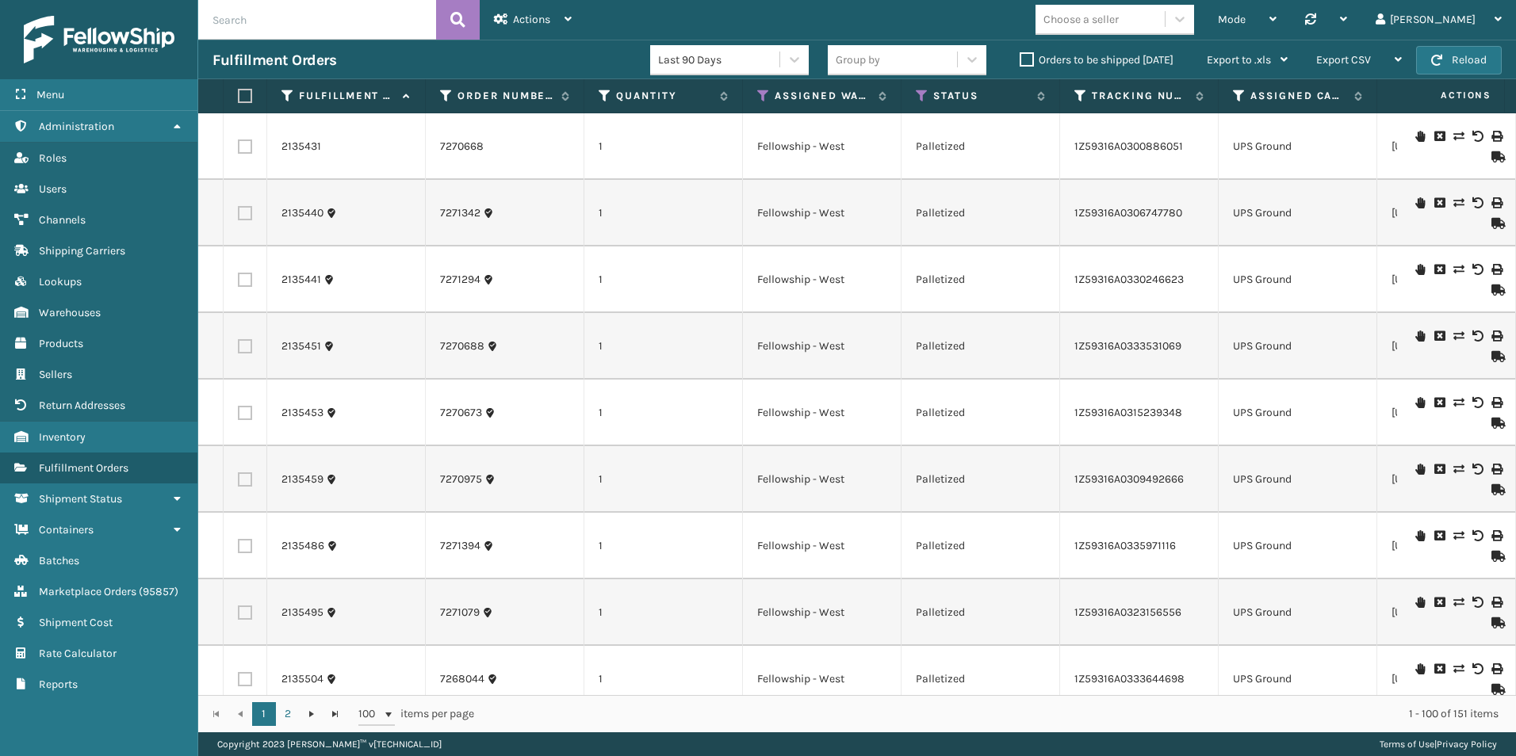
click at [244, 94] on label at bounding box center [243, 96] width 10 height 14
click at [239, 94] on input "checkbox" at bounding box center [238, 96] width 1 height 10
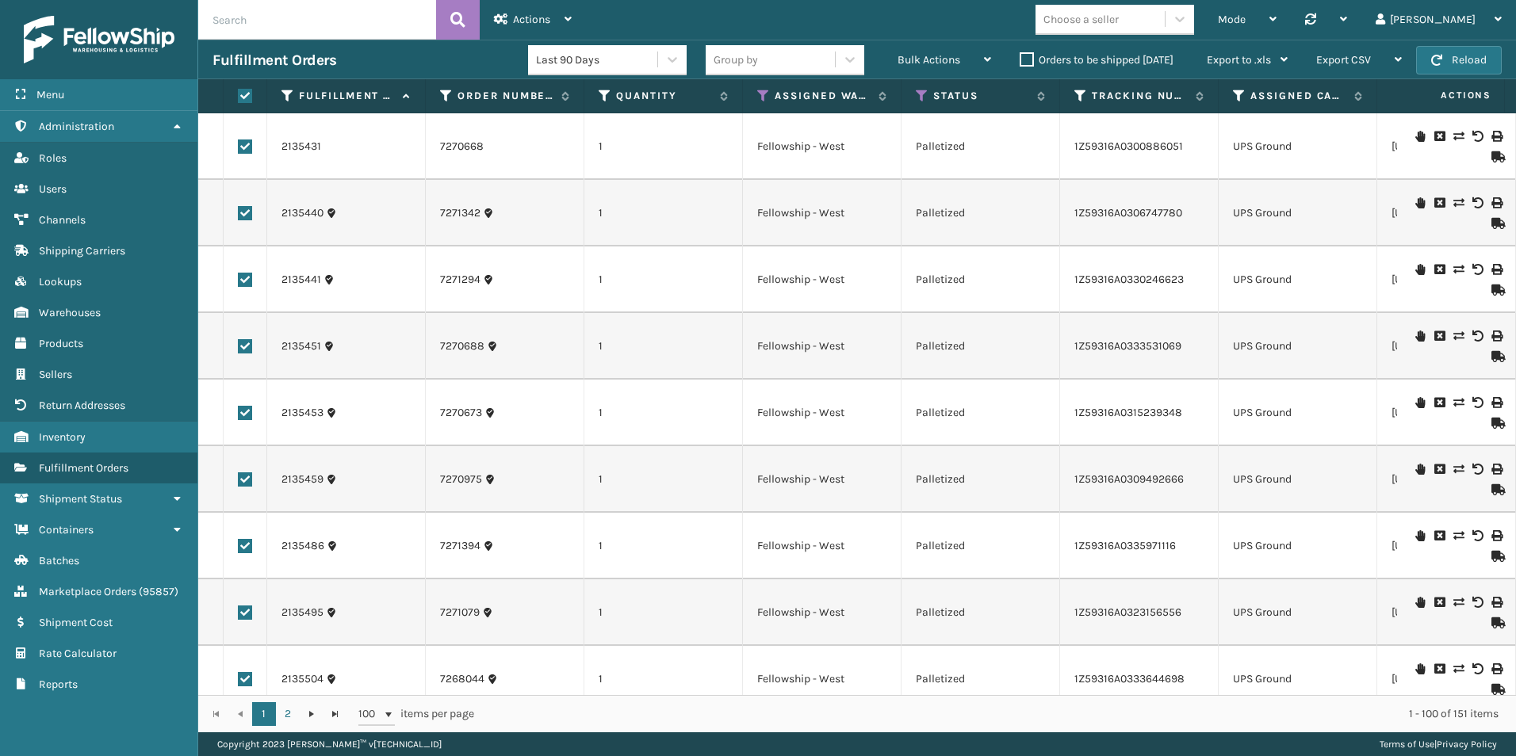
click at [247, 149] on label at bounding box center [245, 147] width 14 height 14
click at [239, 149] on input "checkbox" at bounding box center [238, 145] width 1 height 10
click at [951, 62] on span "Bulk Actions" at bounding box center [928, 59] width 63 height 13
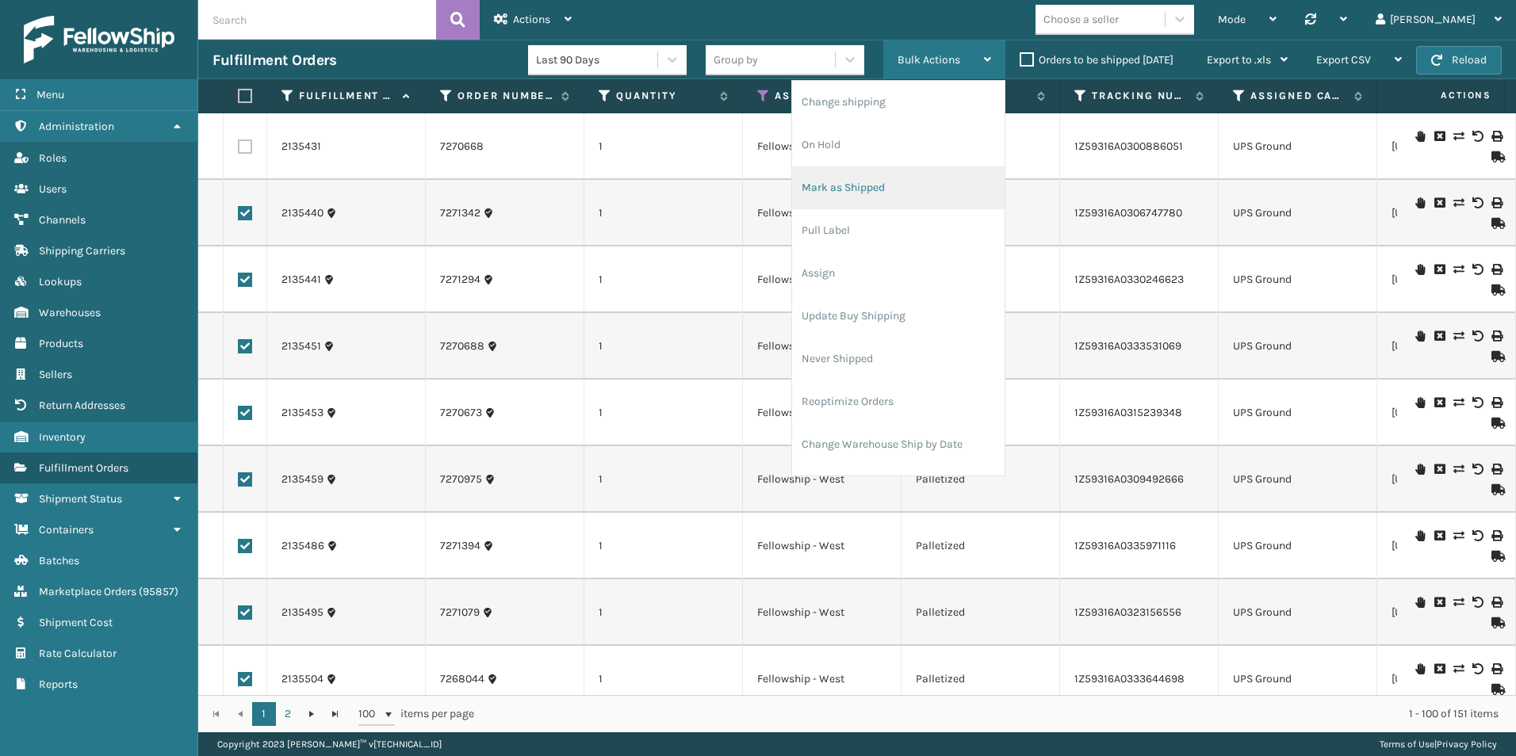
click at [855, 189] on li "Mark as Shipped" at bounding box center [898, 187] width 212 height 43
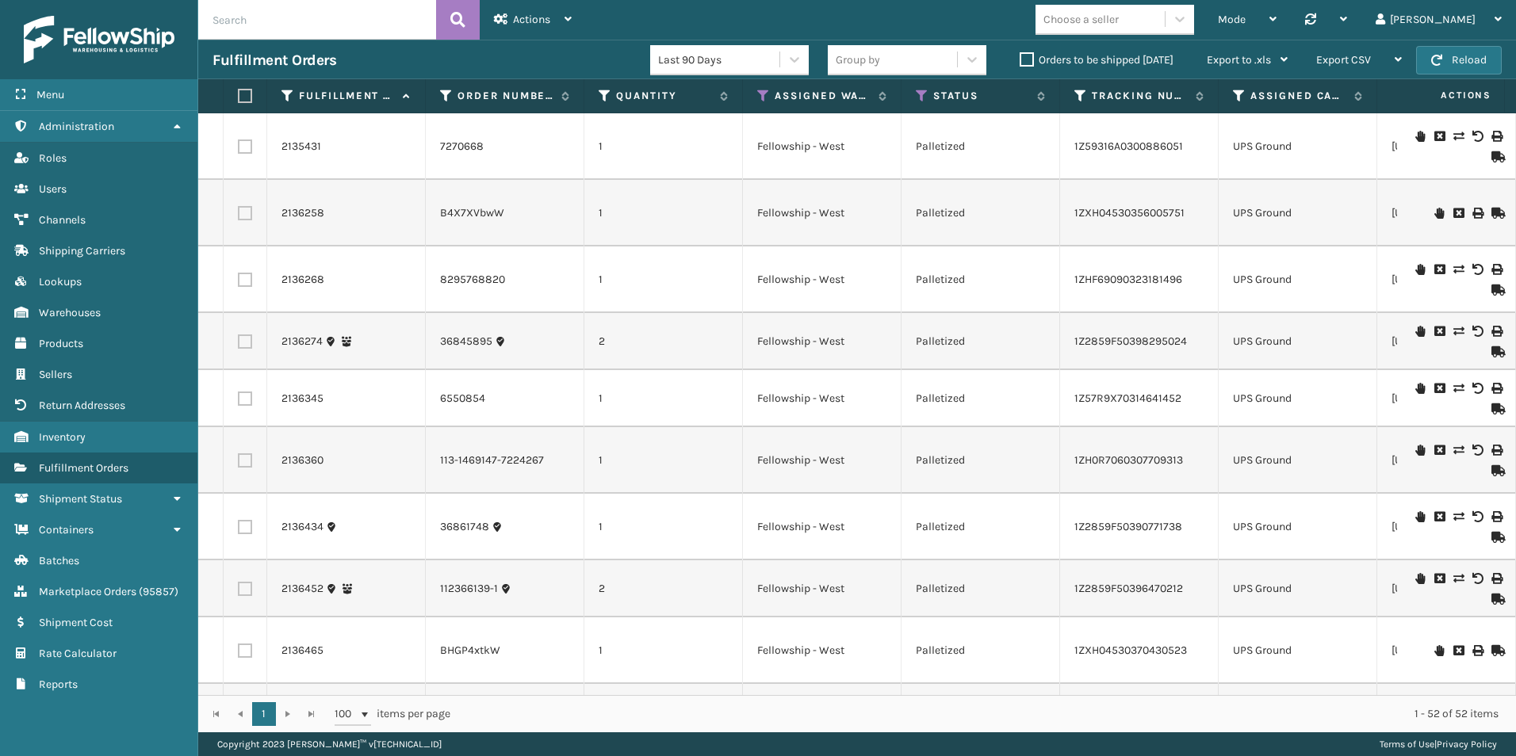
click at [247, 97] on label at bounding box center [243, 96] width 10 height 14
click at [239, 97] on input "checkbox" at bounding box center [238, 96] width 1 height 10
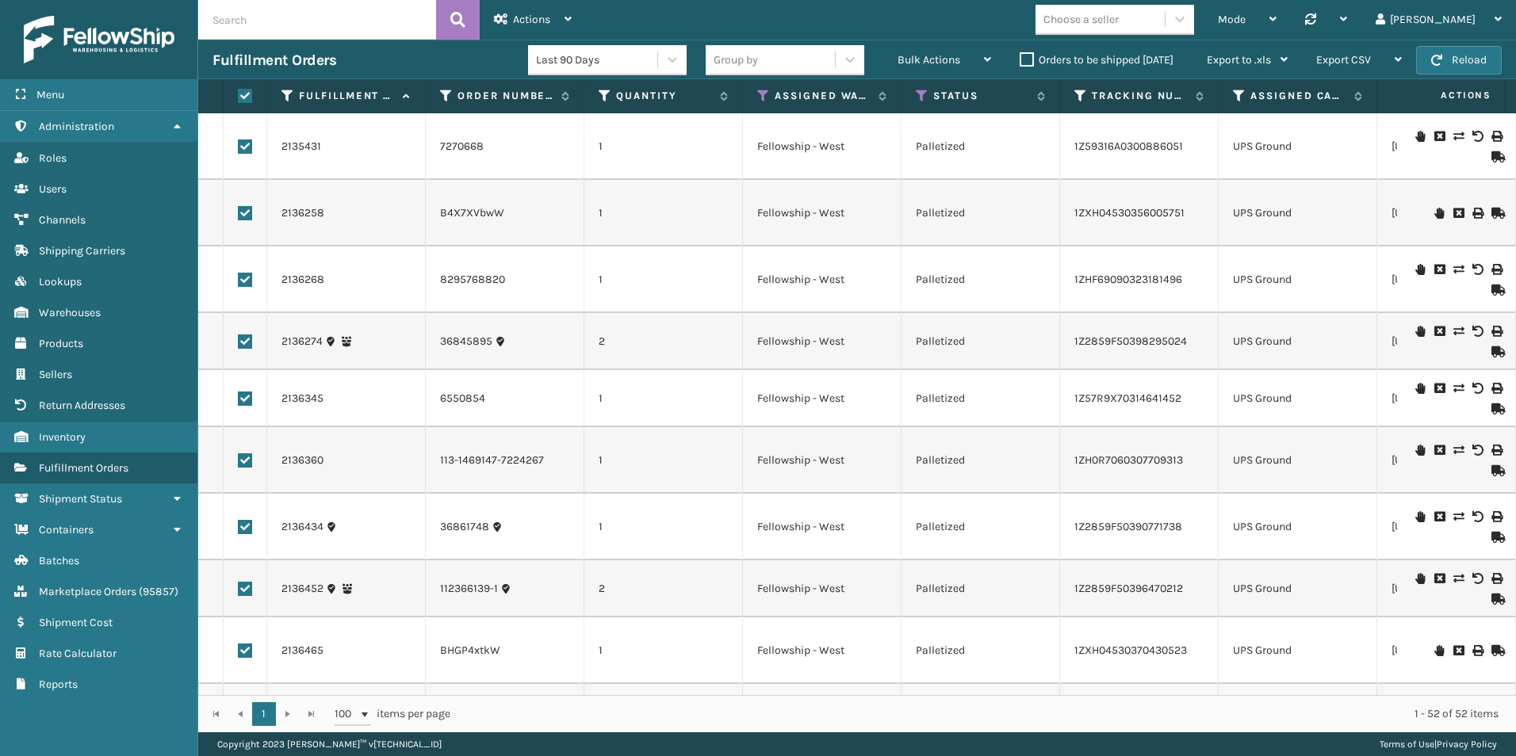
click at [245, 149] on label at bounding box center [245, 147] width 14 height 14
click at [239, 149] on input "checkbox" at bounding box center [238, 145] width 1 height 10
click at [939, 52] on div "Bulk Actions" at bounding box center [944, 60] width 94 height 40
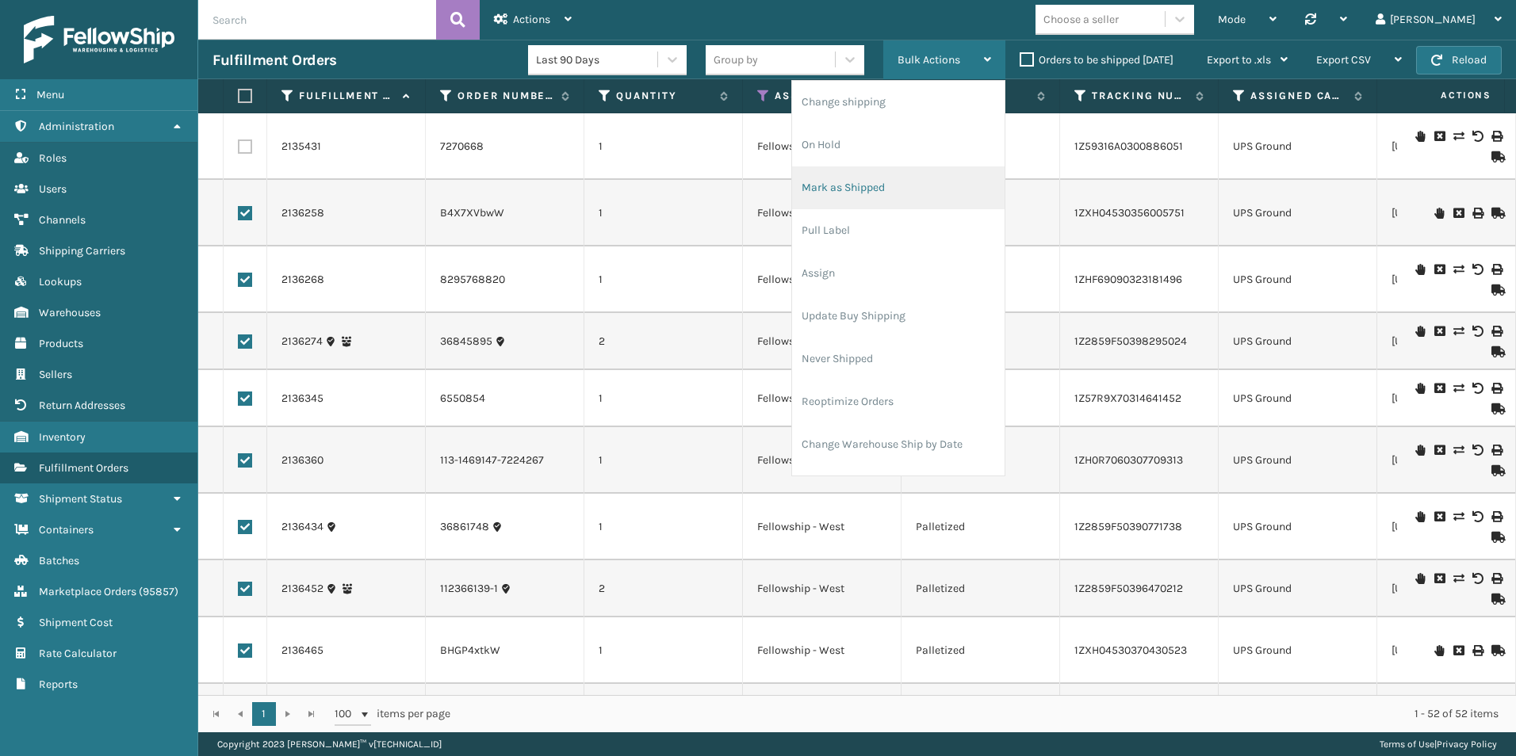
click at [849, 191] on li "Mark as Shipped" at bounding box center [898, 187] width 212 height 43
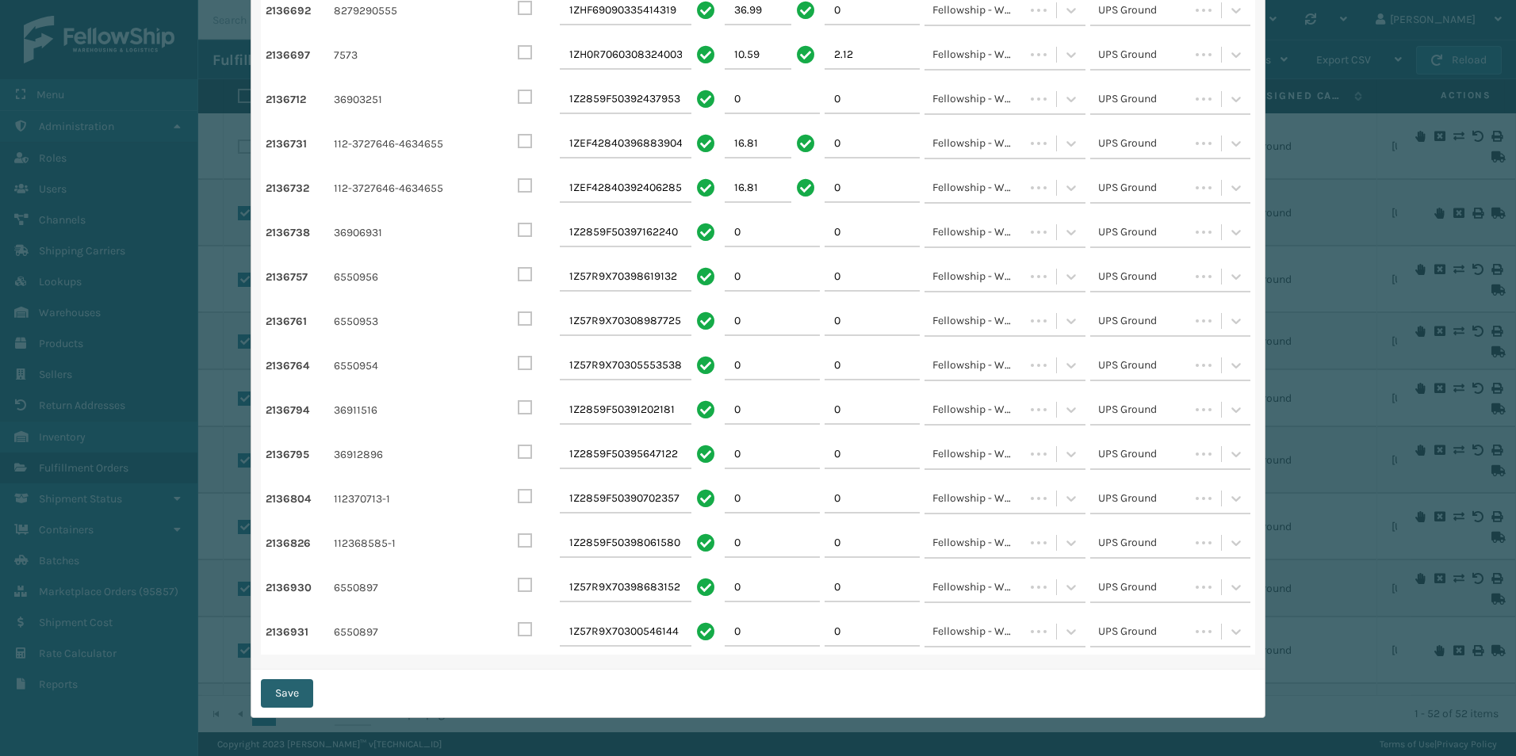
scroll to position [1739, 0]
click at [279, 694] on button "Save" at bounding box center [287, 693] width 52 height 29
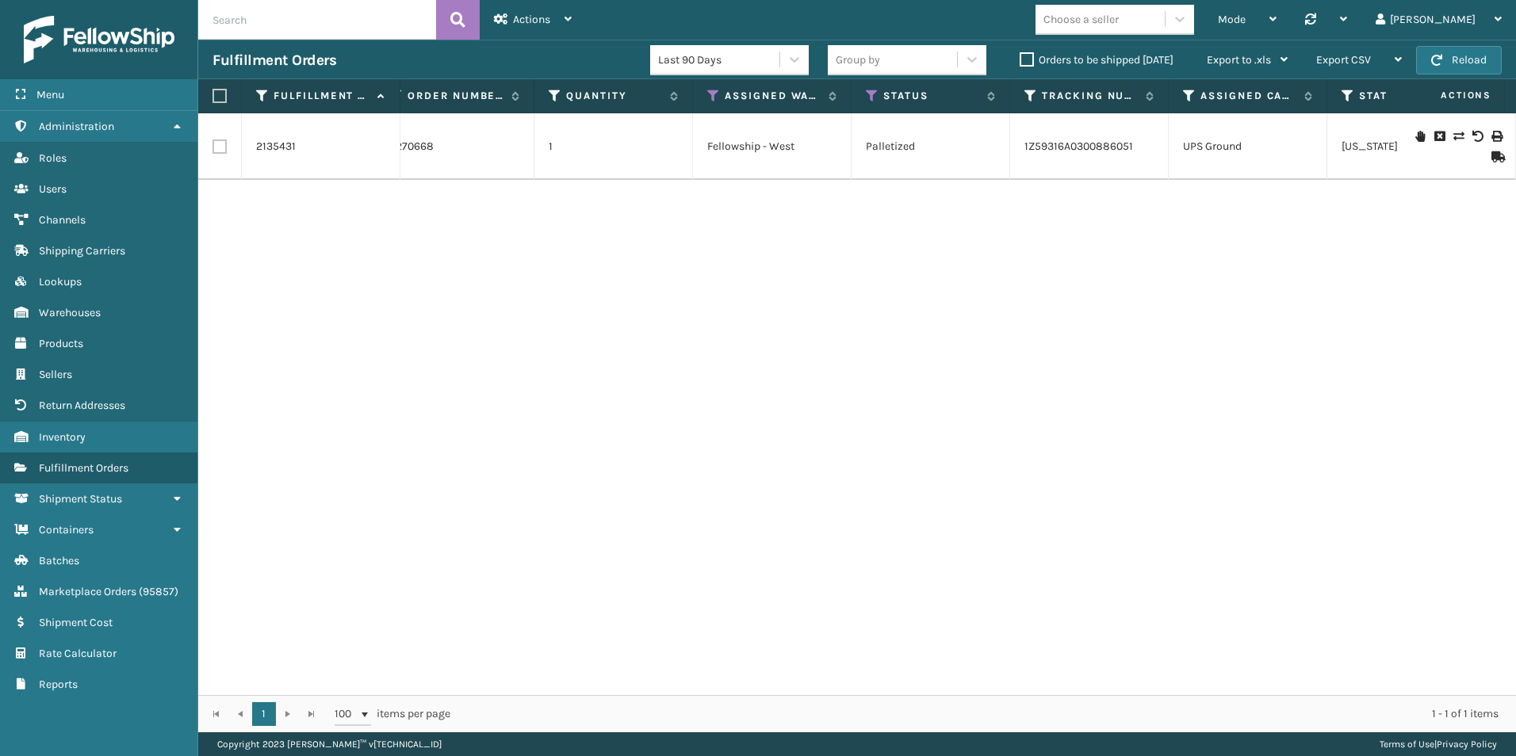
scroll to position [0, 2]
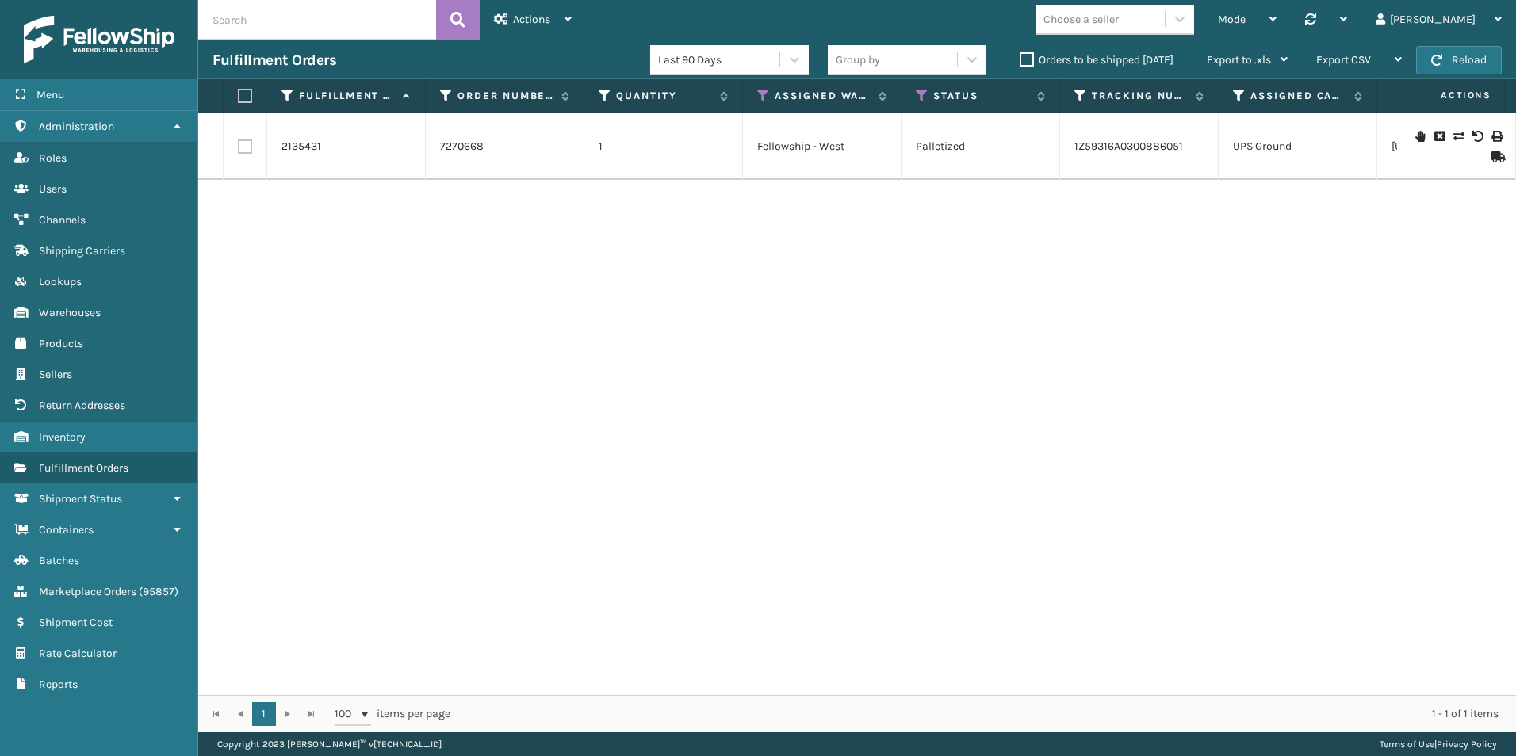
click at [242, 143] on label at bounding box center [245, 147] width 14 height 14
click at [239, 143] on input "checkbox" at bounding box center [238, 145] width 1 height 10
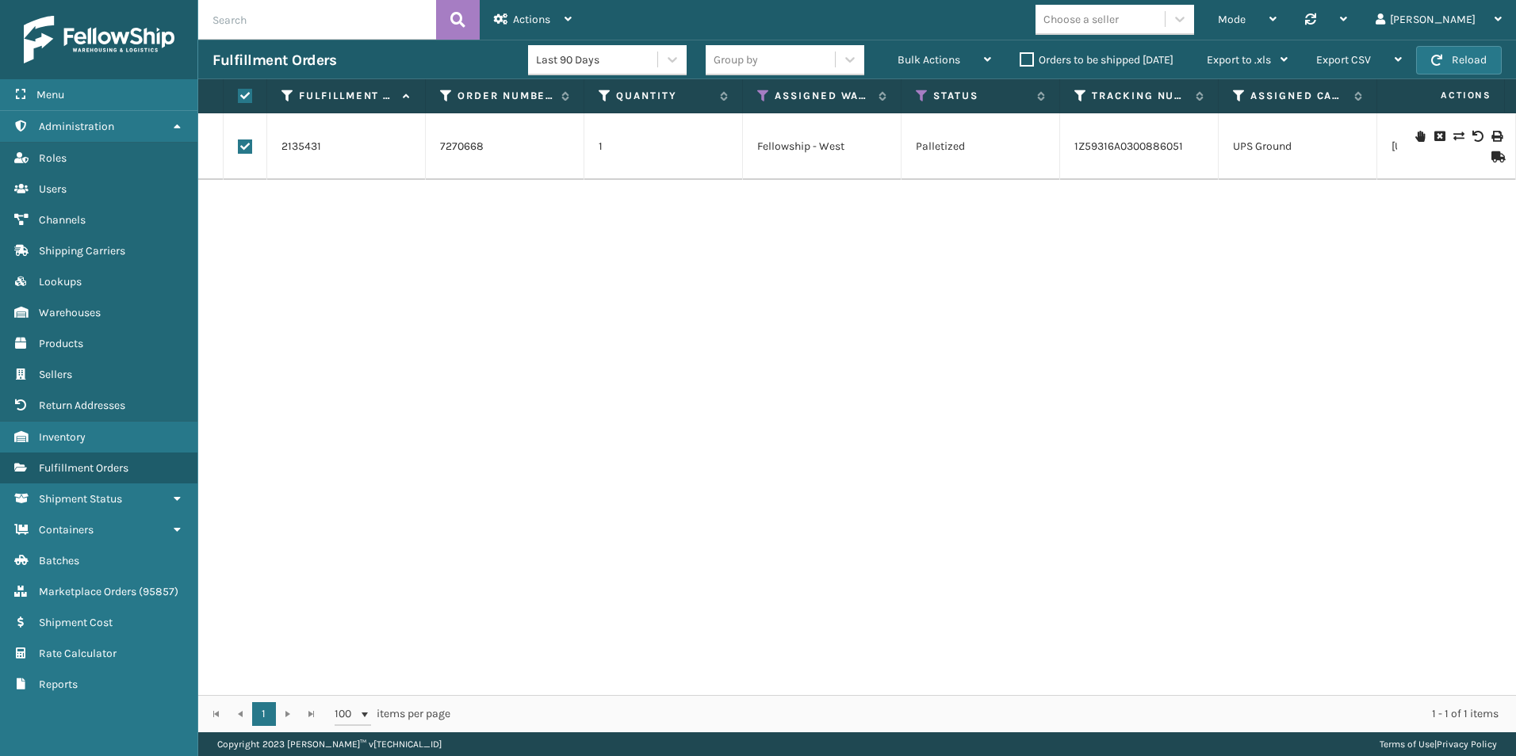
click at [1491, 157] on icon at bounding box center [1496, 156] width 10 height 11
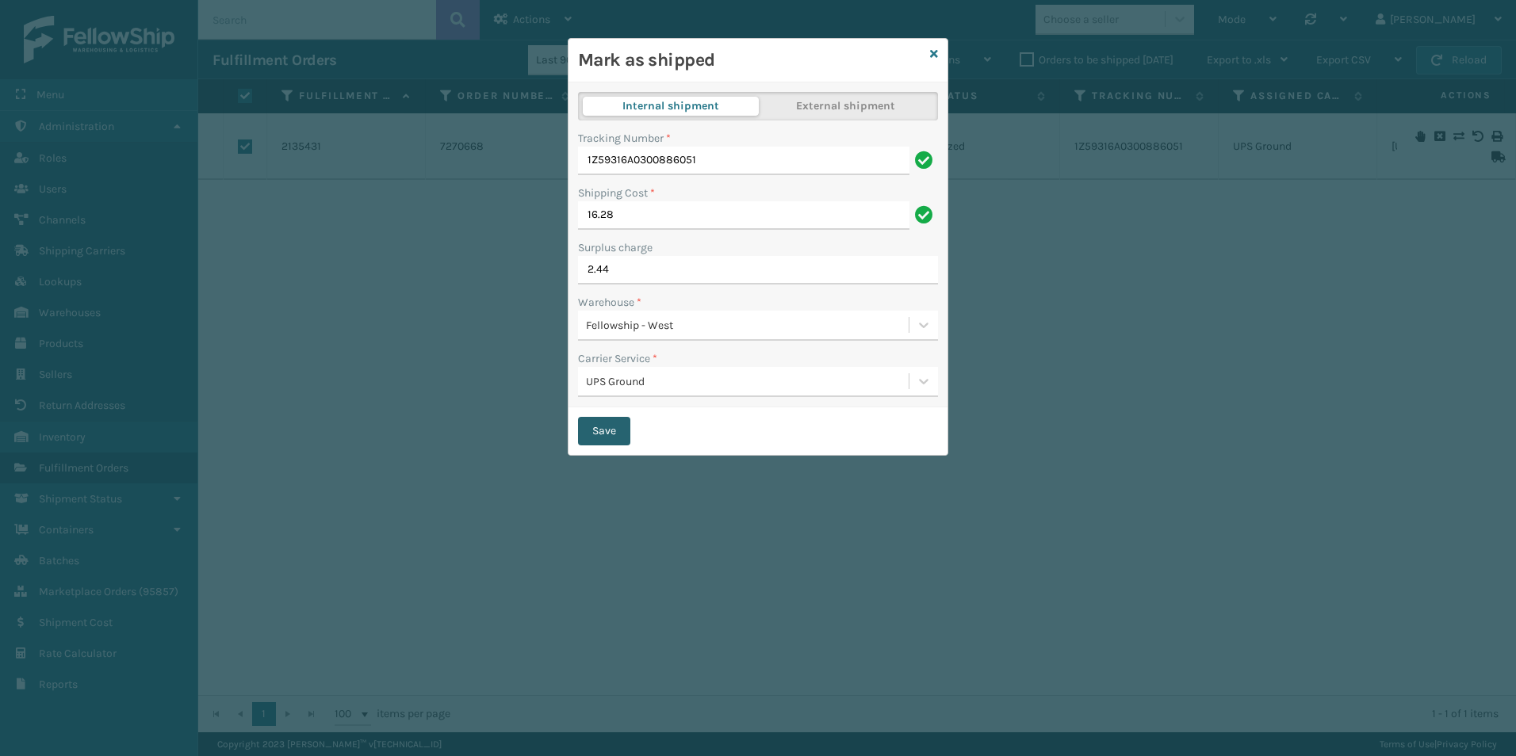
click at [607, 433] on button "Save" at bounding box center [604, 431] width 52 height 29
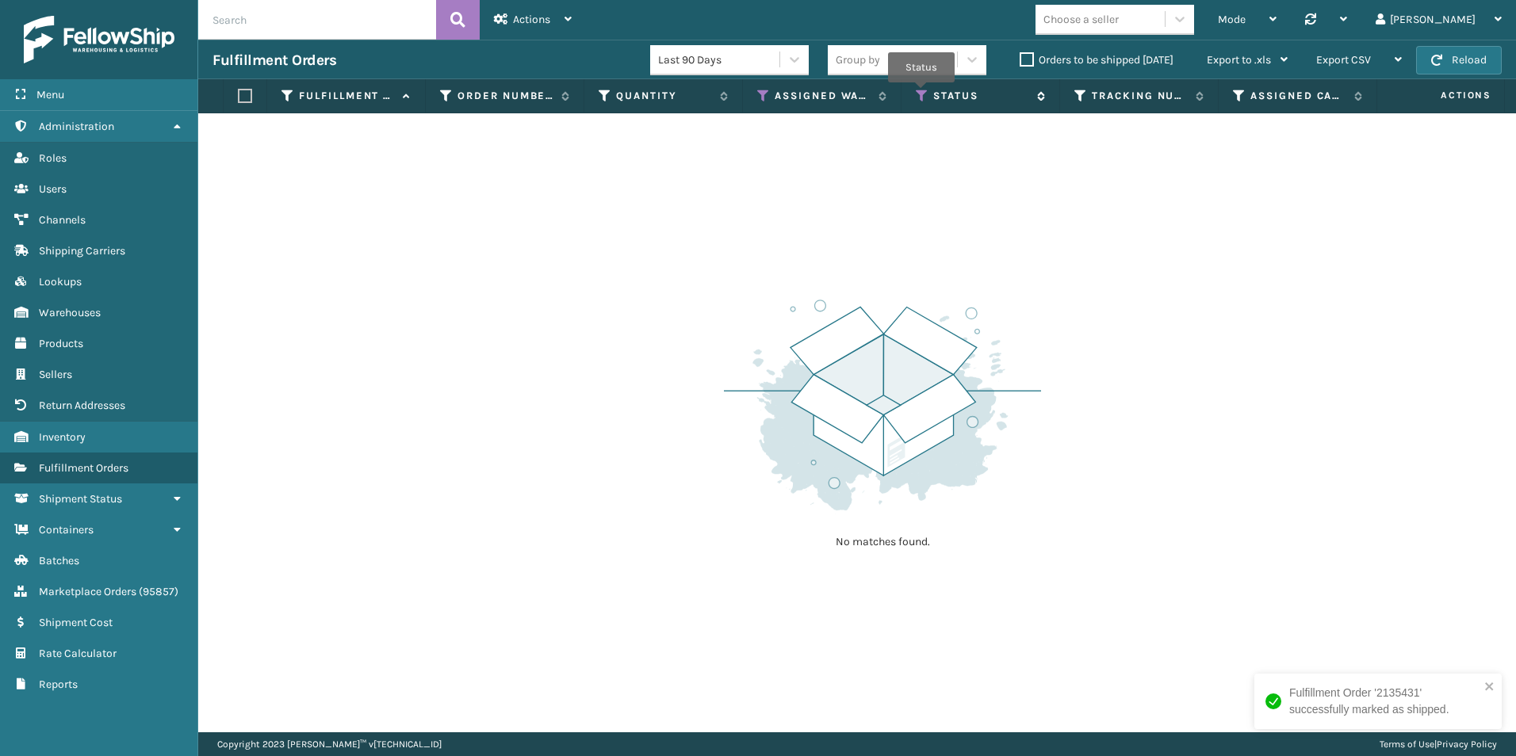
click at [921, 94] on icon at bounding box center [922, 96] width 13 height 14
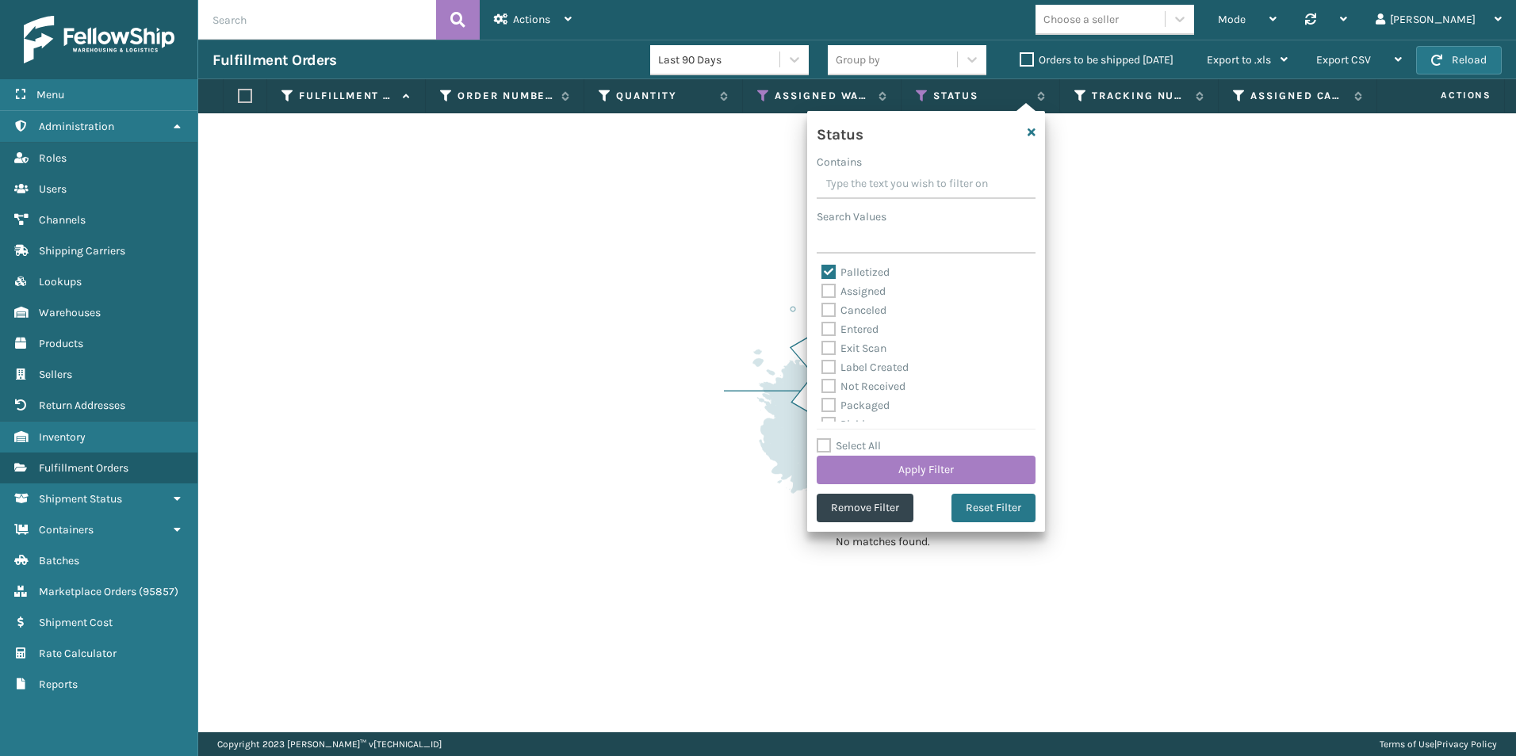
click at [820, 270] on div "Palletized Assigned Canceled Entered Exit Scan Label Created Not Received Packa…" at bounding box center [925, 342] width 219 height 159
click at [826, 270] on label "Palletized" at bounding box center [855, 272] width 68 height 13
click at [822, 270] on input "Palletized" at bounding box center [821, 268] width 1 height 10
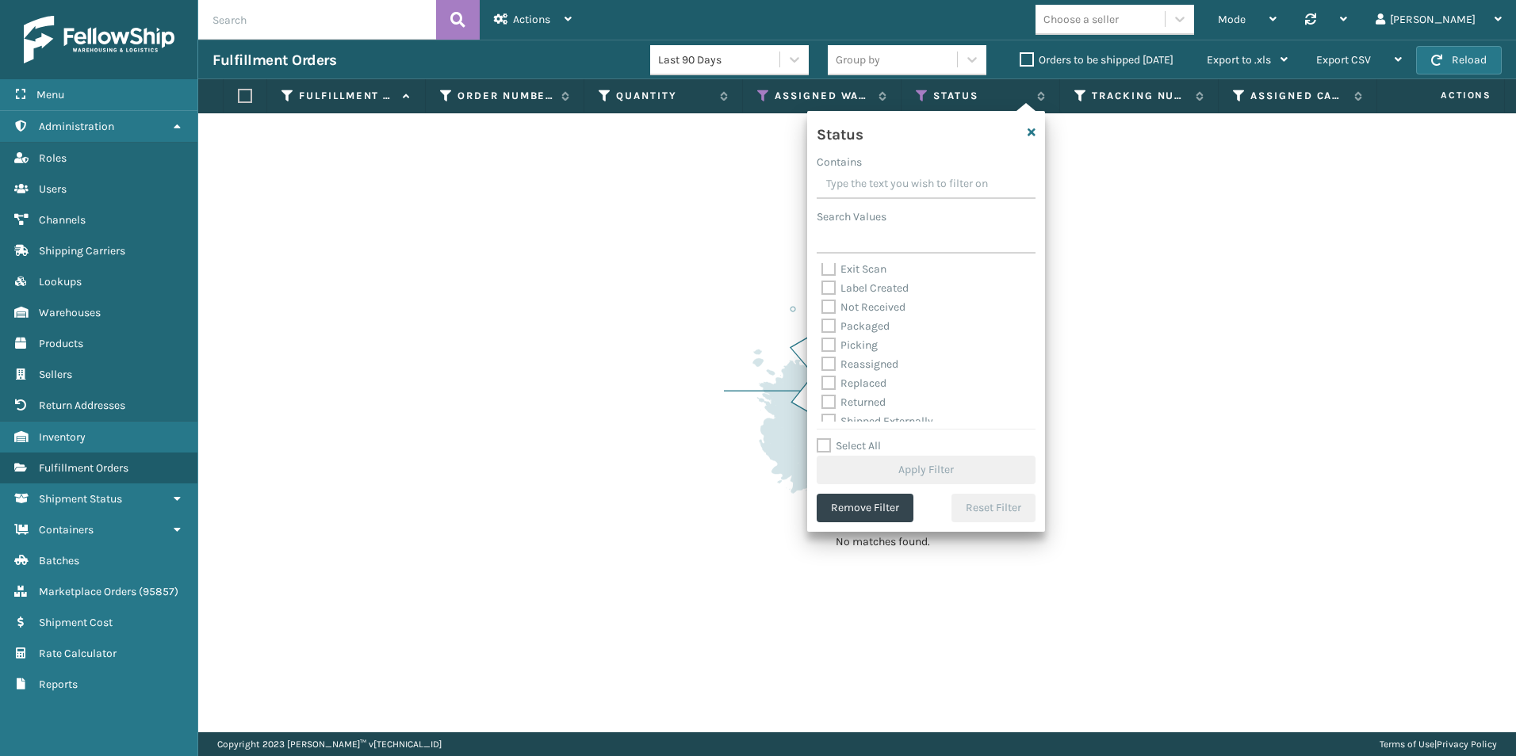
click at [831, 346] on label "Picking" at bounding box center [849, 344] width 56 height 13
click at [822, 346] on input "Picking" at bounding box center [821, 341] width 1 height 10
click at [930, 466] on button "Apply Filter" at bounding box center [925, 470] width 219 height 29
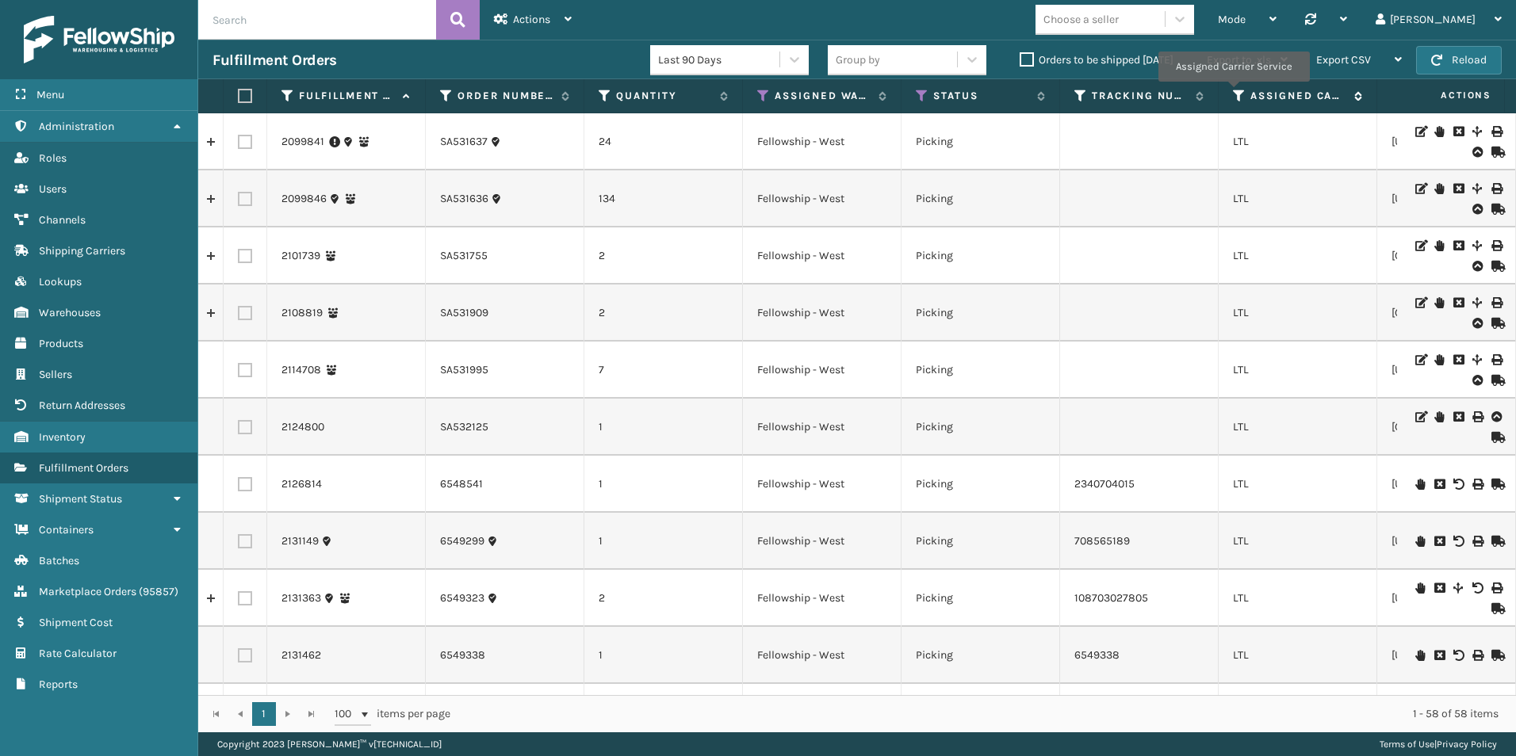
click at [1233, 93] on icon at bounding box center [1239, 96] width 13 height 14
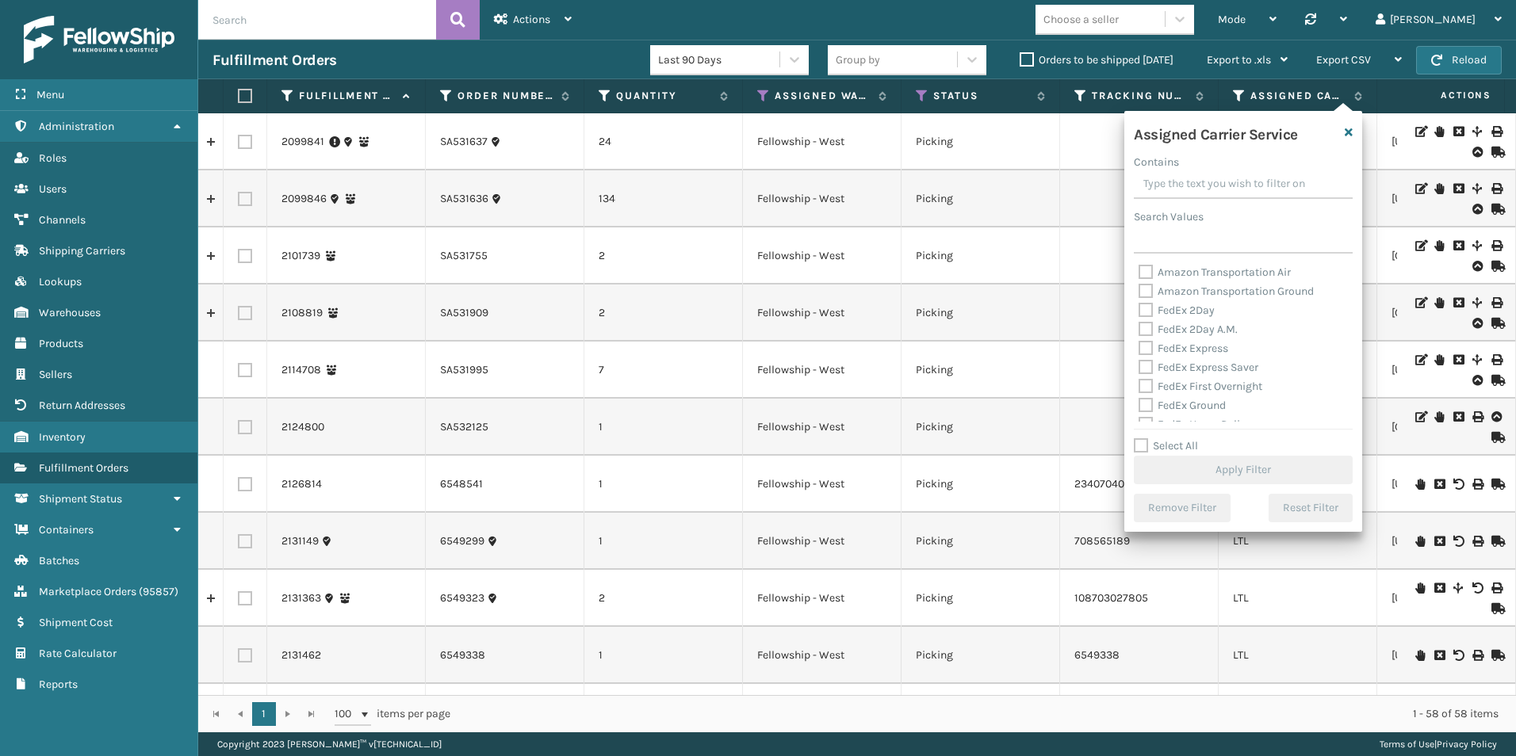
click at [1138, 445] on label "Select All" at bounding box center [1166, 445] width 64 height 13
click at [1138, 438] on input "Select All" at bounding box center [1253, 438] width 238 height 2
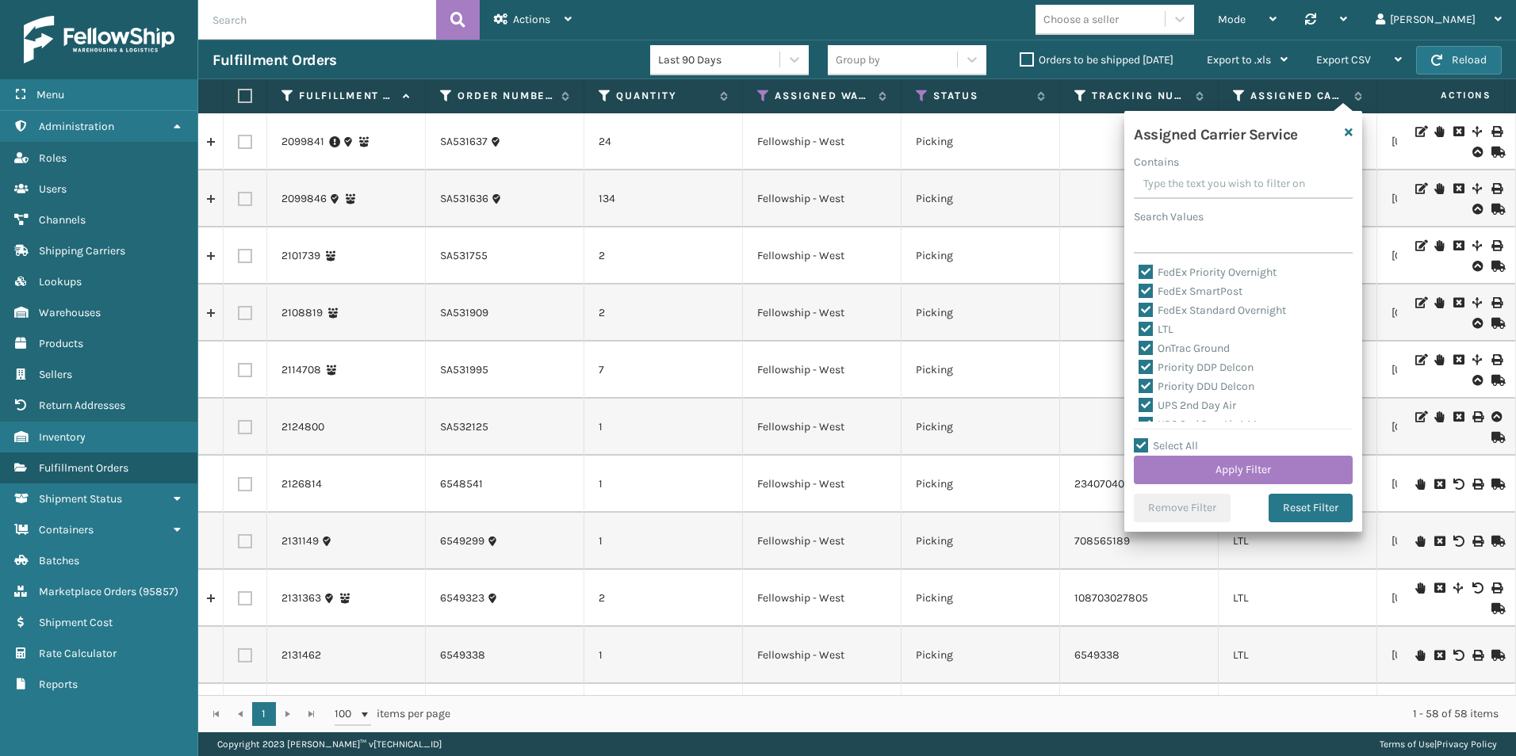
click at [1142, 327] on label "LTL" at bounding box center [1155, 329] width 35 height 13
click at [1139, 327] on input "LTL" at bounding box center [1138, 325] width 1 height 10
click at [1241, 469] on button "Apply Filter" at bounding box center [1243, 470] width 219 height 29
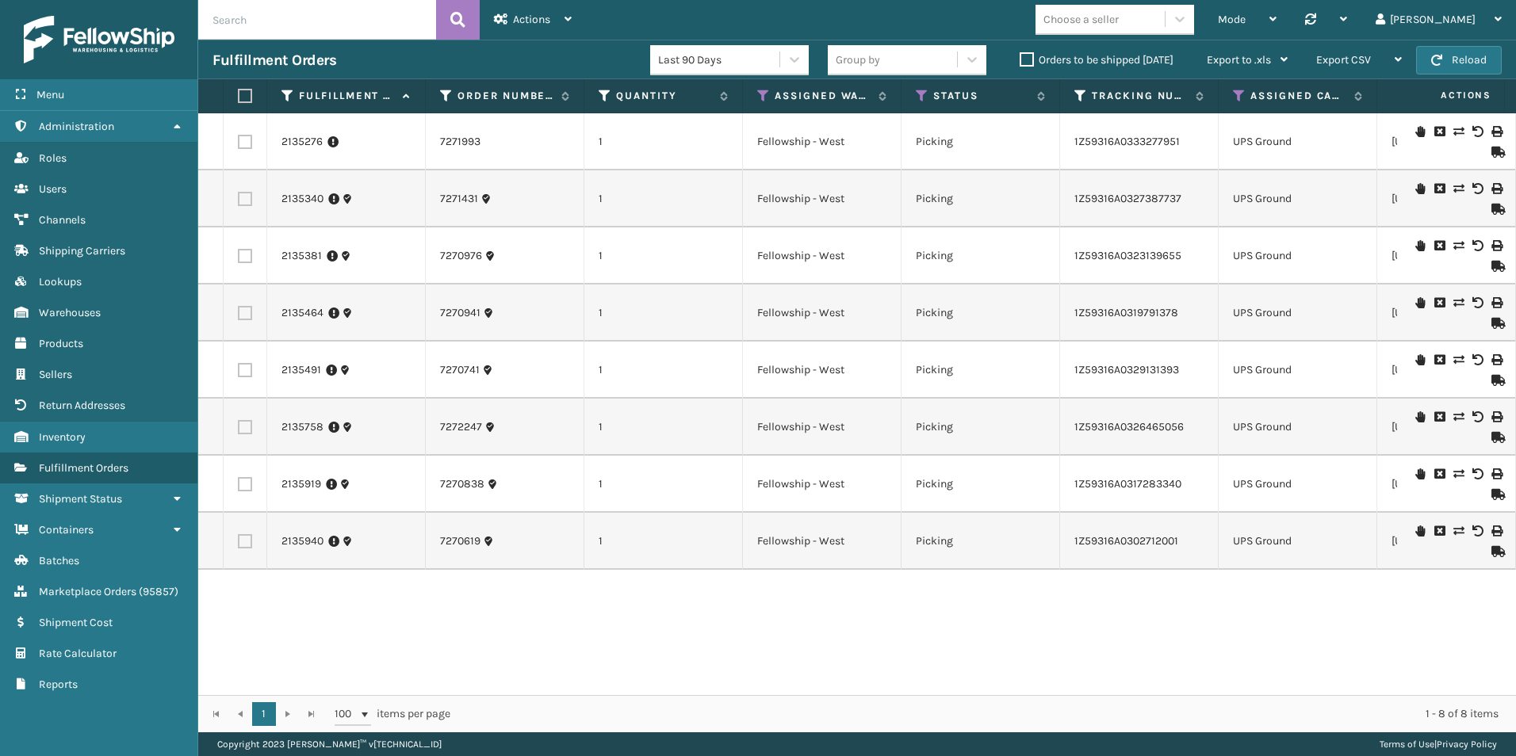
click at [257, 23] on input "text" at bounding box center [317, 20] width 238 height 40
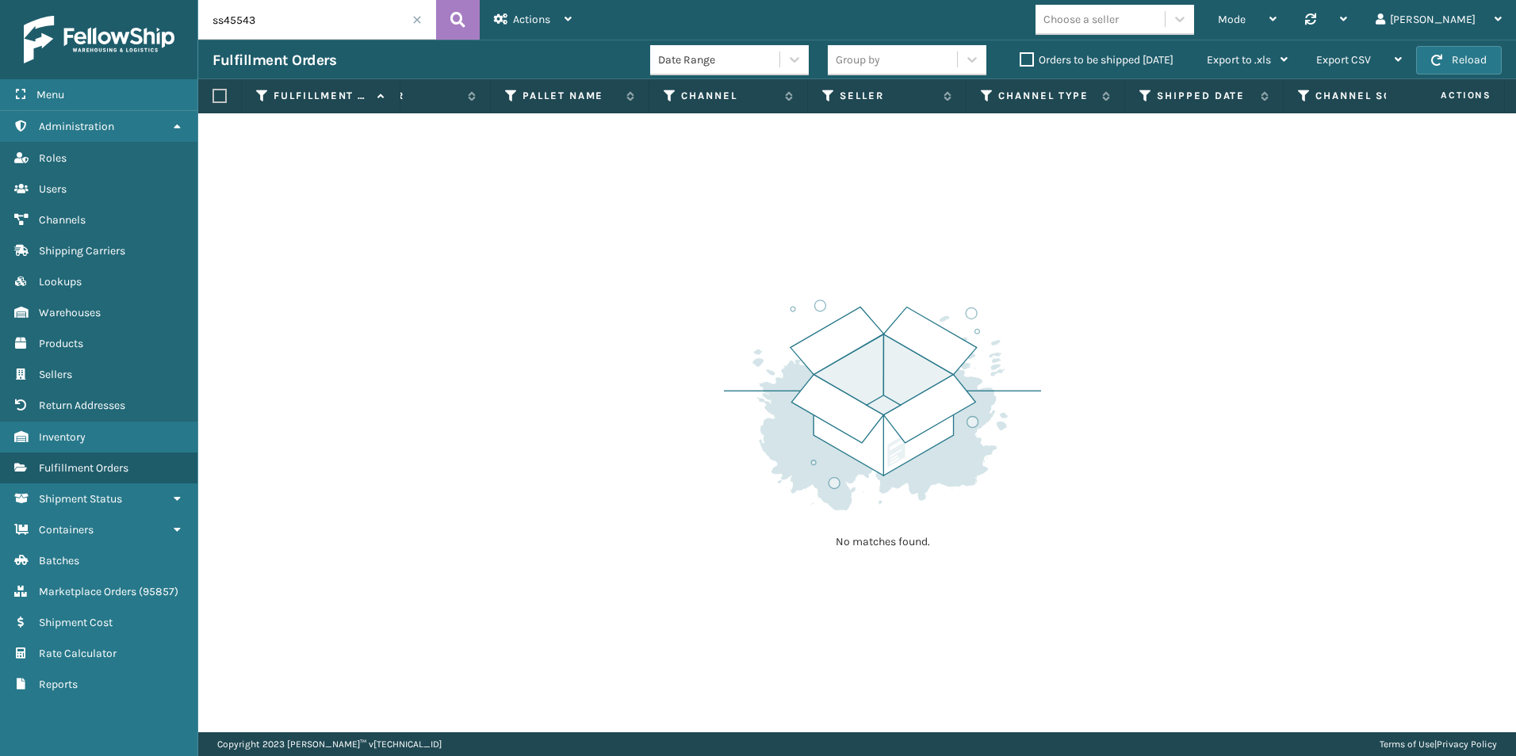
scroll to position [0, 1230]
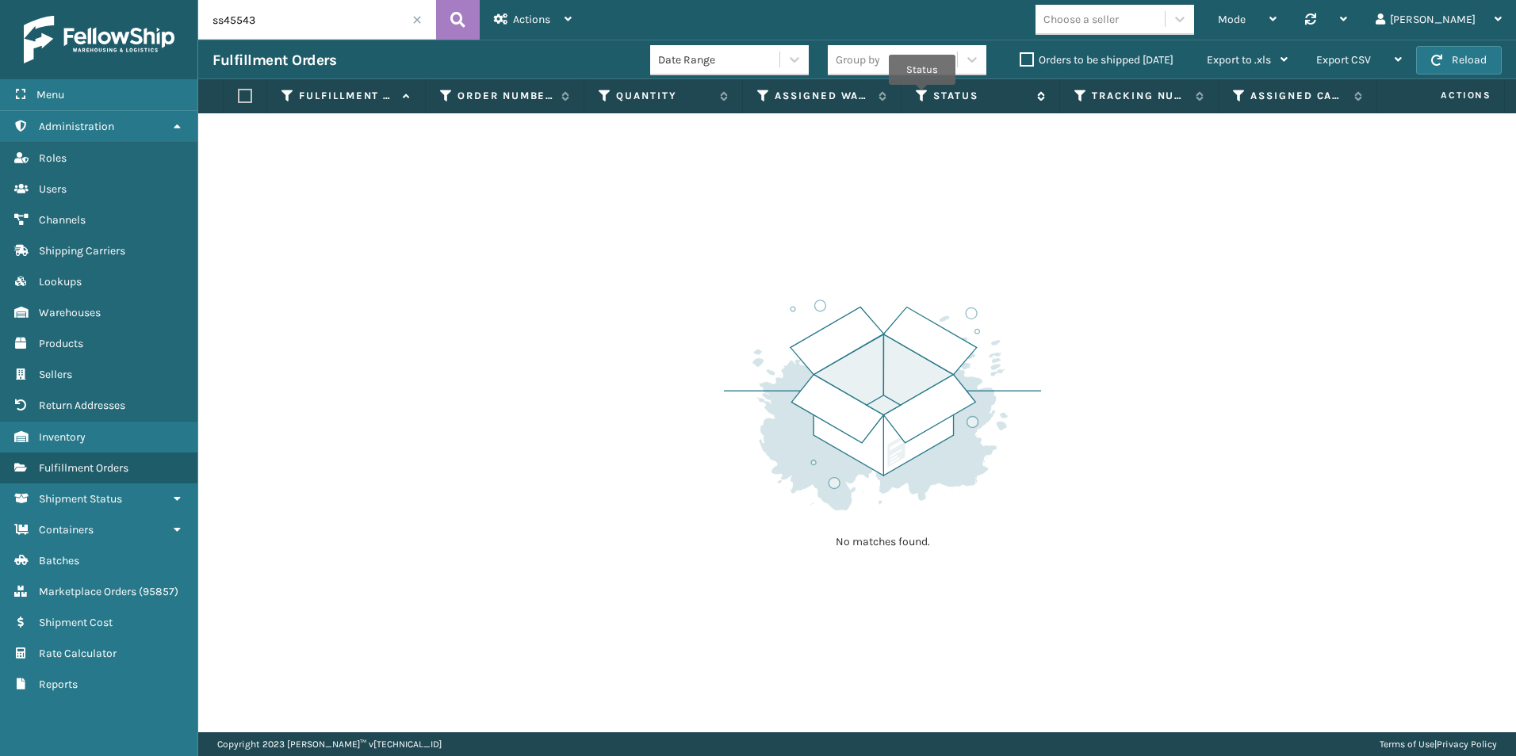
click at [922, 96] on icon at bounding box center [922, 96] width 13 height 14
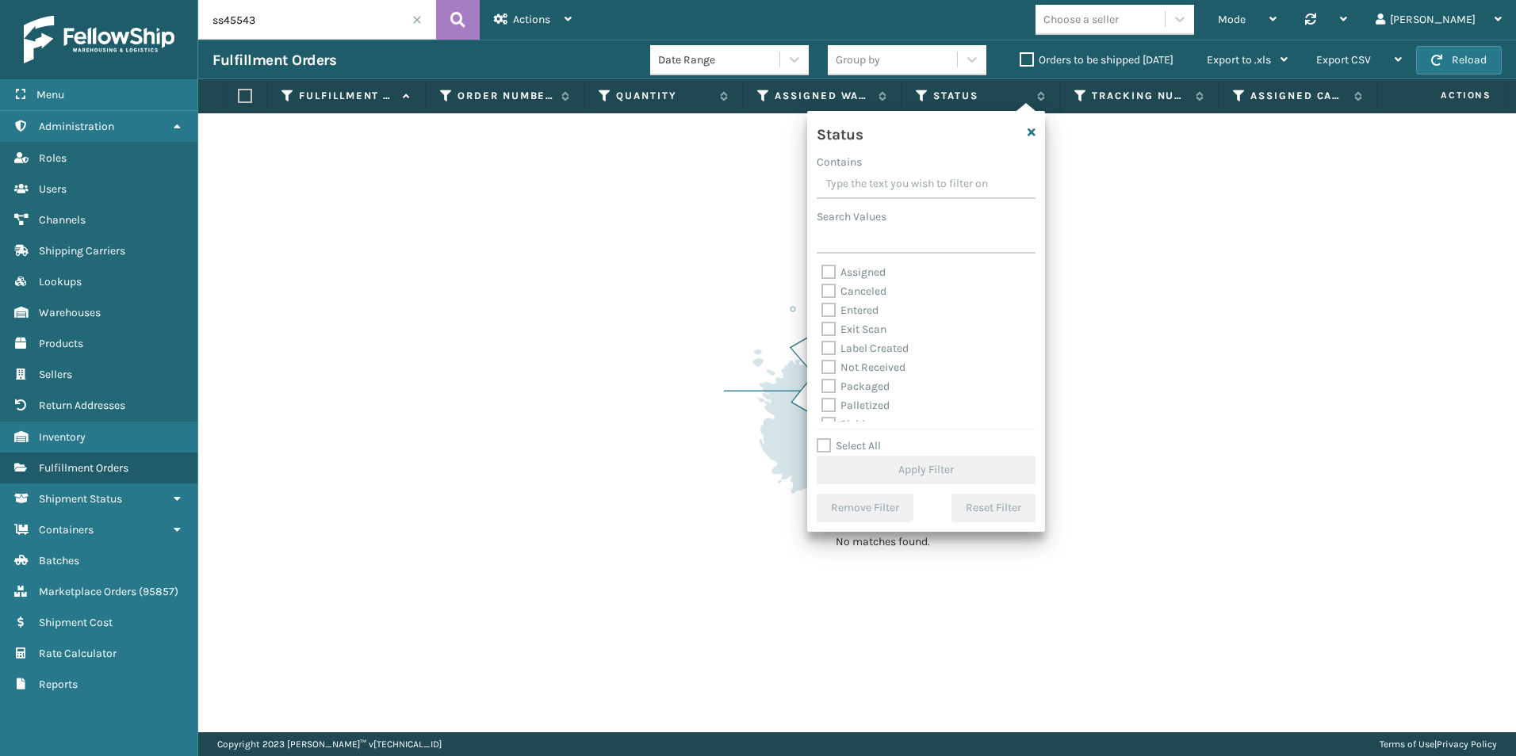
drag, startPoint x: 289, startPoint y: 21, endPoint x: 301, endPoint y: 20, distance: 12.7
click at [289, 21] on input "ss45543" at bounding box center [317, 20] width 238 height 40
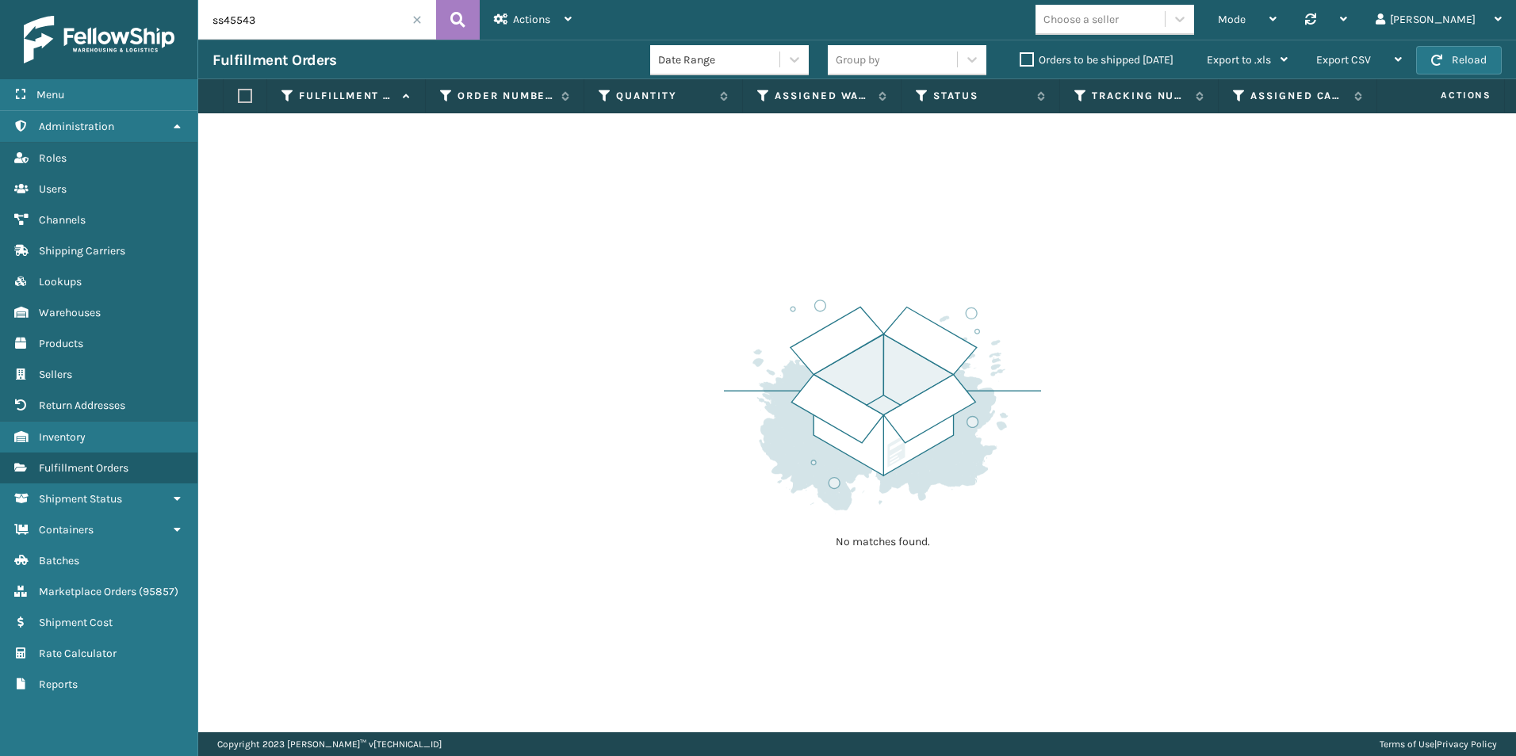
drag, startPoint x: 322, startPoint y: 23, endPoint x: 201, endPoint y: 20, distance: 121.3
click at [201, 20] on input "ss45543" at bounding box center [317, 20] width 238 height 40
click at [264, 21] on input "ss45543" at bounding box center [317, 20] width 238 height 40
drag, startPoint x: 290, startPoint y: 24, endPoint x: 201, endPoint y: 13, distance: 89.5
click at [201, 13] on input "ss45543" at bounding box center [317, 20] width 238 height 40
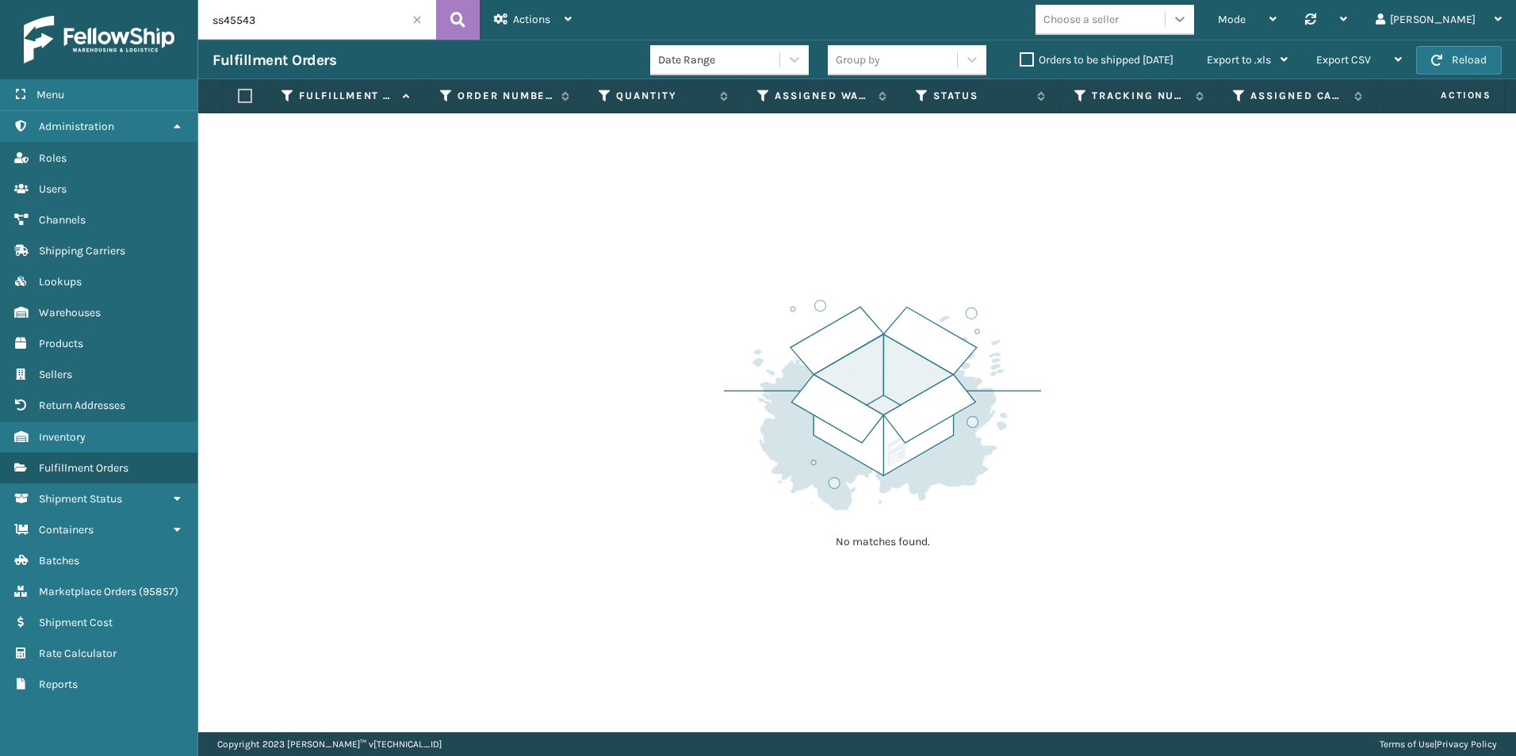
click at [1187, 13] on icon at bounding box center [1180, 19] width 16 height 16
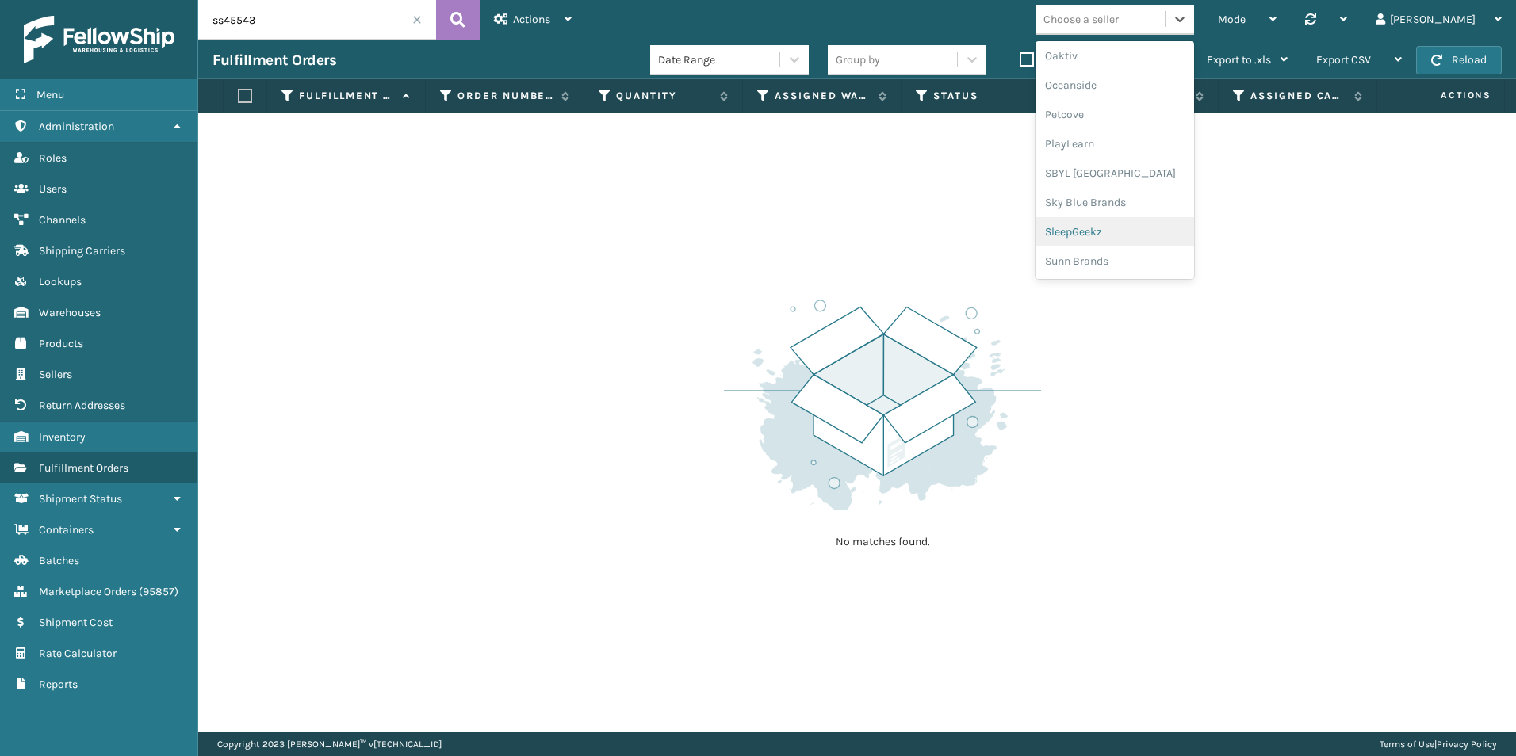
click at [1160, 235] on div "SleepGeekz" at bounding box center [1114, 231] width 159 height 29
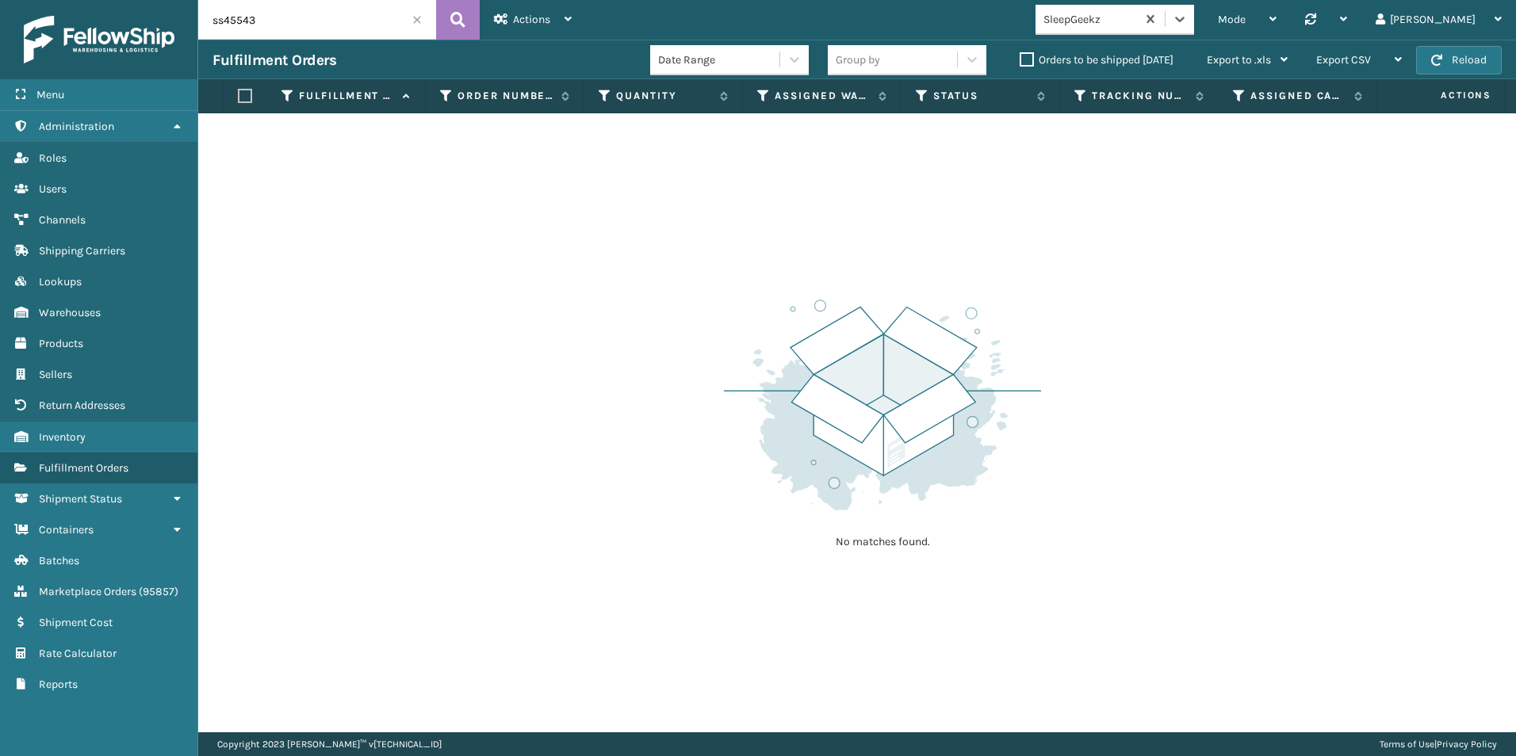
click at [282, 21] on input "ss45543" at bounding box center [317, 20] width 238 height 40
drag, startPoint x: 317, startPoint y: 23, endPoint x: 295, endPoint y: 33, distance: 24.5
click at [181, 0] on div "Menu Users Administration Users Roles Users Users Users Channels Users Shipping…" at bounding box center [758, 0] width 1516 height 0
click at [759, 97] on icon at bounding box center [763, 96] width 13 height 14
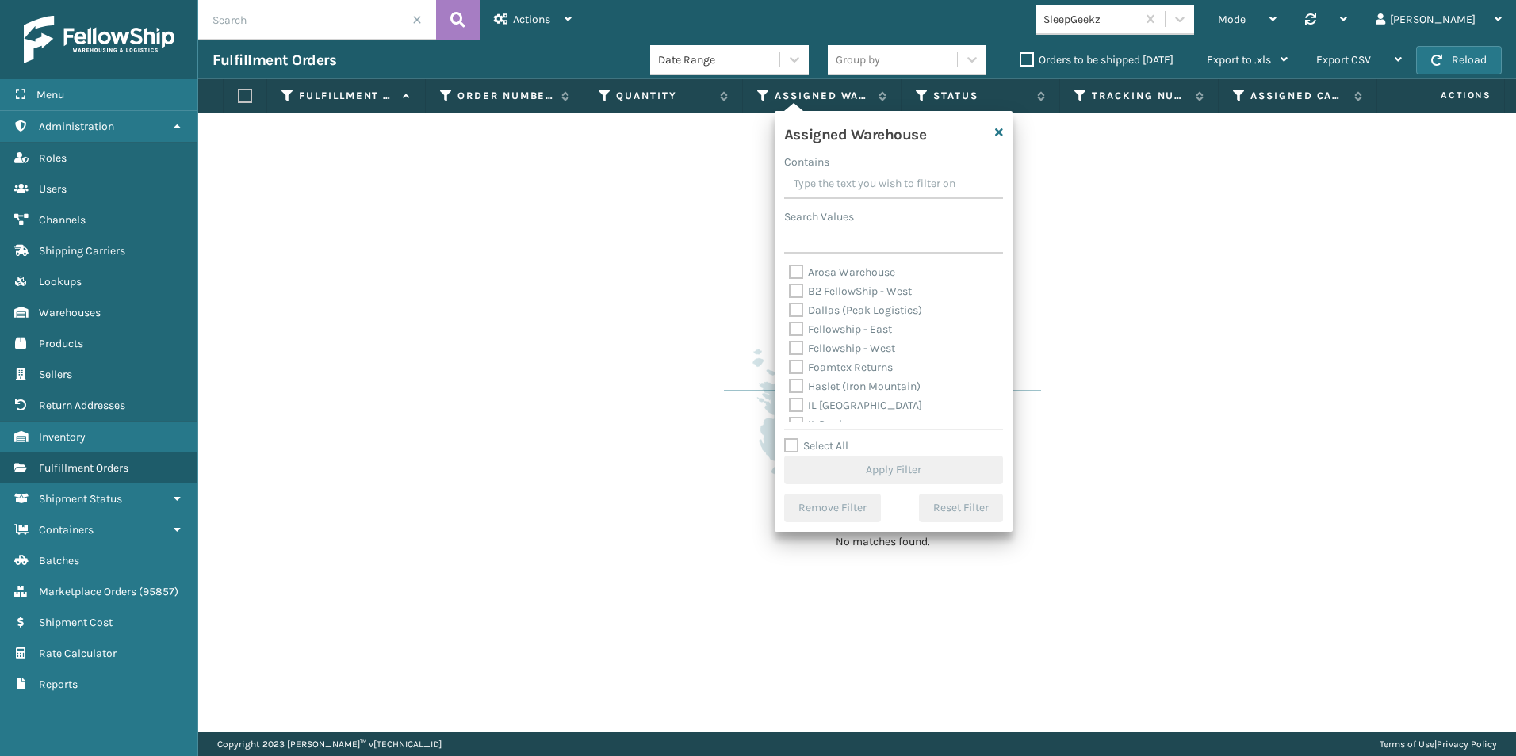
click at [791, 442] on label "Select All" at bounding box center [816, 445] width 64 height 13
click at [791, 438] on input "Select All" at bounding box center [903, 438] width 238 height 2
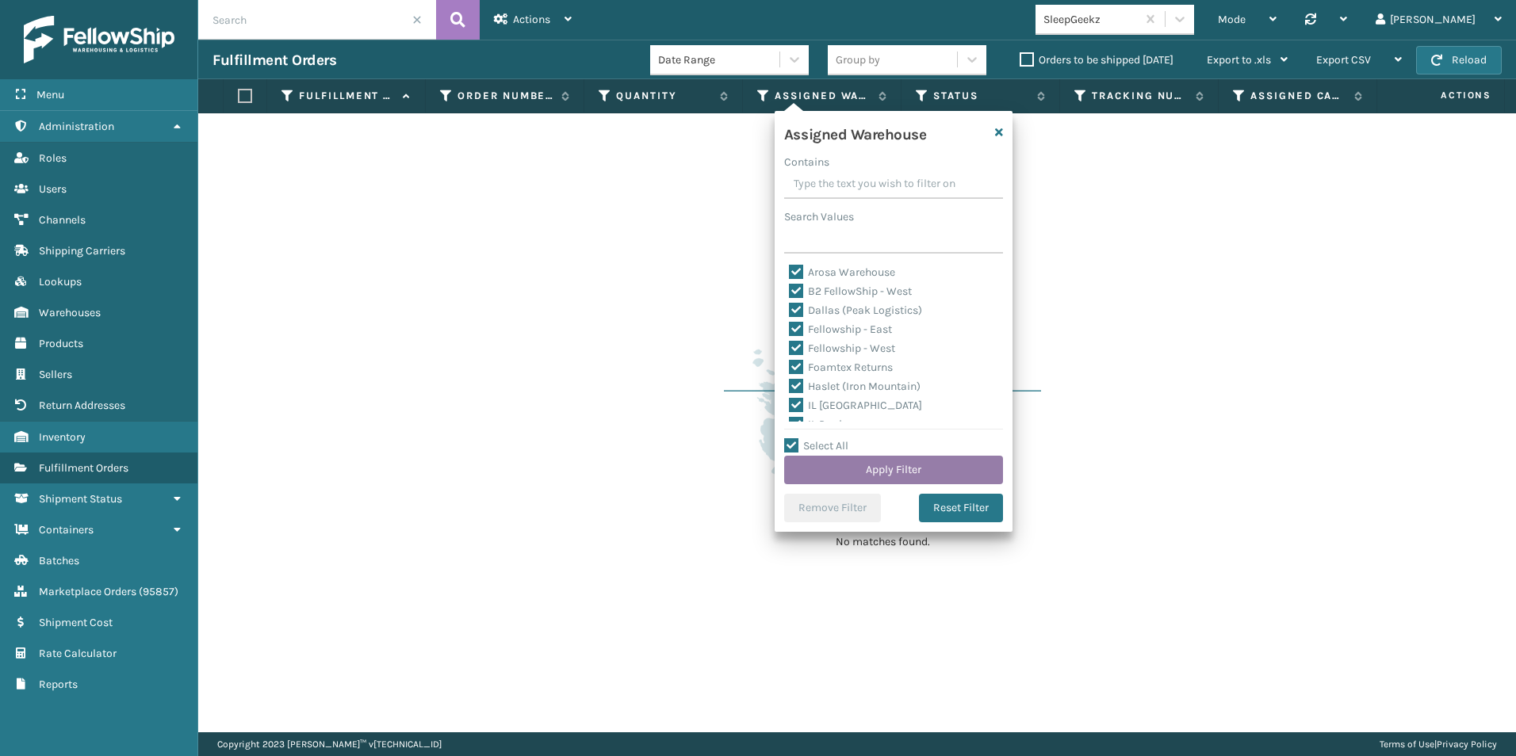
click at [888, 467] on button "Apply Filter" at bounding box center [893, 470] width 219 height 29
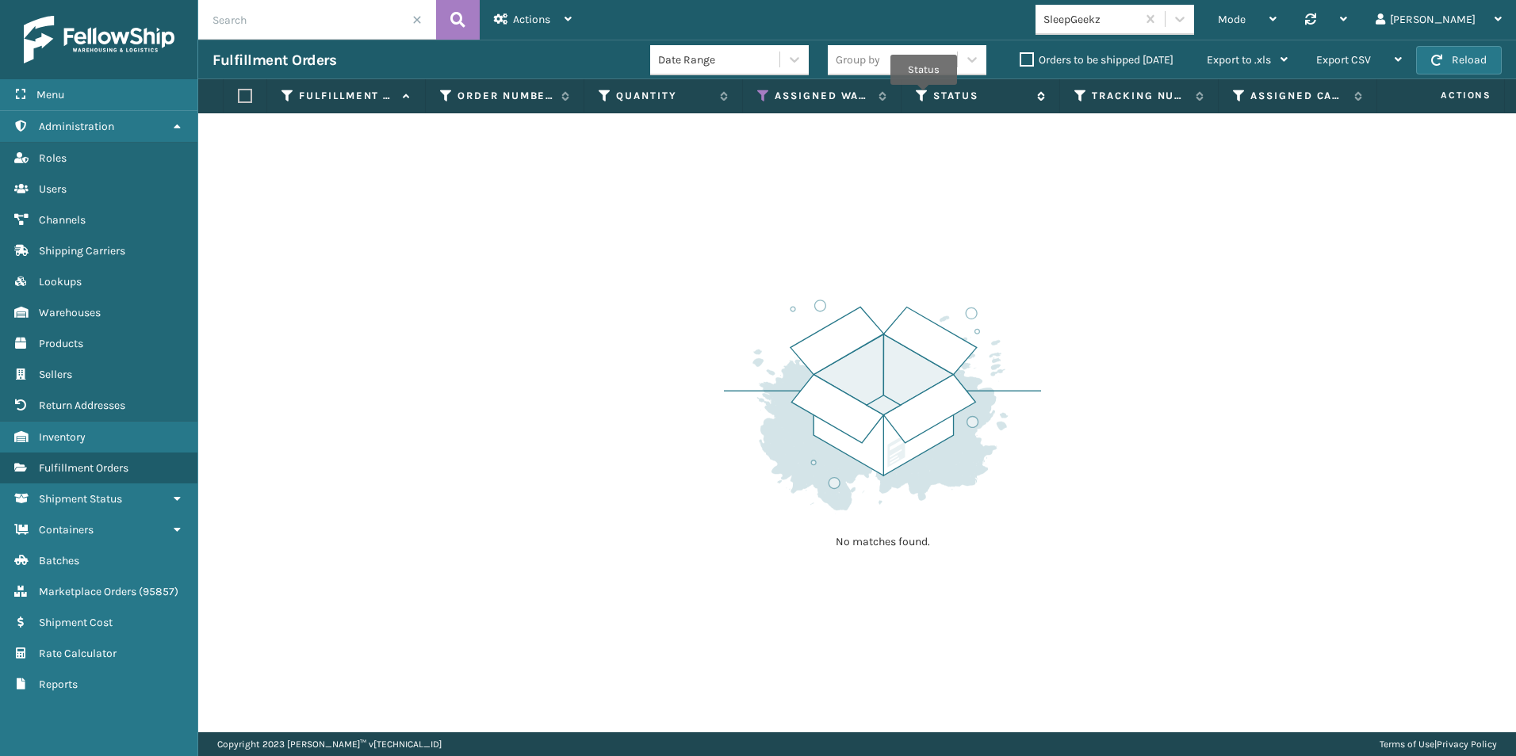
click at [923, 96] on icon at bounding box center [922, 96] width 13 height 14
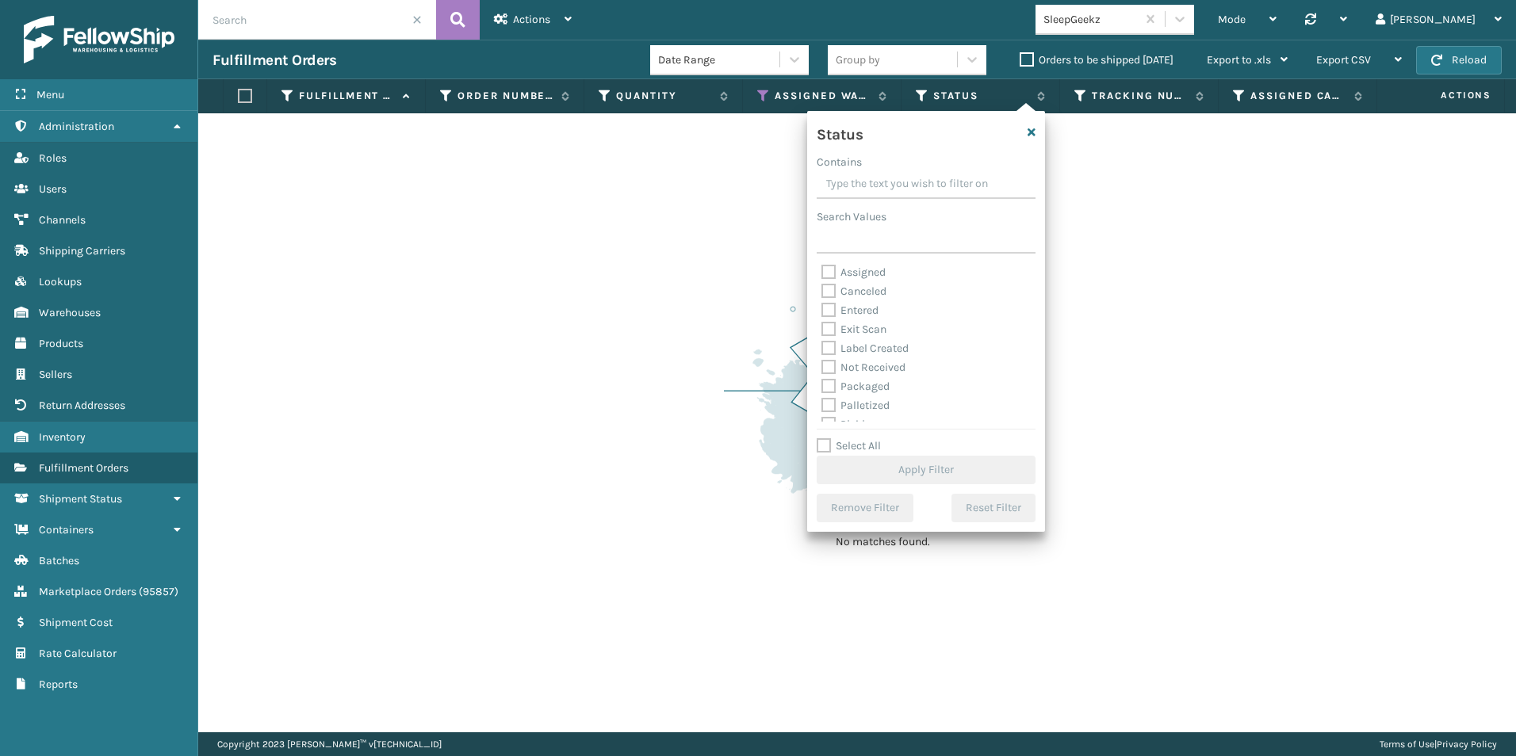
click at [834, 308] on label "Entered" at bounding box center [849, 310] width 57 height 13
click at [822, 308] on input "Entered" at bounding box center [821, 306] width 1 height 10
click at [828, 270] on label "Assigned" at bounding box center [853, 272] width 64 height 13
click at [822, 270] on input "Assigned" at bounding box center [821, 268] width 1 height 10
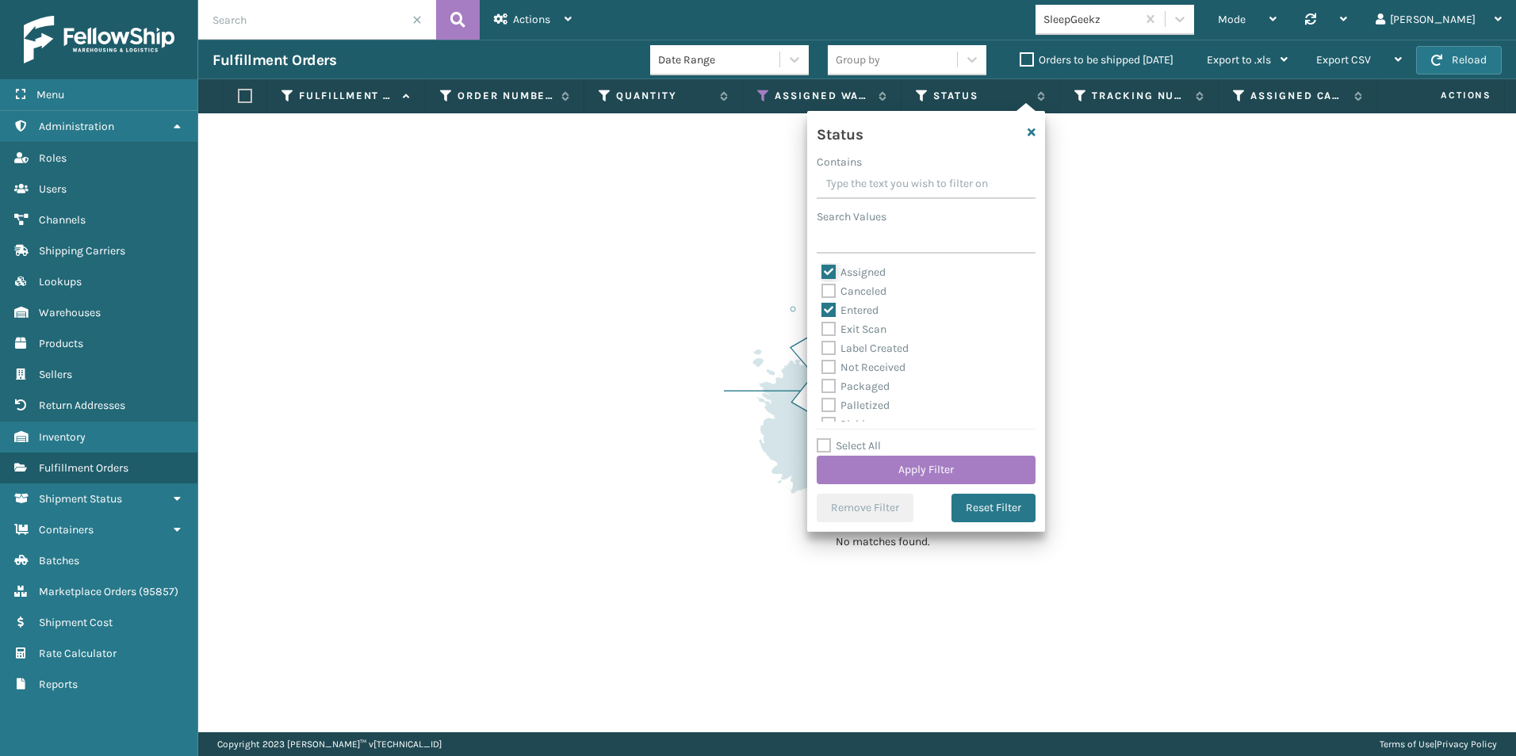
scroll to position [79, 0]
drag, startPoint x: 828, startPoint y: 348, endPoint x: 898, endPoint y: 378, distance: 76.7
click at [832, 346] on label "Picking" at bounding box center [849, 344] width 56 height 13
click at [822, 346] on input "Picking" at bounding box center [821, 341] width 1 height 10
click at [920, 465] on button "Apply Filter" at bounding box center [925, 470] width 219 height 29
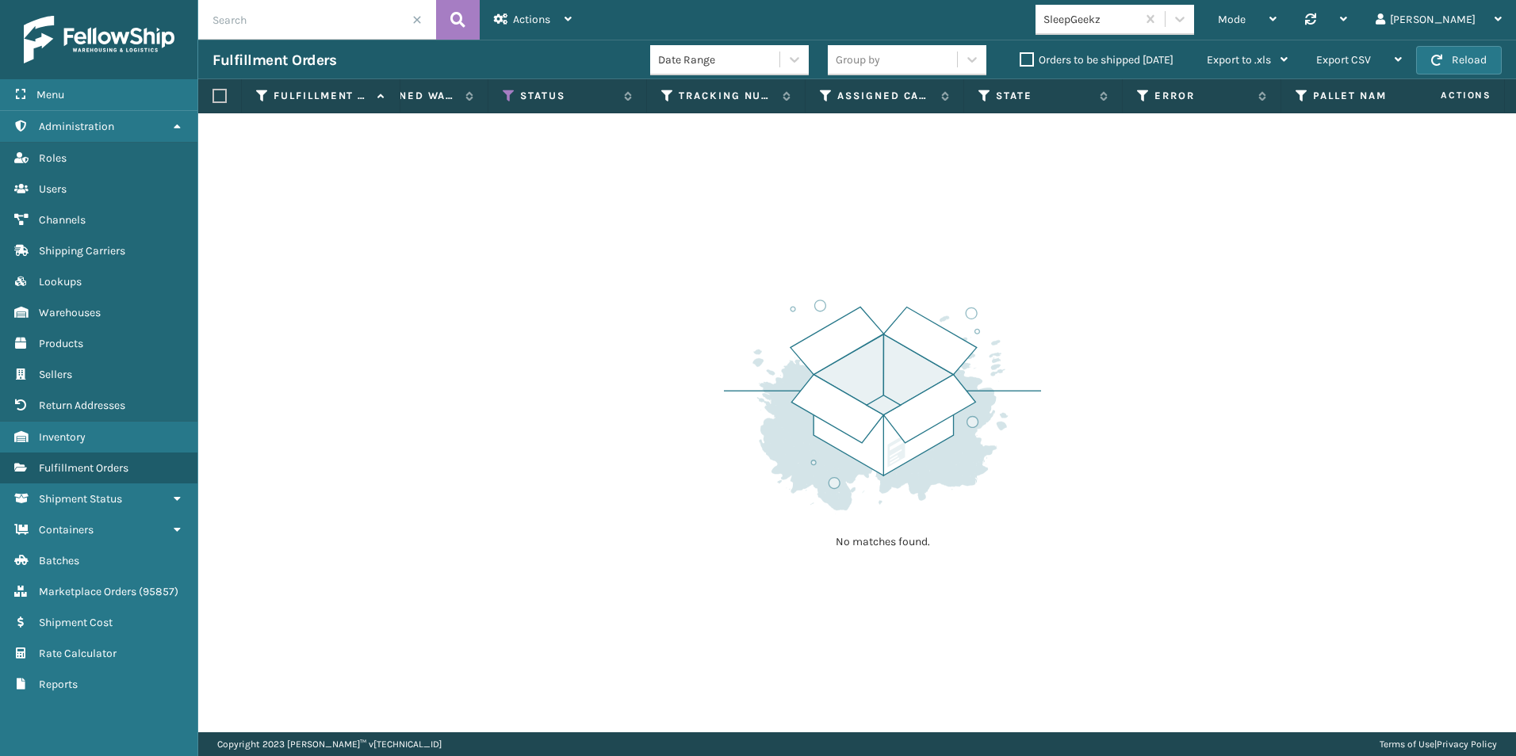
scroll to position [0, 480]
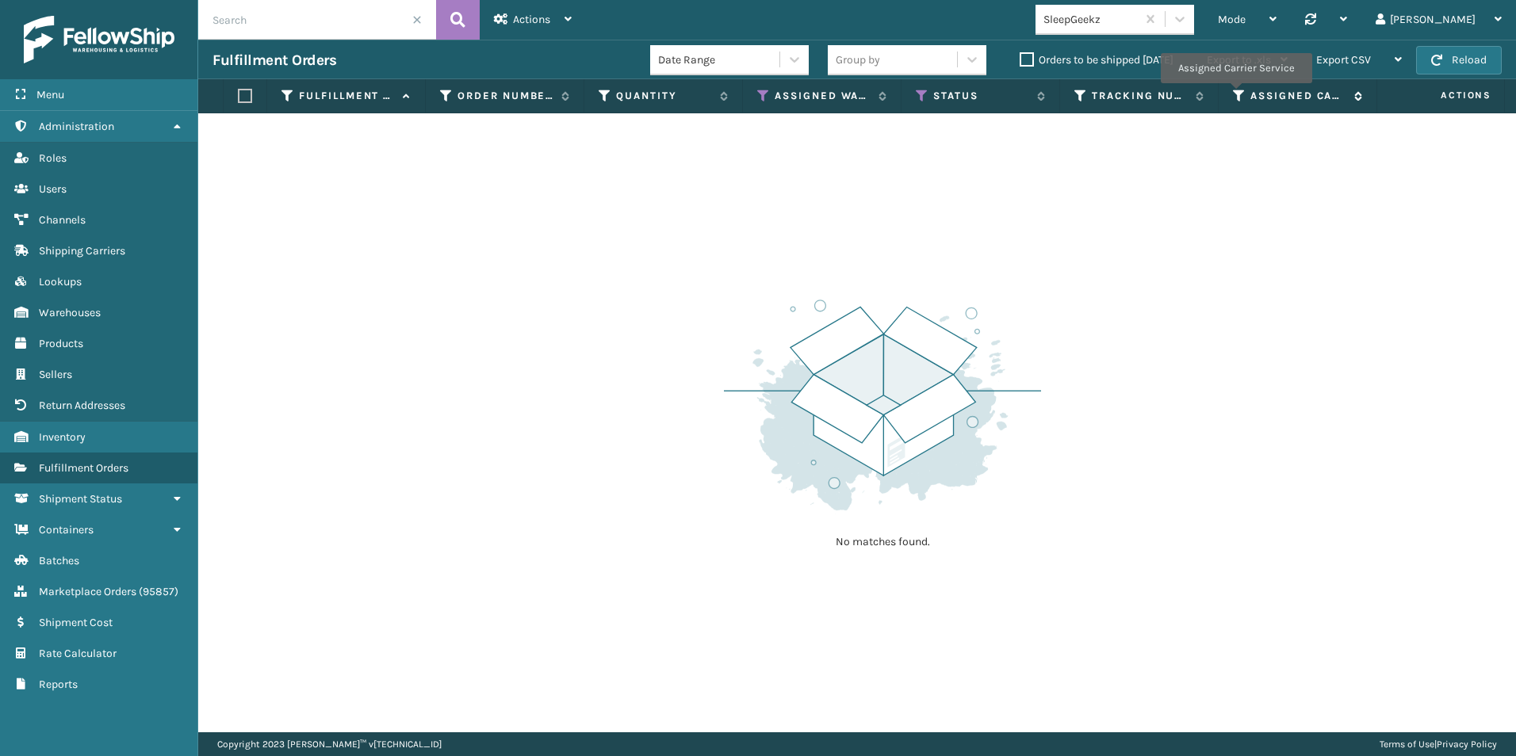
click at [1235, 94] on icon at bounding box center [1239, 96] width 13 height 14
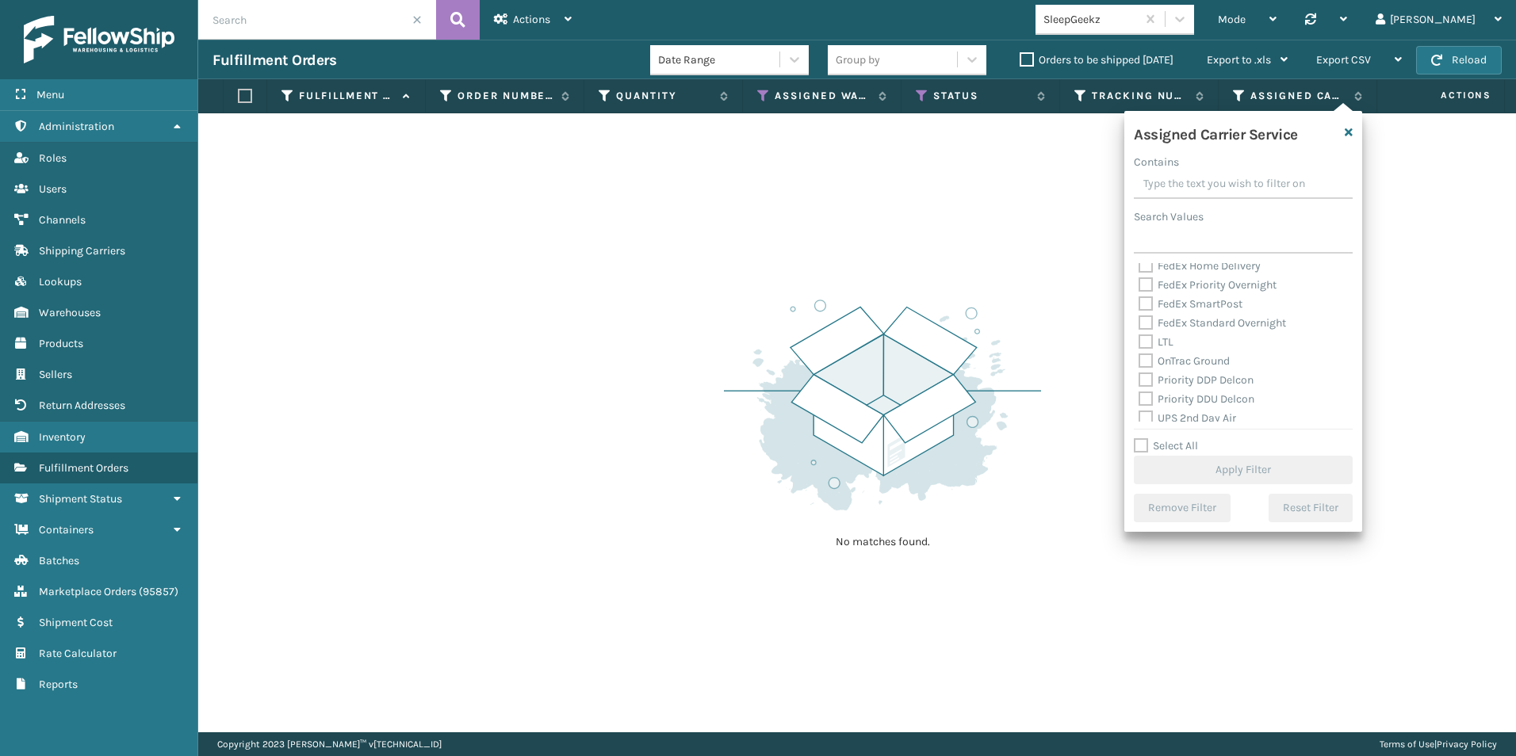
click at [1148, 341] on label "LTL" at bounding box center [1155, 341] width 35 height 13
click at [1139, 341] on input "LTL" at bounding box center [1138, 338] width 1 height 10
click at [1243, 468] on button "Apply Filter" at bounding box center [1243, 470] width 219 height 29
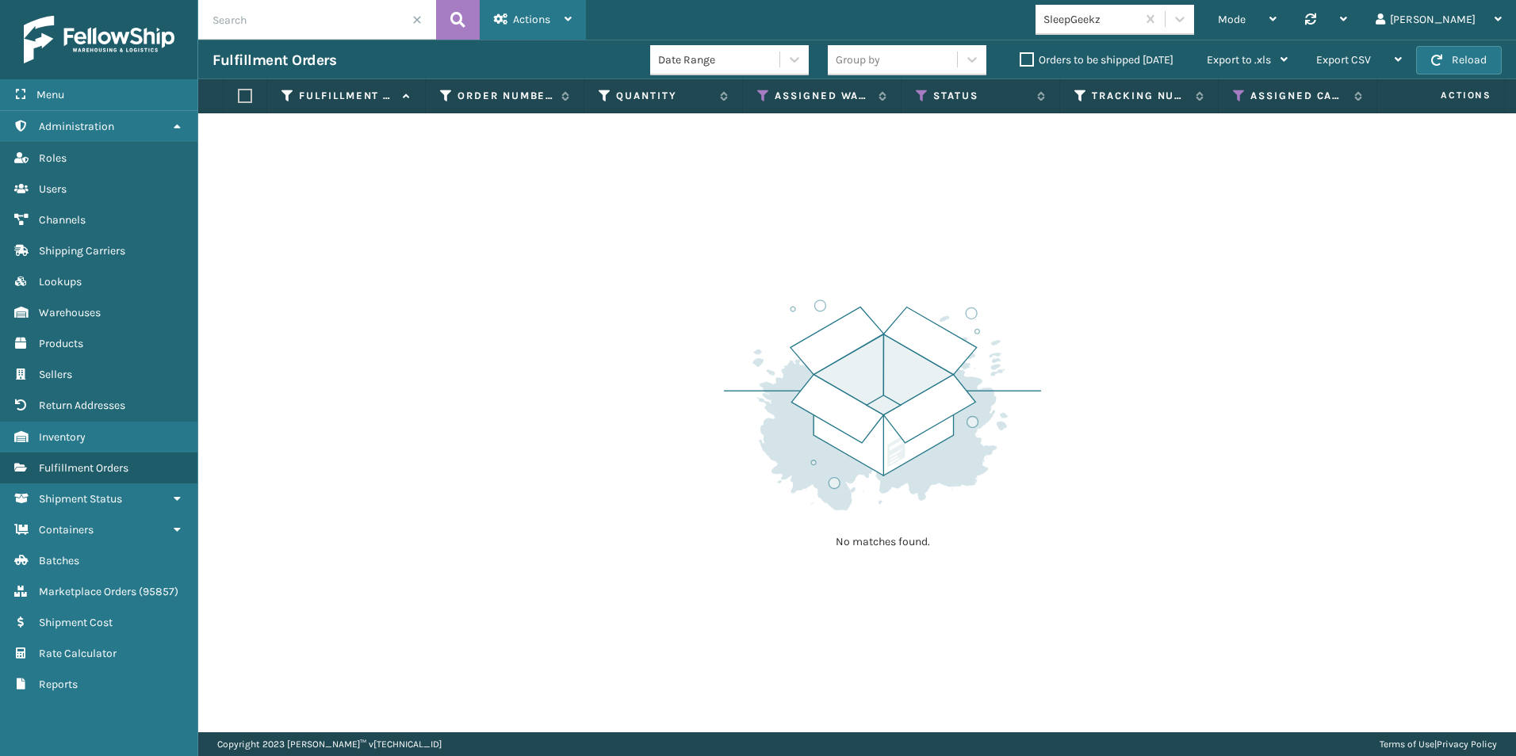
click at [555, 10] on div "Actions" at bounding box center [533, 20] width 78 height 40
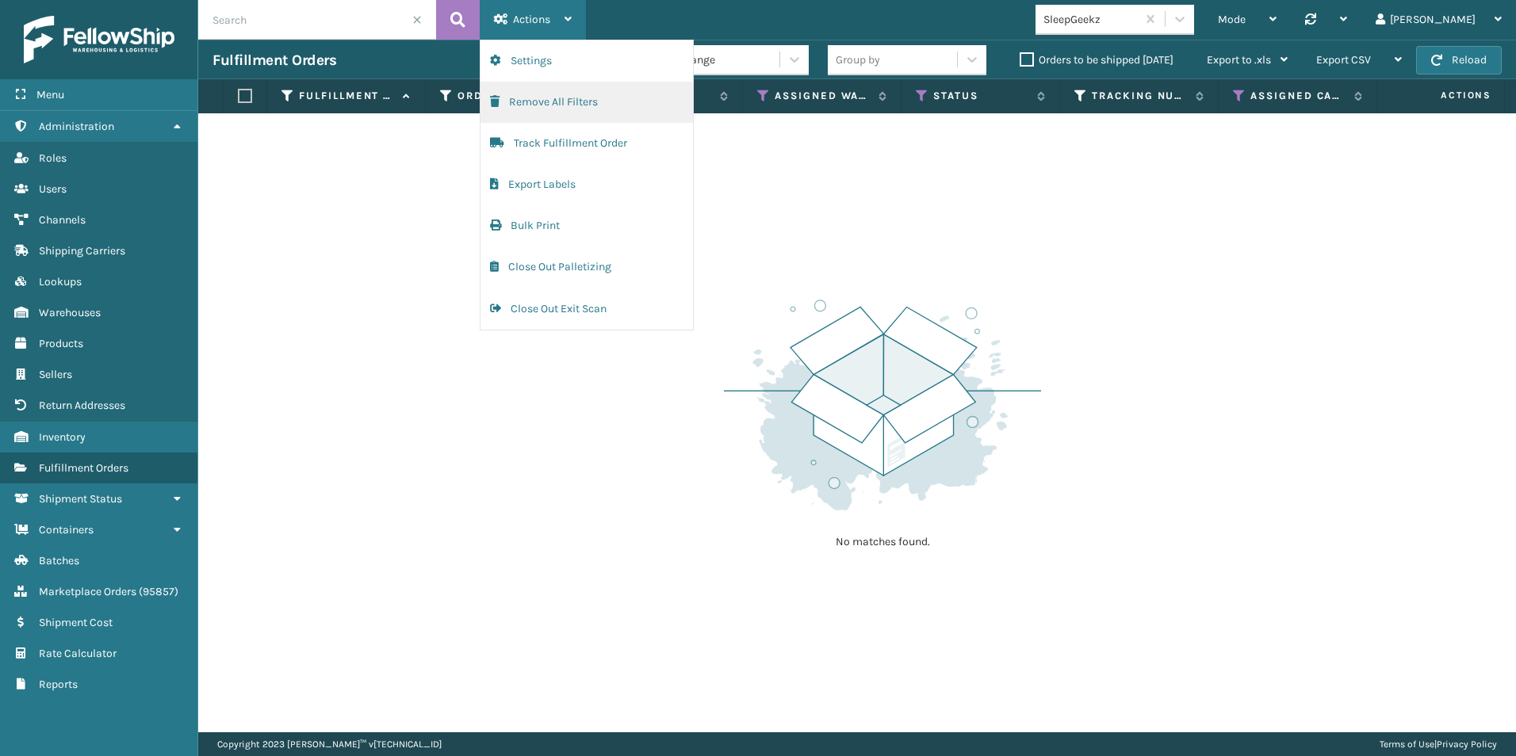
click at [518, 100] on button "Remove All Filters" at bounding box center [586, 102] width 212 height 41
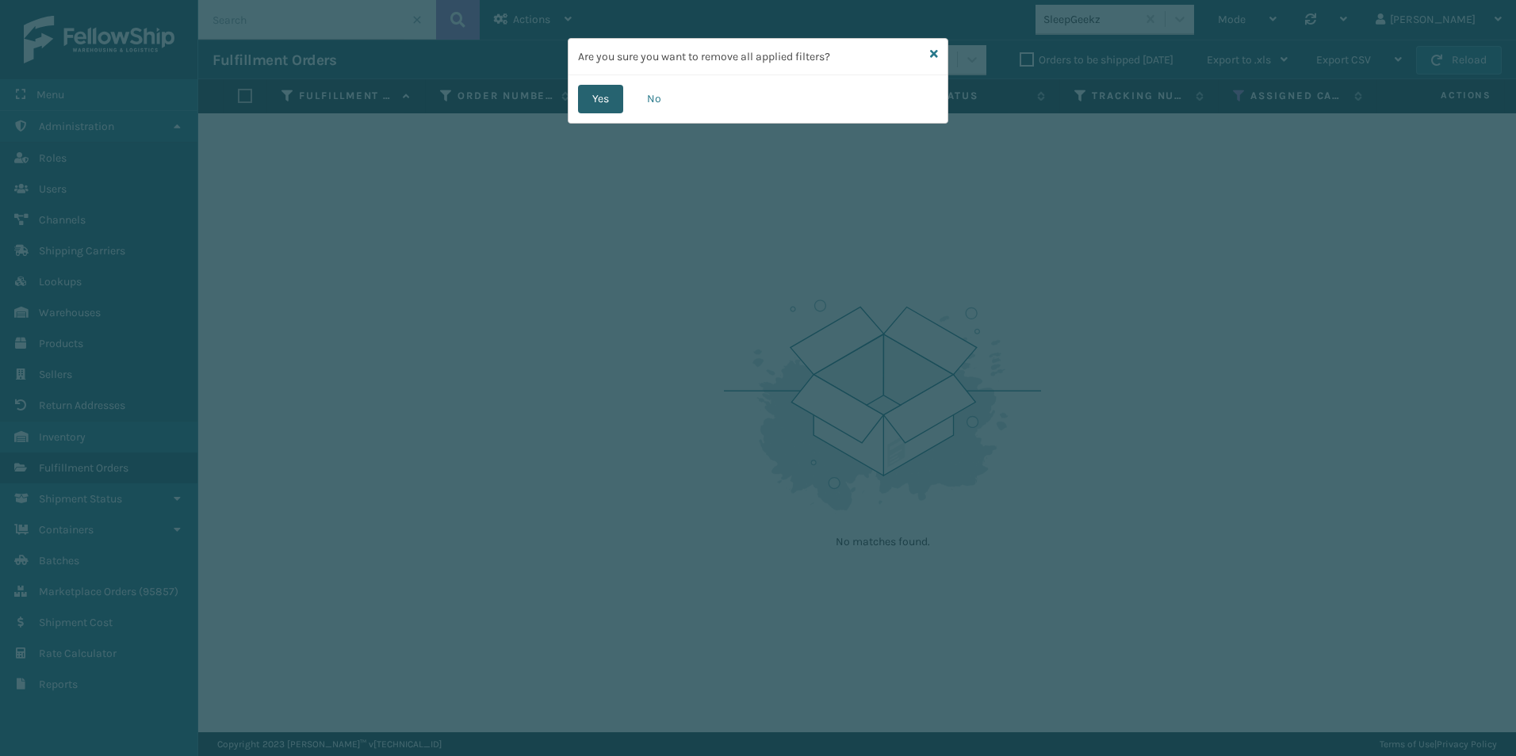
click at [591, 102] on button "Yes" at bounding box center [600, 99] width 45 height 29
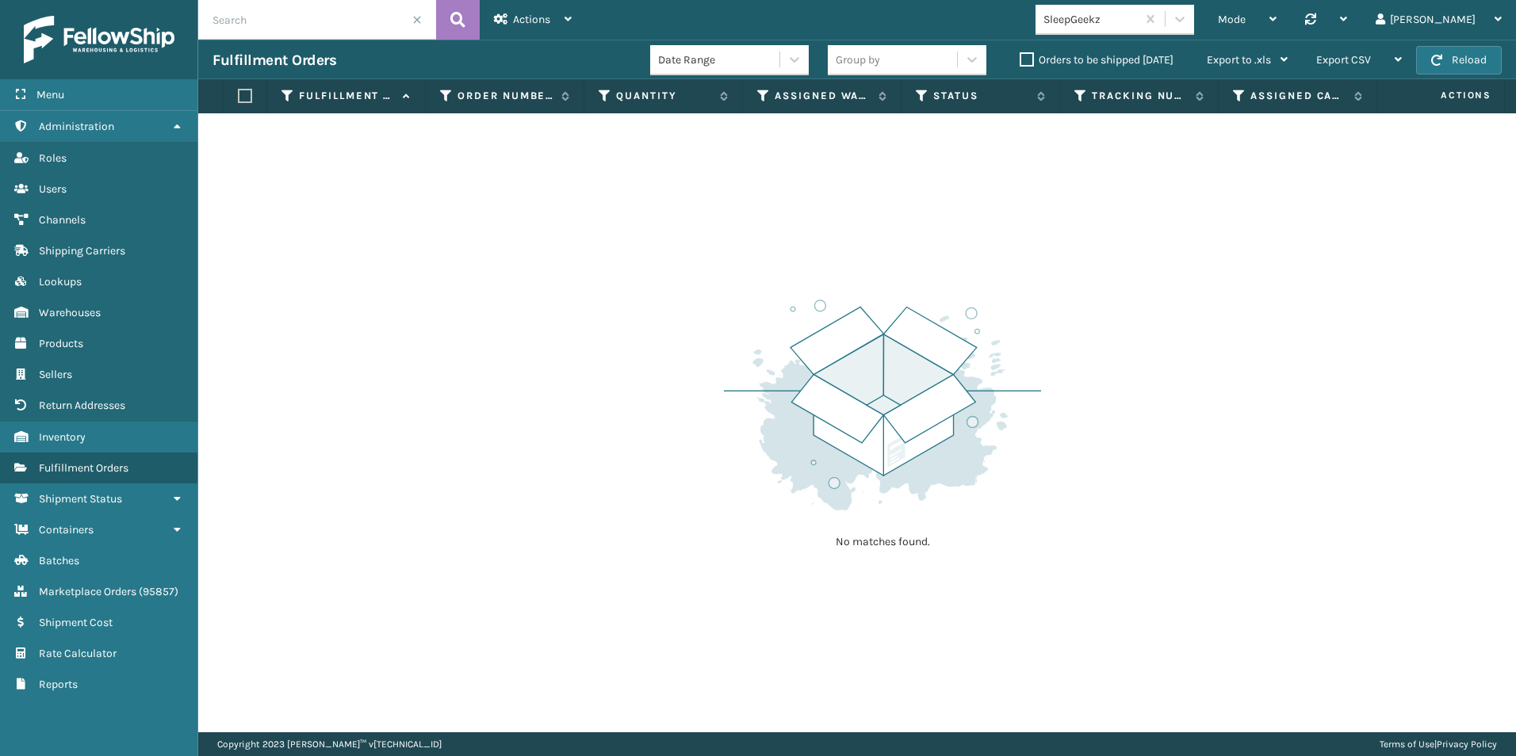
click at [266, 25] on input "text" at bounding box center [317, 20] width 238 height 40
paste input "SS45543"
click at [454, 16] on icon at bounding box center [457, 20] width 15 height 24
click at [86, 460] on link "Users Fulfillment Orders" at bounding box center [98, 468] width 197 height 31
click at [1276, 11] on div "Mode" at bounding box center [1247, 20] width 59 height 40
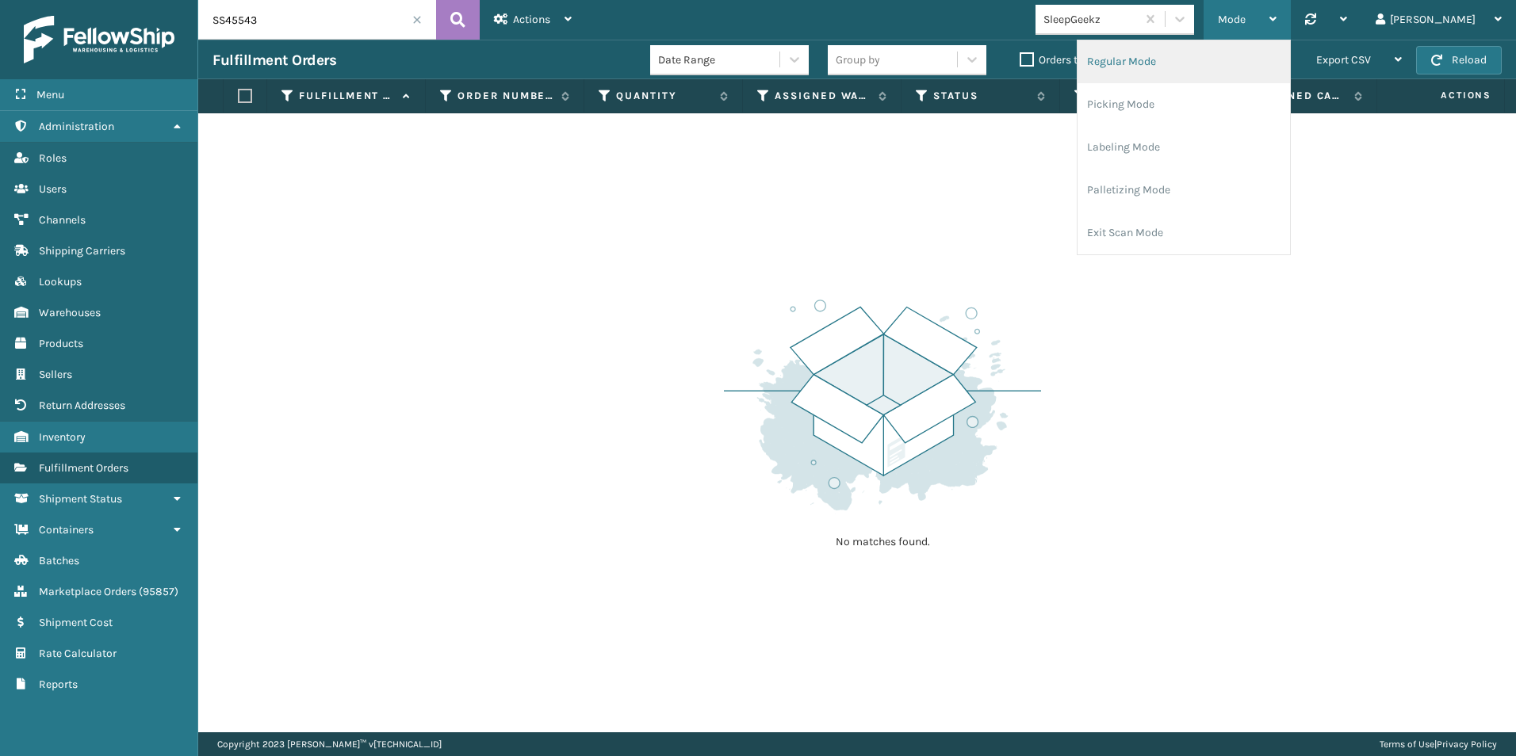
click at [1206, 60] on li "Regular Mode" at bounding box center [1183, 61] width 212 height 43
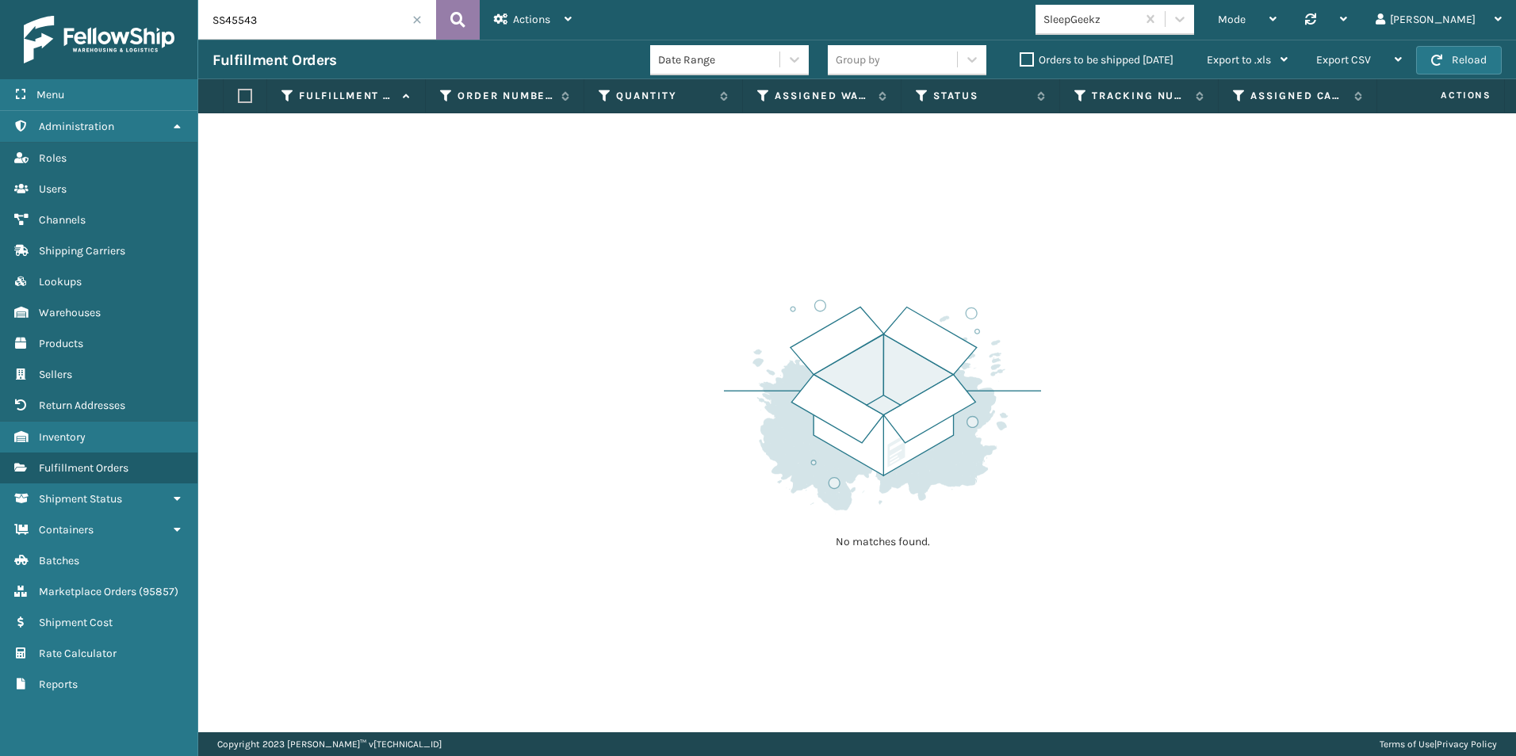
click at [455, 21] on icon at bounding box center [457, 20] width 15 height 24
click at [455, 20] on icon at bounding box center [457, 20] width 15 height 24
click at [455, 21] on icon at bounding box center [457, 20] width 15 height 24
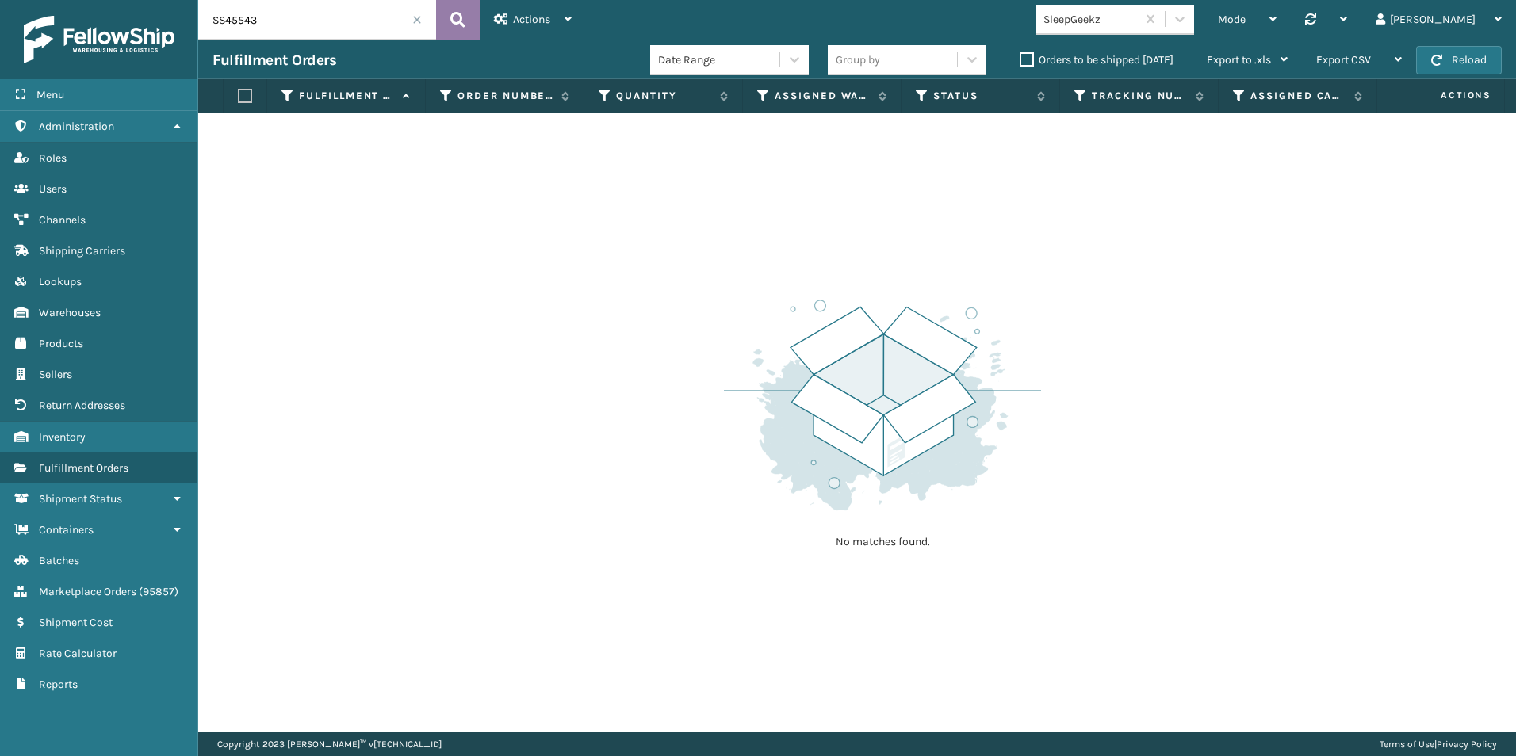
click at [455, 21] on icon at bounding box center [457, 20] width 15 height 24
click at [513, 21] on span "Actions" at bounding box center [531, 19] width 37 height 13
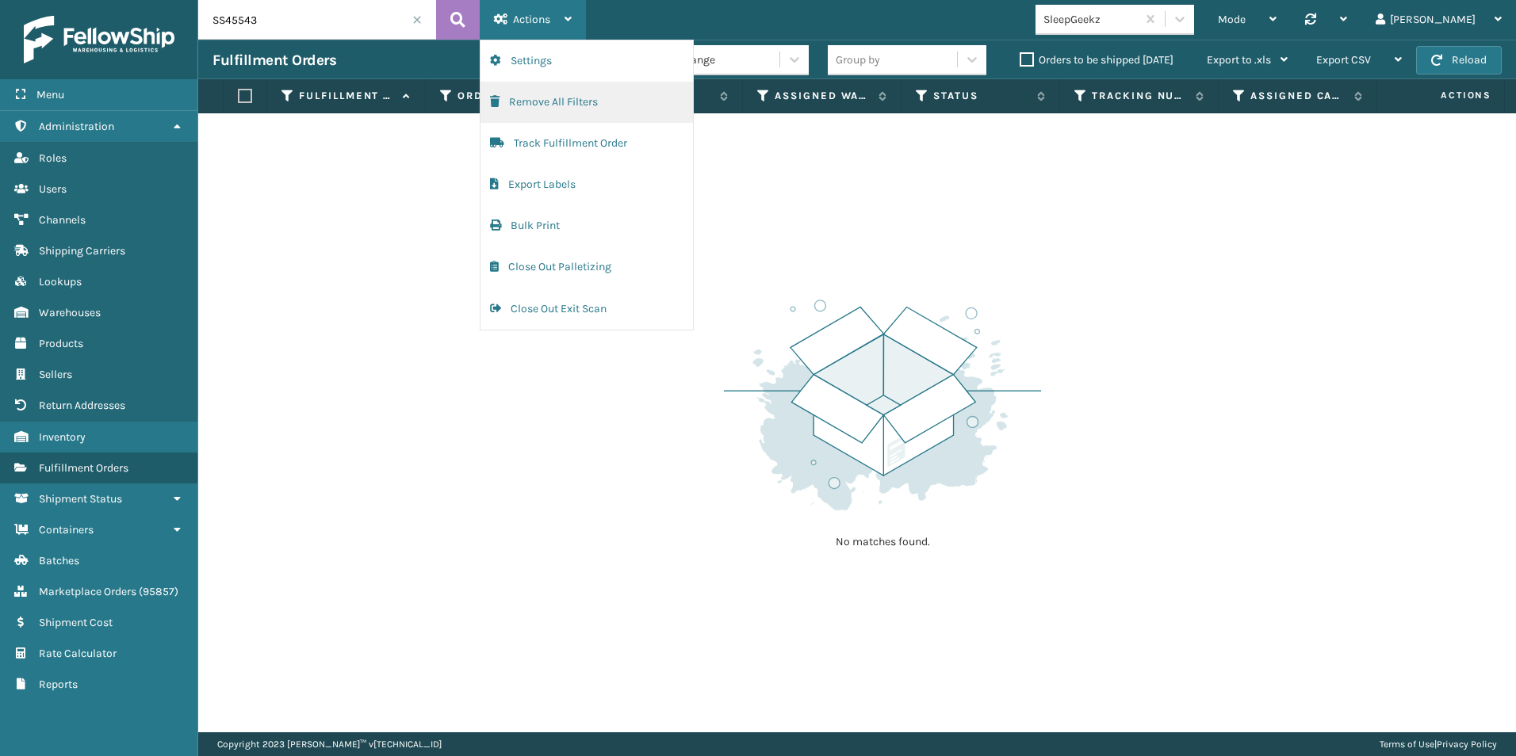
click at [532, 95] on button "Remove All Filters" at bounding box center [586, 102] width 212 height 41
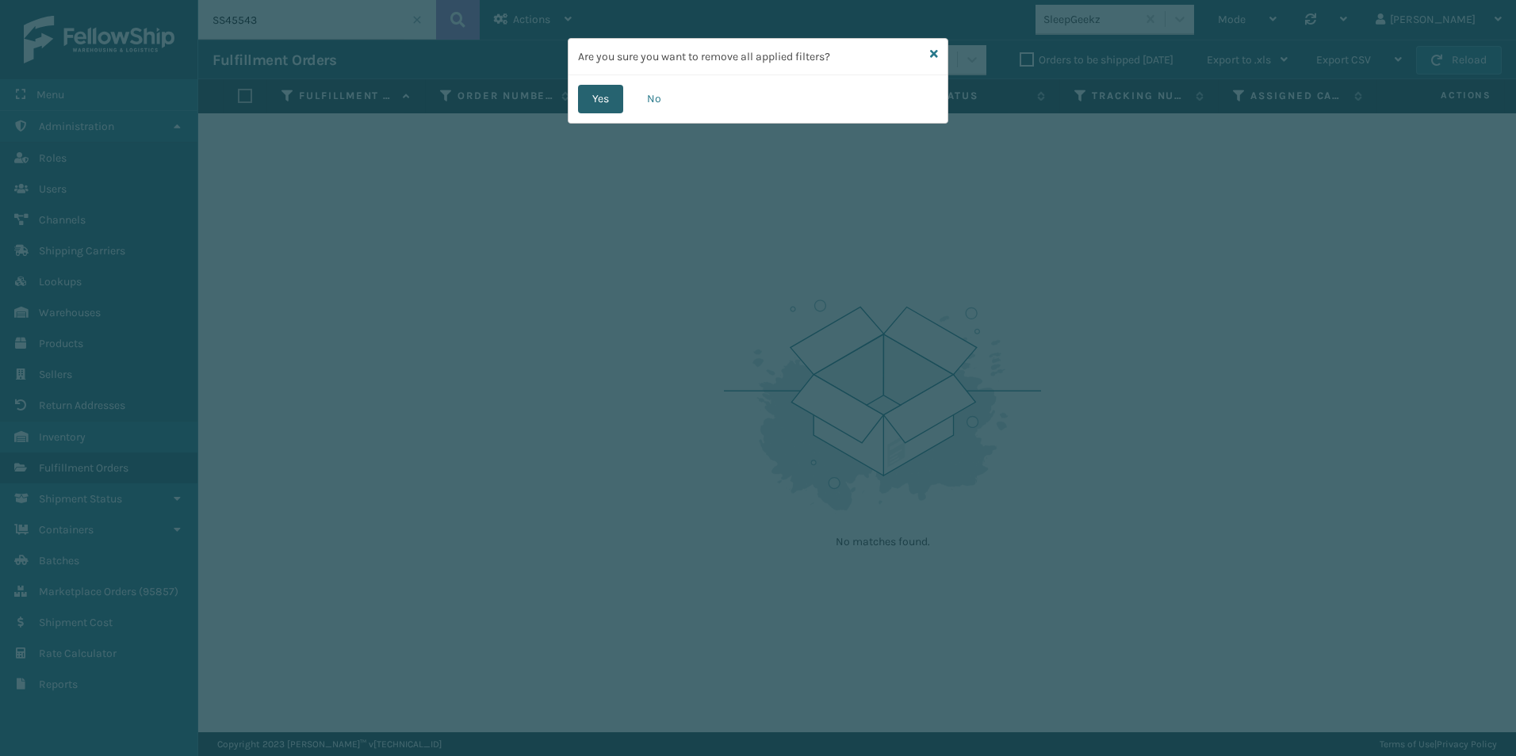
click at [597, 104] on button "Yes" at bounding box center [600, 99] width 45 height 29
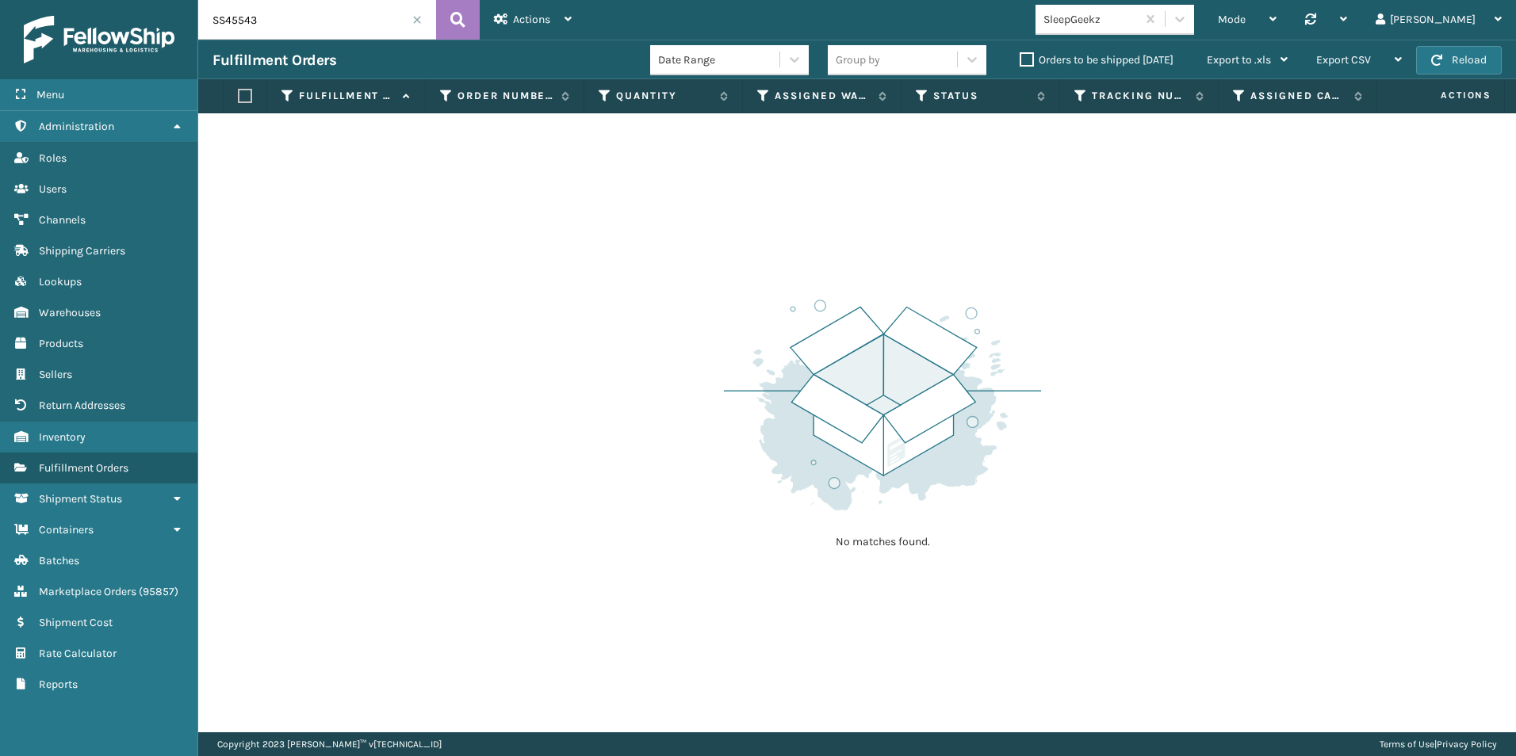
click at [1021, 54] on label "Orders to be shipped [DATE]" at bounding box center [1096, 59] width 154 height 13
click at [1020, 54] on input "Orders to be shipped [DATE]" at bounding box center [1019, 56] width 1 height 10
click at [418, 21] on span at bounding box center [417, 20] width 10 height 10
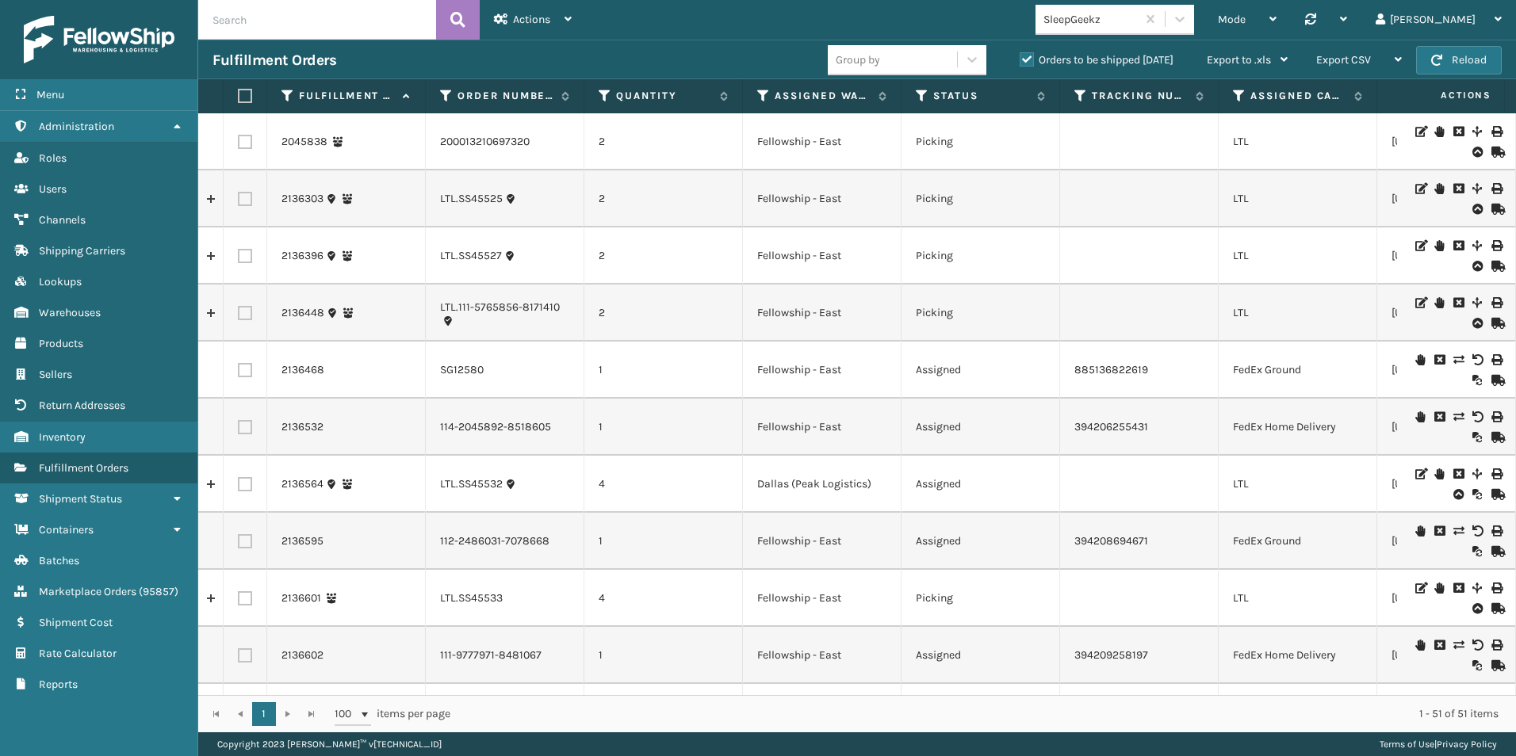
click at [273, 25] on input "text" at bounding box center [317, 20] width 238 height 40
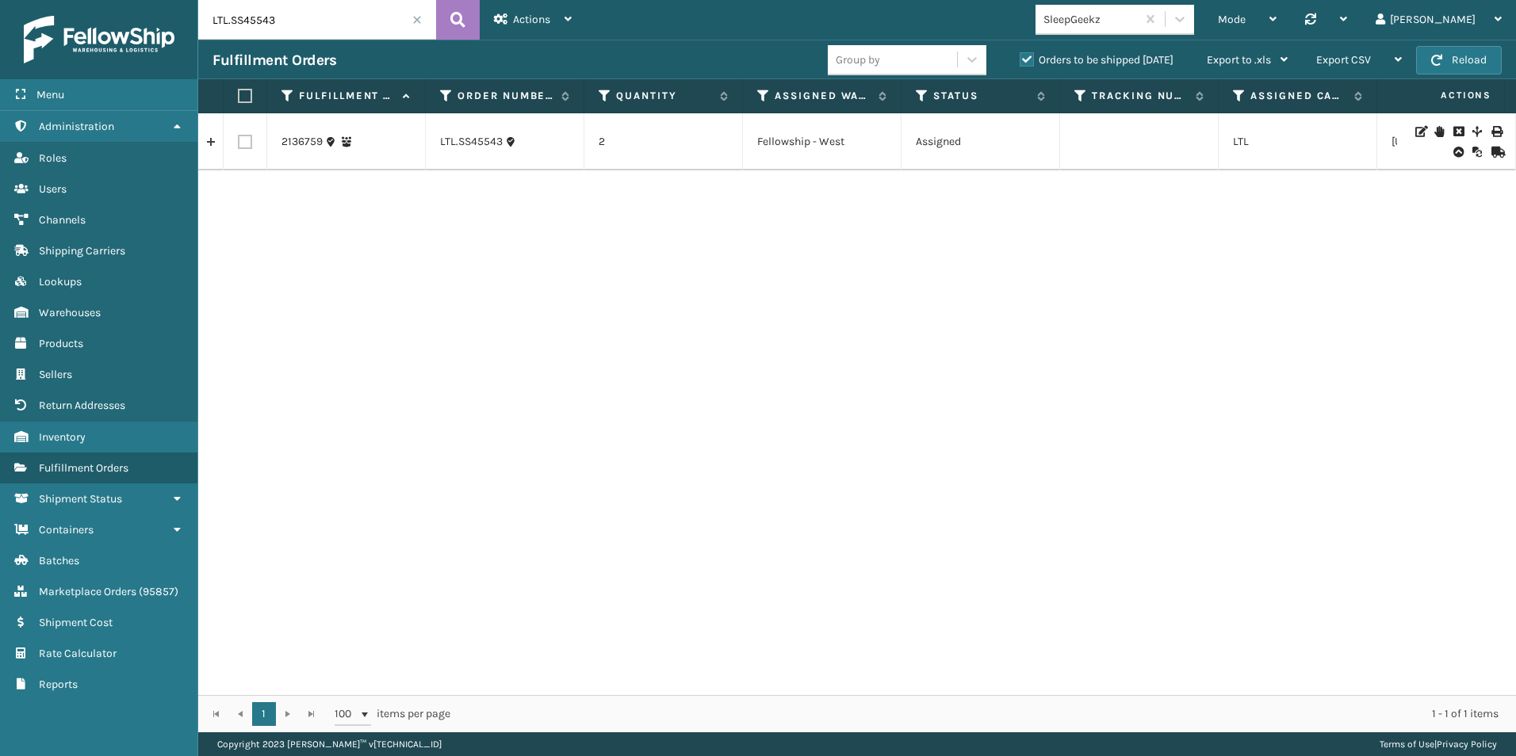
click at [208, 140] on link at bounding box center [210, 141] width 25 height 25
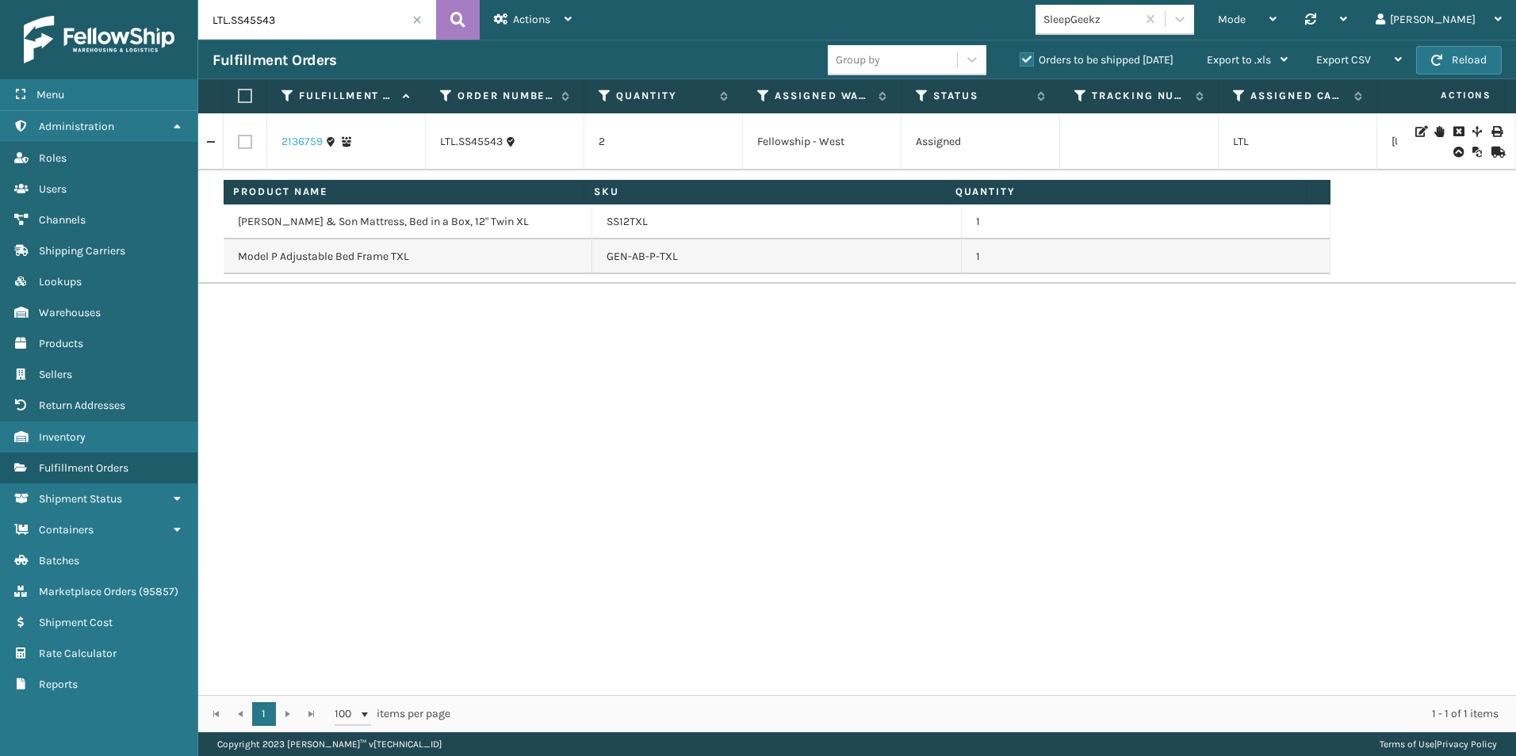
click at [302, 141] on link "2136759" at bounding box center [301, 142] width 41 height 16
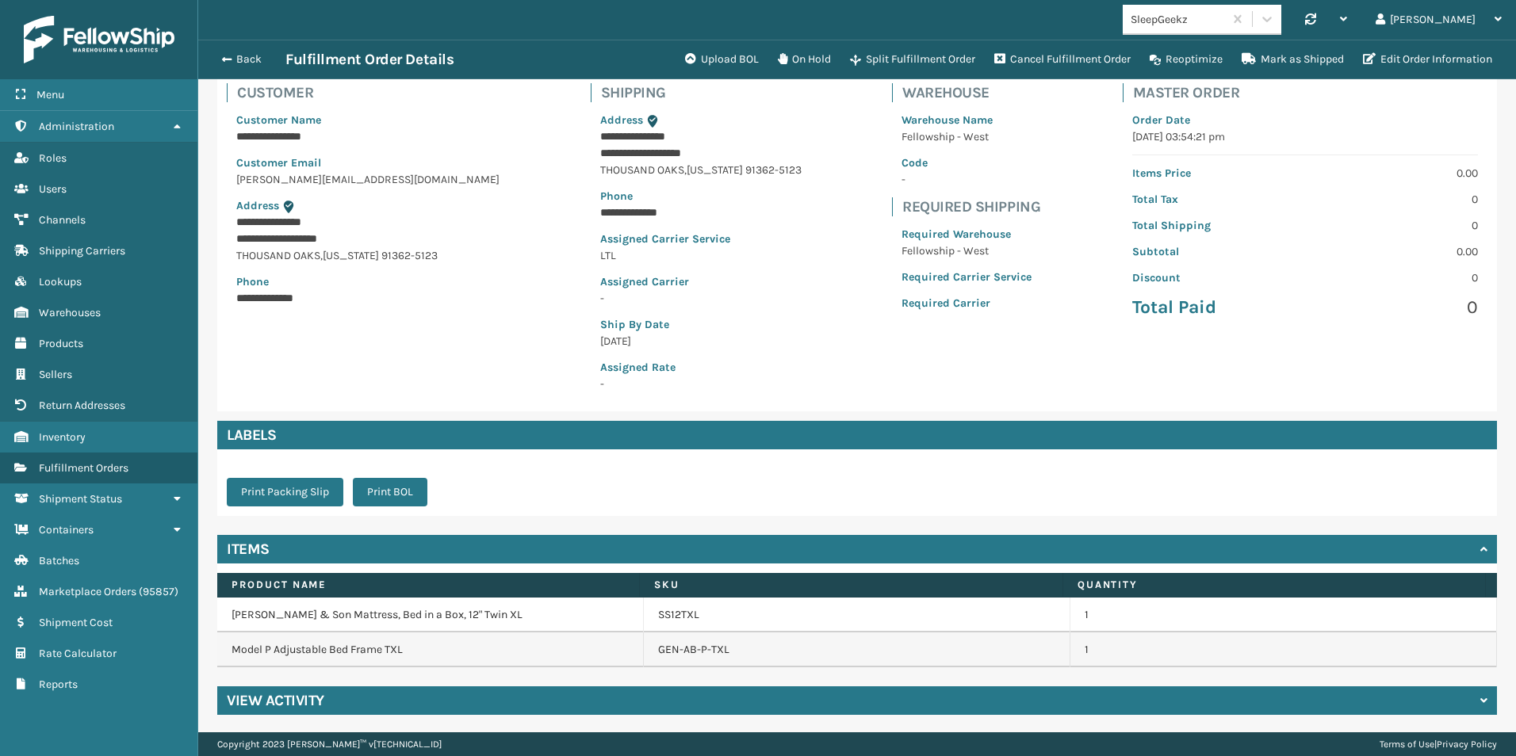
scroll to position [109, 0]
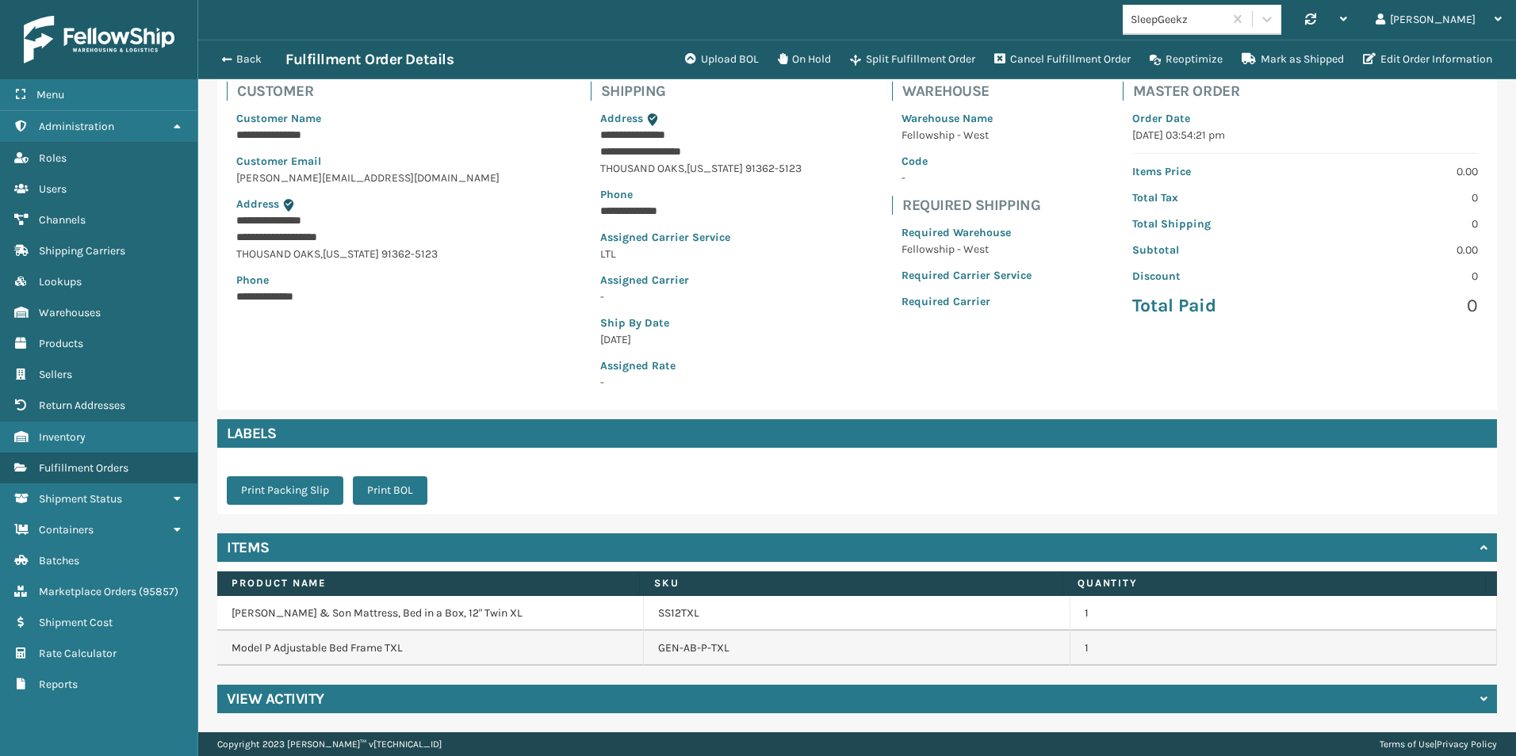
click at [293, 690] on h4 "View Activity" at bounding box center [275, 699] width 97 height 19
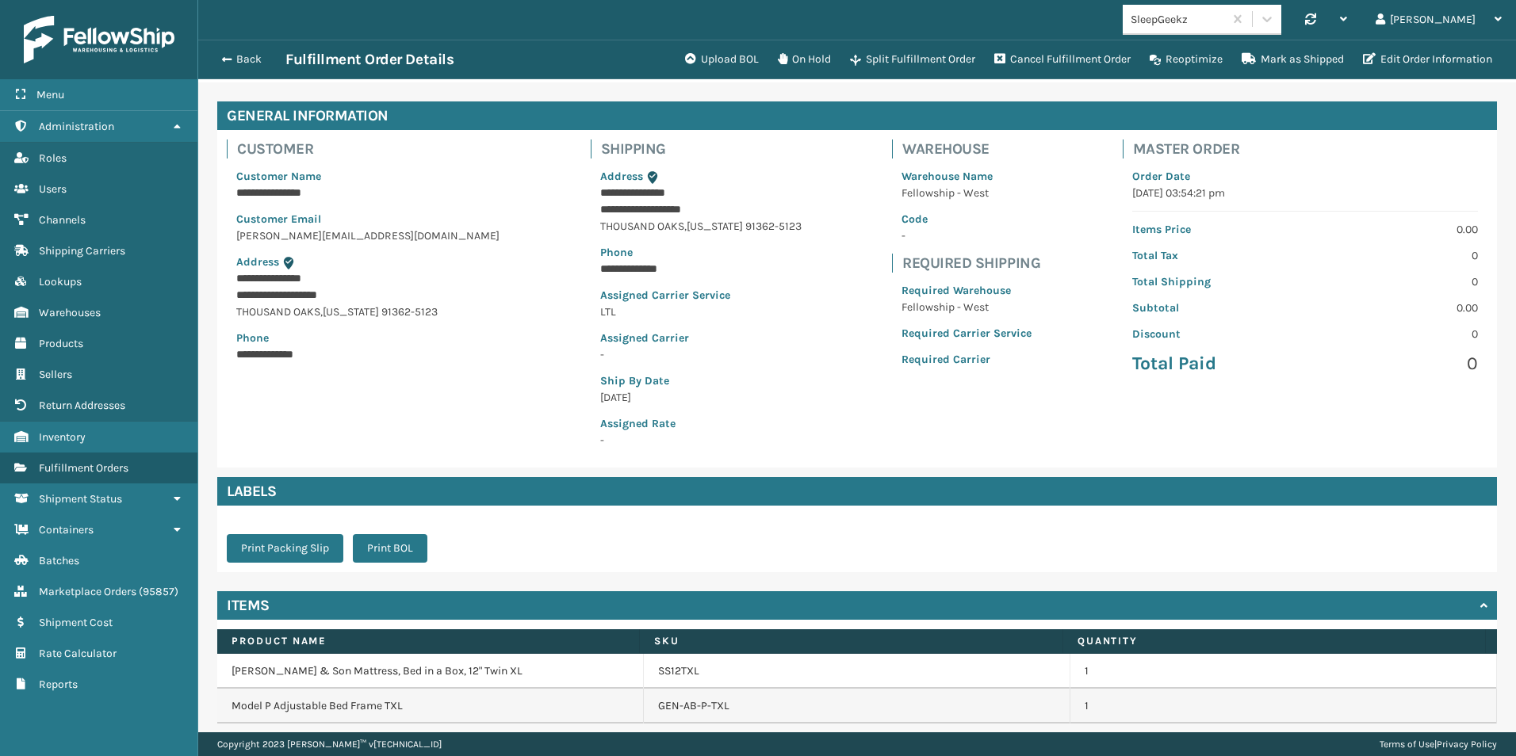
scroll to position [26, 0]
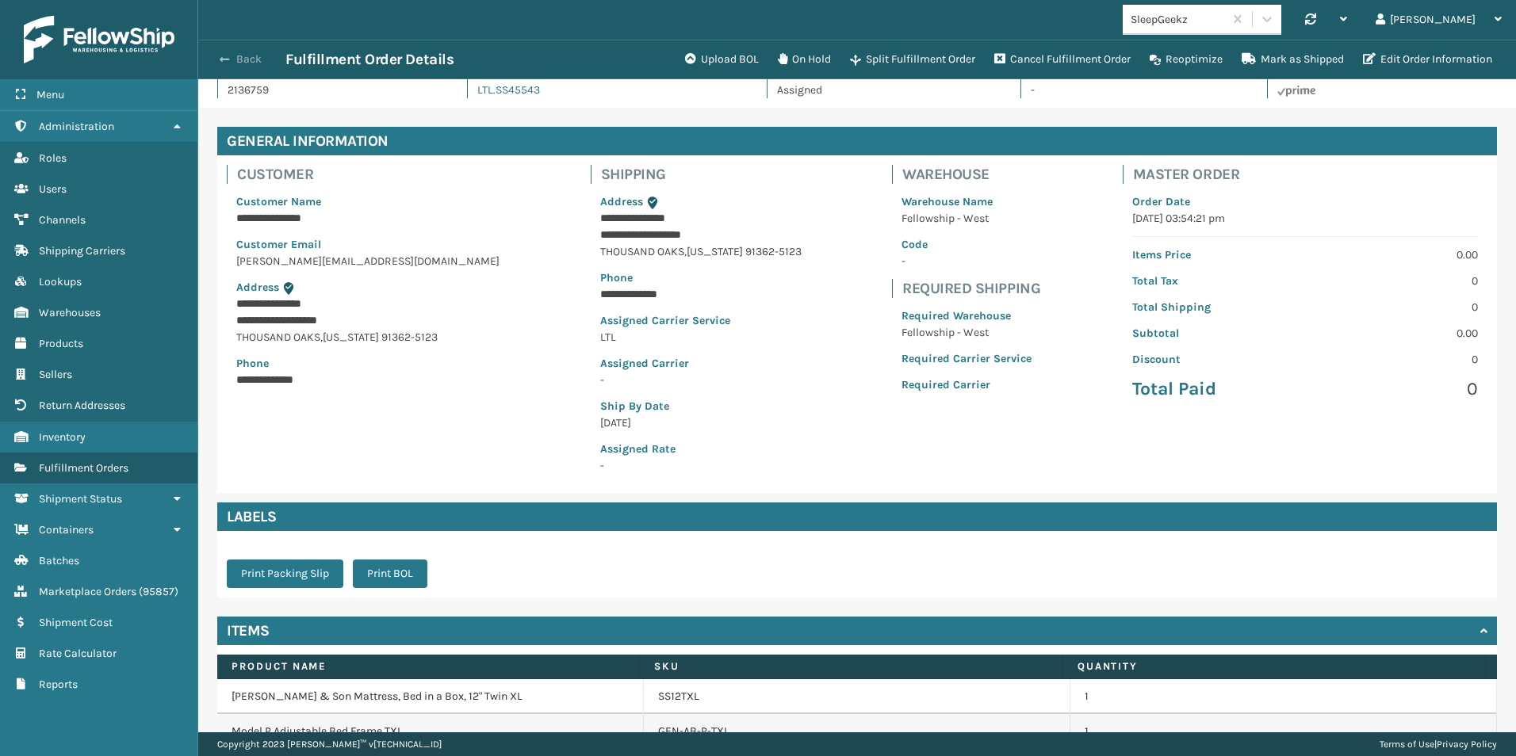
click at [225, 59] on span "button" at bounding box center [225, 59] width 10 height 11
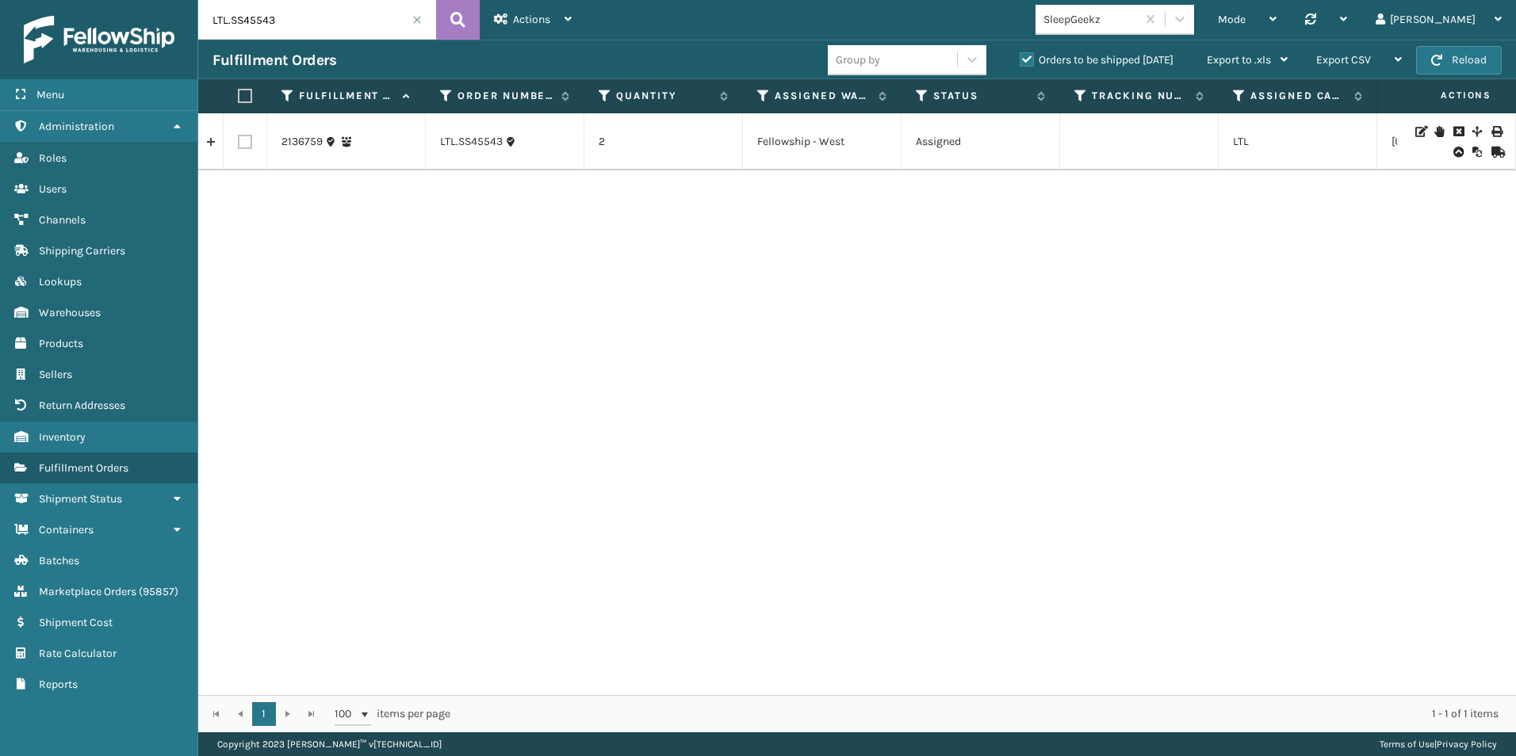
drag, startPoint x: 243, startPoint y: 140, endPoint x: 303, endPoint y: 157, distance: 62.7
click at [243, 139] on label at bounding box center [245, 142] width 14 height 14
click at [239, 139] on input "checkbox" at bounding box center [238, 140] width 1 height 10
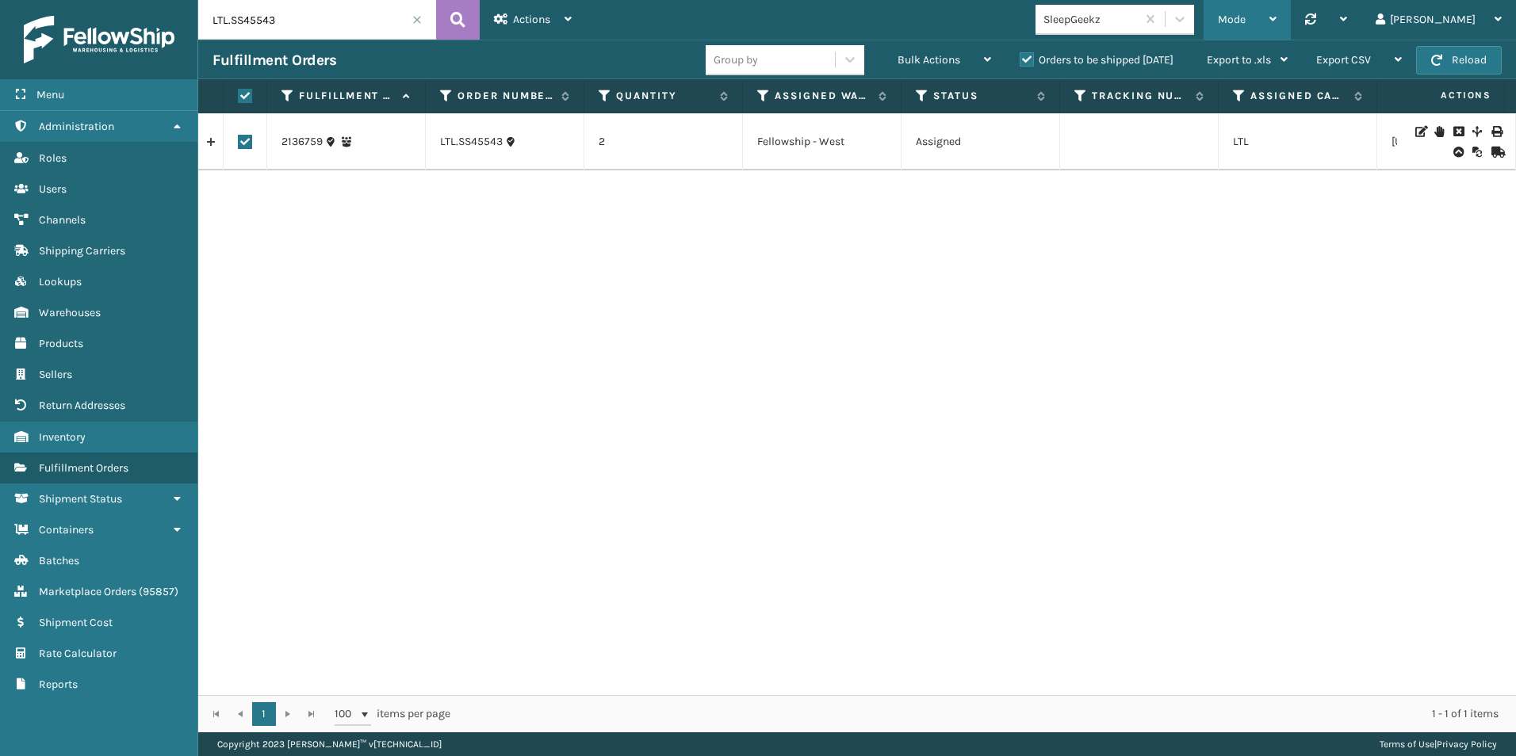
click at [1245, 15] on span "Mode" at bounding box center [1232, 19] width 28 height 13
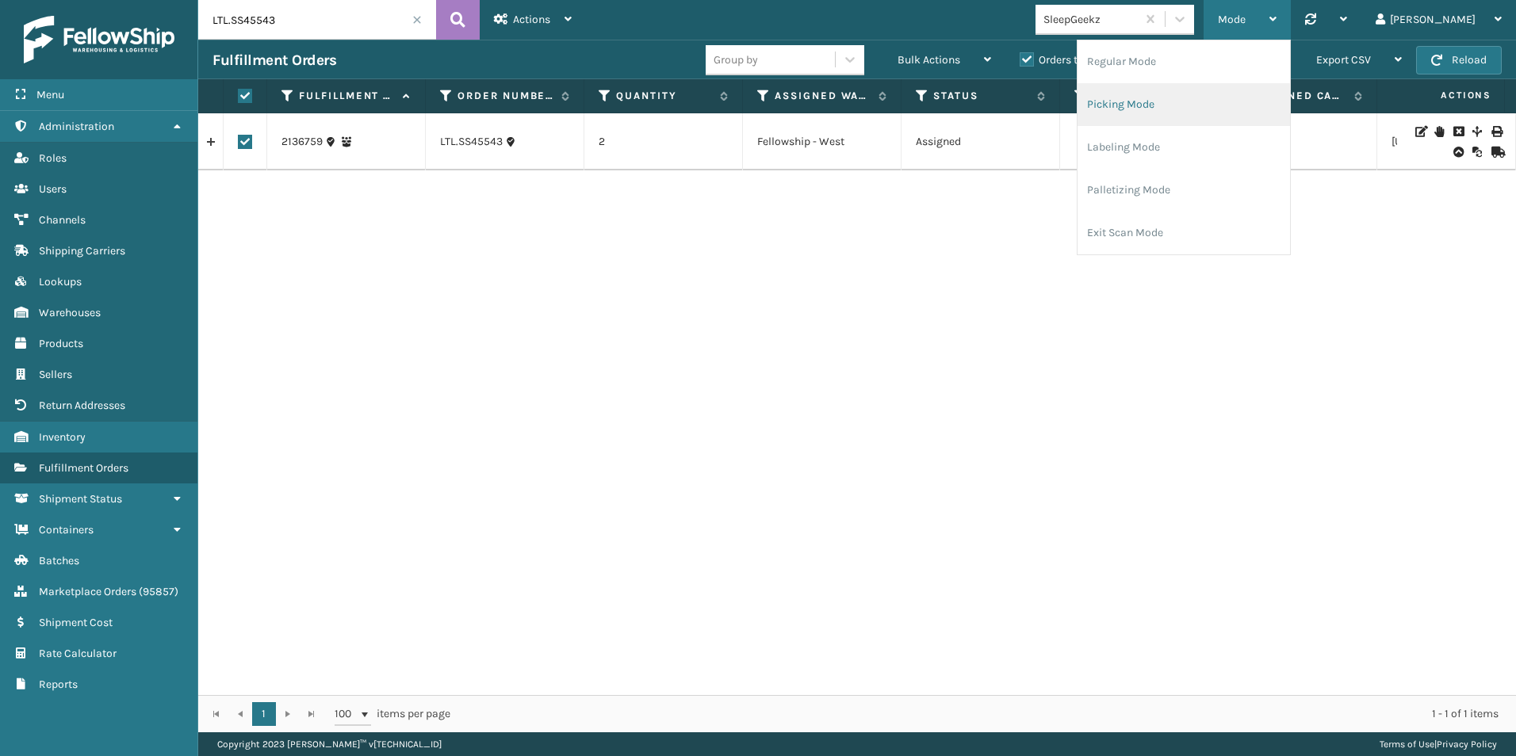
click at [1170, 105] on li "Picking Mode" at bounding box center [1183, 104] width 212 height 43
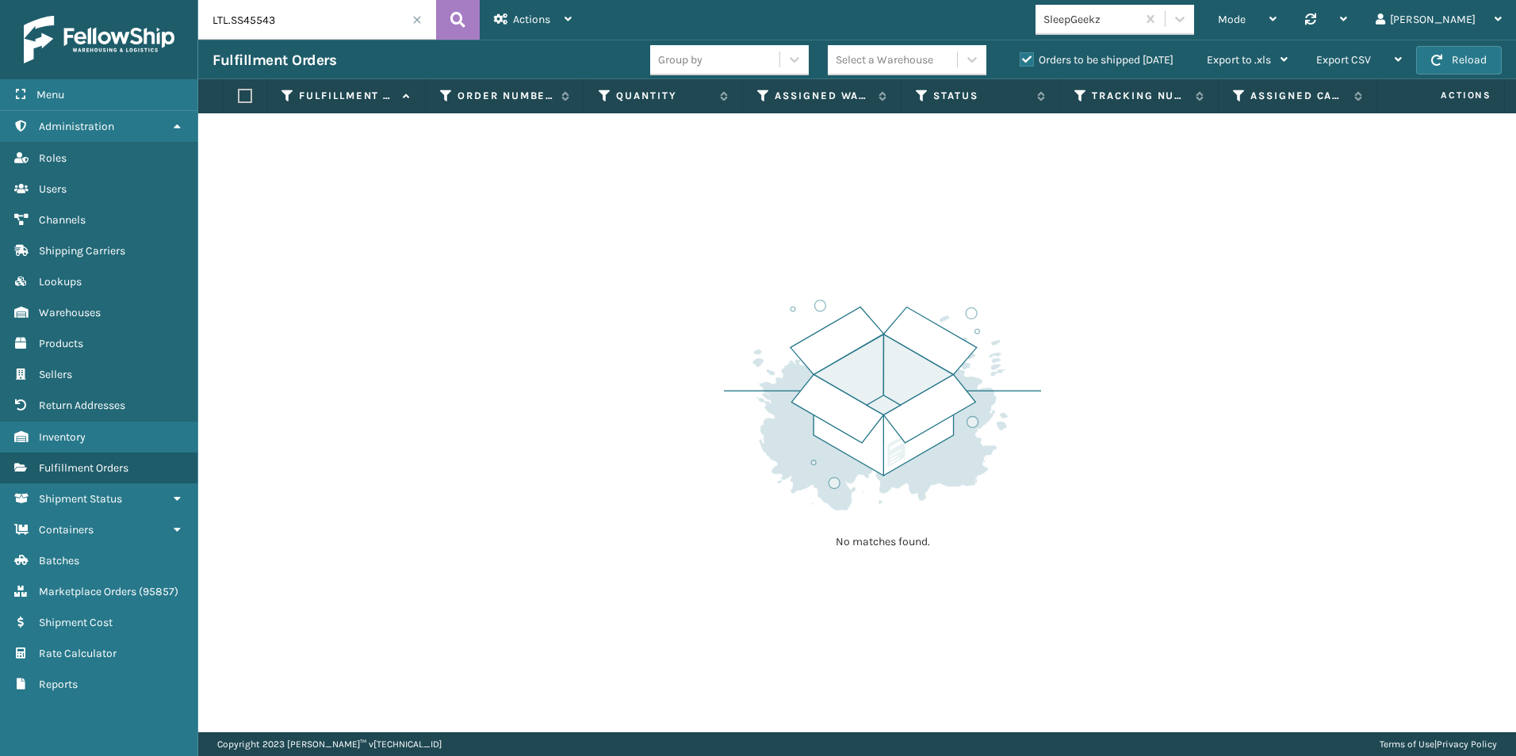
click at [415, 17] on span at bounding box center [417, 20] width 10 height 10
click at [922, 92] on icon at bounding box center [922, 96] width 13 height 14
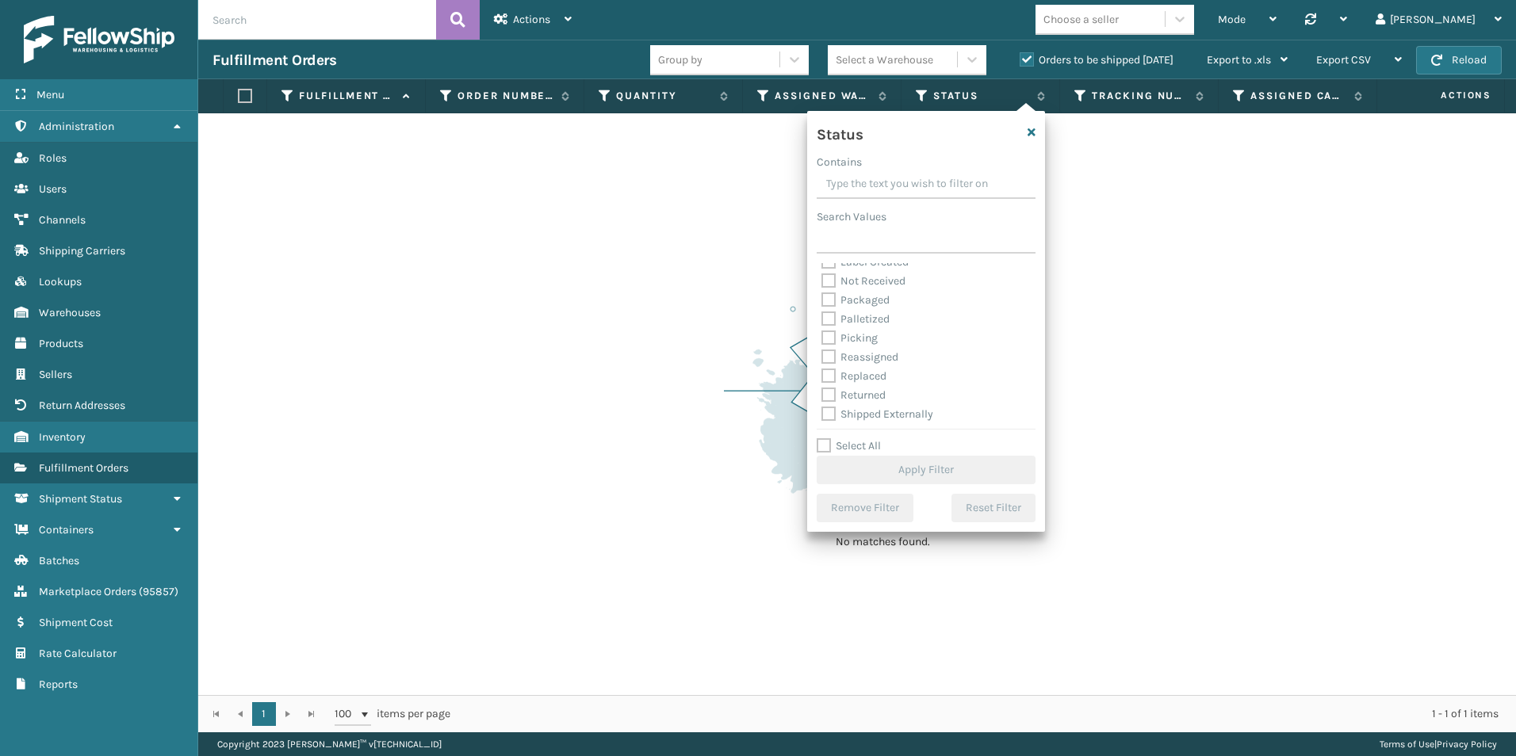
scroll to position [89, 0]
click at [828, 337] on label "Picking" at bounding box center [849, 335] width 56 height 13
click at [822, 337] on input "Picking" at bounding box center [821, 332] width 1 height 10
click at [900, 467] on button "Apply Filter" at bounding box center [925, 470] width 219 height 29
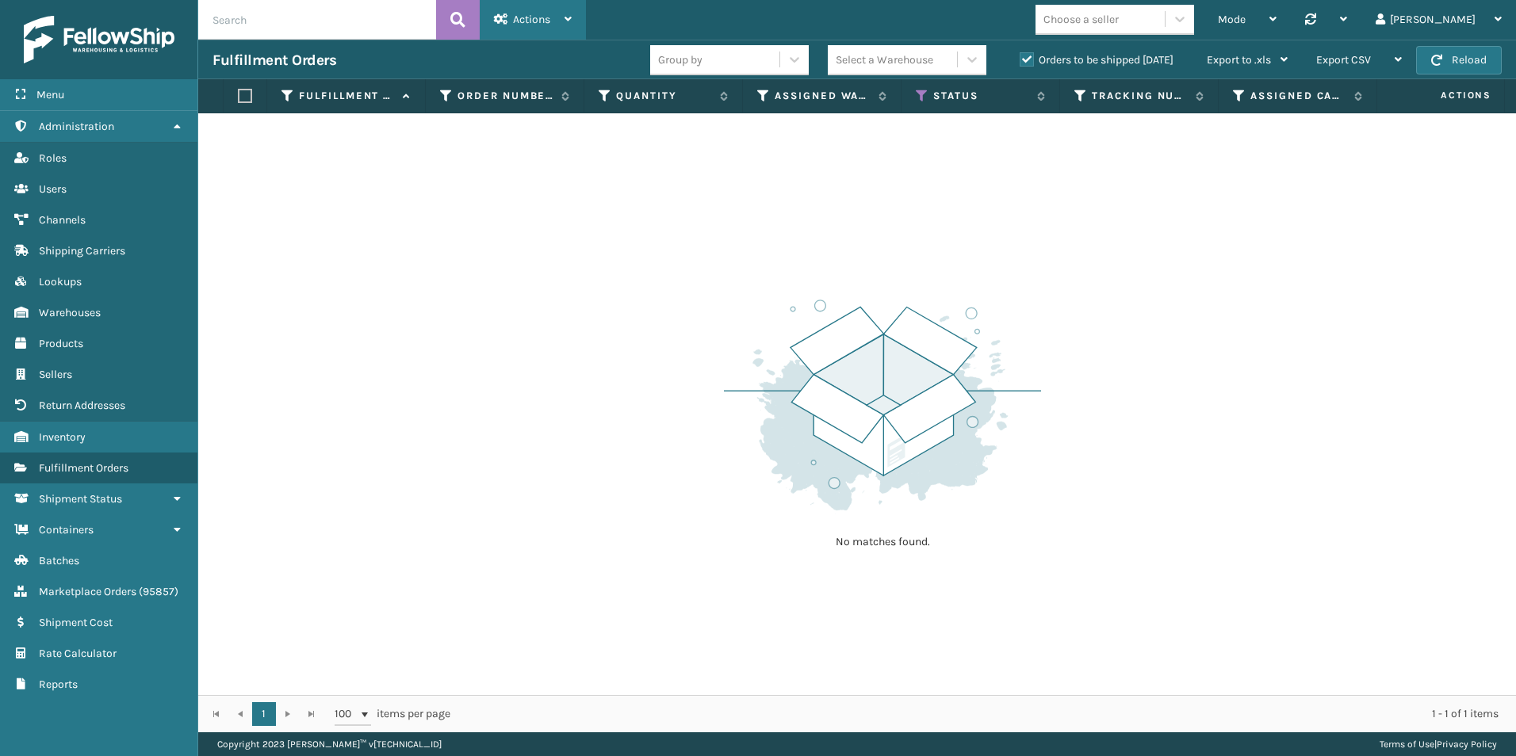
click at [563, 5] on div "Actions" at bounding box center [533, 20] width 78 height 40
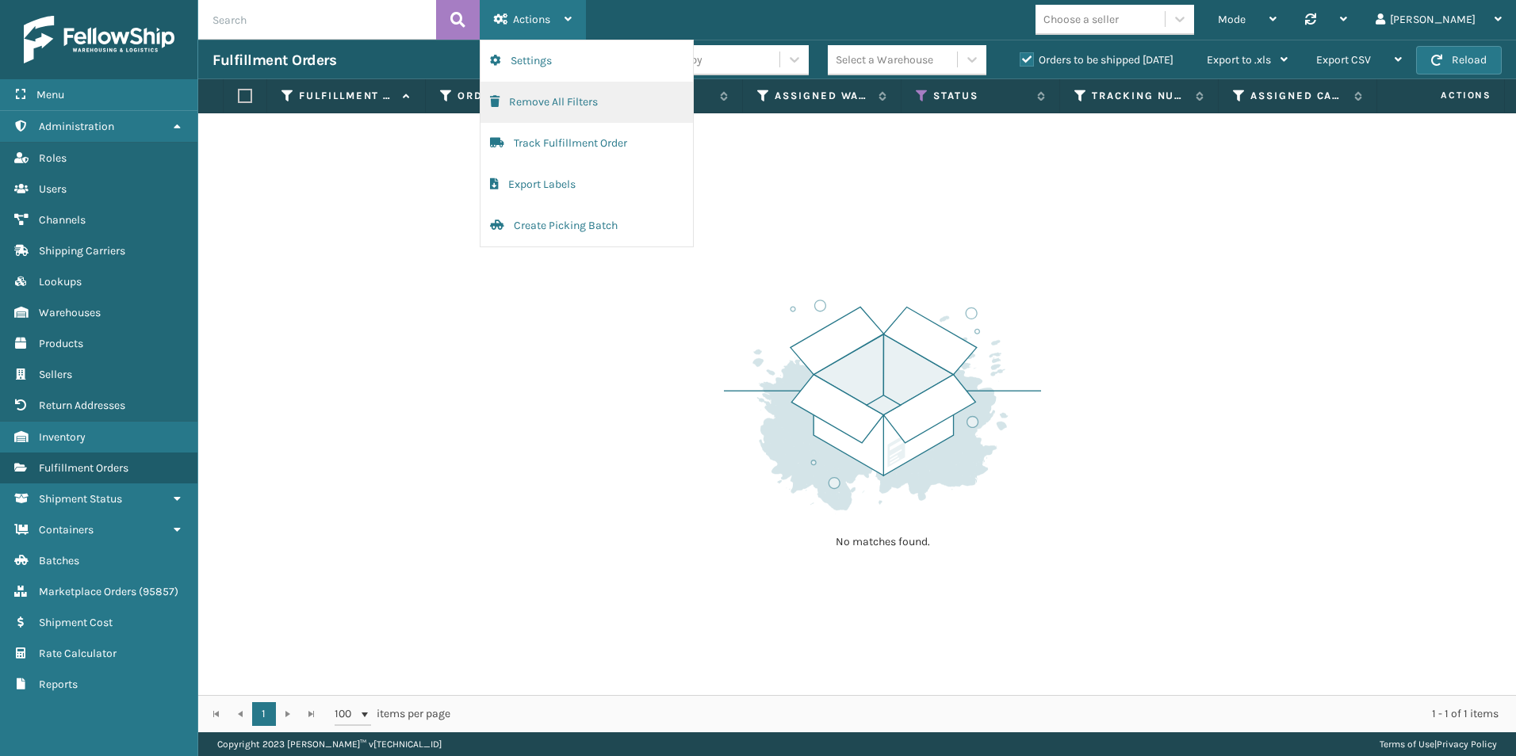
click at [534, 97] on button "Remove All Filters" at bounding box center [586, 102] width 212 height 41
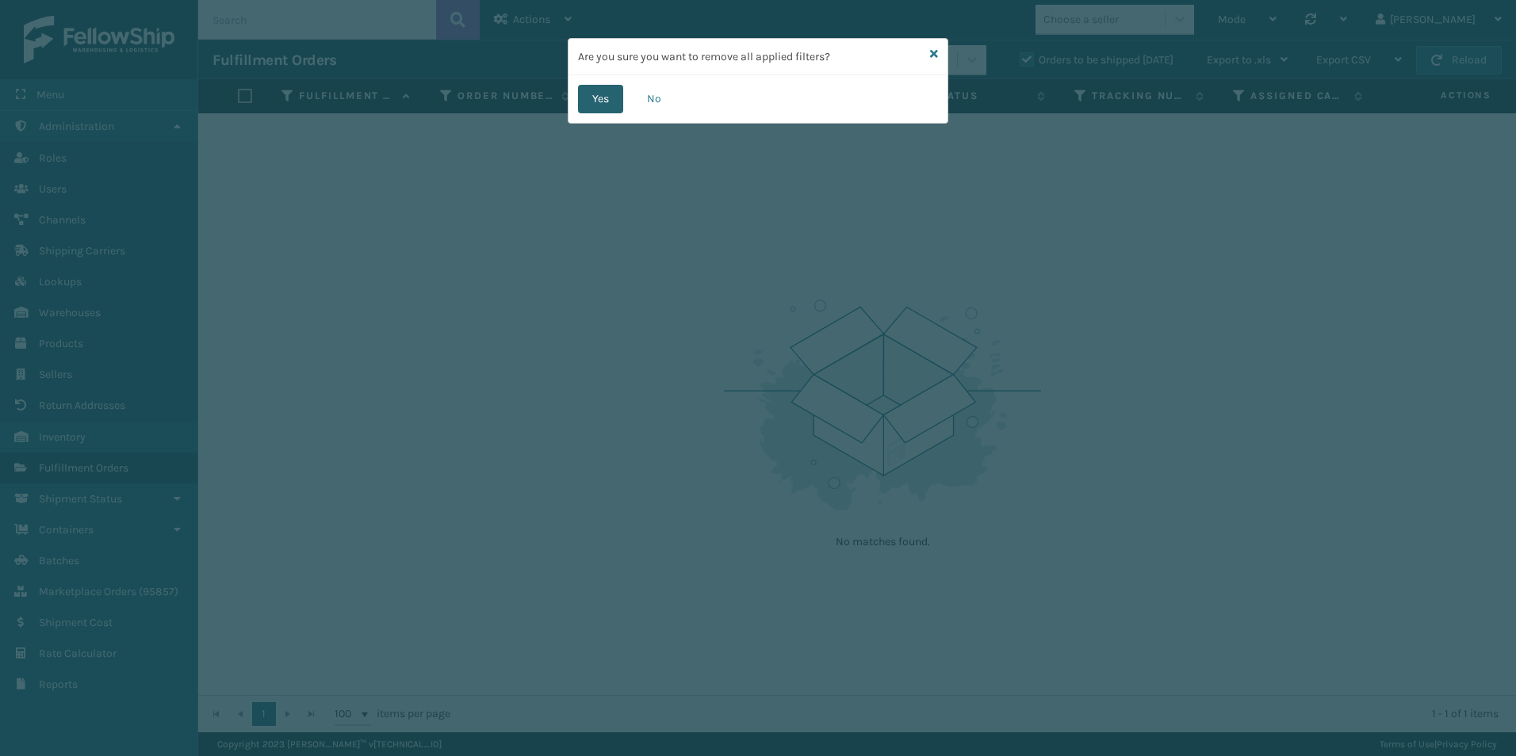
click at [595, 99] on button "Yes" at bounding box center [600, 99] width 45 height 29
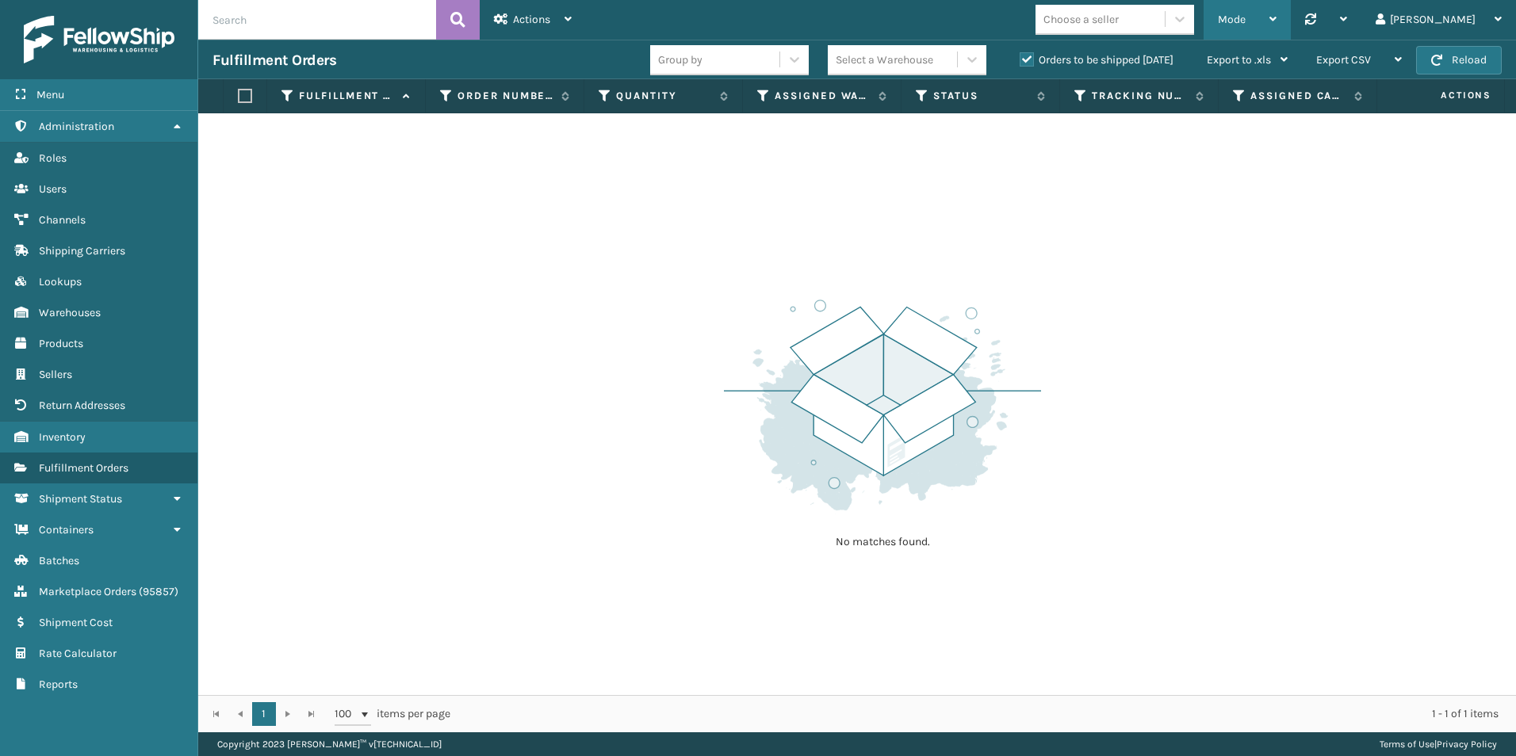
click at [1276, 10] on div "Mode" at bounding box center [1247, 20] width 59 height 40
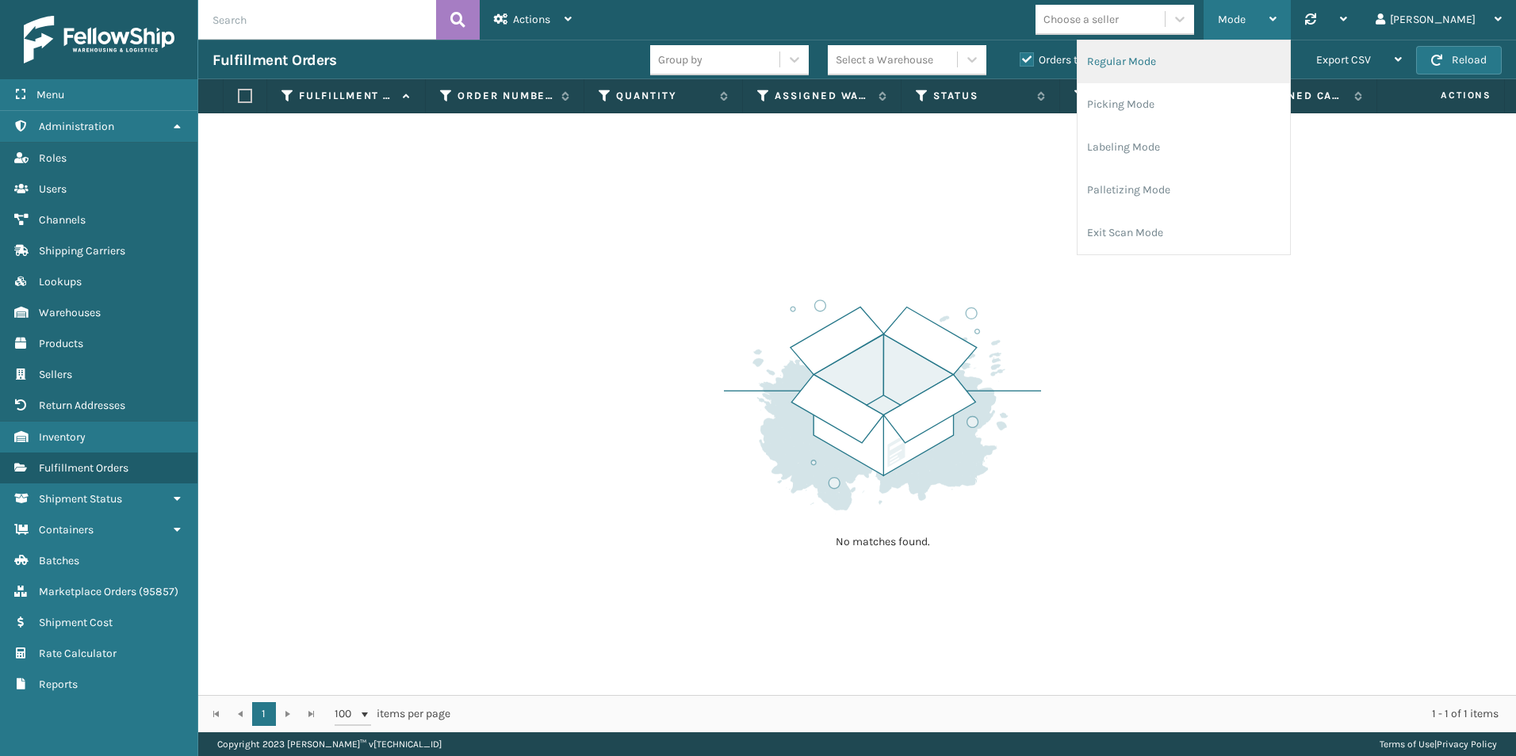
click at [1264, 59] on li "Regular Mode" at bounding box center [1183, 61] width 212 height 43
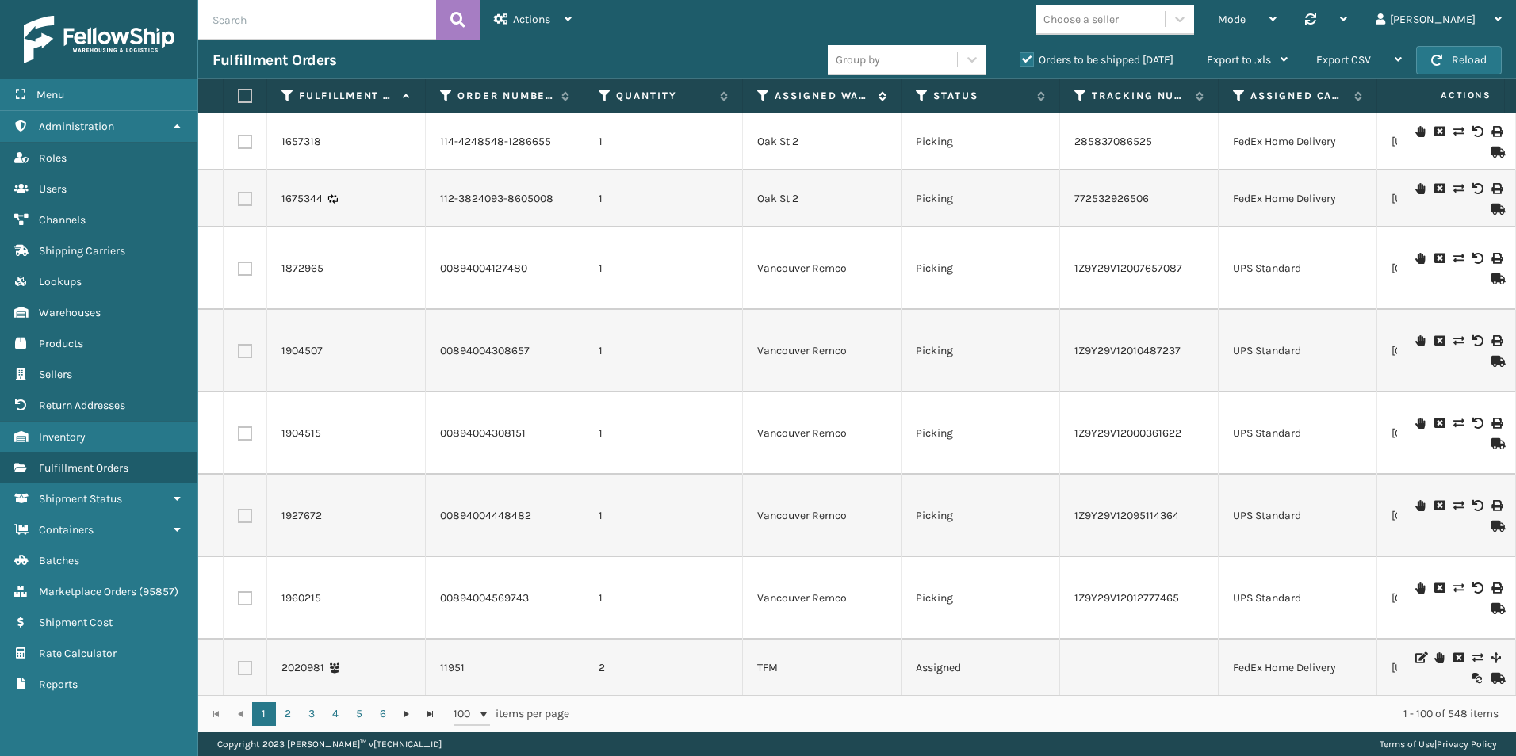
click at [765, 94] on icon at bounding box center [763, 96] width 13 height 14
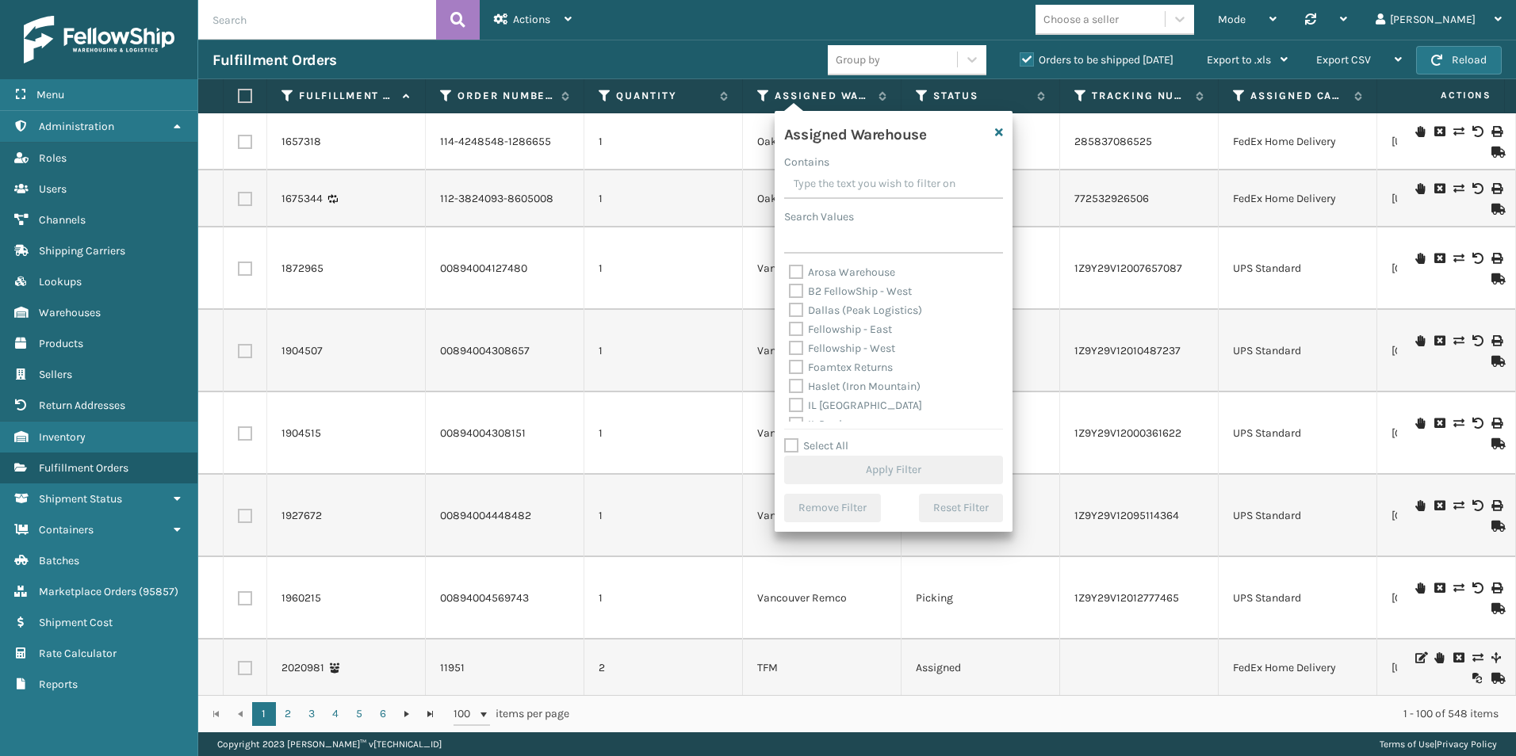
click at [794, 350] on label "Fellowship - West" at bounding box center [842, 348] width 106 height 13
click at [790, 350] on input "Fellowship - West" at bounding box center [789, 344] width 1 height 10
click at [879, 475] on button "Apply Filter" at bounding box center [893, 470] width 219 height 29
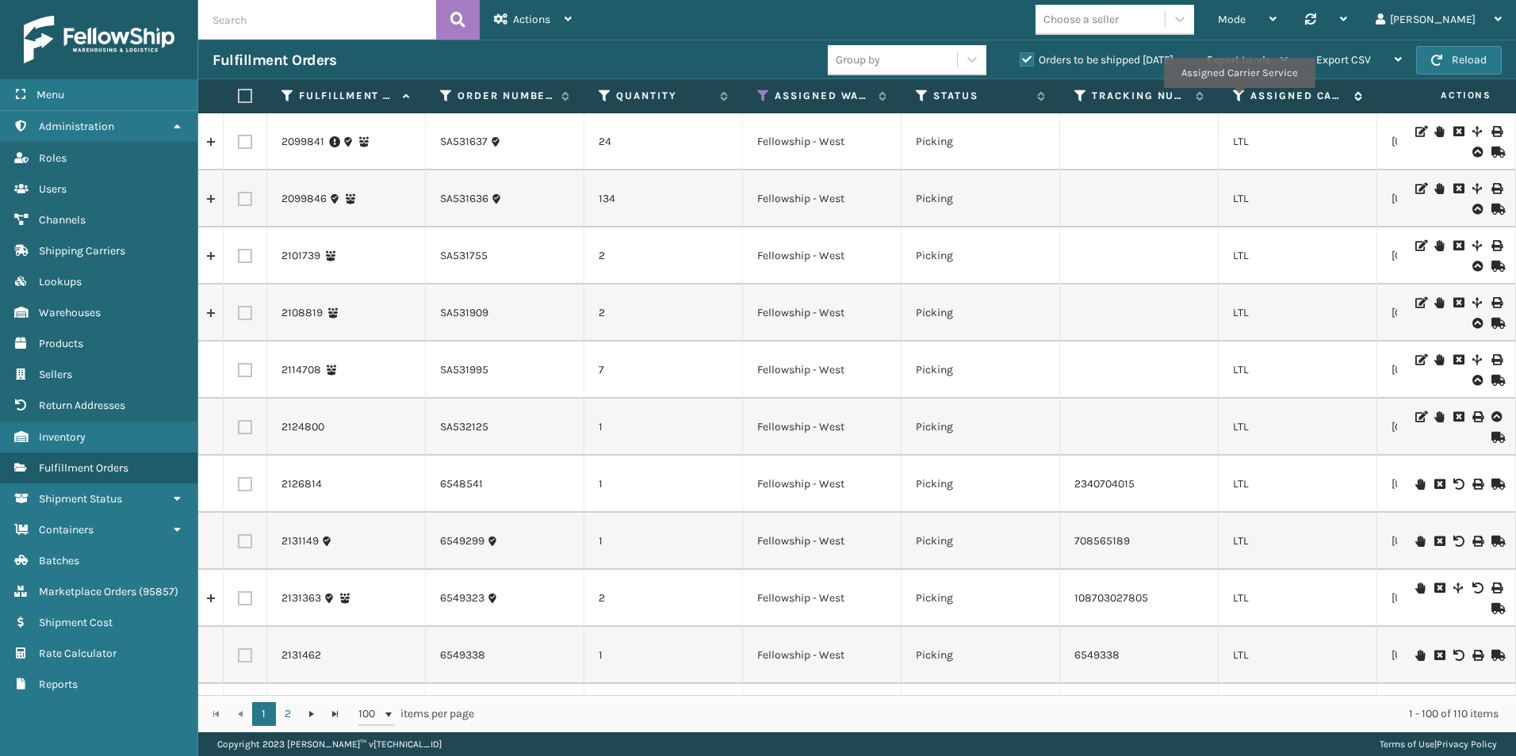
click at [1241, 96] on icon at bounding box center [1239, 96] width 13 height 14
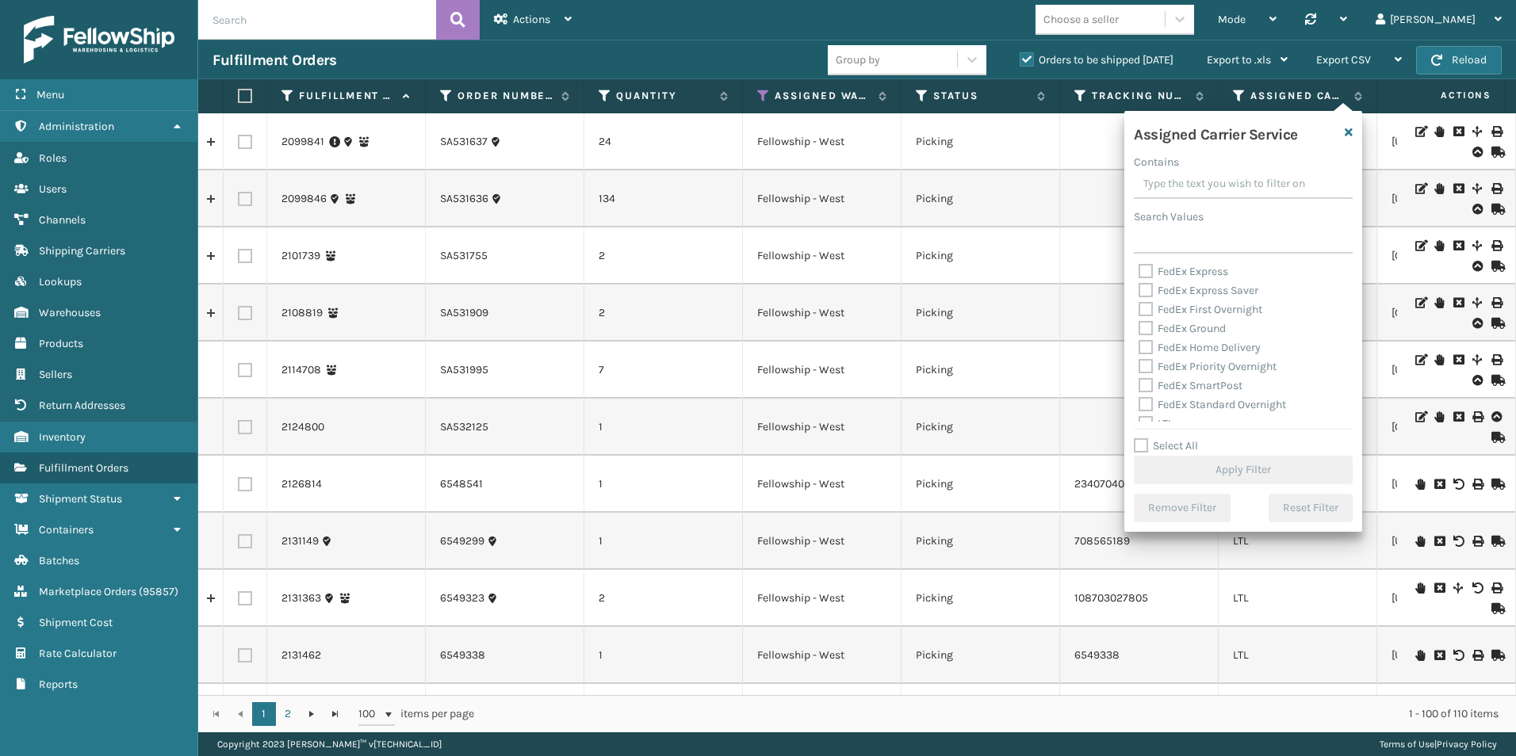
scroll to position [159, 0]
click at [1149, 342] on label "LTL" at bounding box center [1155, 341] width 35 height 13
click at [1139, 342] on input "LTL" at bounding box center [1138, 338] width 1 height 10
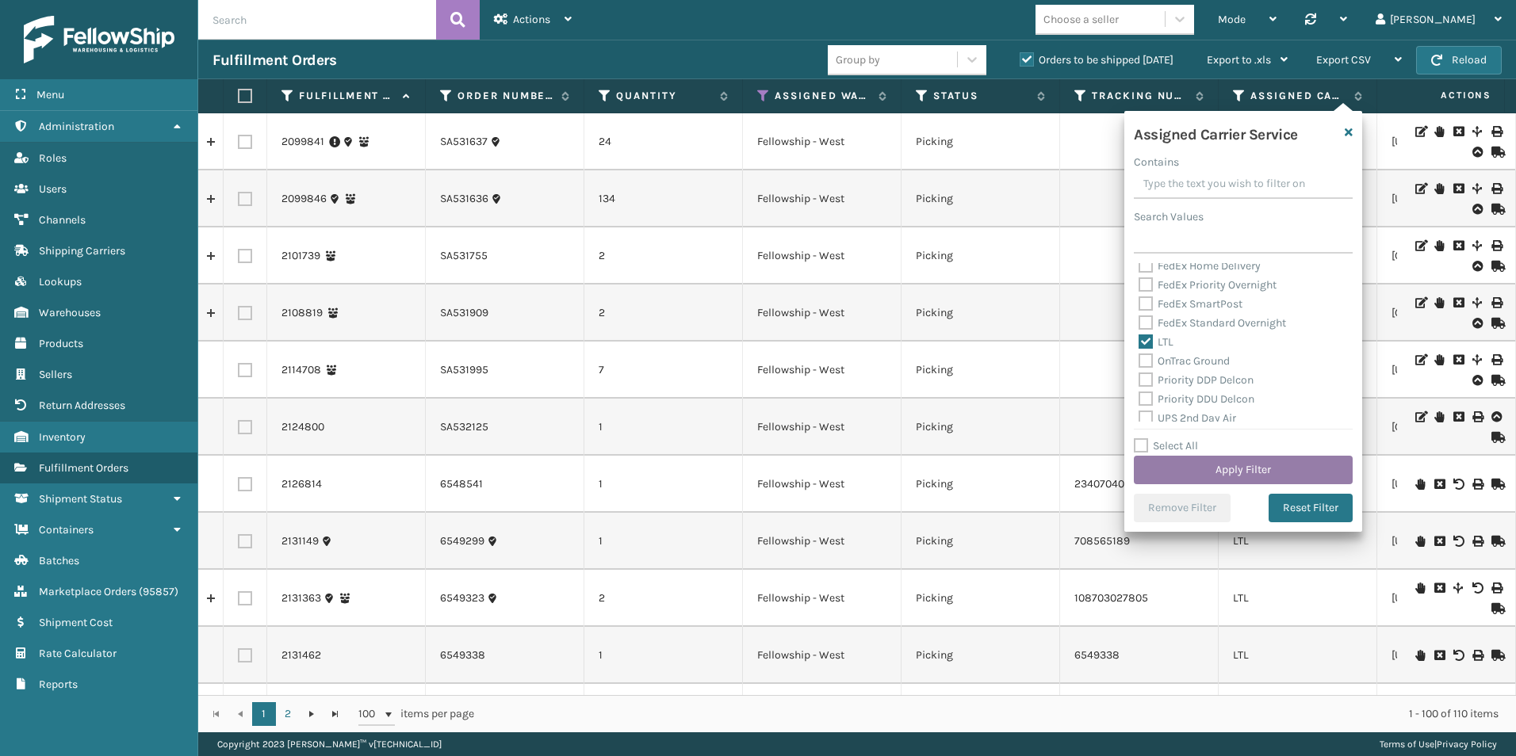
click at [1231, 476] on button "Apply Filter" at bounding box center [1243, 470] width 219 height 29
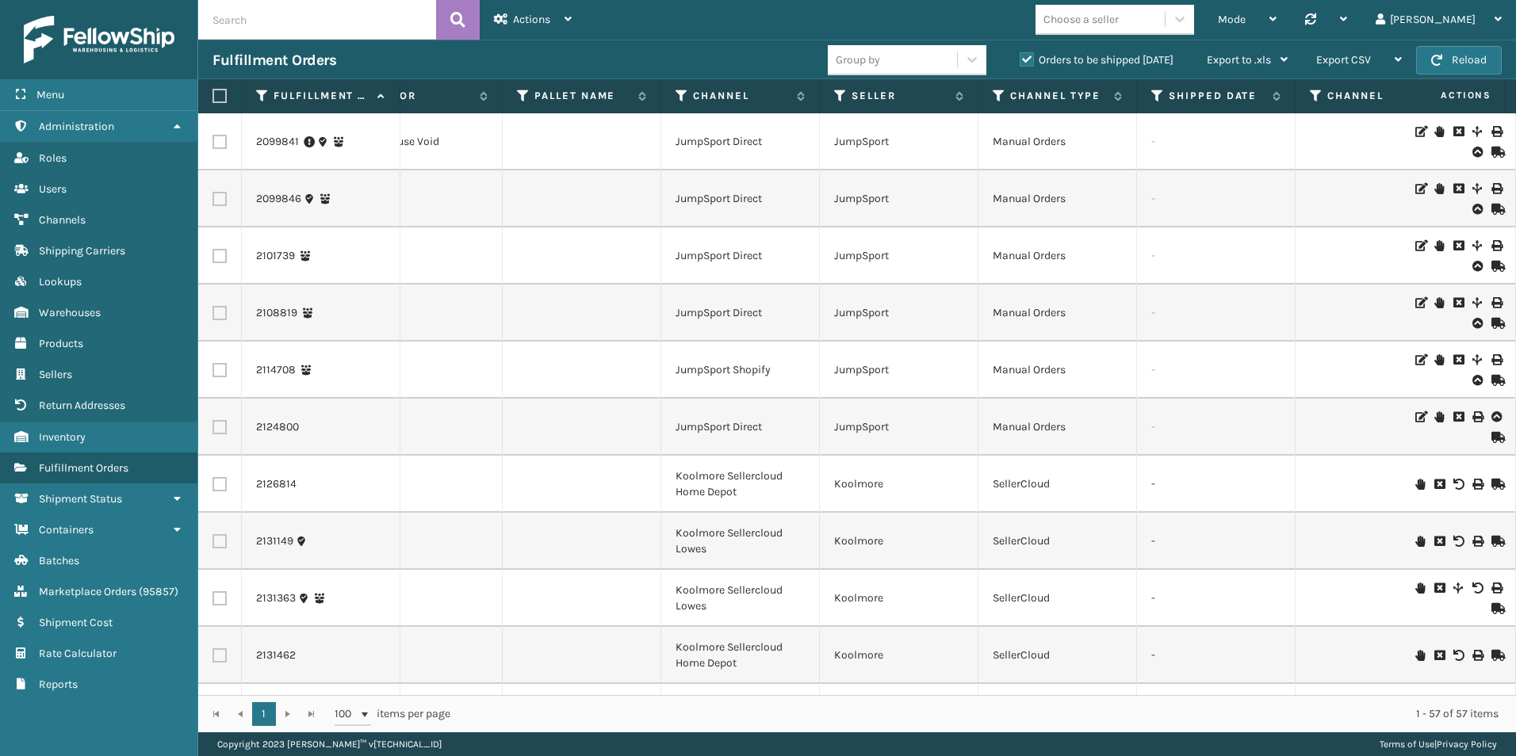
scroll to position [0, 1133]
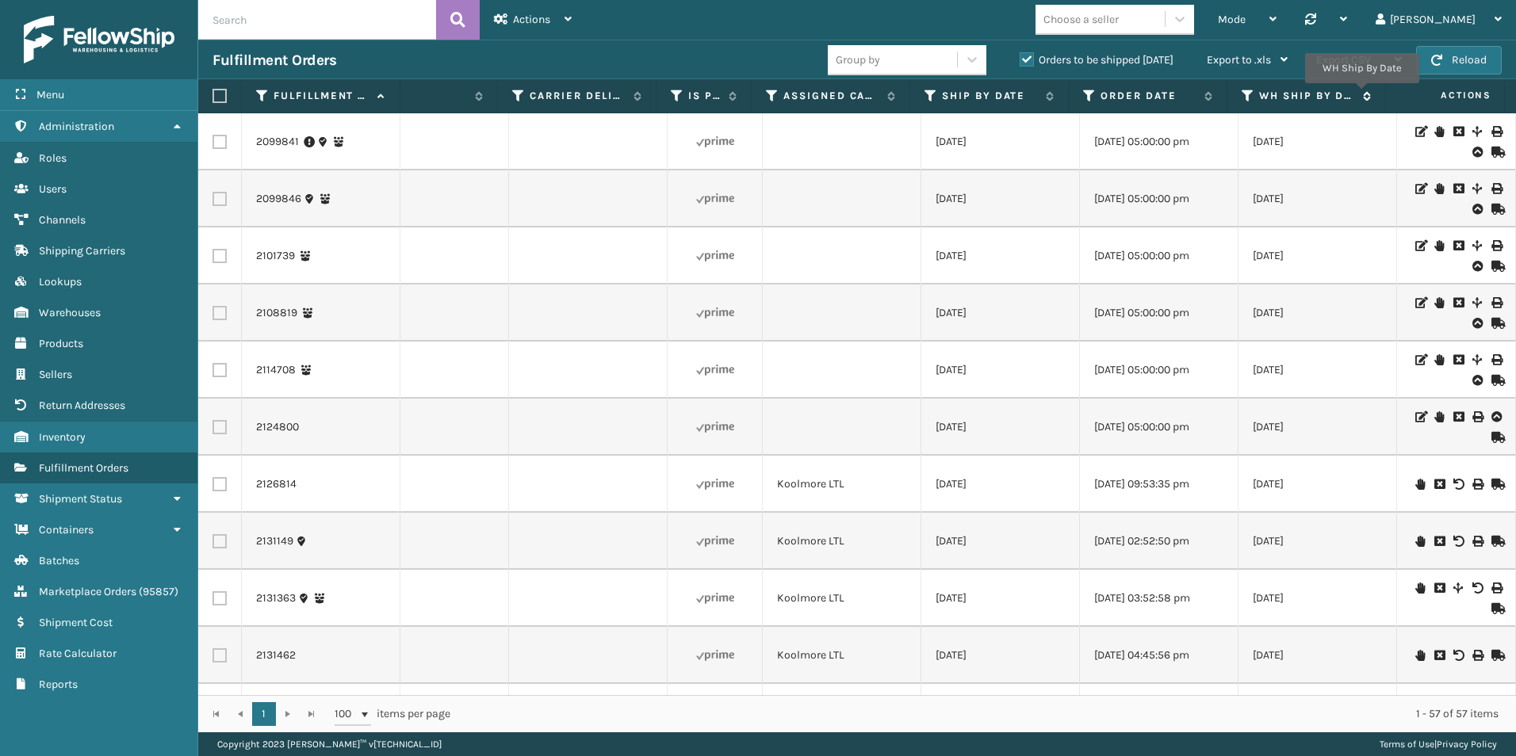
click at [1361, 94] on icon at bounding box center [1364, 96] width 13 height 10
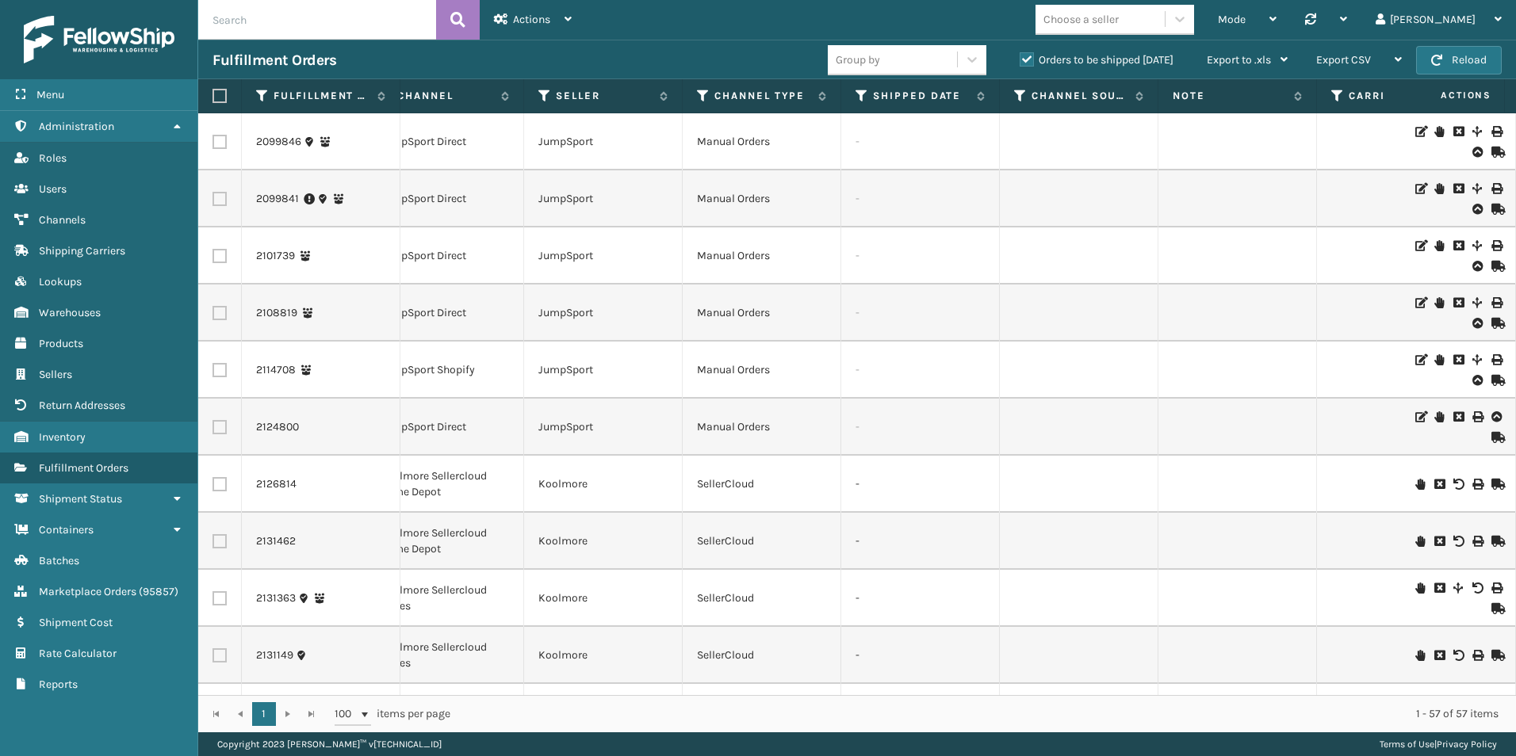
click at [808, 696] on div "1 1 100 items per page 1 - 57 of 57 items" at bounding box center [856, 713] width 1317 height 37
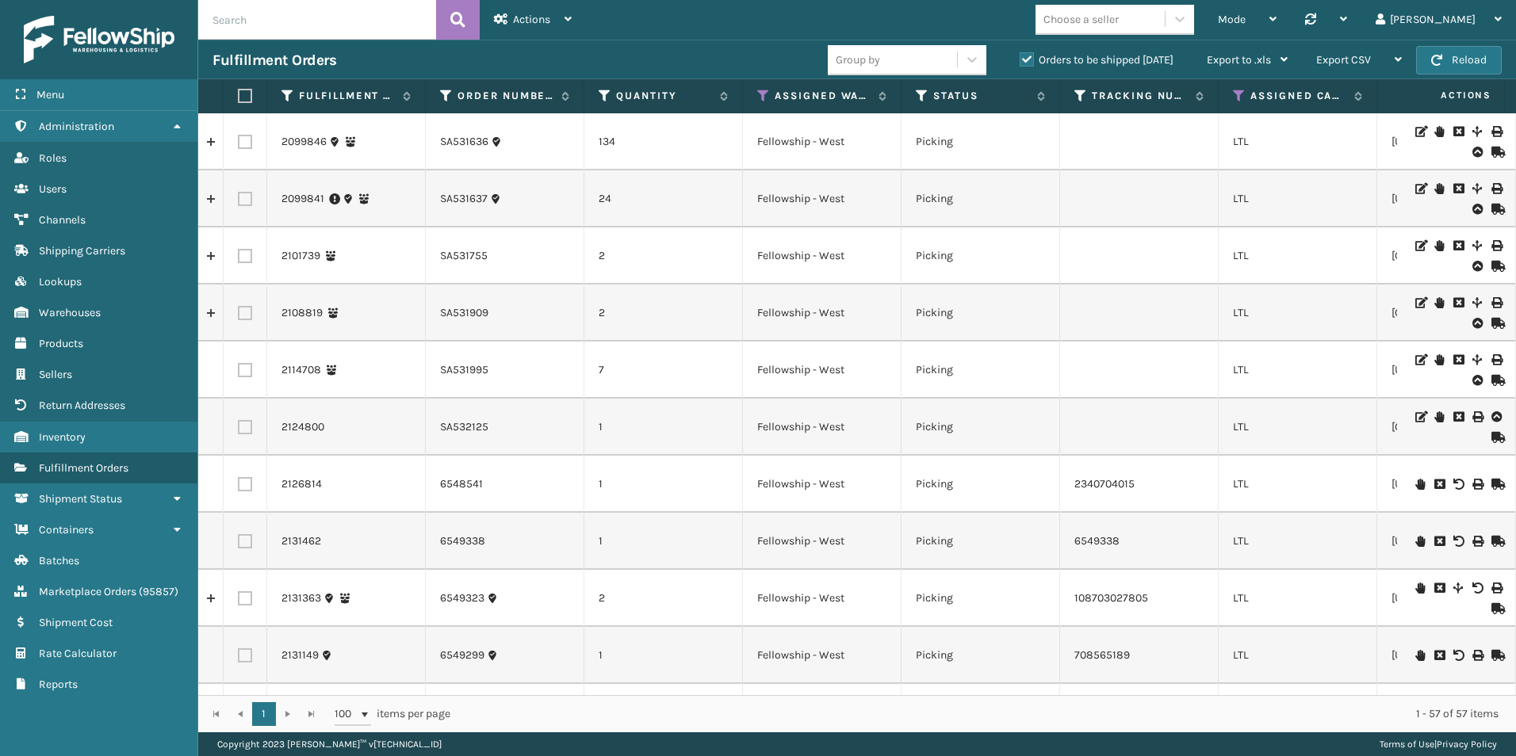
click at [1491, 147] on icon at bounding box center [1496, 152] width 10 height 11
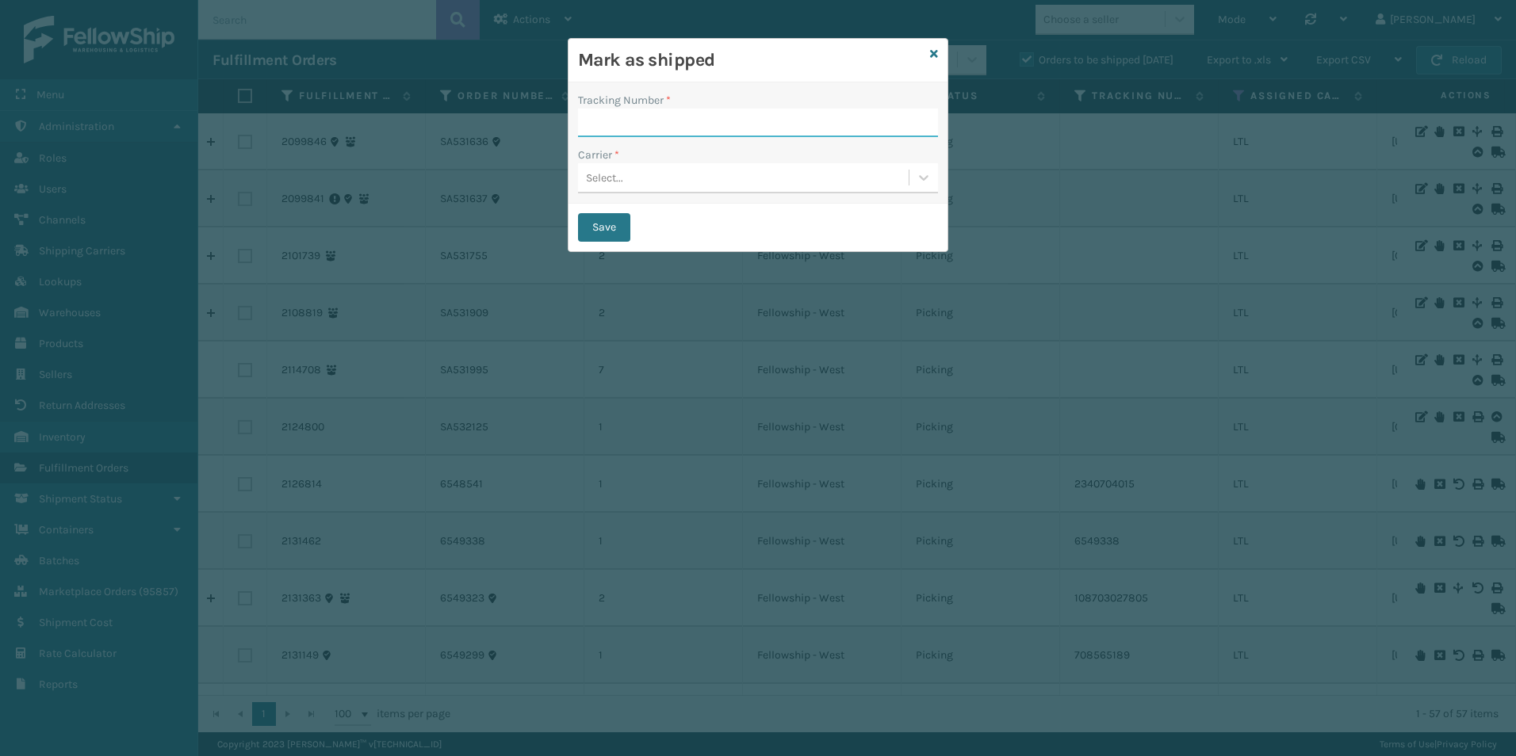
click at [611, 125] on input "Tracking Number *" at bounding box center [758, 123] width 360 height 29
click at [575, 109] on div "Tracking Number * Carrier * Select..." at bounding box center [757, 142] width 379 height 121
click at [619, 120] on input "Tracking Number *" at bounding box center [758, 123] width 360 height 29
click at [697, 174] on div "Select..." at bounding box center [743, 178] width 331 height 26
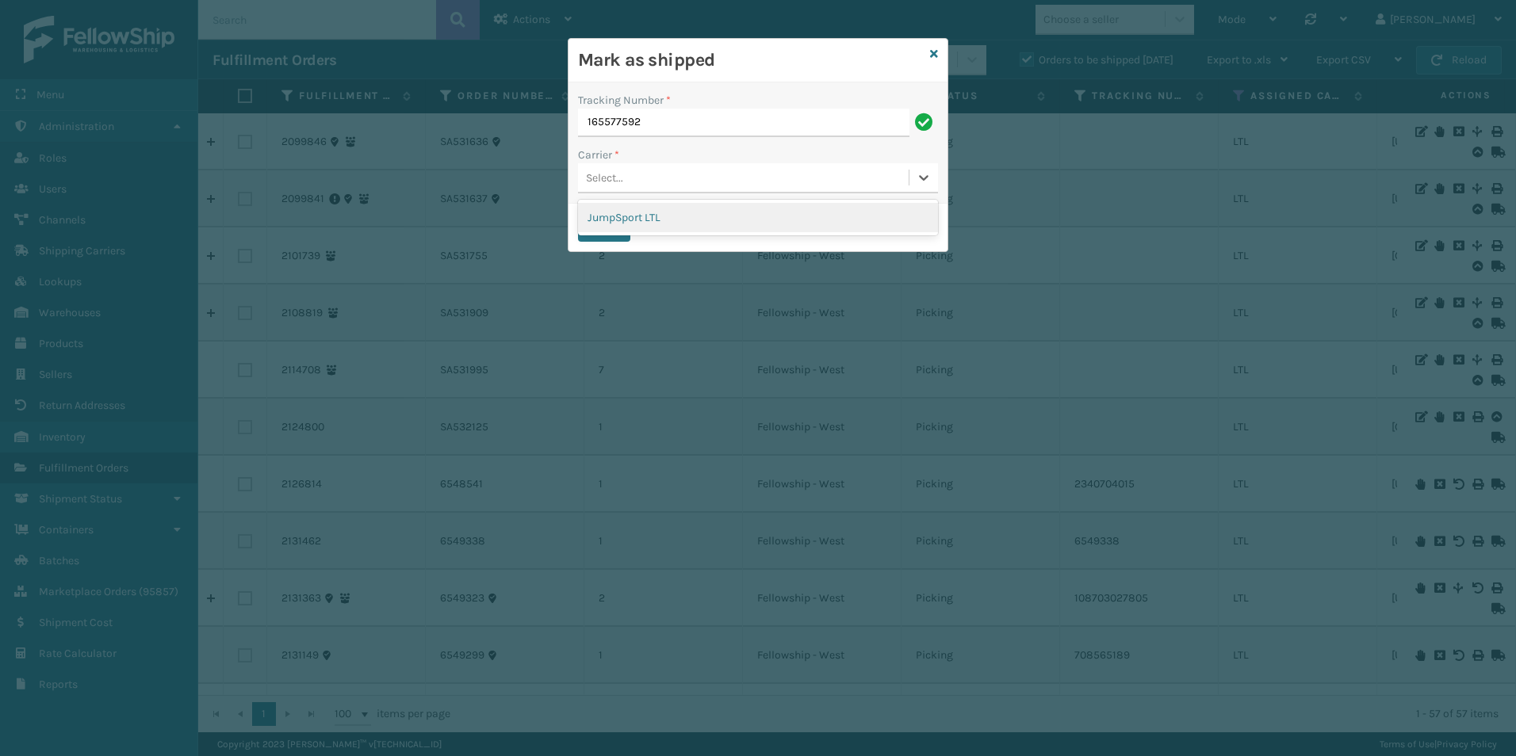
click at [644, 213] on div "JumpSport LTL" at bounding box center [758, 217] width 360 height 29
click at [606, 226] on button "Save" at bounding box center [604, 227] width 52 height 29
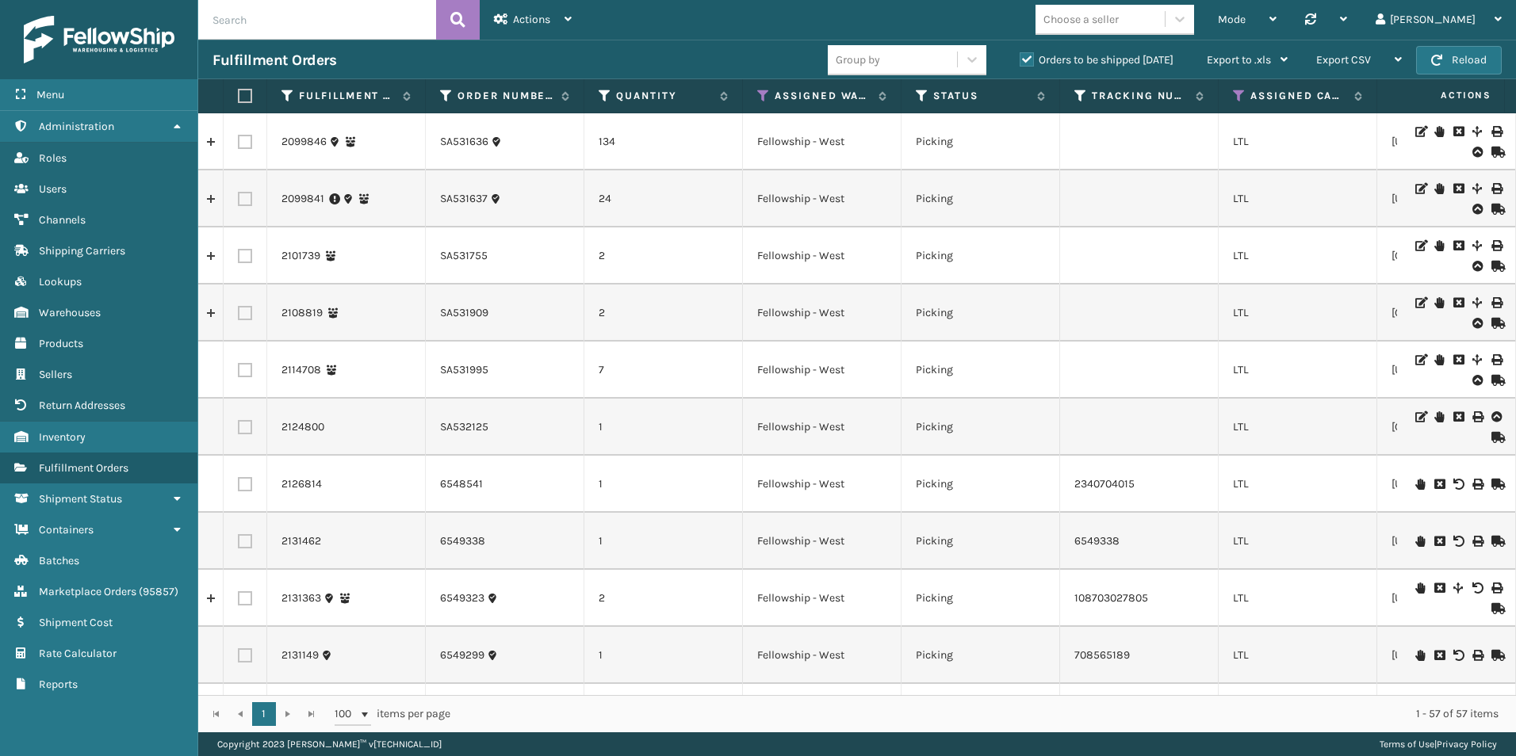
click at [1491, 153] on icon at bounding box center [1496, 152] width 10 height 11
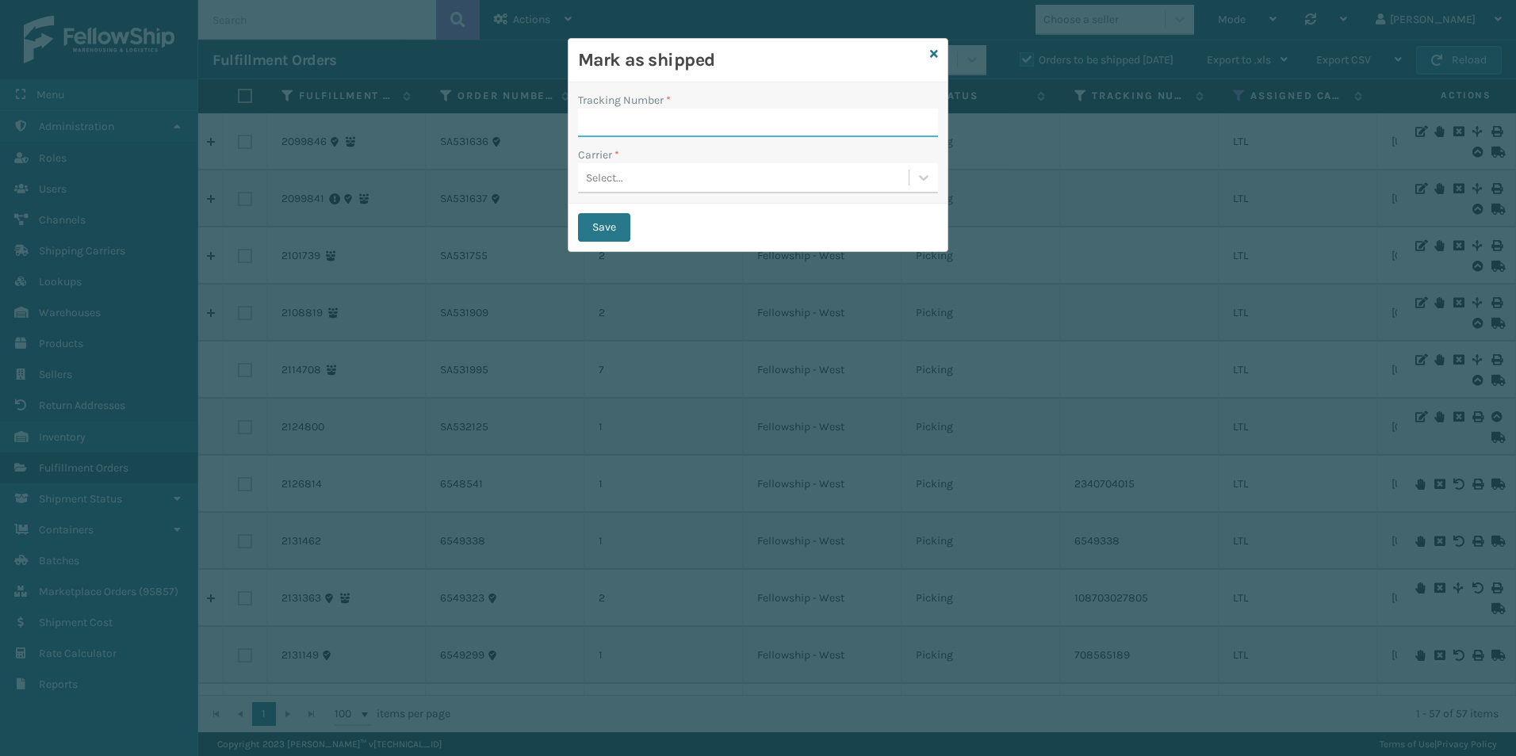
click at [649, 123] on input "Tracking Number *" at bounding box center [758, 123] width 360 height 29
paste input "165577592"
click at [625, 179] on div "Select..." at bounding box center [743, 178] width 331 height 26
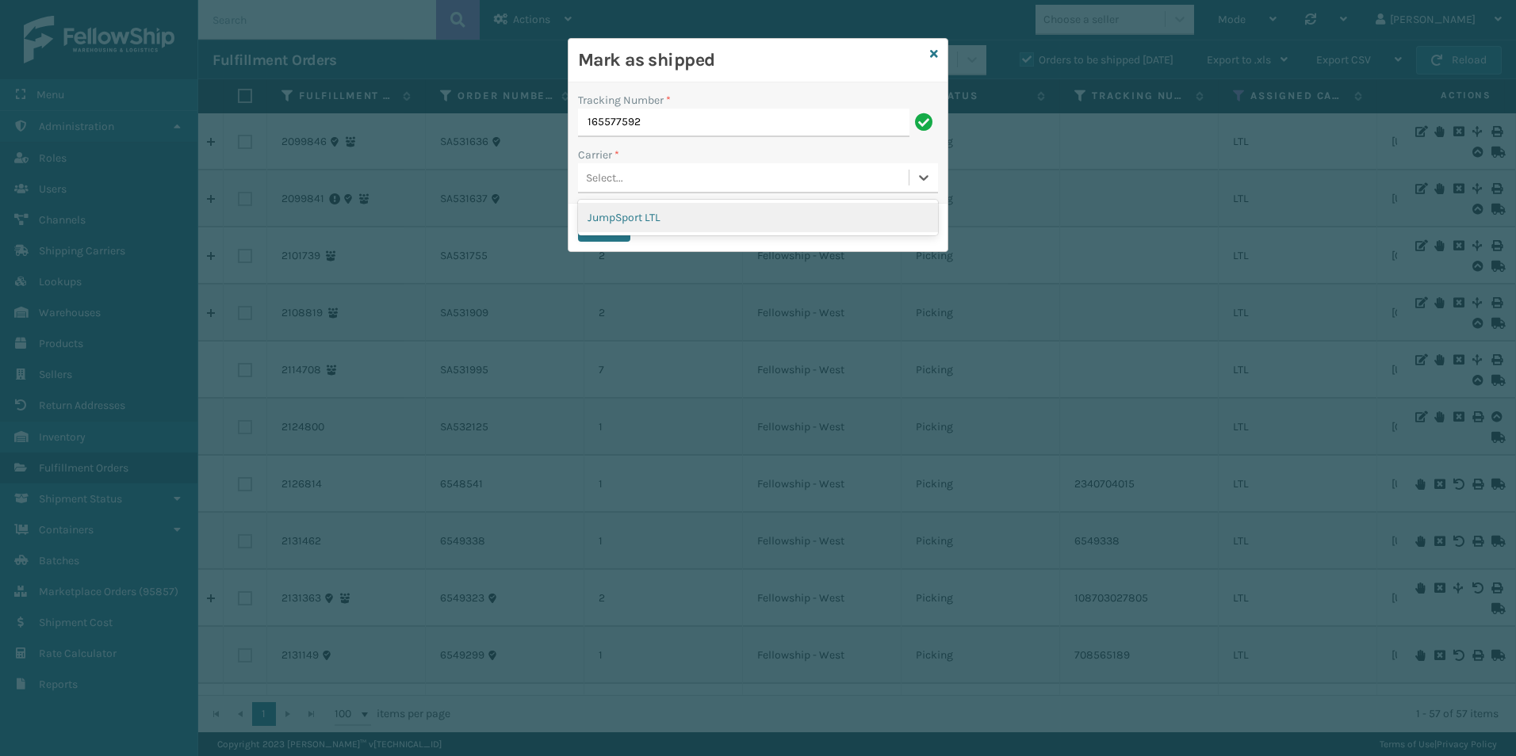
click at [656, 216] on div "JumpSport LTL" at bounding box center [758, 217] width 360 height 29
drag, startPoint x: 617, startPoint y: 220, endPoint x: 623, endPoint y: 201, distance: 19.8
click at [622, 202] on form "Mark as shipped Tracking Number * 165577592 Carrier * option JumpSport LTL, sel…" at bounding box center [757, 145] width 379 height 212
click at [595, 220] on button "Save" at bounding box center [604, 227] width 52 height 29
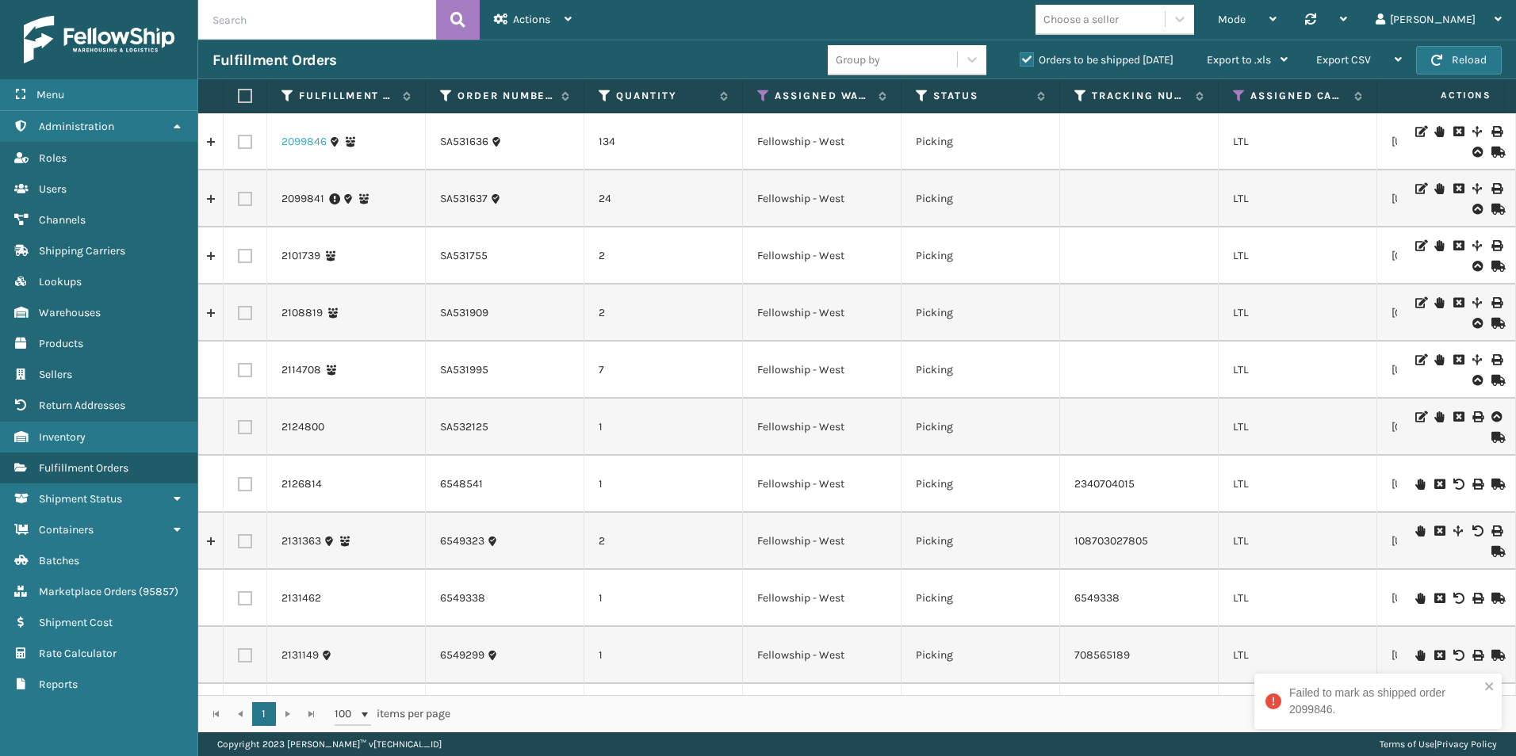
click at [304, 136] on link "2099846" at bounding box center [303, 142] width 45 height 16
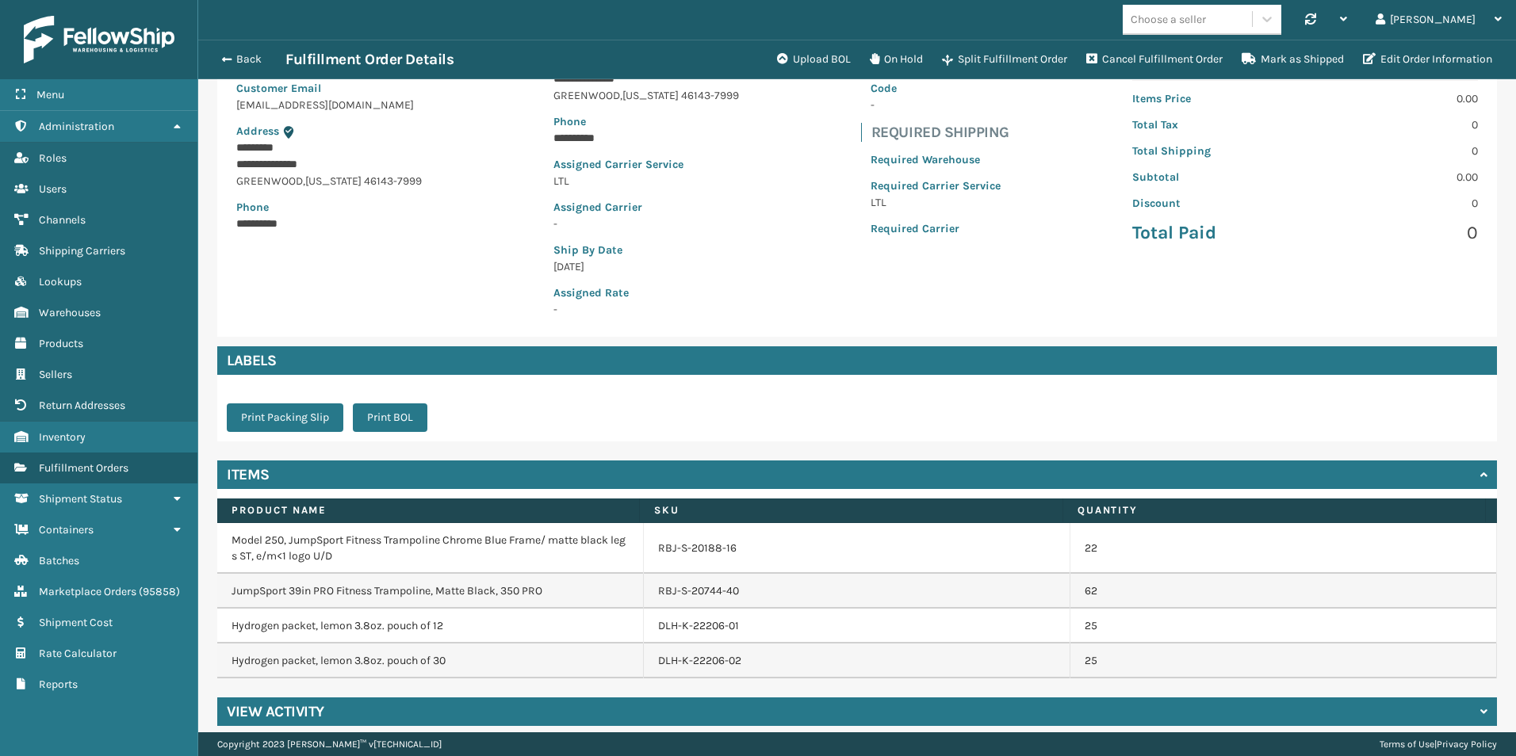
scroll to position [195, 0]
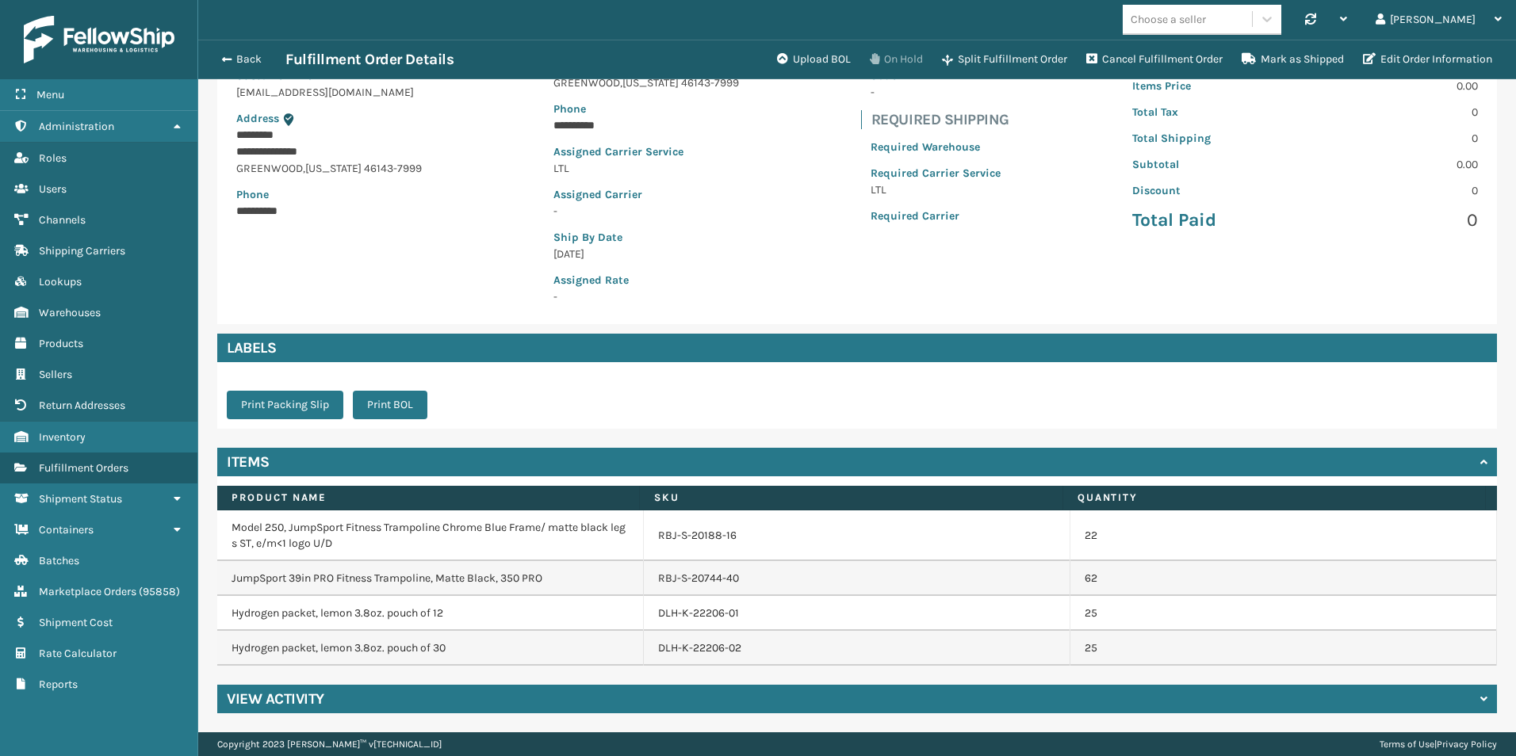
click at [890, 59] on button "On Hold" at bounding box center [896, 60] width 72 height 32
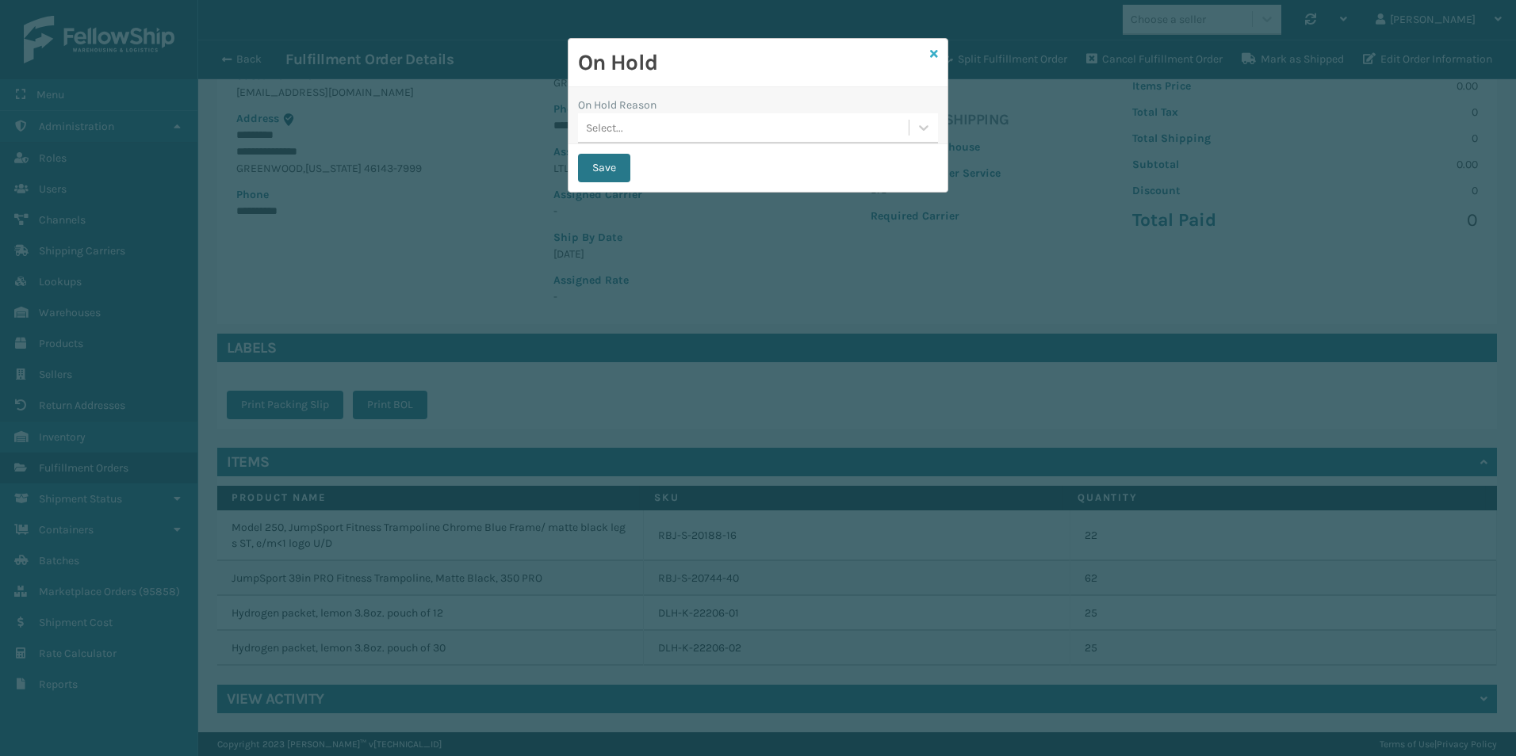
click at [935, 52] on icon at bounding box center [934, 53] width 8 height 11
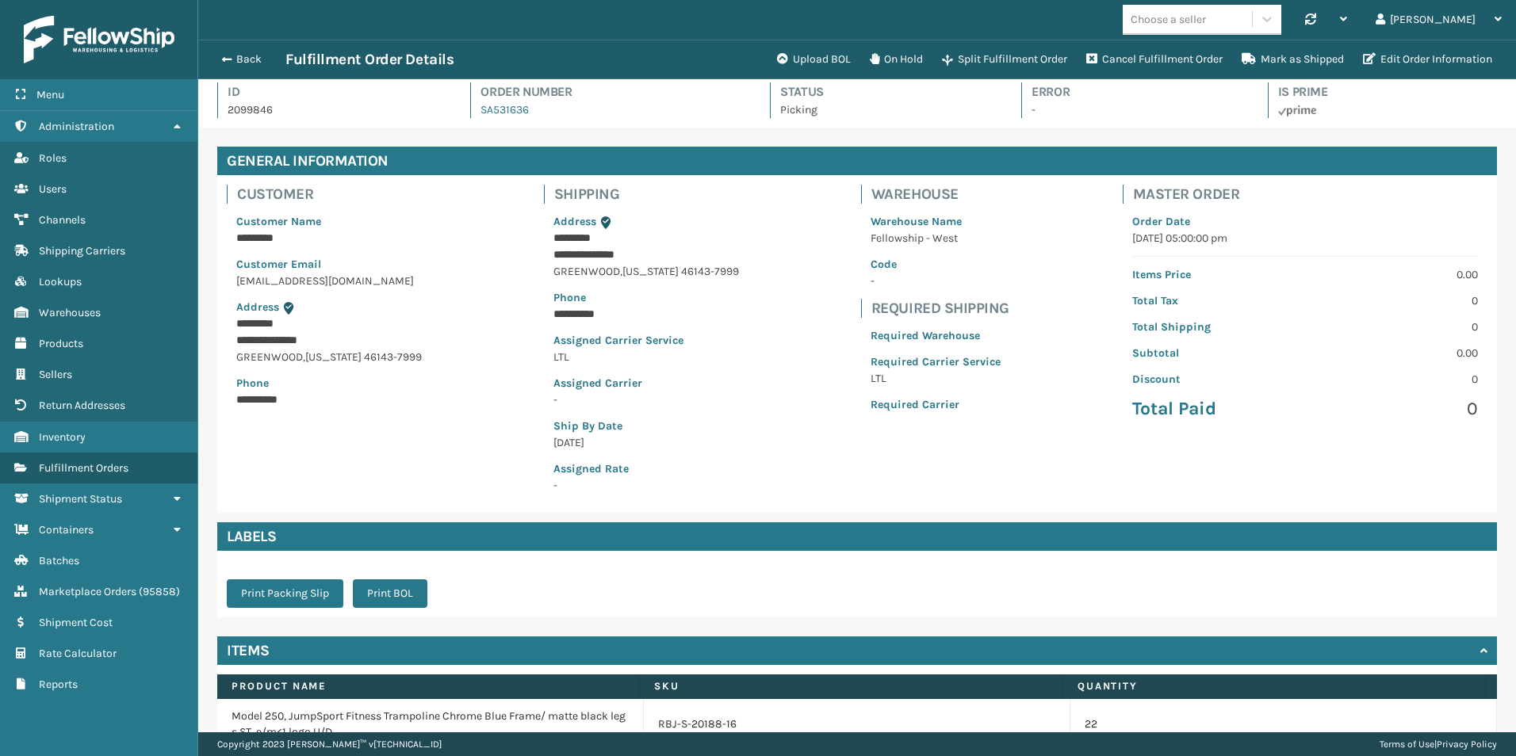
scroll to position [0, 0]
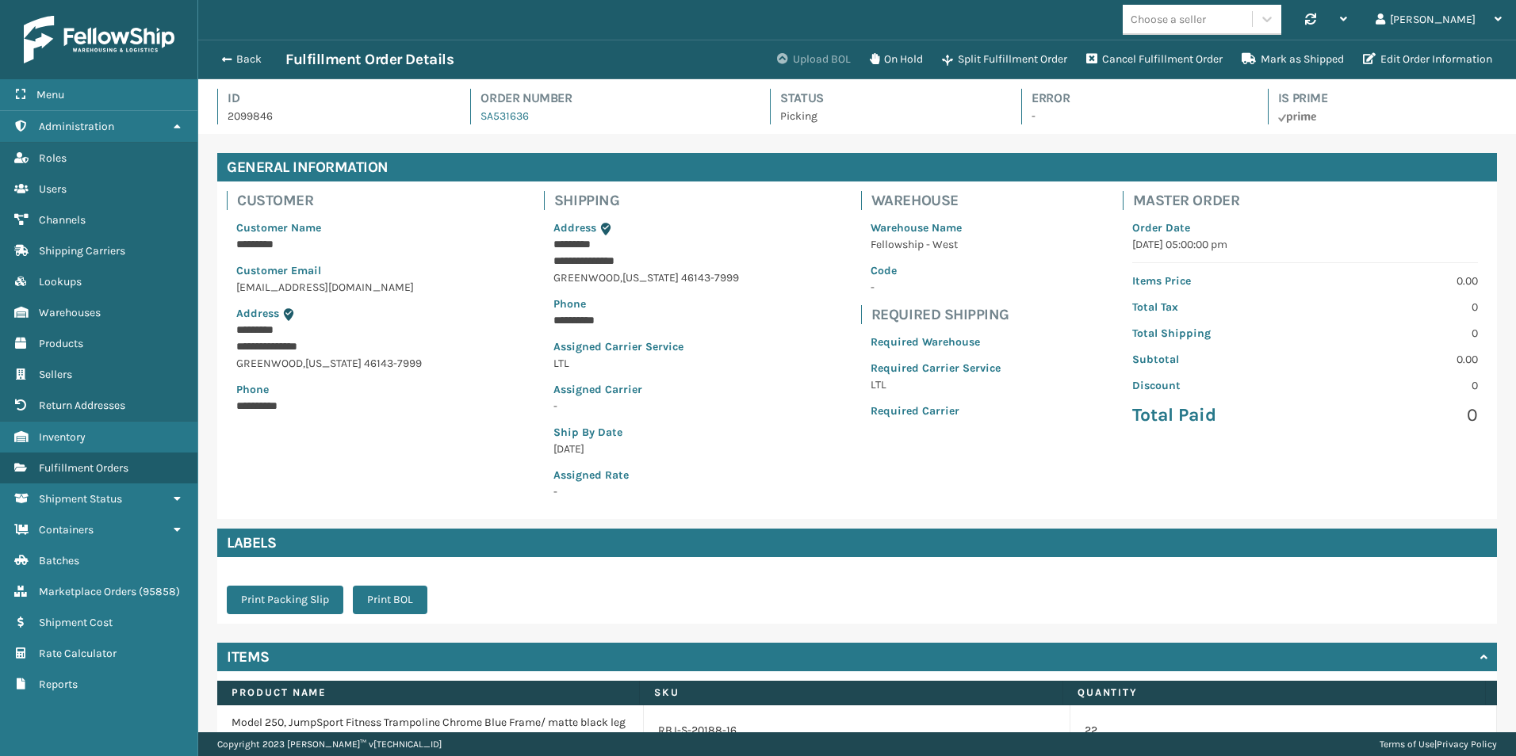
click at [805, 55] on button "Upload BOL" at bounding box center [813, 60] width 93 height 32
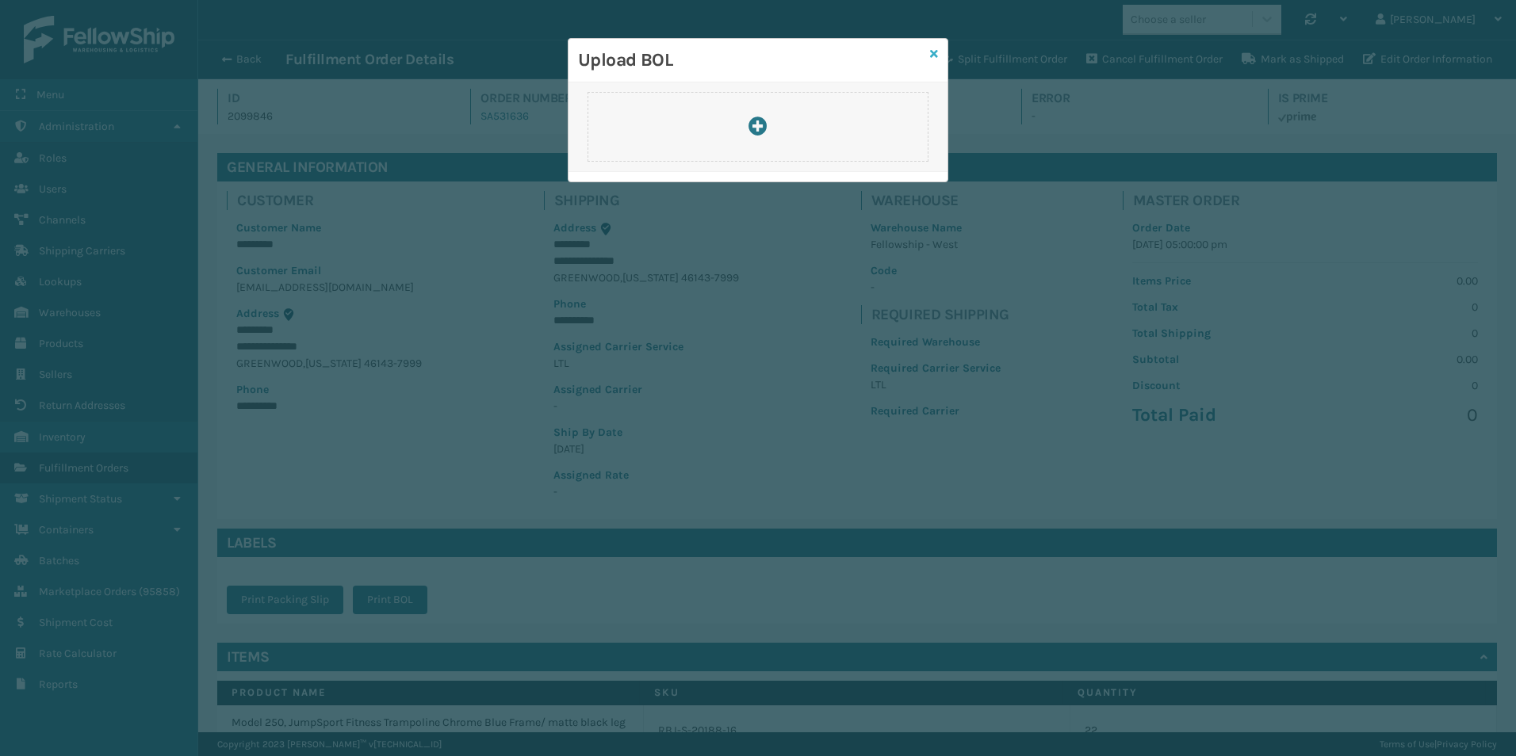
click at [935, 49] on icon at bounding box center [934, 53] width 8 height 11
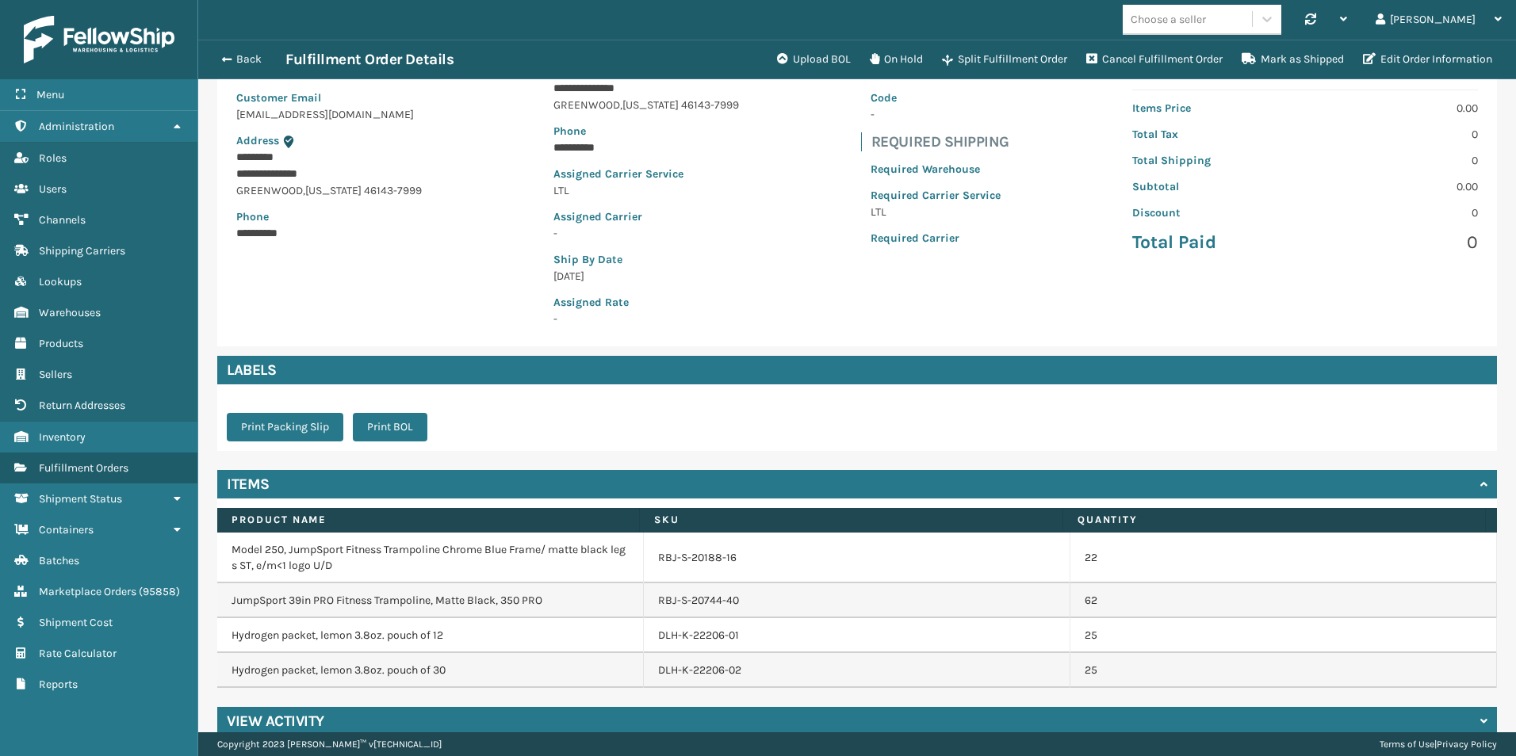
scroll to position [195, 0]
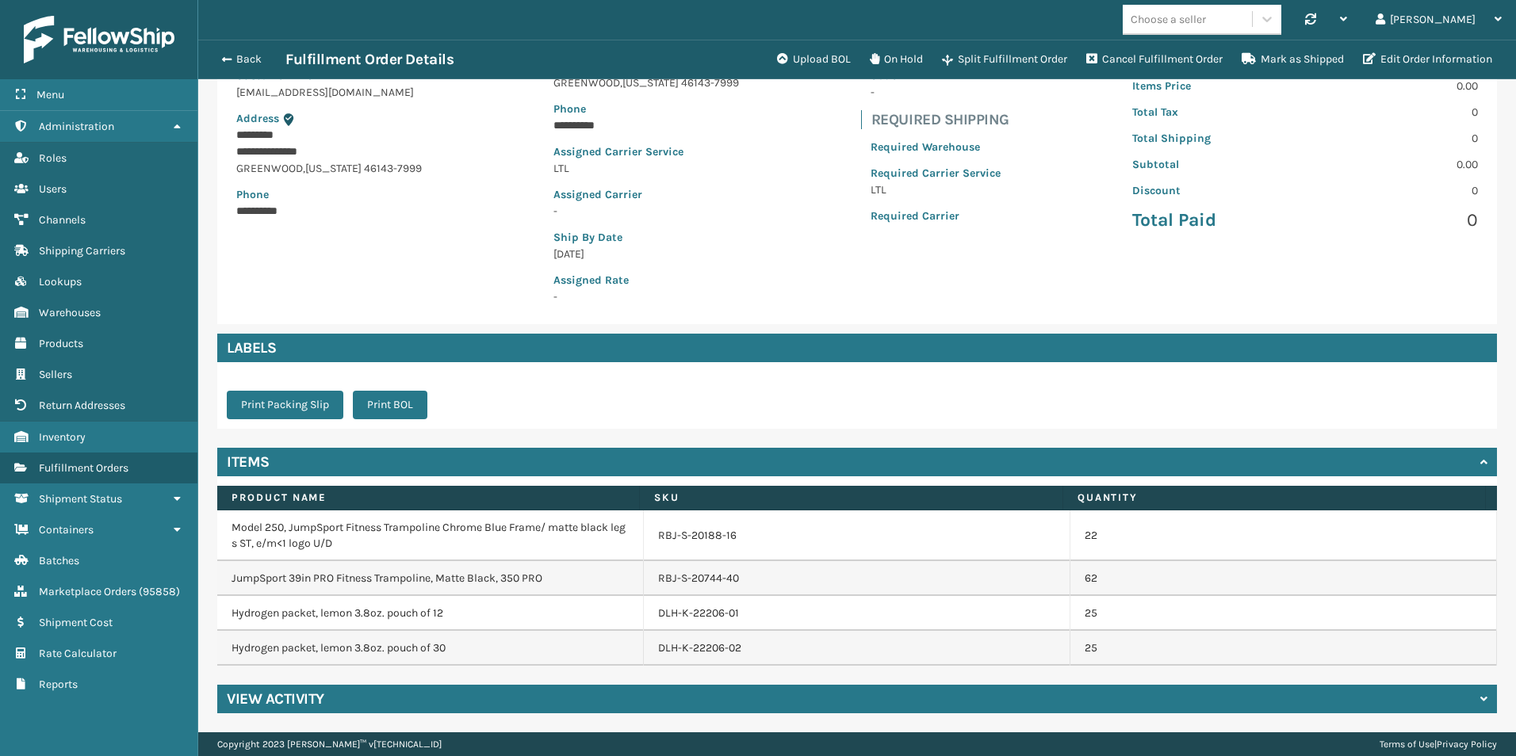
click at [286, 697] on h4 "View Activity" at bounding box center [275, 699] width 97 height 19
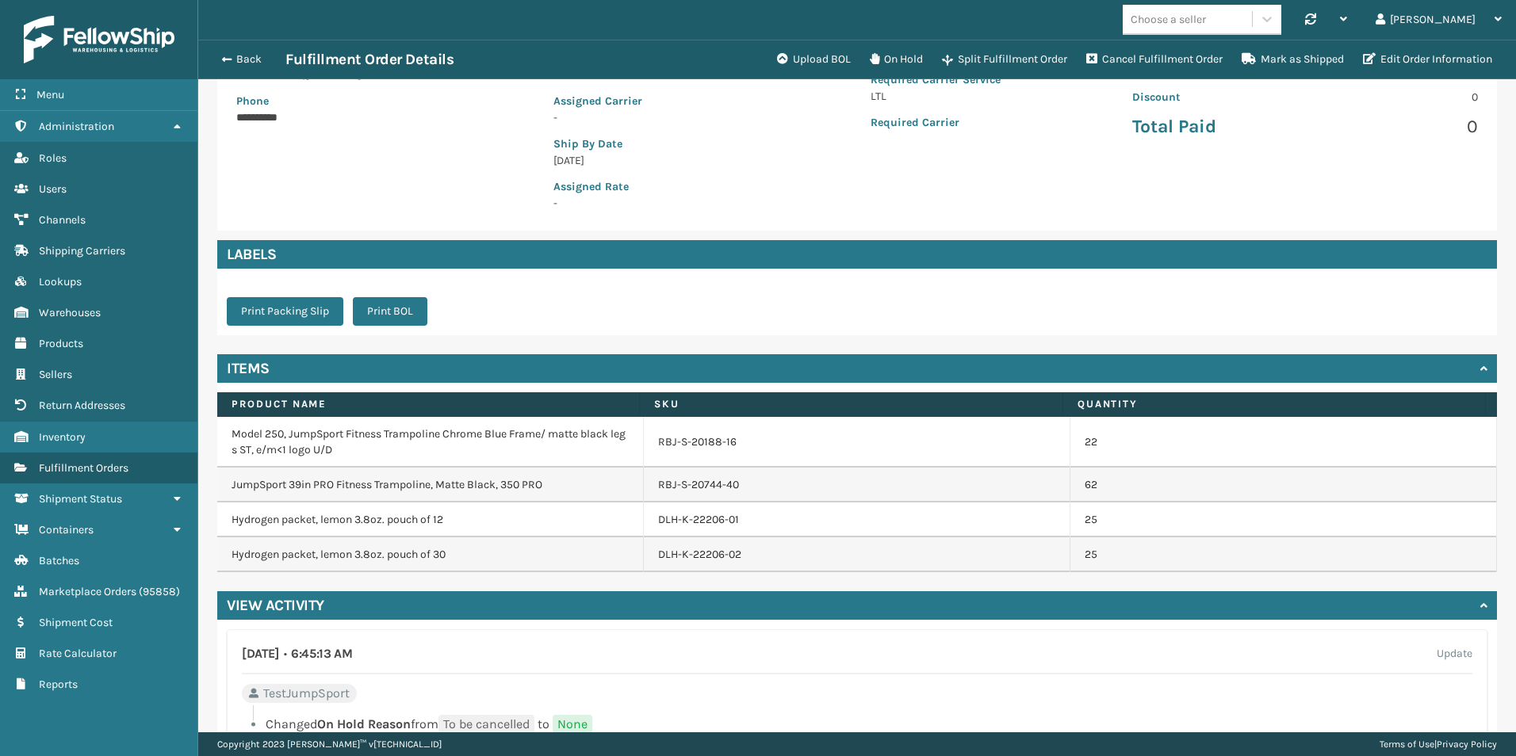
scroll to position [261, 0]
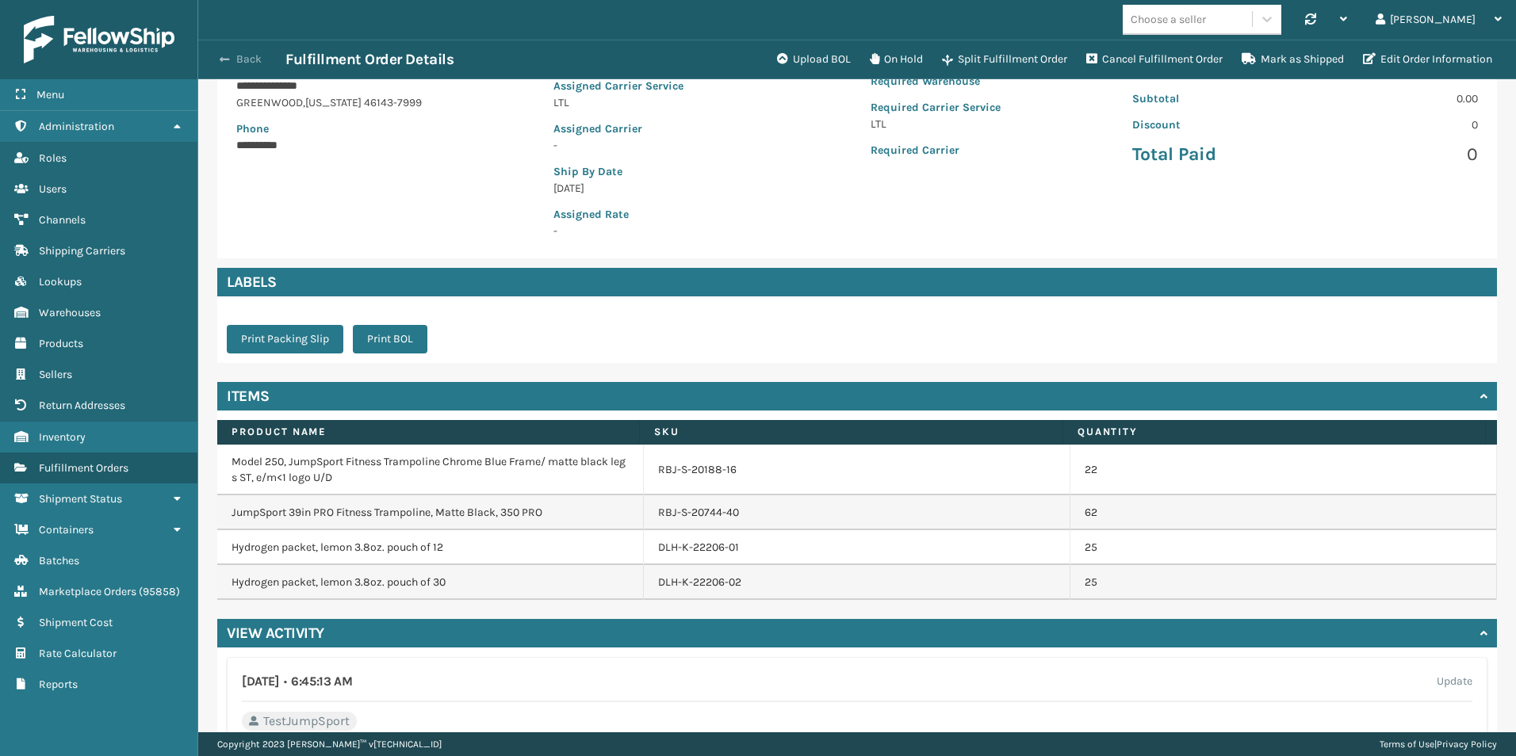
click at [239, 63] on button "Back" at bounding box center [248, 59] width 73 height 14
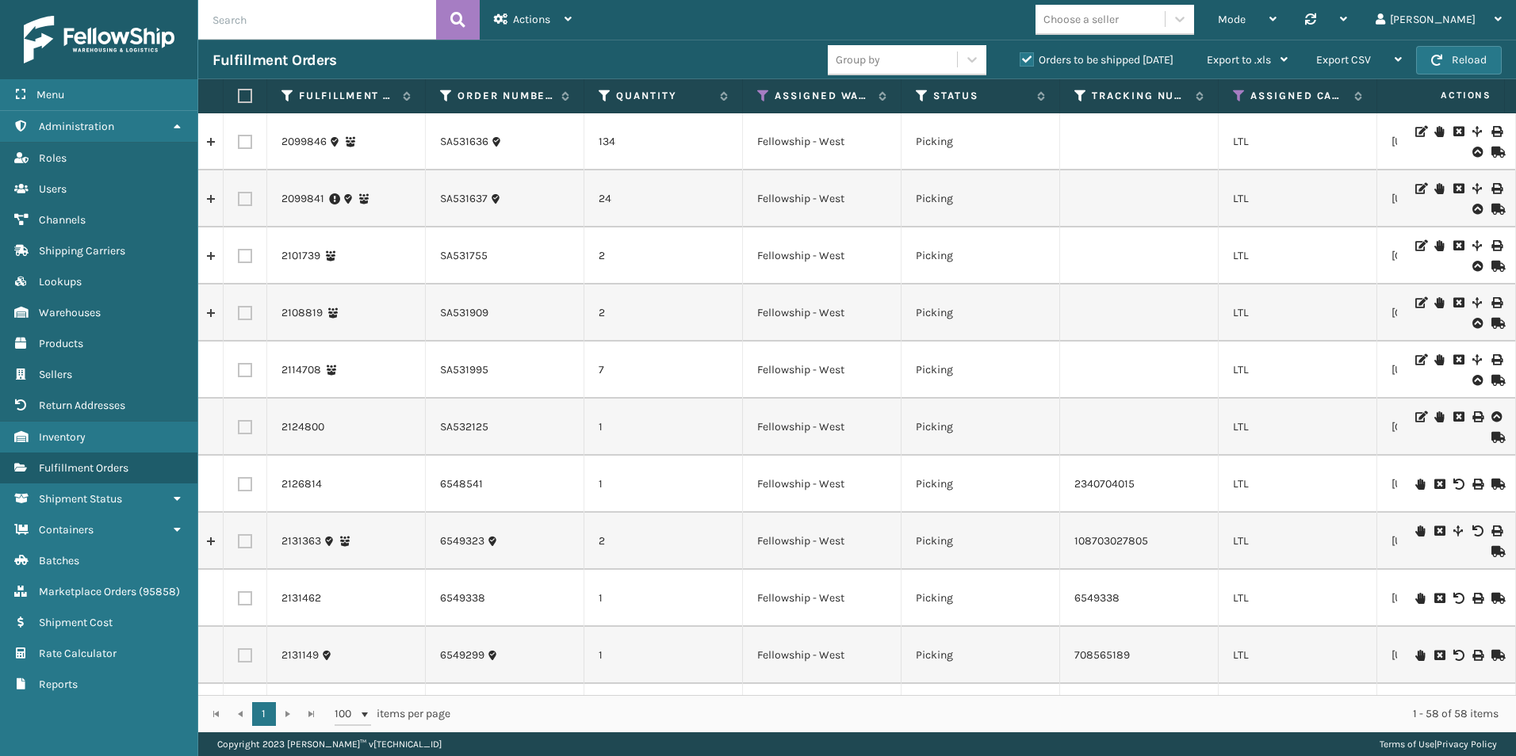
click at [243, 140] on label at bounding box center [245, 142] width 14 height 14
click at [239, 140] on input "checkbox" at bounding box center [238, 140] width 1 height 10
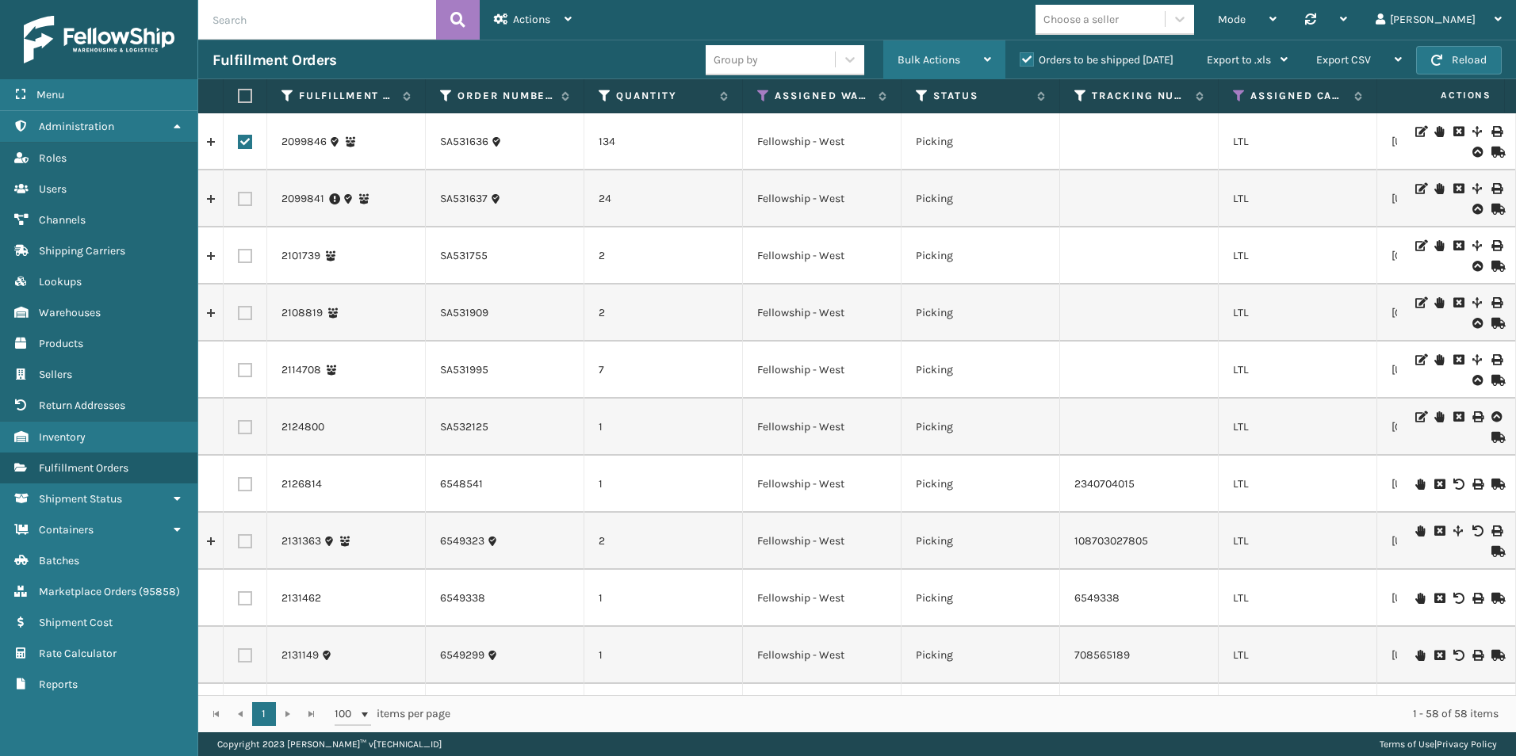
click at [946, 47] on div "Bulk Actions" at bounding box center [944, 60] width 94 height 40
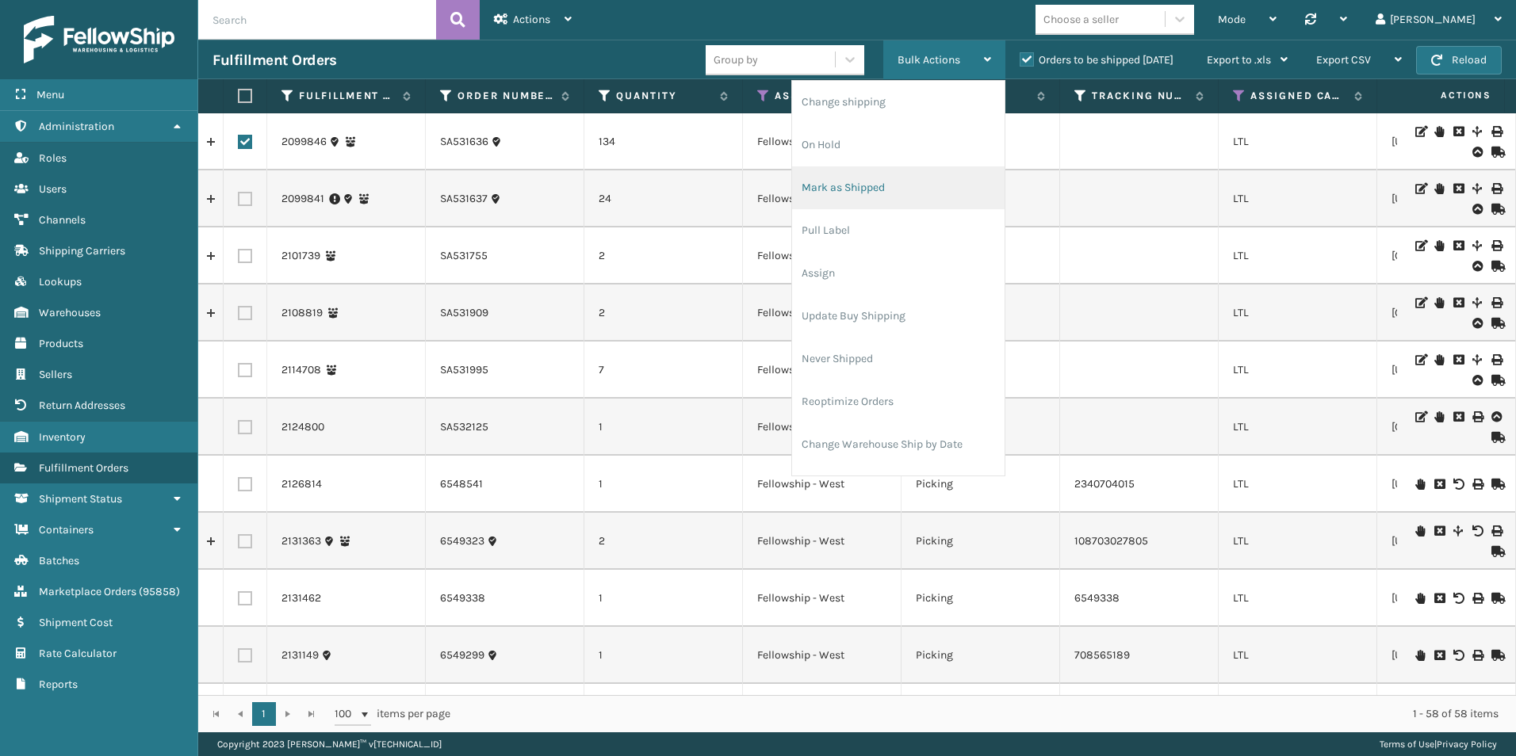
click at [852, 196] on li "Mark as Shipped" at bounding box center [898, 187] width 212 height 43
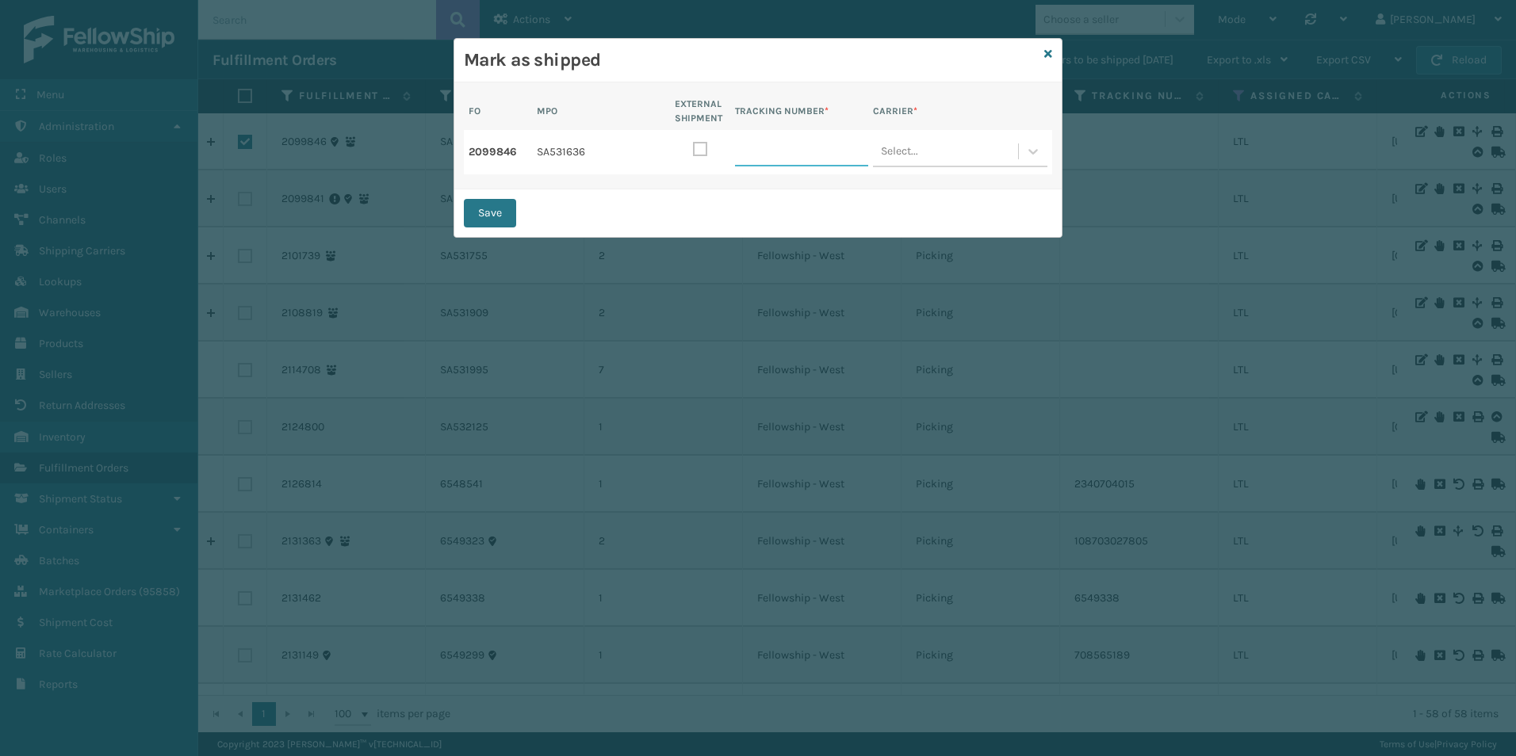
click at [807, 158] on input "TRACKING NUMBER *" at bounding box center [801, 152] width 133 height 29
paste input "165577592"
click at [791, 216] on div "Save" at bounding box center [757, 213] width 607 height 48
click at [954, 152] on div "Select..." at bounding box center [945, 151] width 145 height 29
click at [921, 195] on div "JumpSport LTL" at bounding box center [960, 193] width 174 height 32
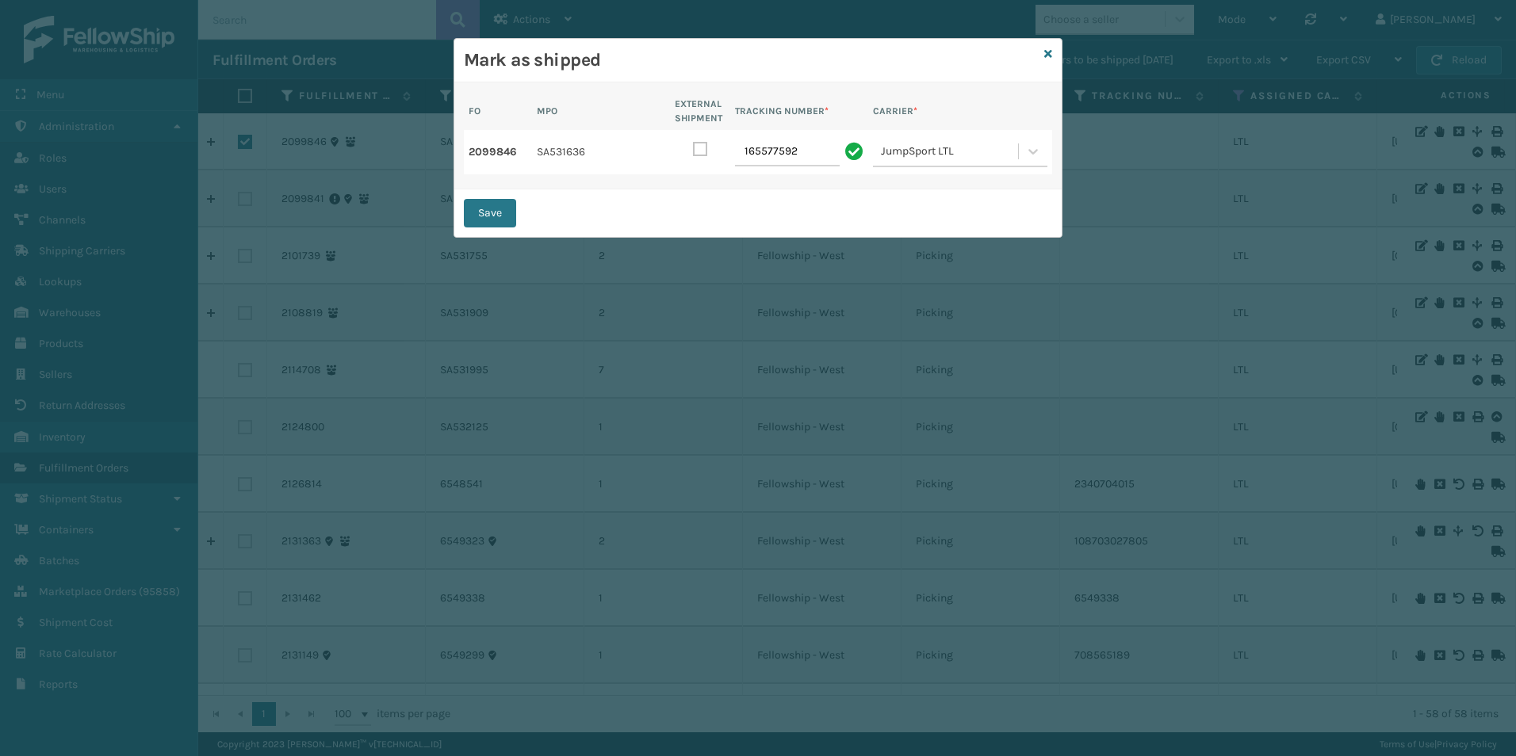
drag, startPoint x: 753, startPoint y: 213, endPoint x: 539, endPoint y: 227, distance: 214.4
click at [751, 213] on div "Save" at bounding box center [757, 213] width 607 height 48
click at [499, 209] on button "Save" at bounding box center [490, 213] width 52 height 29
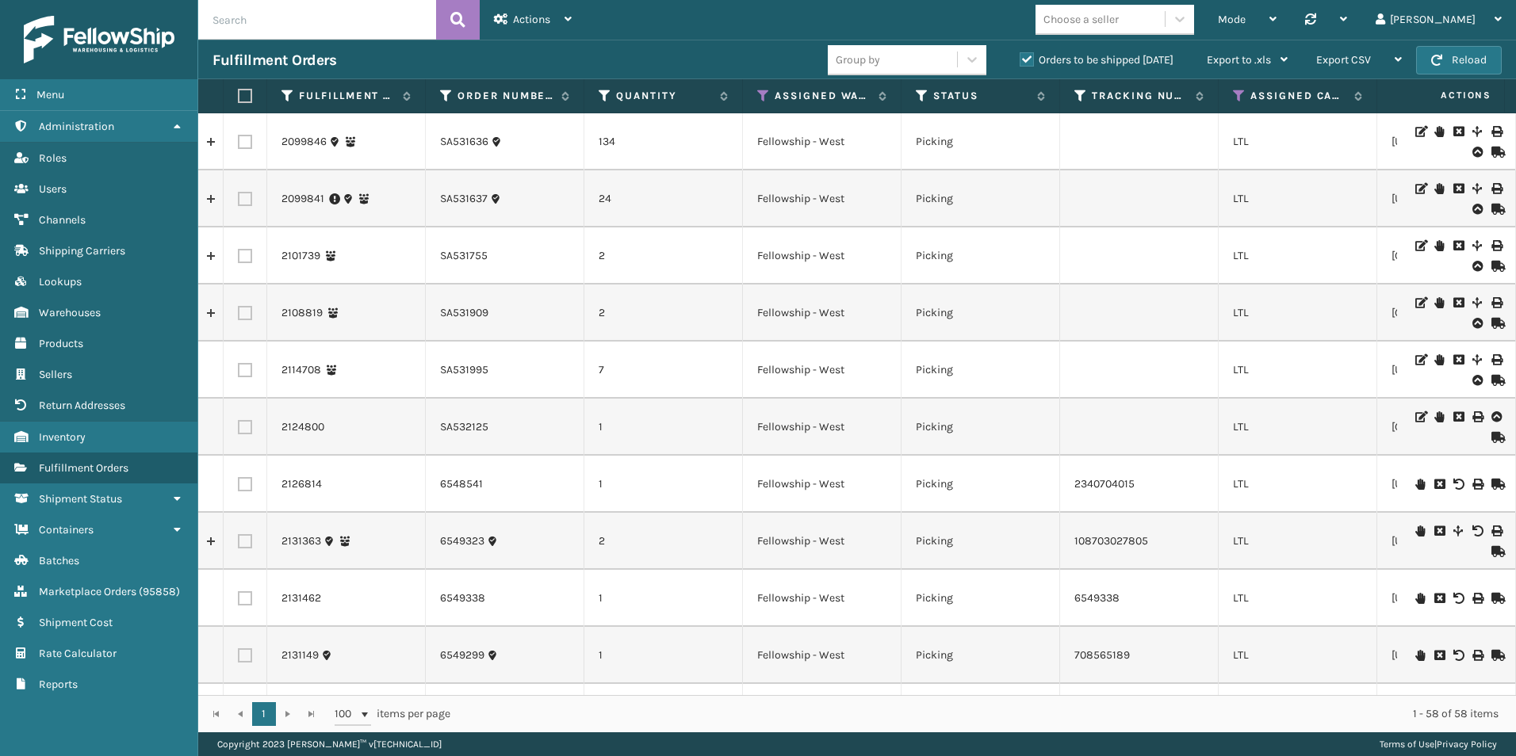
click at [1491, 151] on icon at bounding box center [1496, 152] width 10 height 11
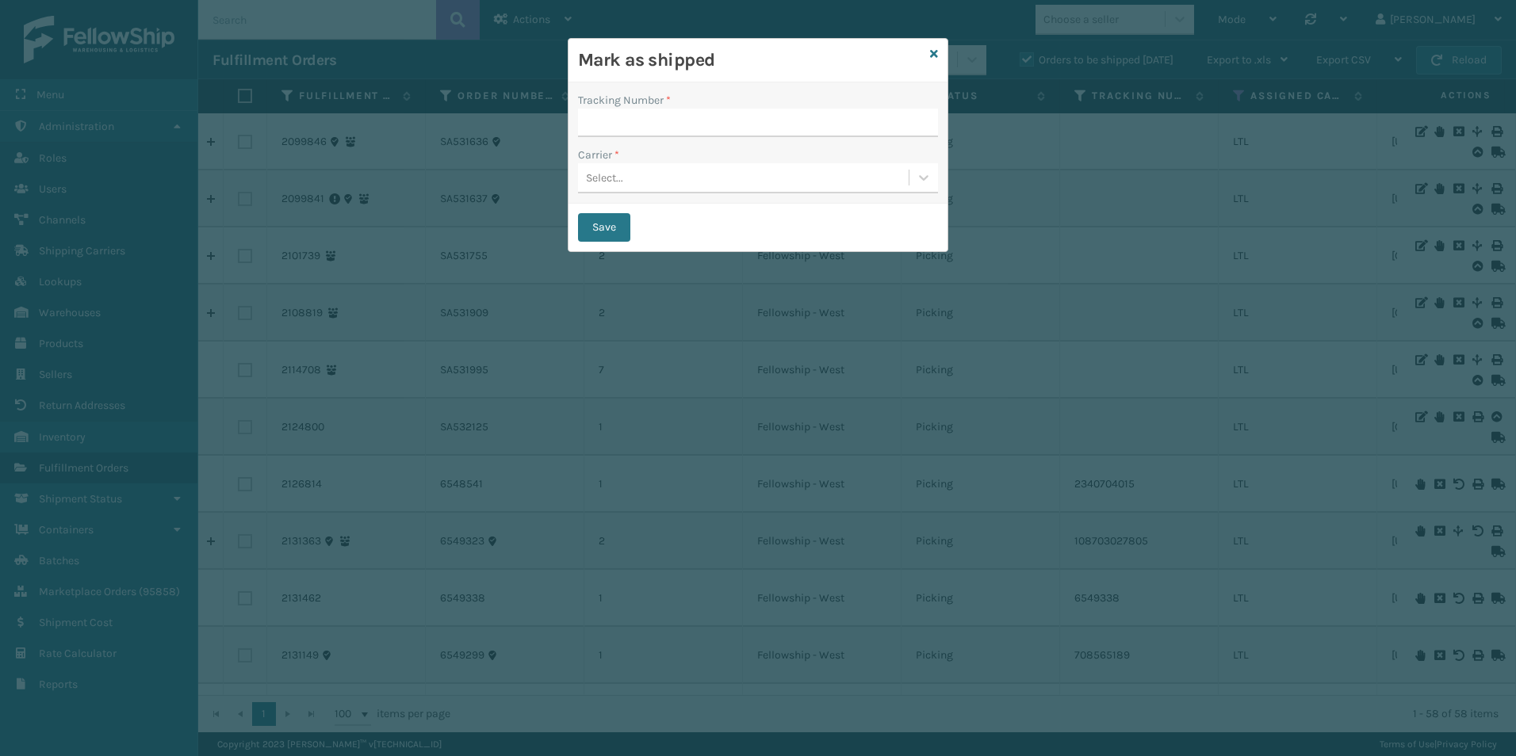
click at [936, 52] on icon at bounding box center [934, 53] width 8 height 11
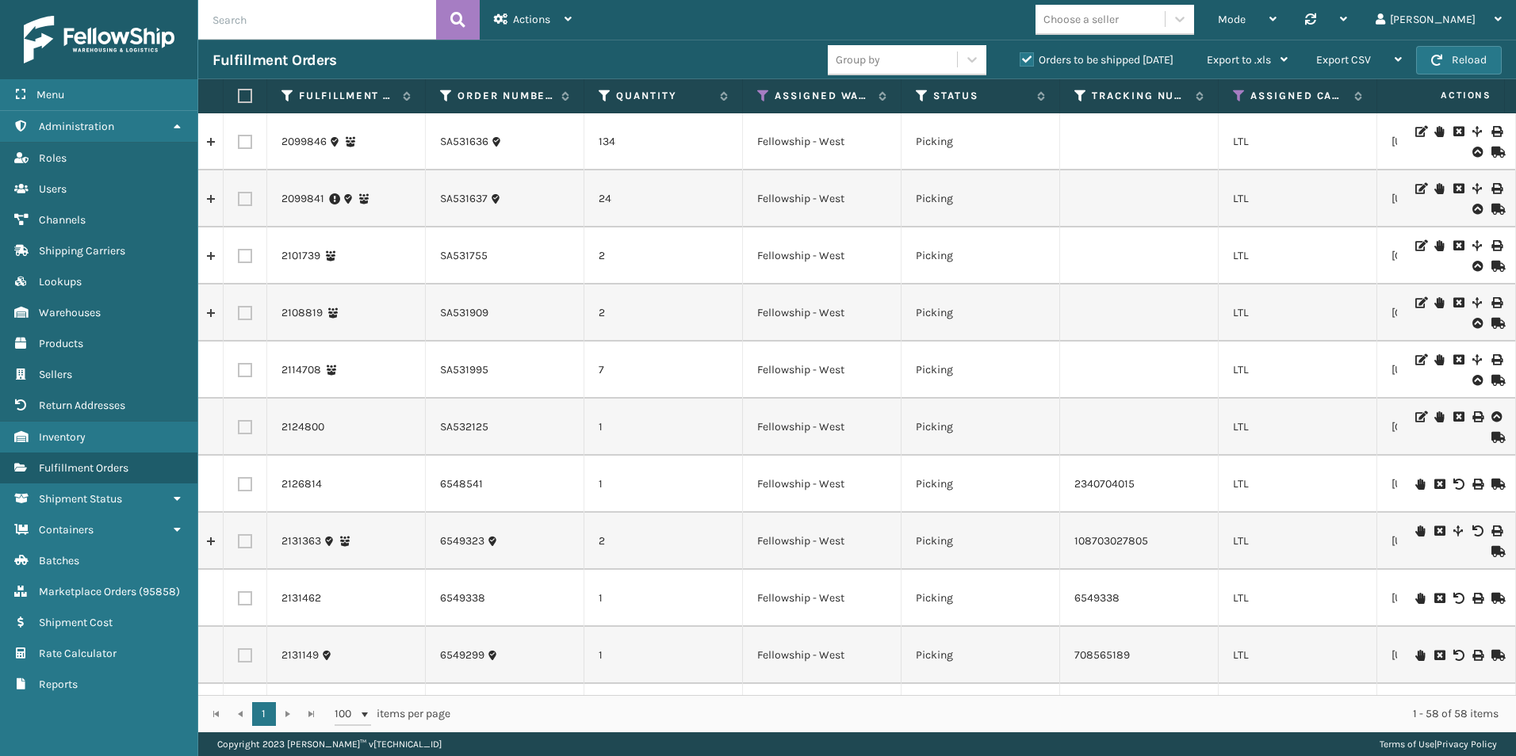
click at [248, 139] on label at bounding box center [245, 142] width 14 height 14
click at [239, 139] on input "checkbox" at bounding box center [238, 140] width 1 height 10
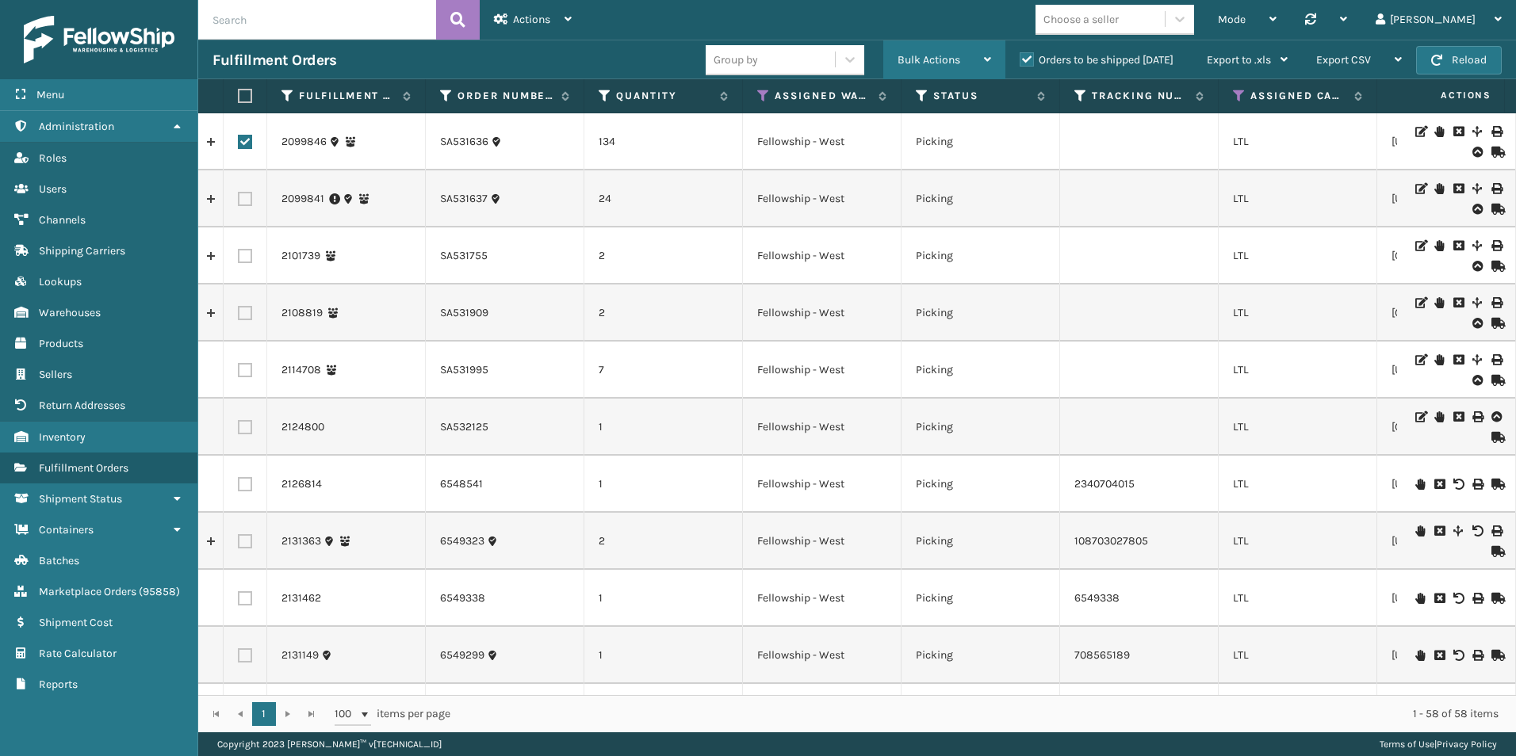
click at [961, 56] on div "Bulk Actions" at bounding box center [944, 60] width 94 height 40
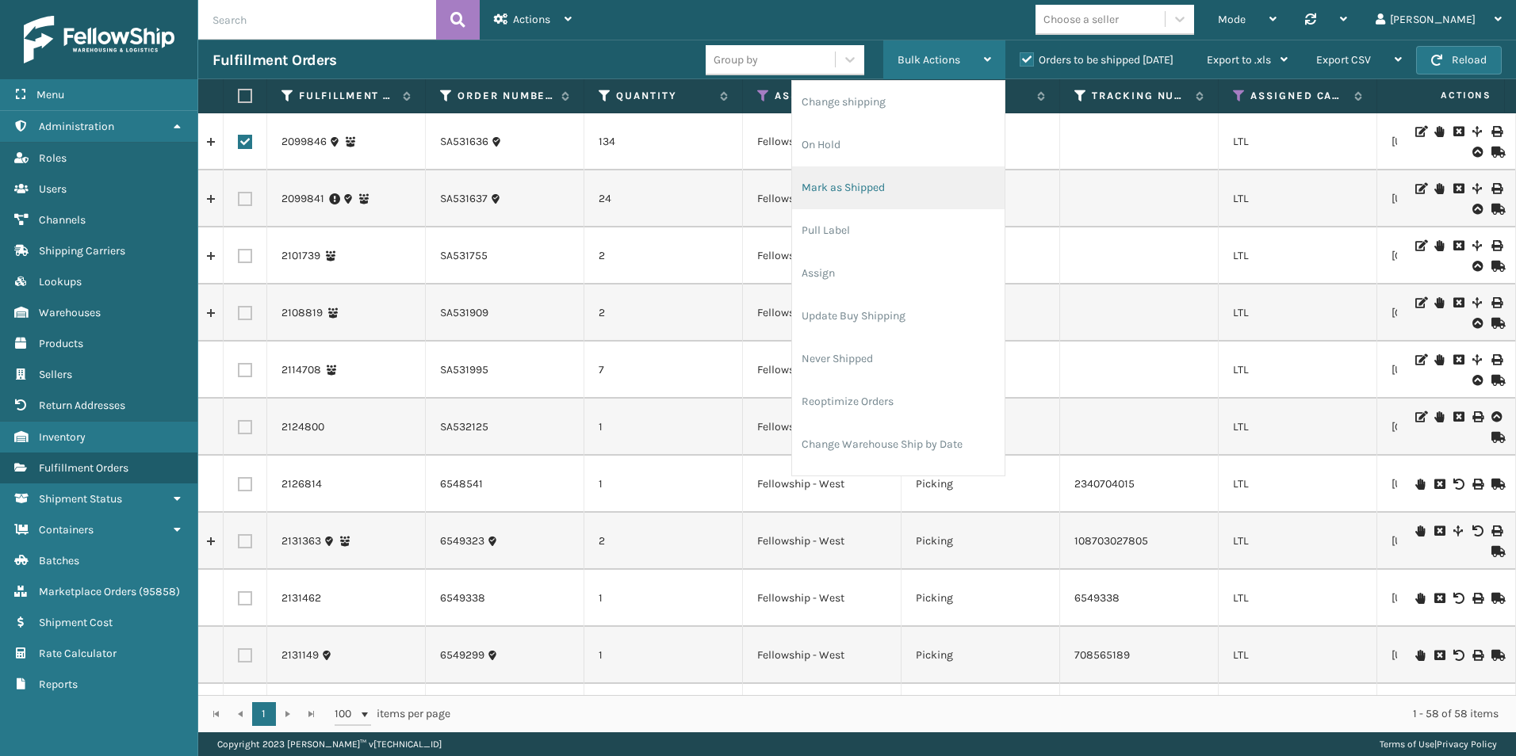
click at [847, 190] on li "Mark as Shipped" at bounding box center [898, 187] width 212 height 43
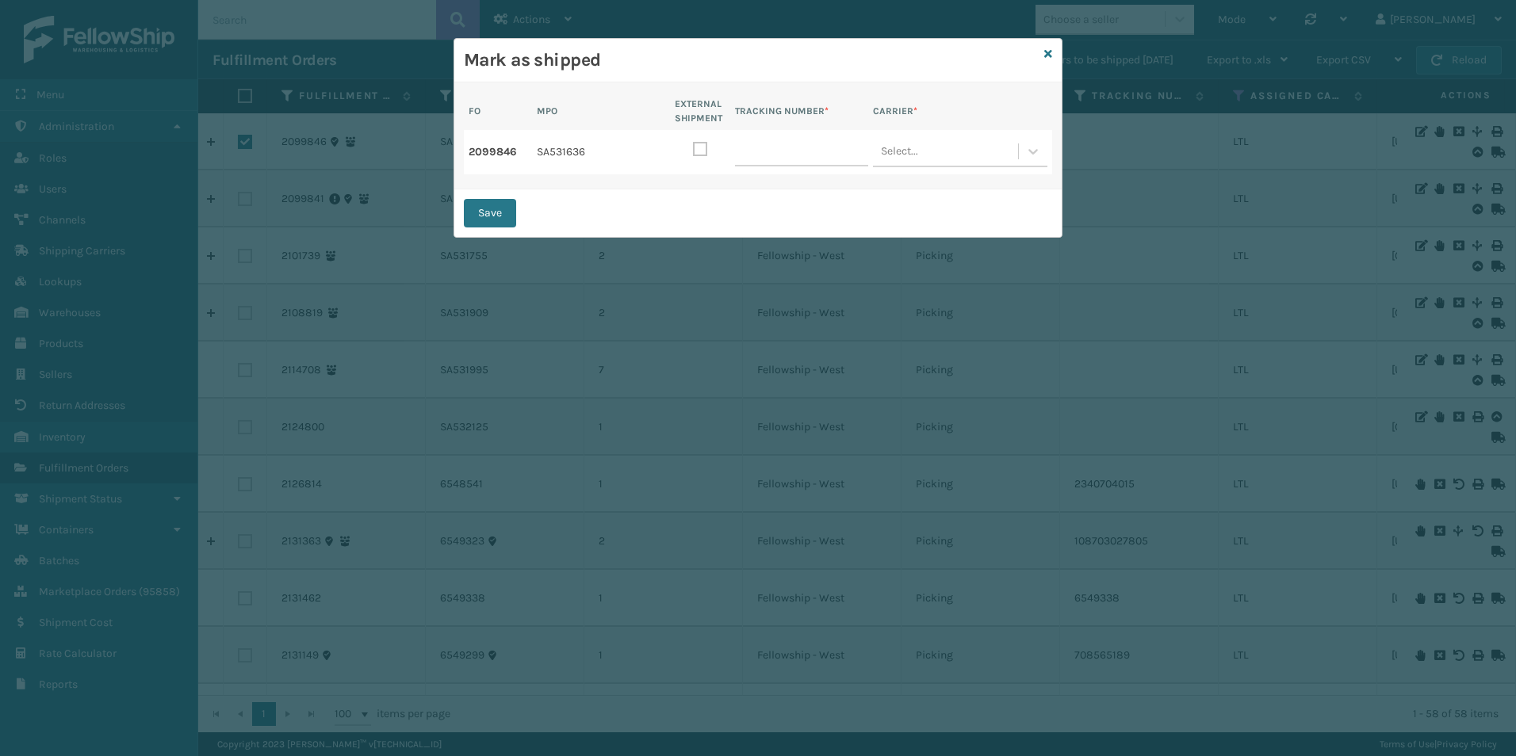
click at [697, 146] on label at bounding box center [700, 149] width 14 height 14
click at [694, 146] on input "checkbox" at bounding box center [693, 147] width 1 height 10
click at [485, 209] on button "Save" at bounding box center [490, 213] width 52 height 29
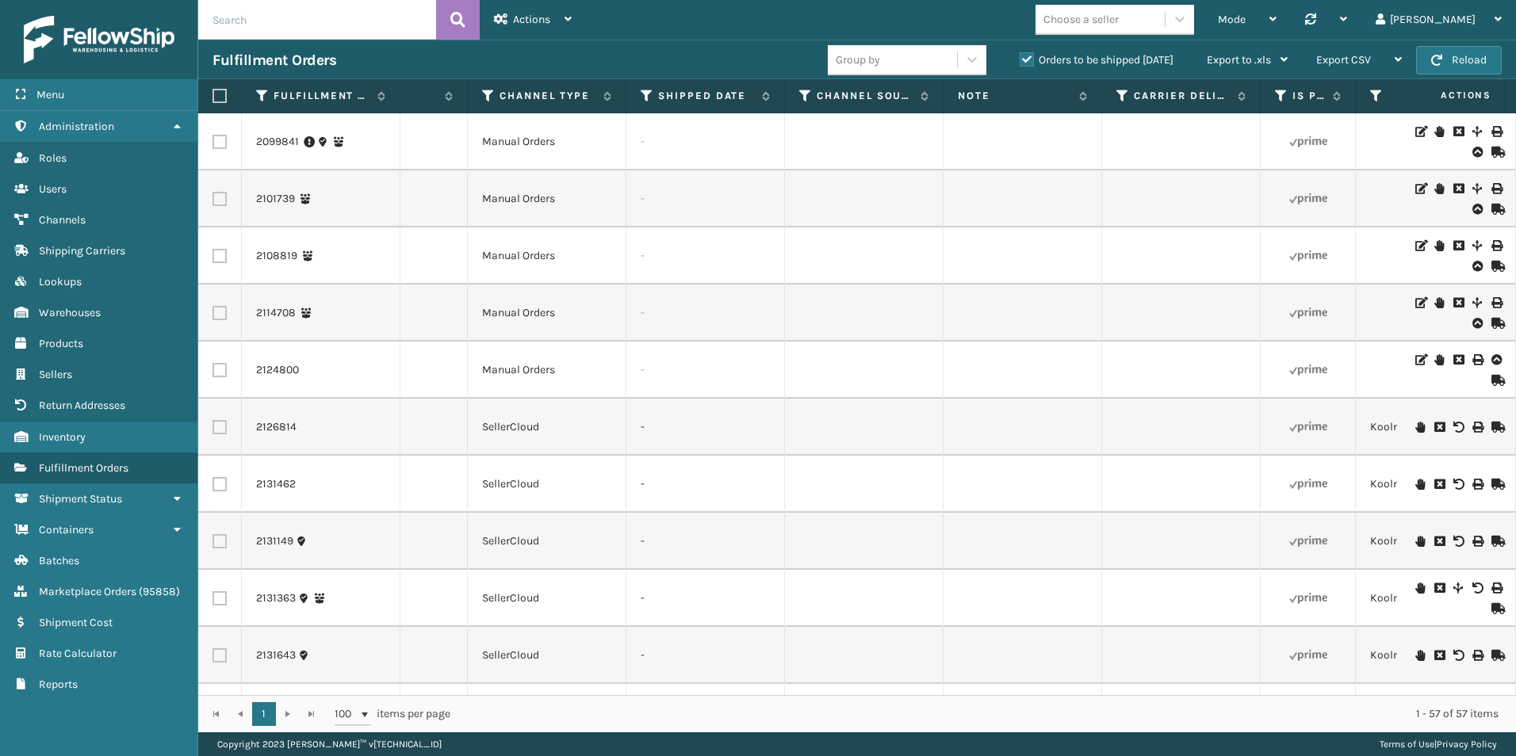
scroll to position [0, 1395]
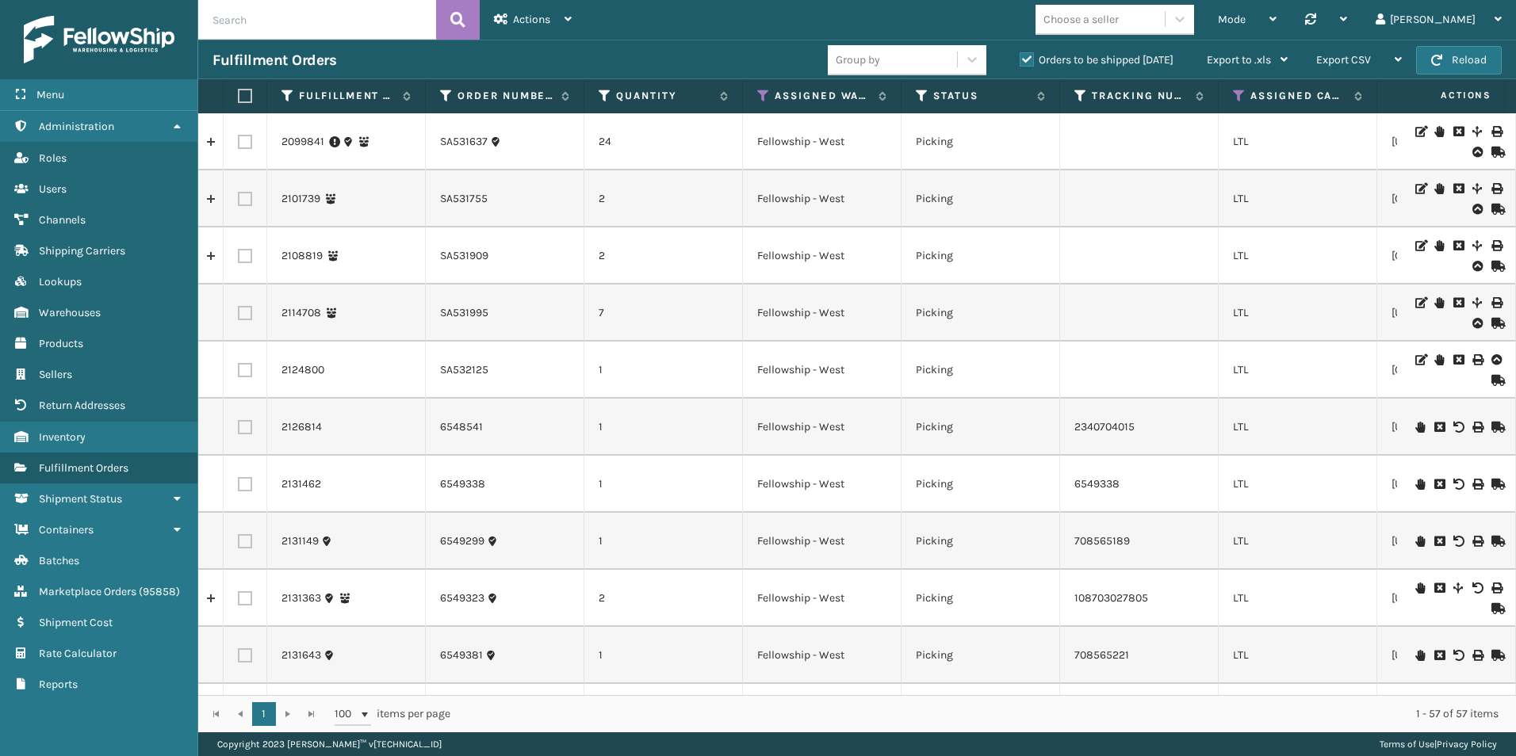
click at [1491, 152] on icon at bounding box center [1496, 152] width 10 height 11
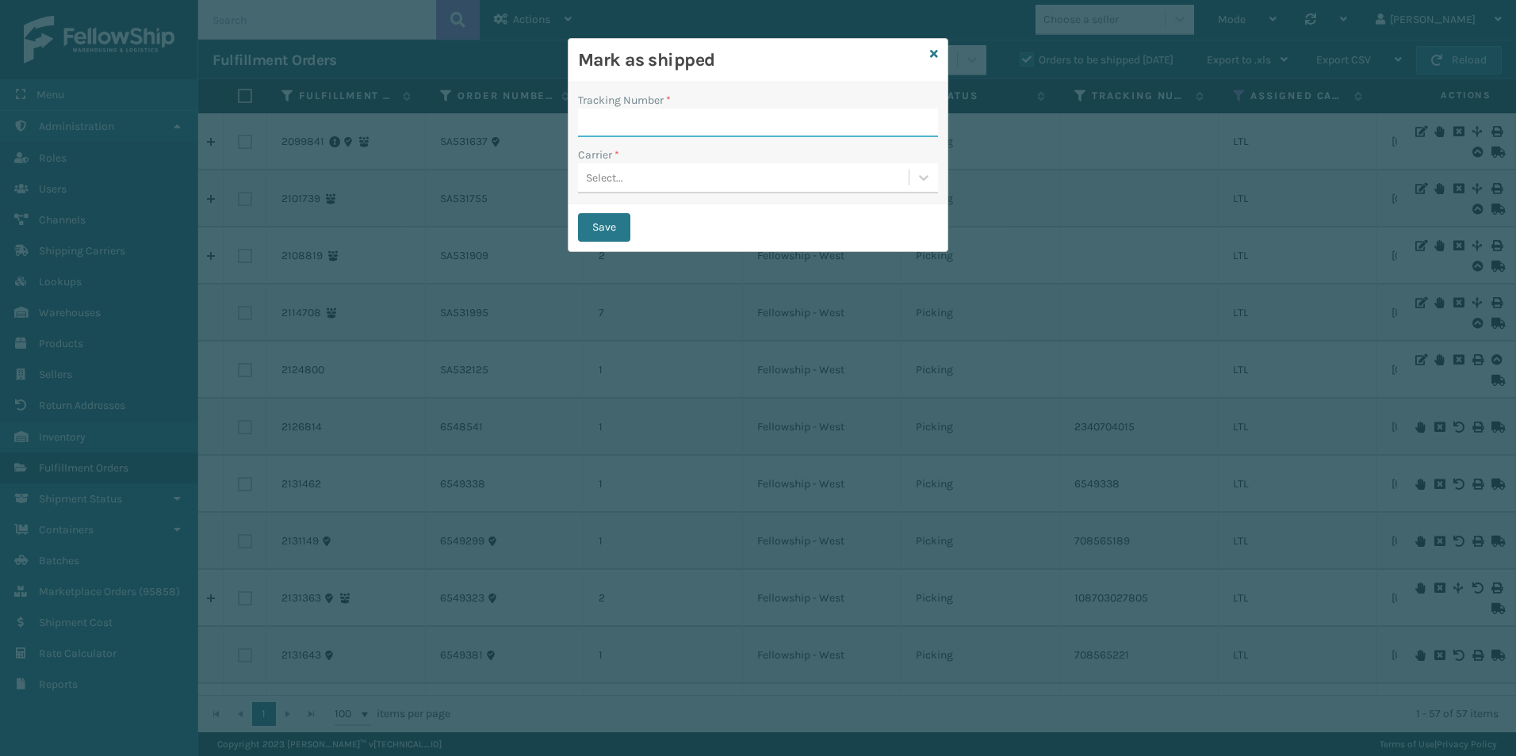
click at [633, 125] on input "Tracking Number *" at bounding box center [758, 123] width 360 height 29
click at [632, 125] on input "Tracking Number *" at bounding box center [758, 123] width 360 height 29
click at [602, 124] on input "Tracking Number *" at bounding box center [758, 123] width 360 height 29
click at [645, 121] on input "Tracking Number *" at bounding box center [758, 123] width 360 height 29
click at [677, 162] on div "Carrier *" at bounding box center [758, 155] width 360 height 17
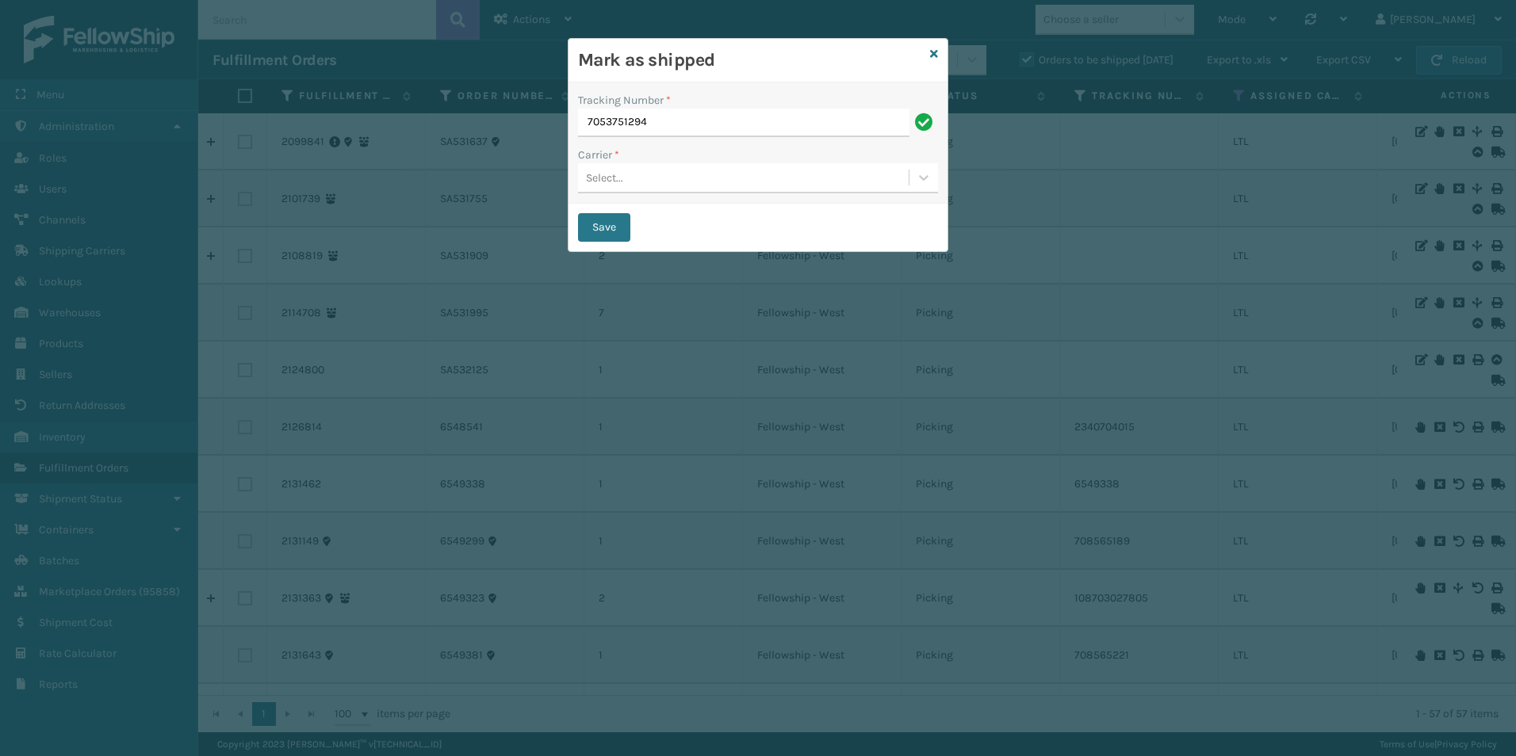
click at [674, 182] on div "Select..." at bounding box center [743, 178] width 331 height 26
click at [631, 215] on div "JumpSport LTL" at bounding box center [758, 217] width 360 height 29
click at [601, 227] on button "Save" at bounding box center [604, 227] width 52 height 29
